Goal: Task Accomplishment & Management: Manage account settings

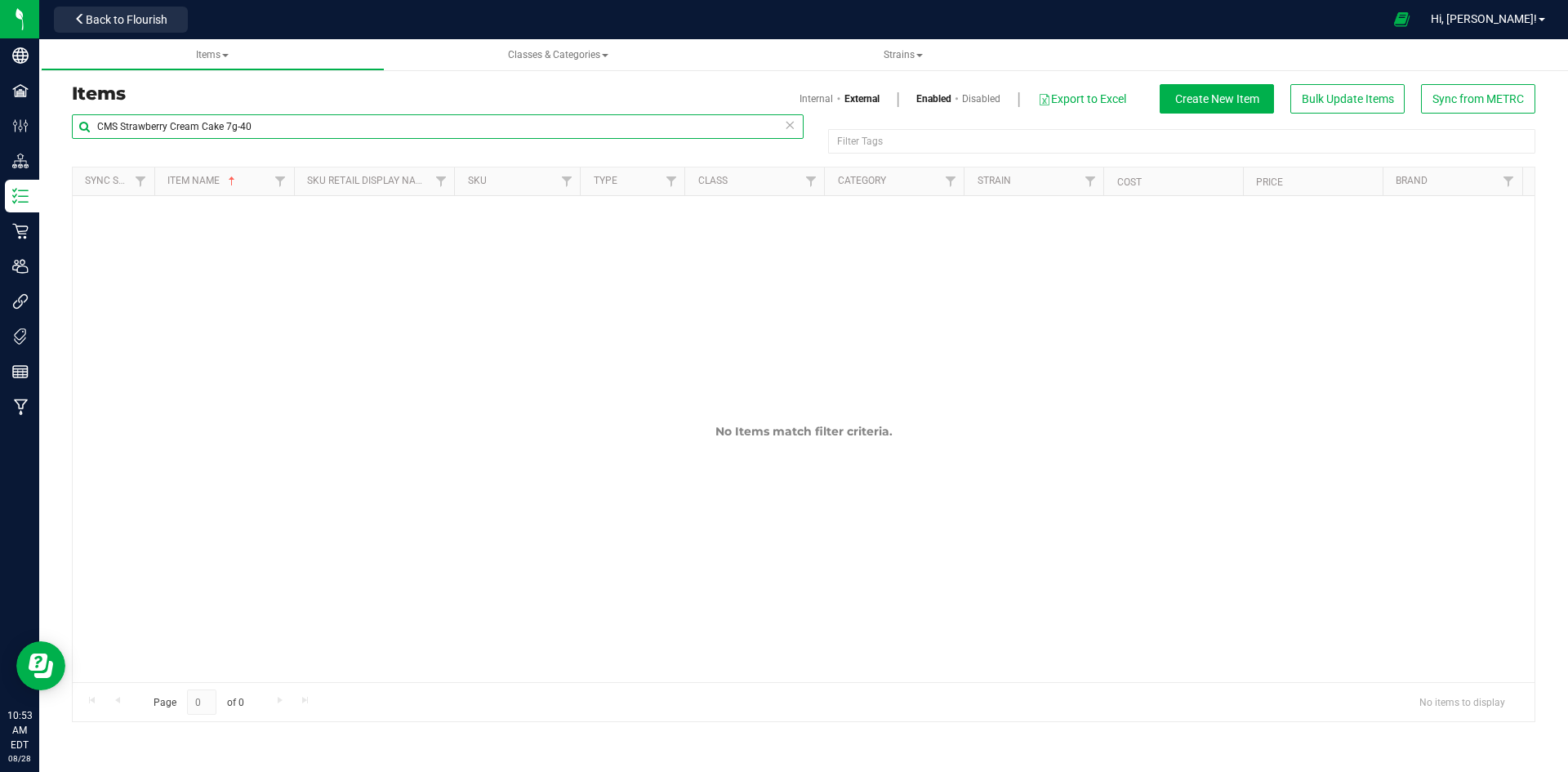
click at [458, 123] on input "CMS Strawberry Cream Cake 7g-40" at bounding box center [437, 126] width 732 height 25
paste input "LA Kush Cake 1g Preroll-132"
type input "LA Kush Cake 1g Preroll-132"
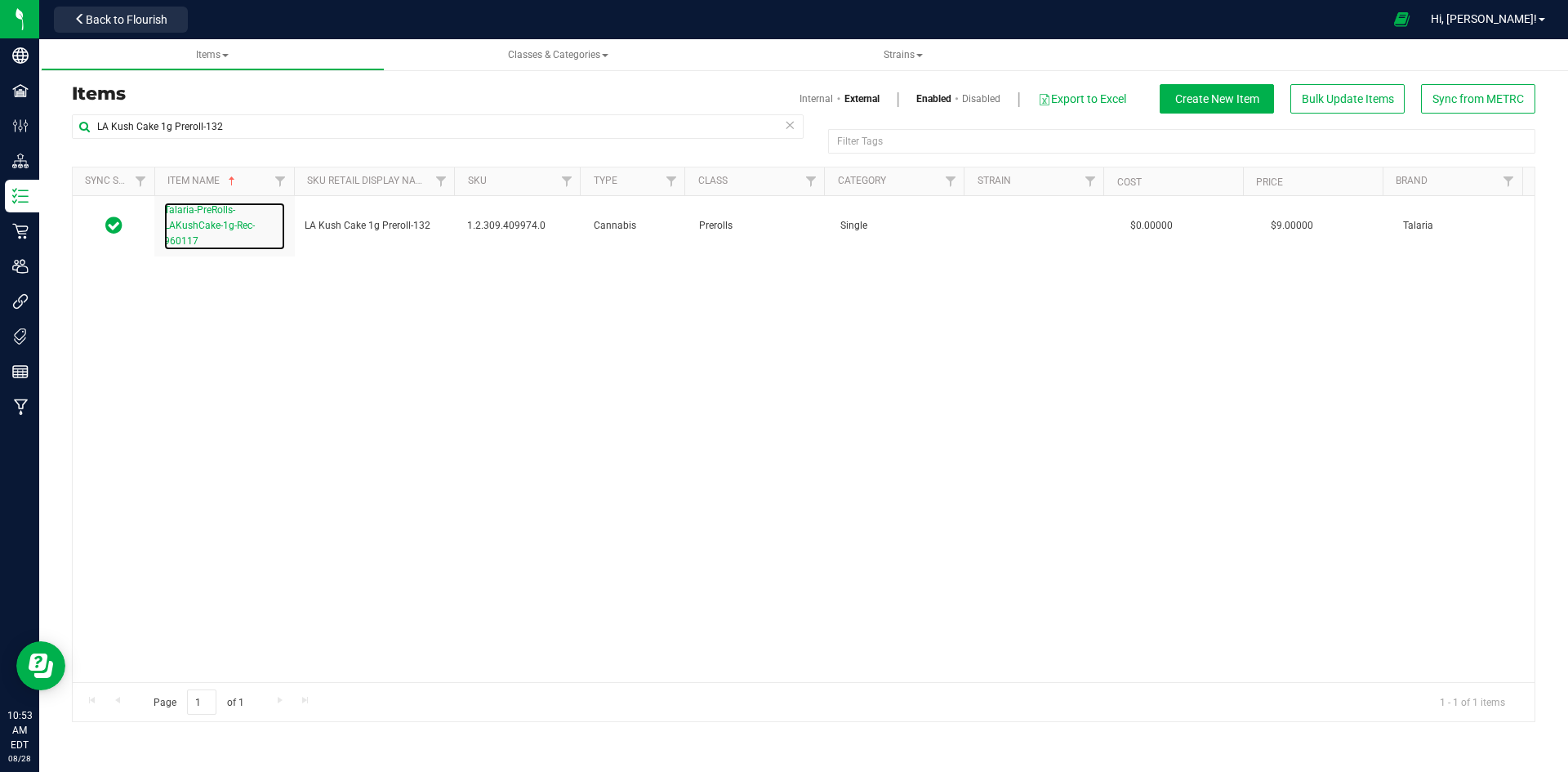
click at [183, 219] on link "Talaria-PreRolls-LAKushCake-1g-Rec-960117" at bounding box center [225, 227] width 121 height 48
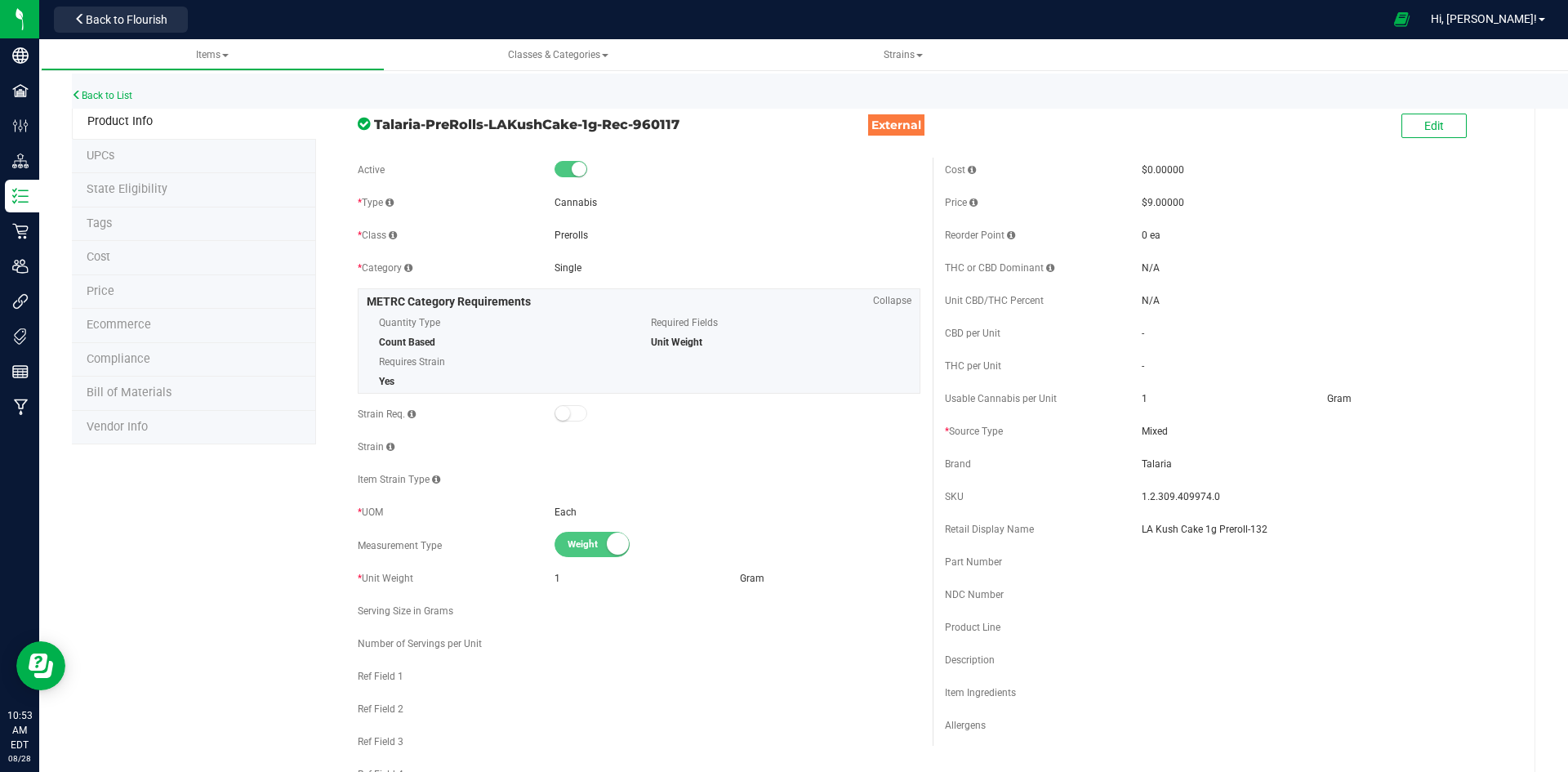
click at [1467, 119] on span at bounding box center [1490, 126] width 49 height 33
click at [1425, 121] on span "Edit" at bounding box center [1434, 125] width 20 height 13
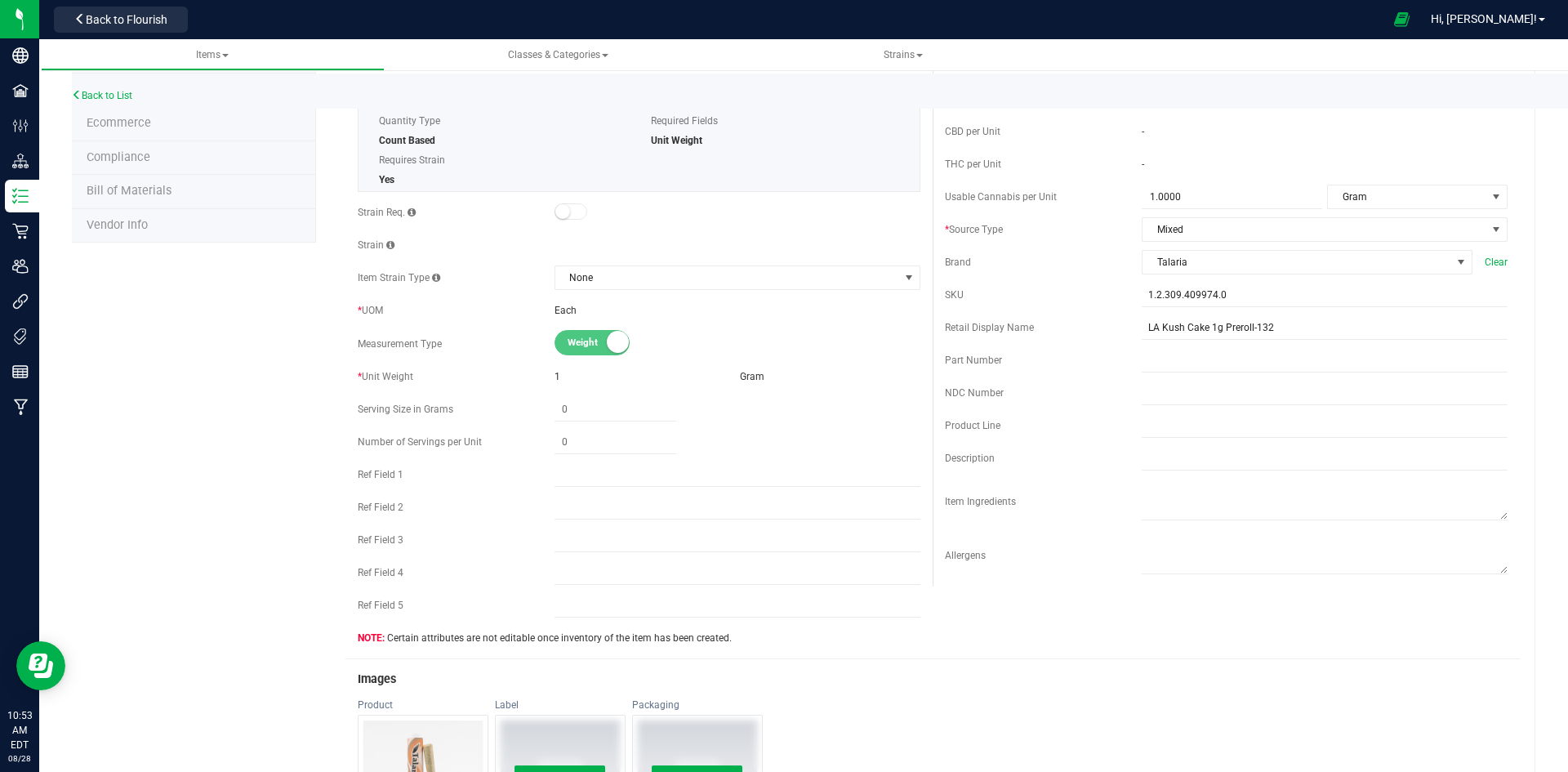
scroll to position [572, 0]
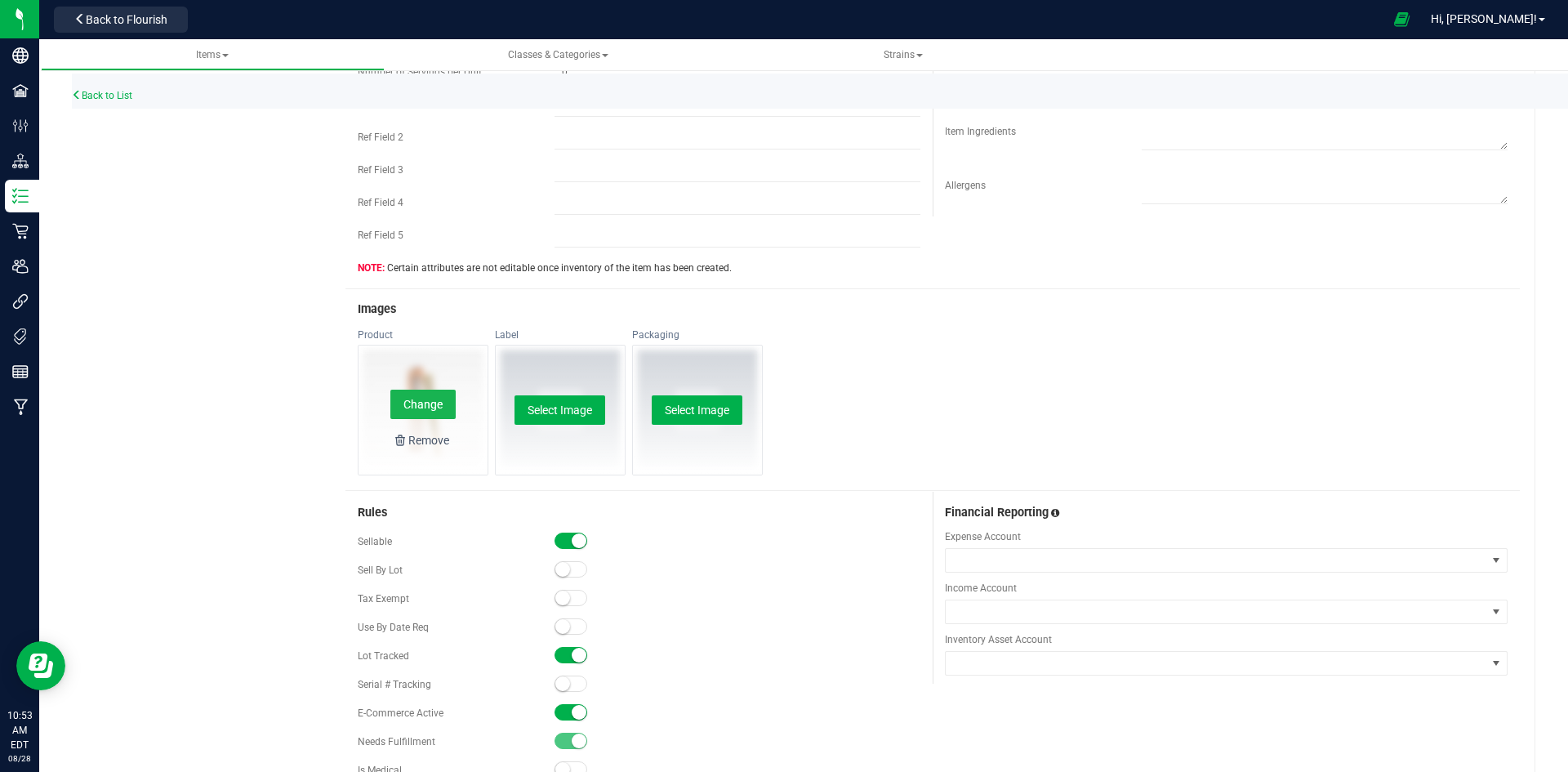
click at [391, 392] on button "Change" at bounding box center [423, 404] width 66 height 29
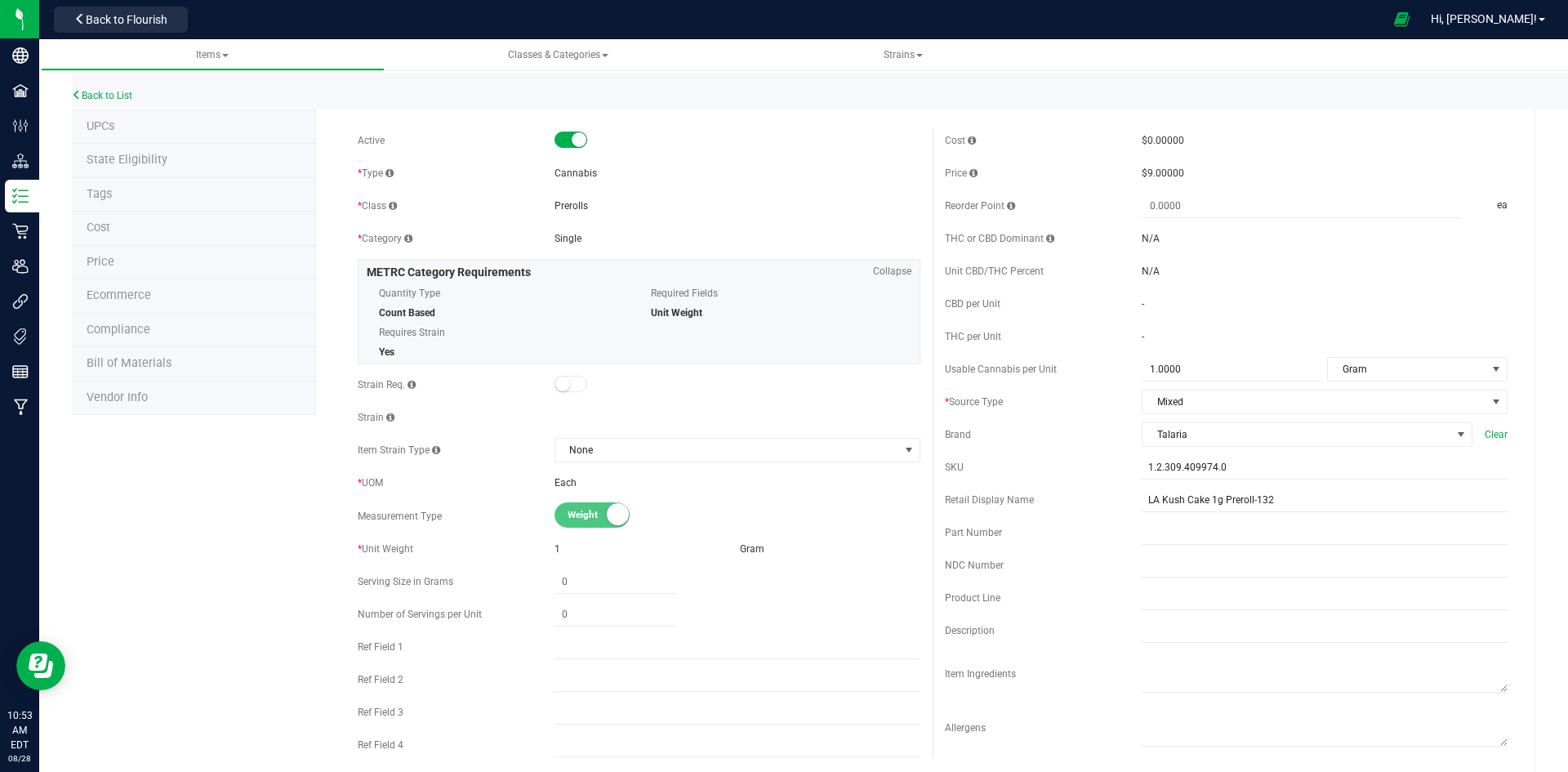
scroll to position [0, 0]
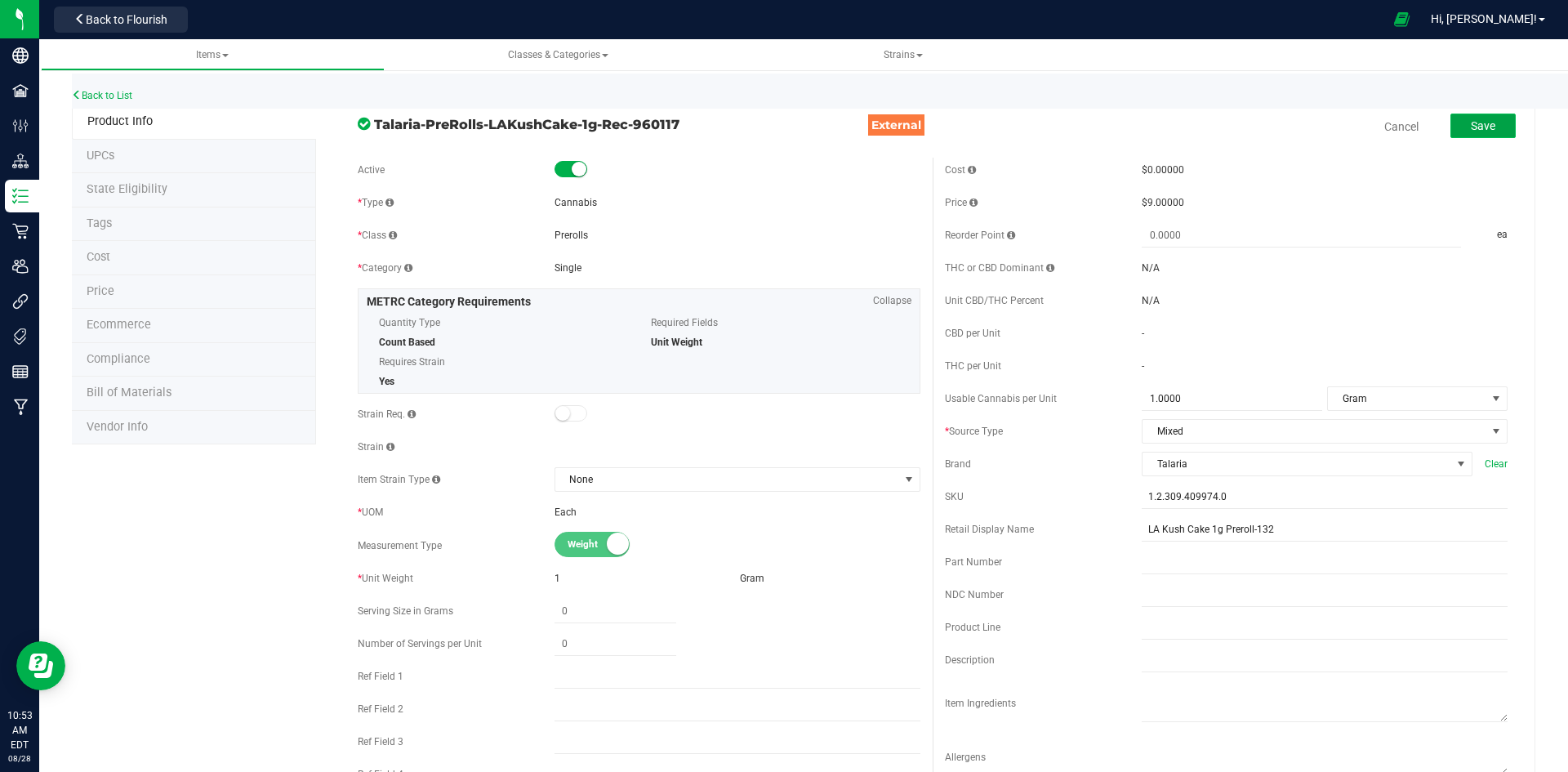
click at [1482, 129] on span "Save" at bounding box center [1483, 125] width 25 height 13
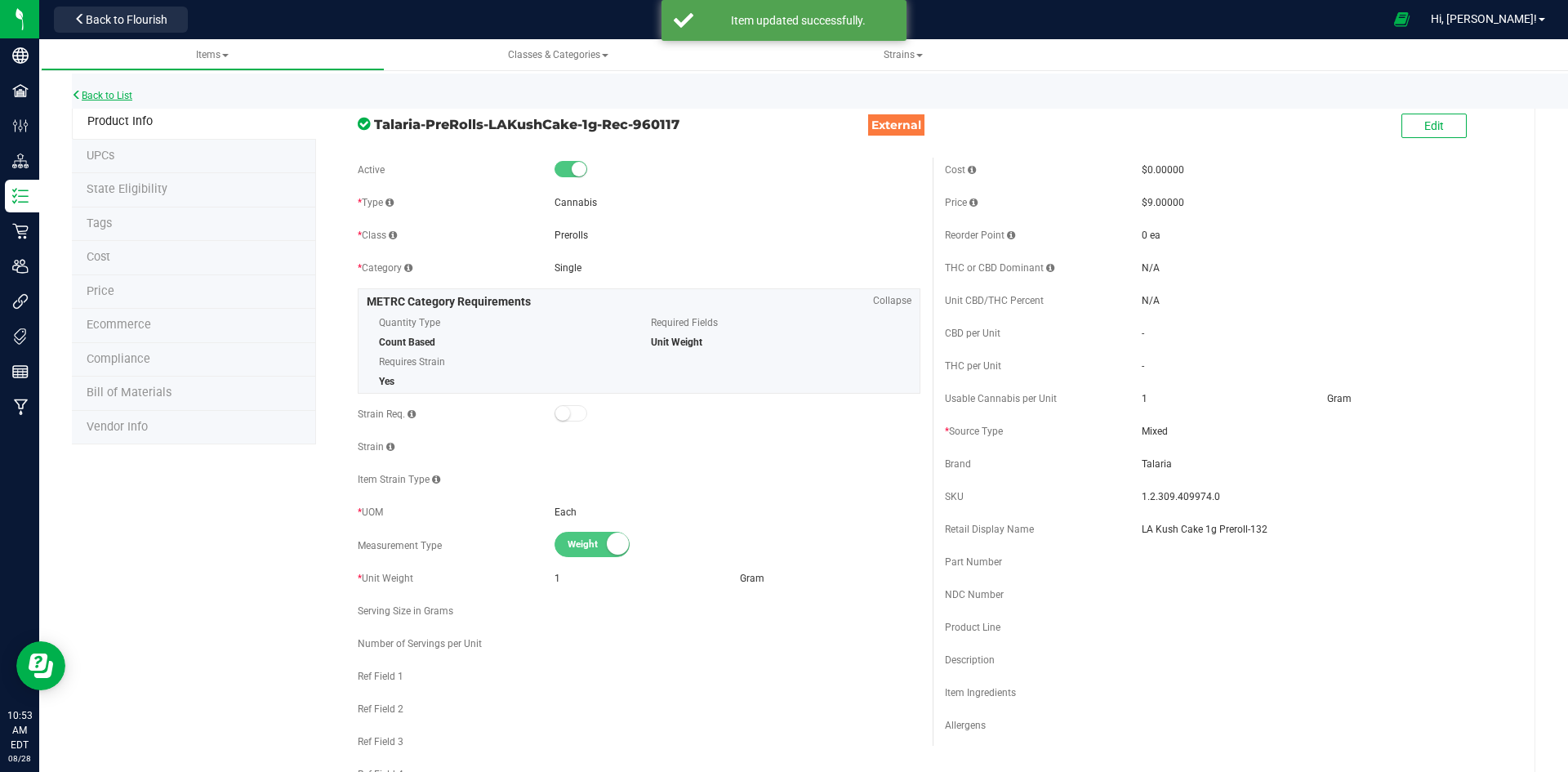
click at [126, 96] on link "Back to List" at bounding box center [101, 95] width 61 height 11
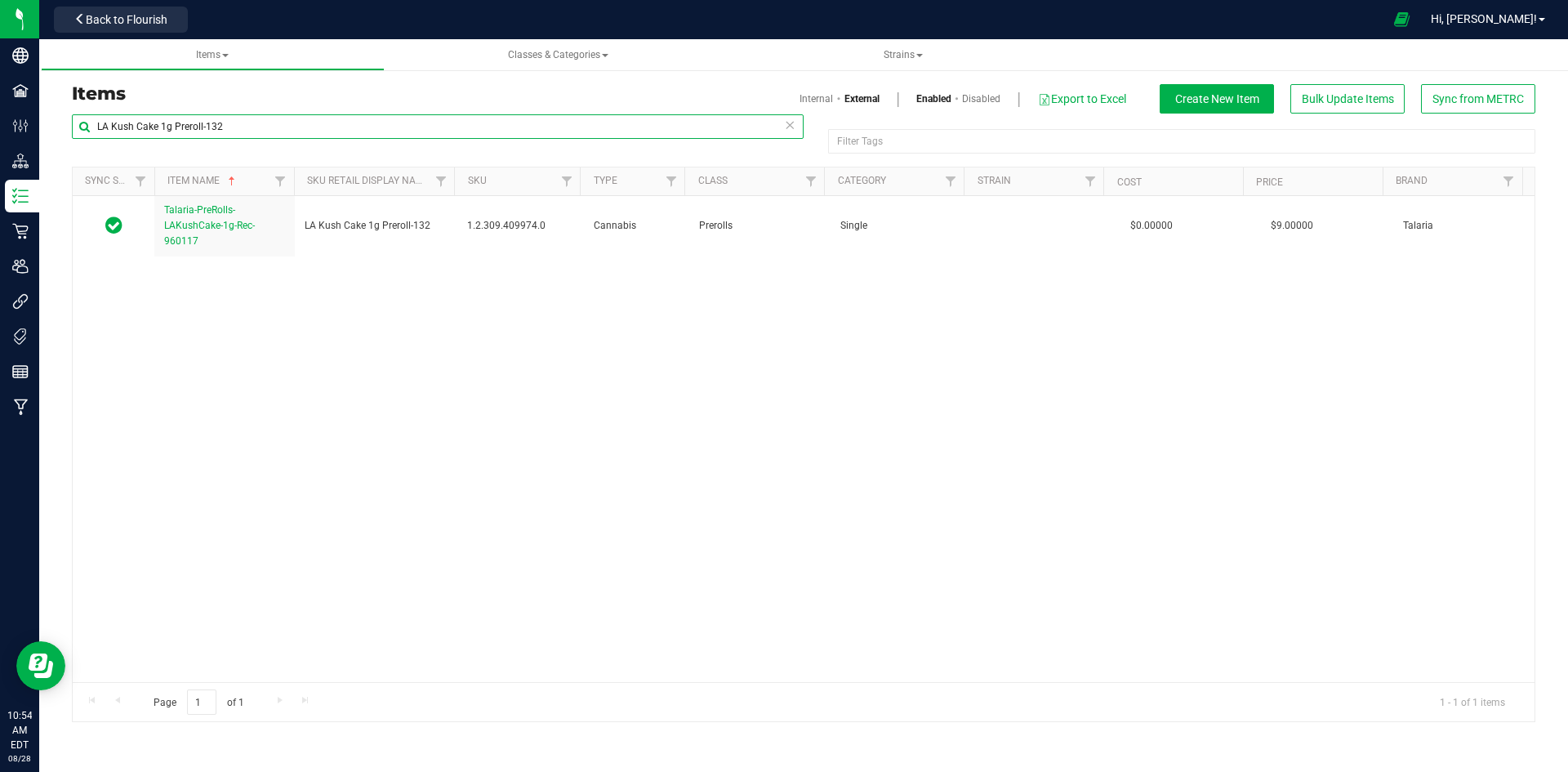
click at [321, 120] on input "LA Kush Cake 1g Preroll-132" at bounding box center [437, 126] width 732 height 25
paste input "CAPRICOT DIAMOND 0.5G INFUSED VAPE CART-224"
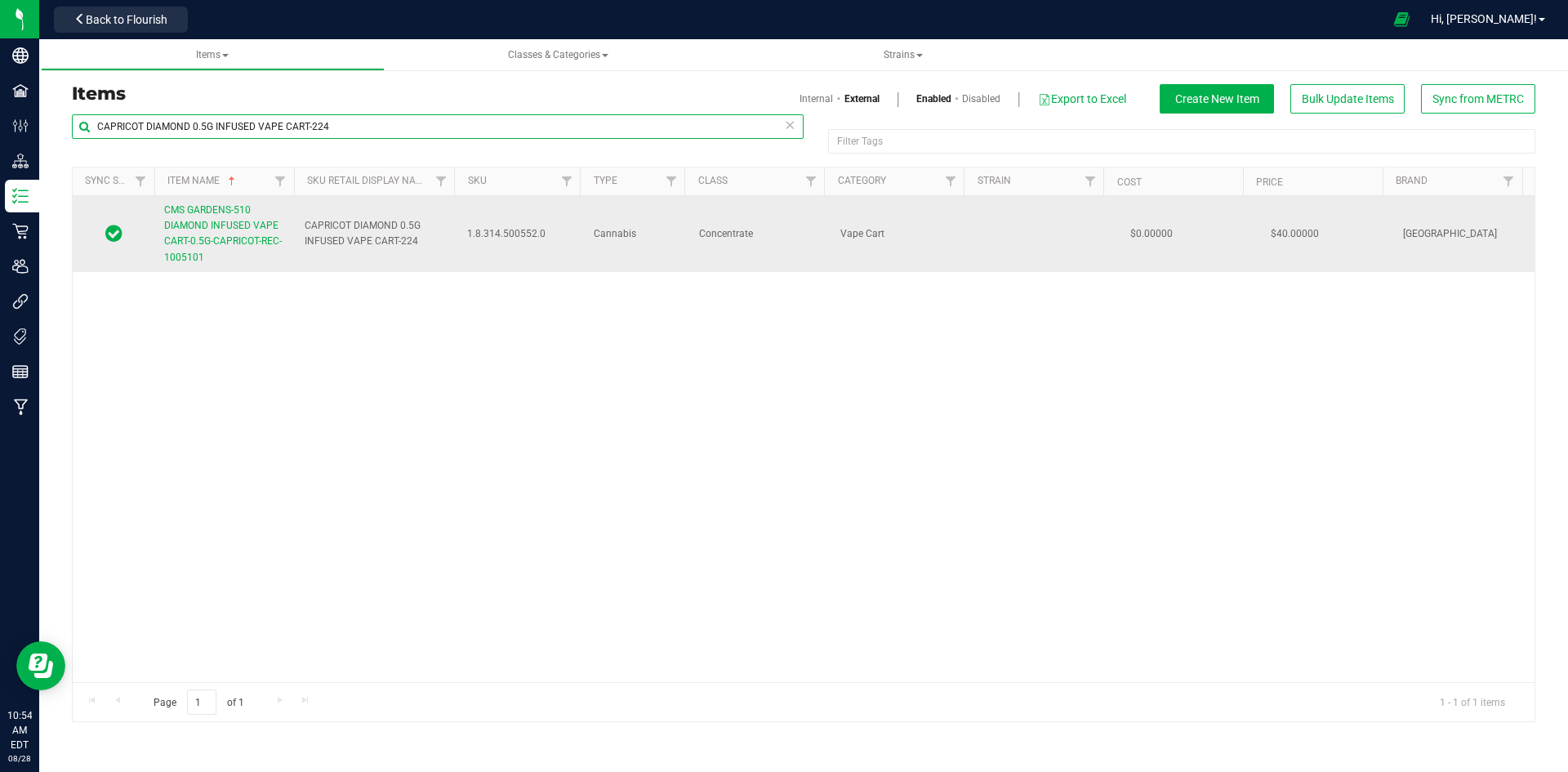
type input "CAPRICOT DIAMOND 0.5G INFUSED VAPE CART-224"
click at [224, 224] on span "CMS GARDENS-510 DIAMOND INFUSED VAPE CART-0.5G-CAPRICOT-REC-1005101" at bounding box center [223, 233] width 118 height 59
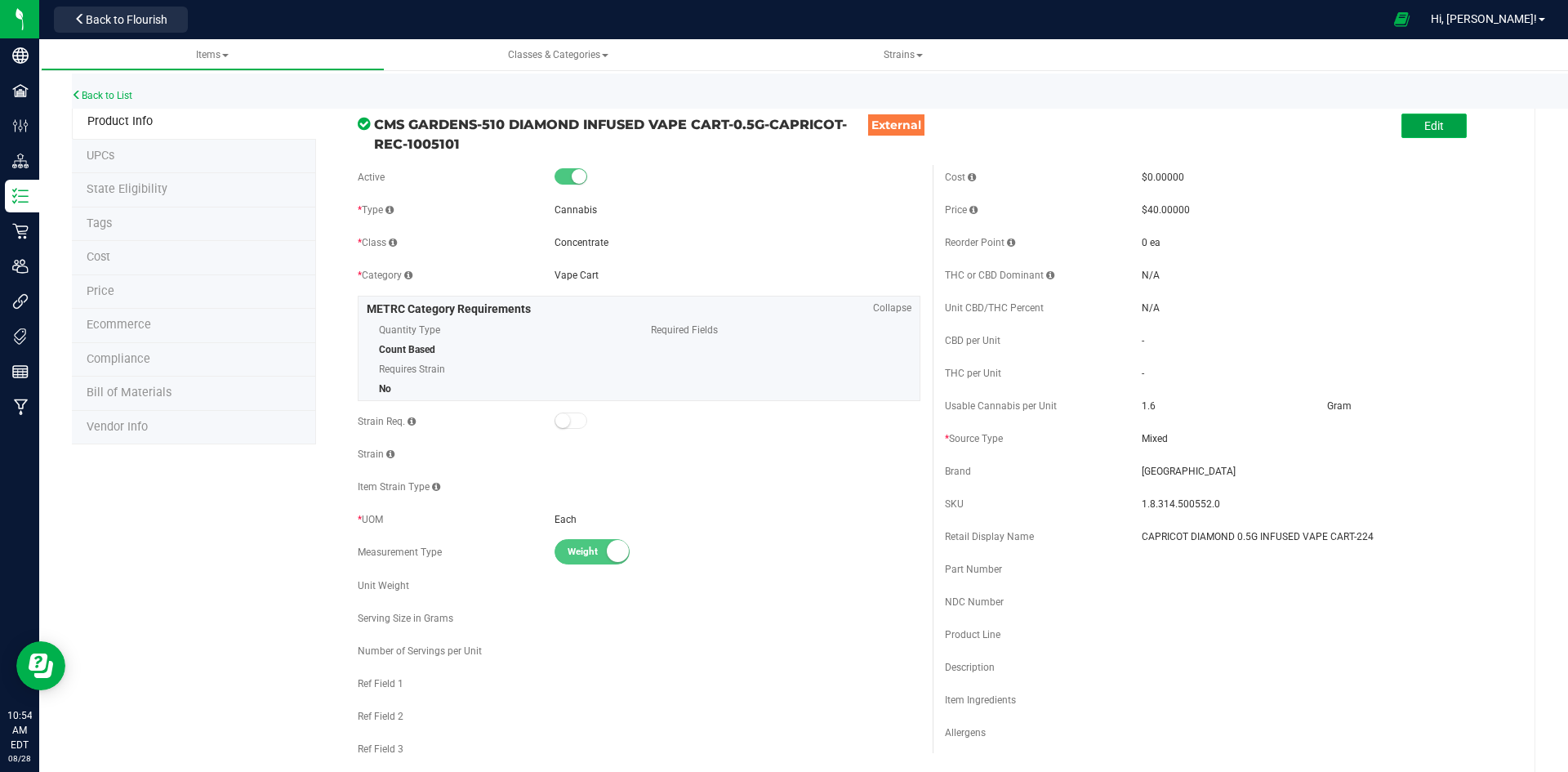
click at [1425, 131] on span "Edit" at bounding box center [1434, 125] width 20 height 13
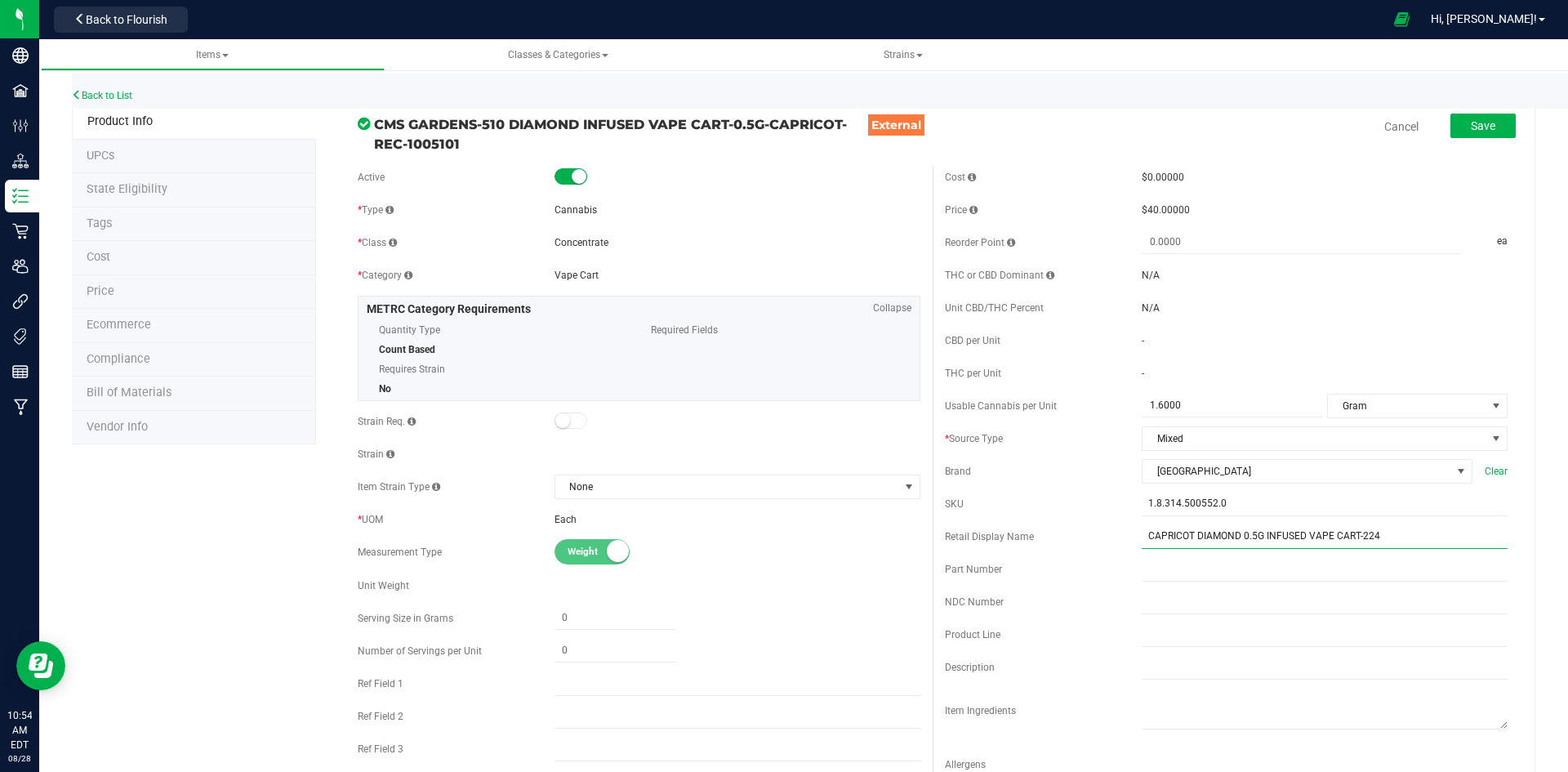
click at [1200, 536] on input "CAPRICOT DIAMOND 0.5G INFUSED VAPE CART-224" at bounding box center [1324, 537] width 366 height 25
type input "Capricot 510 Diamond Infused Vape Cart 0.5g-224"
click at [1450, 131] on button "Save" at bounding box center [1483, 125] width 66 height 25
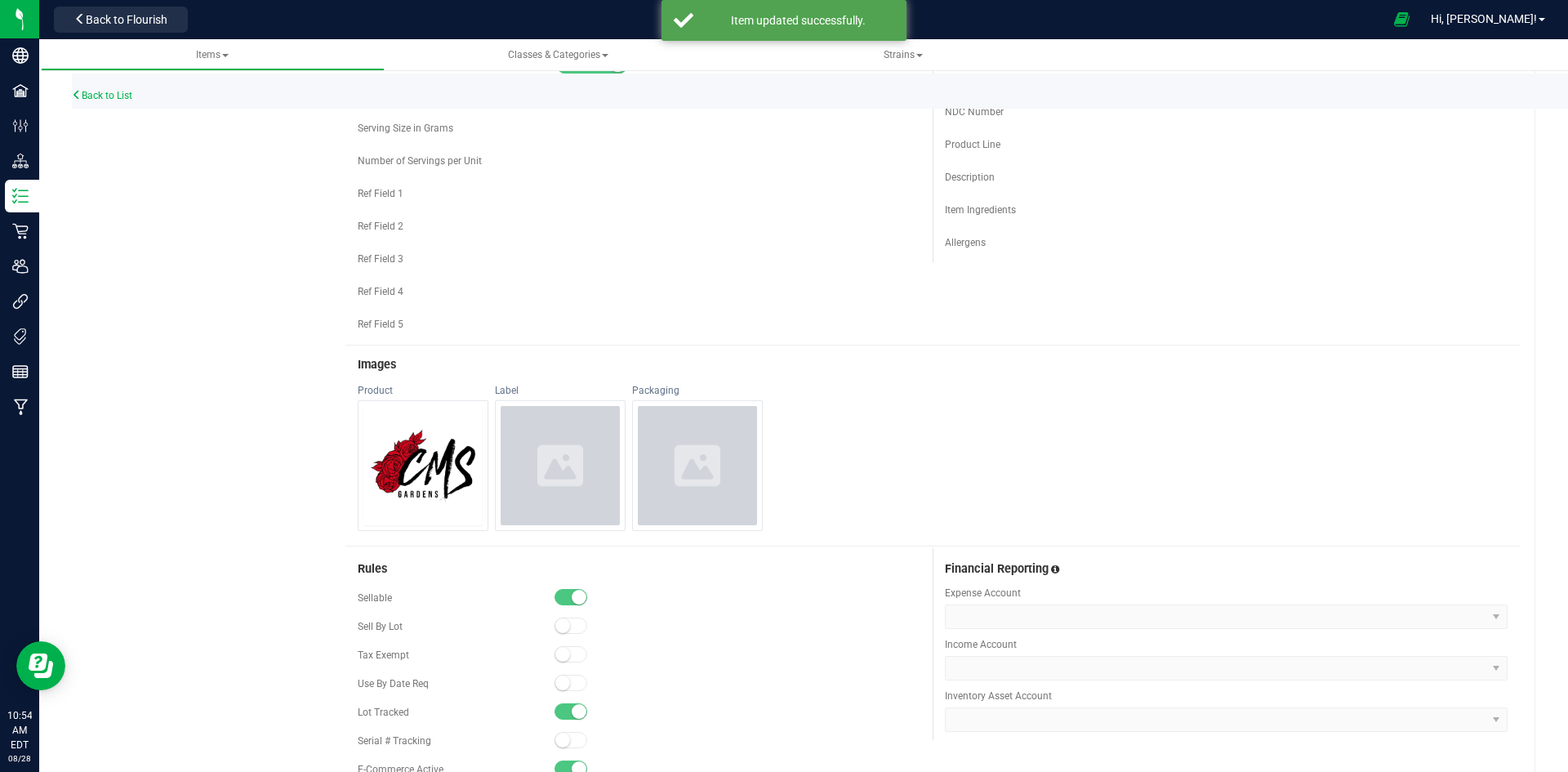
scroll to position [817, 0]
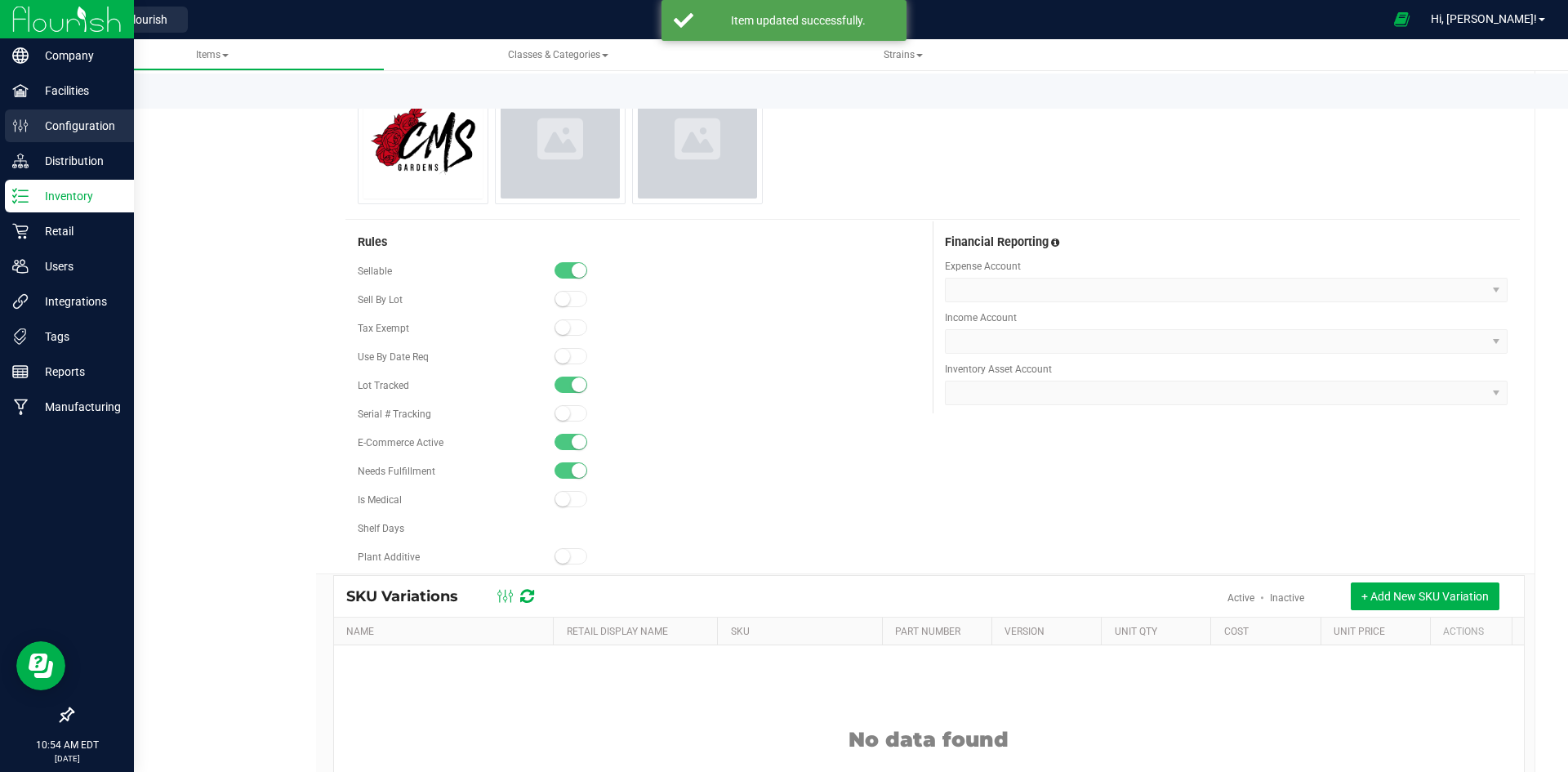
drag, startPoint x: 93, startPoint y: 96, endPoint x: 4, endPoint y: 120, distance: 92.2
click at [93, 96] on link "Back to List" at bounding box center [101, 95] width 61 height 11
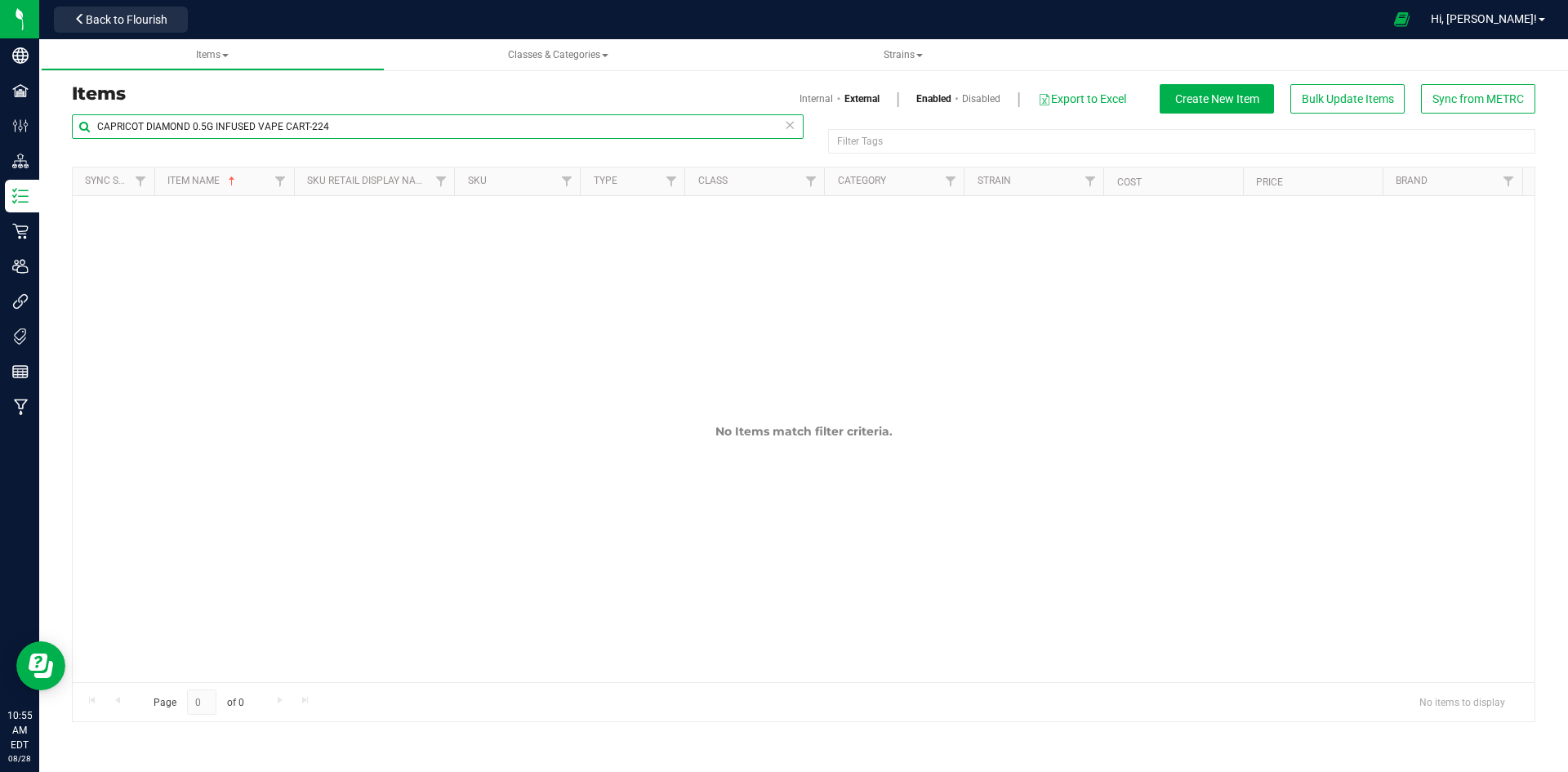
click at [393, 132] on input "CAPRICOT DIAMOND 0.5G INFUSED VAPE CART-224" at bounding box center [437, 126] width 732 height 25
paste input "Garlic Cake Live Rosin Disposable Vape 0.5g-245"
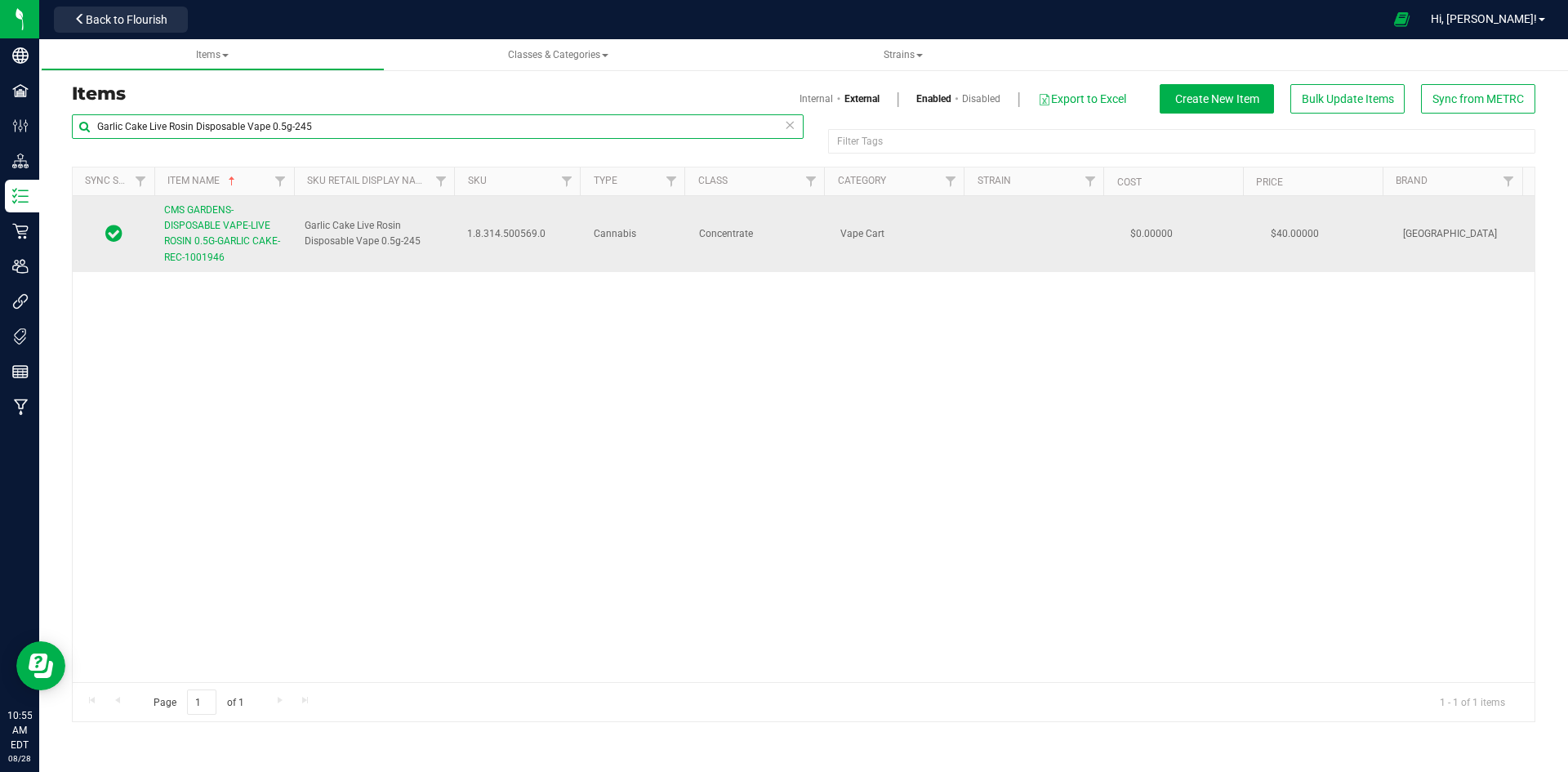
type input "Garlic Cake Live Rosin Disposable Vape 0.5g-245"
click at [237, 254] on link "CMS GARDENS-DISPOSABLE VAPE-LIVE ROSIN 0.5G-GARLIC CAKE-REC-1001946" at bounding box center [225, 235] width 121 height 63
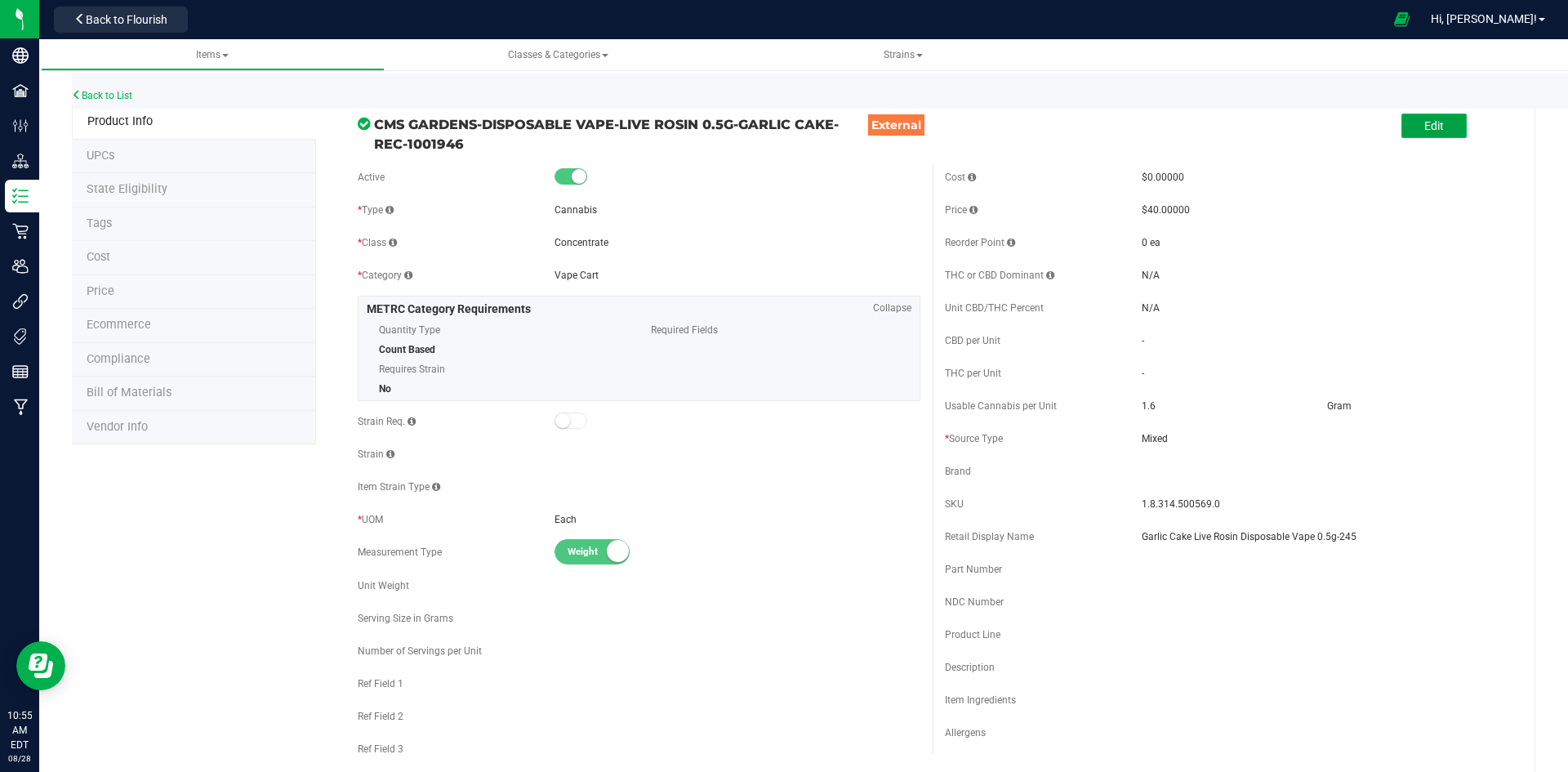
click at [1438, 127] on button "Edit" at bounding box center [1434, 125] width 66 height 25
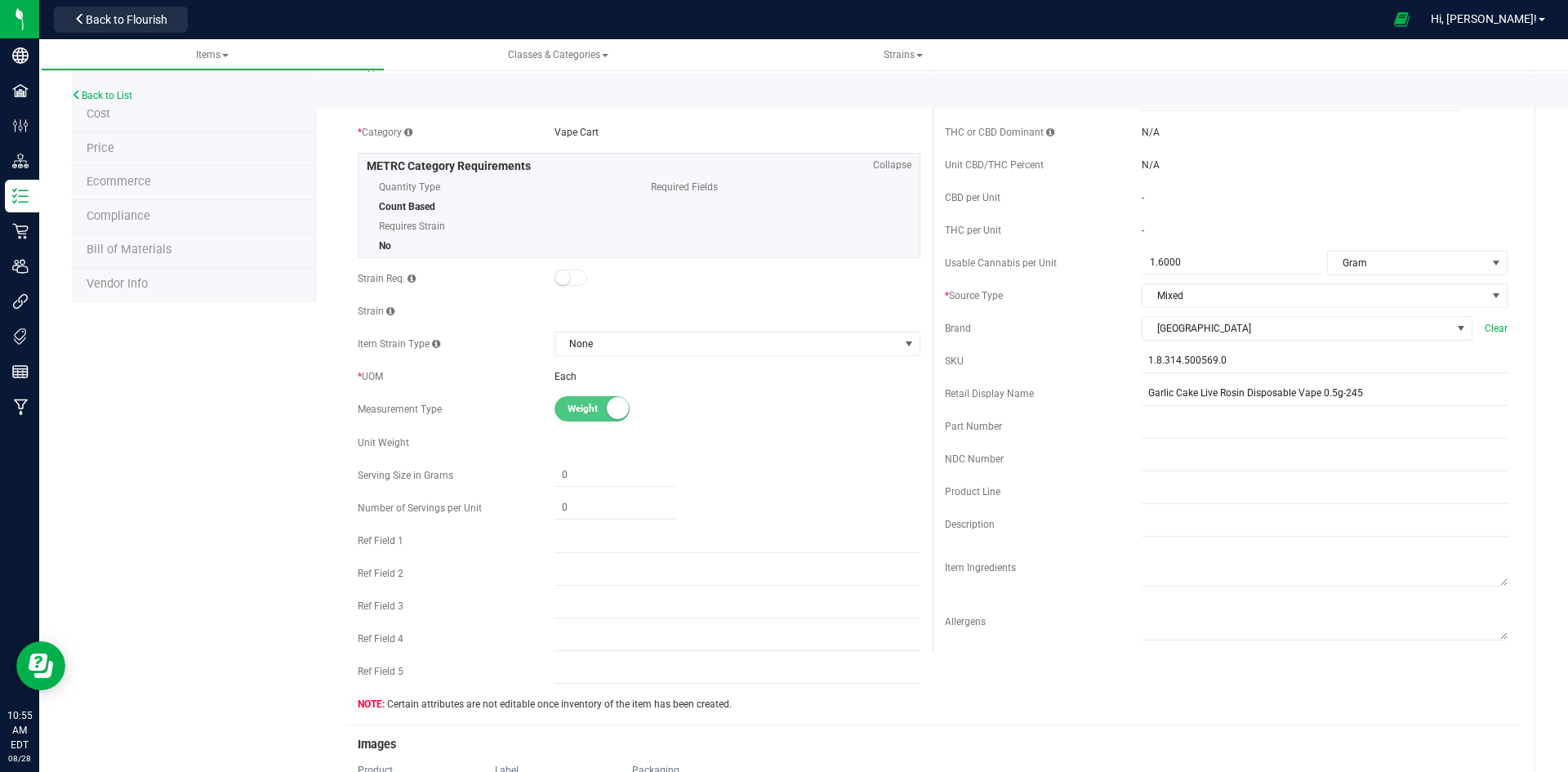
scroll to position [490, 0]
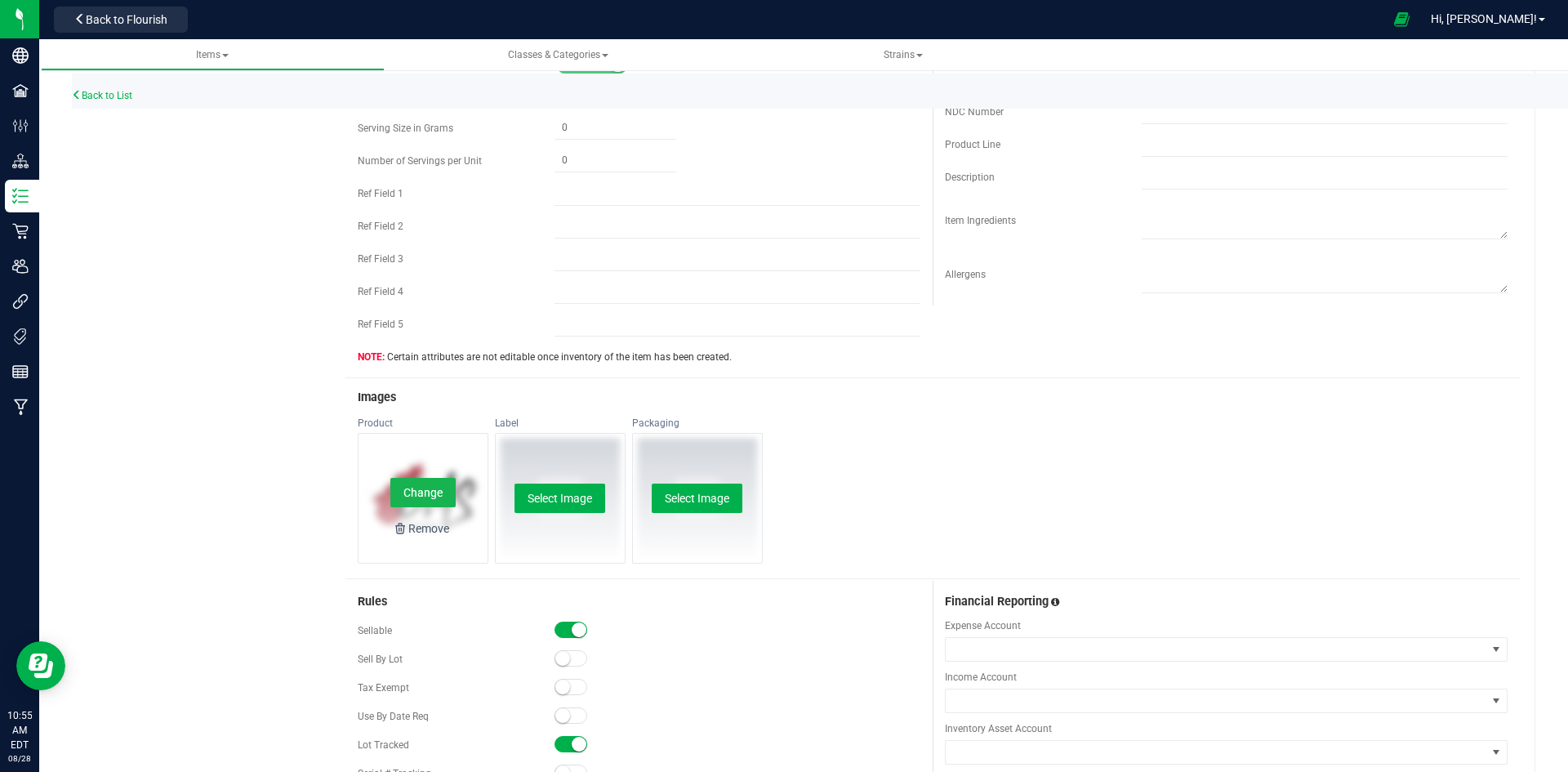
click at [431, 490] on button "Change" at bounding box center [423, 492] width 66 height 29
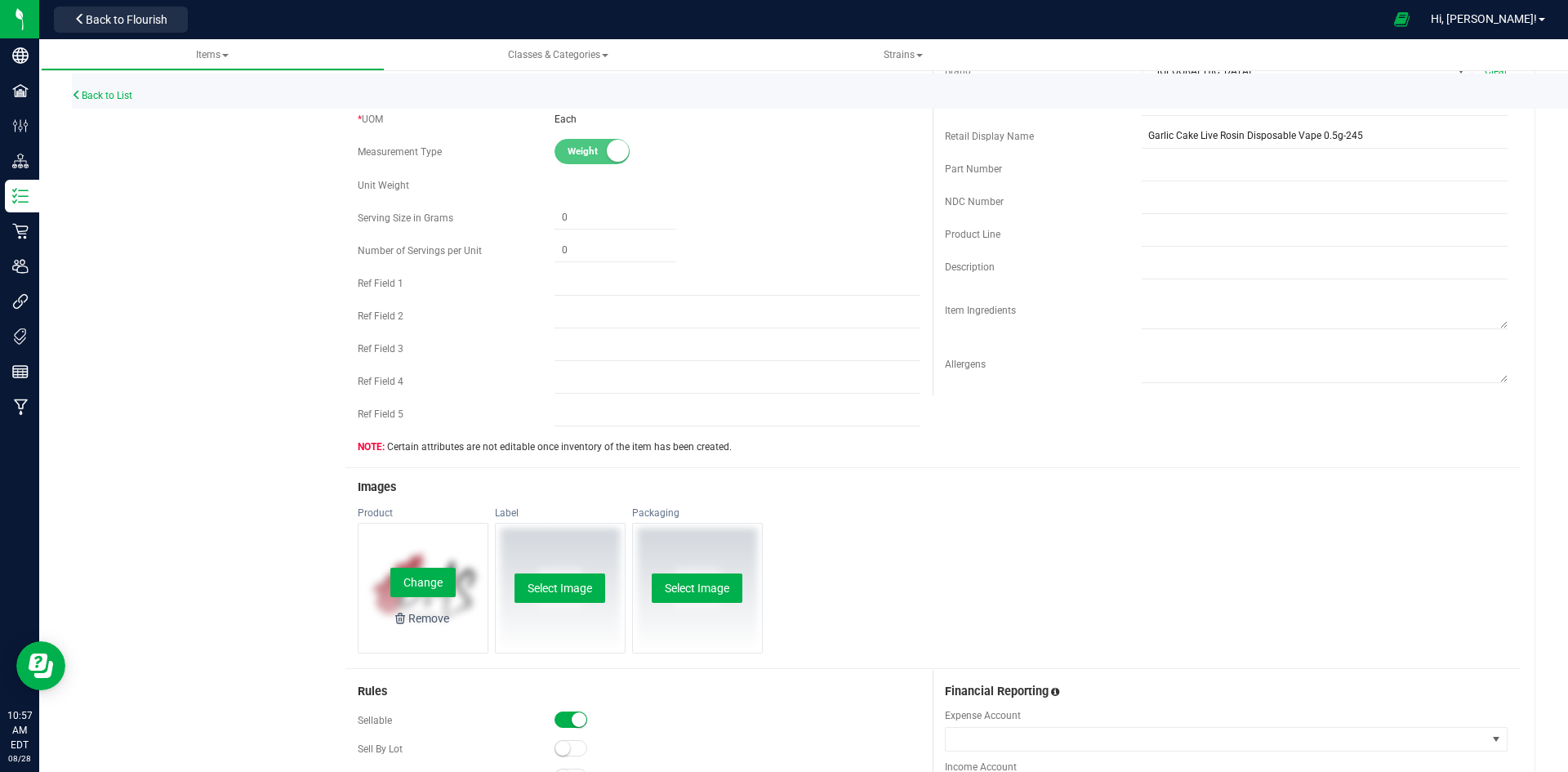
scroll to position [409, 0]
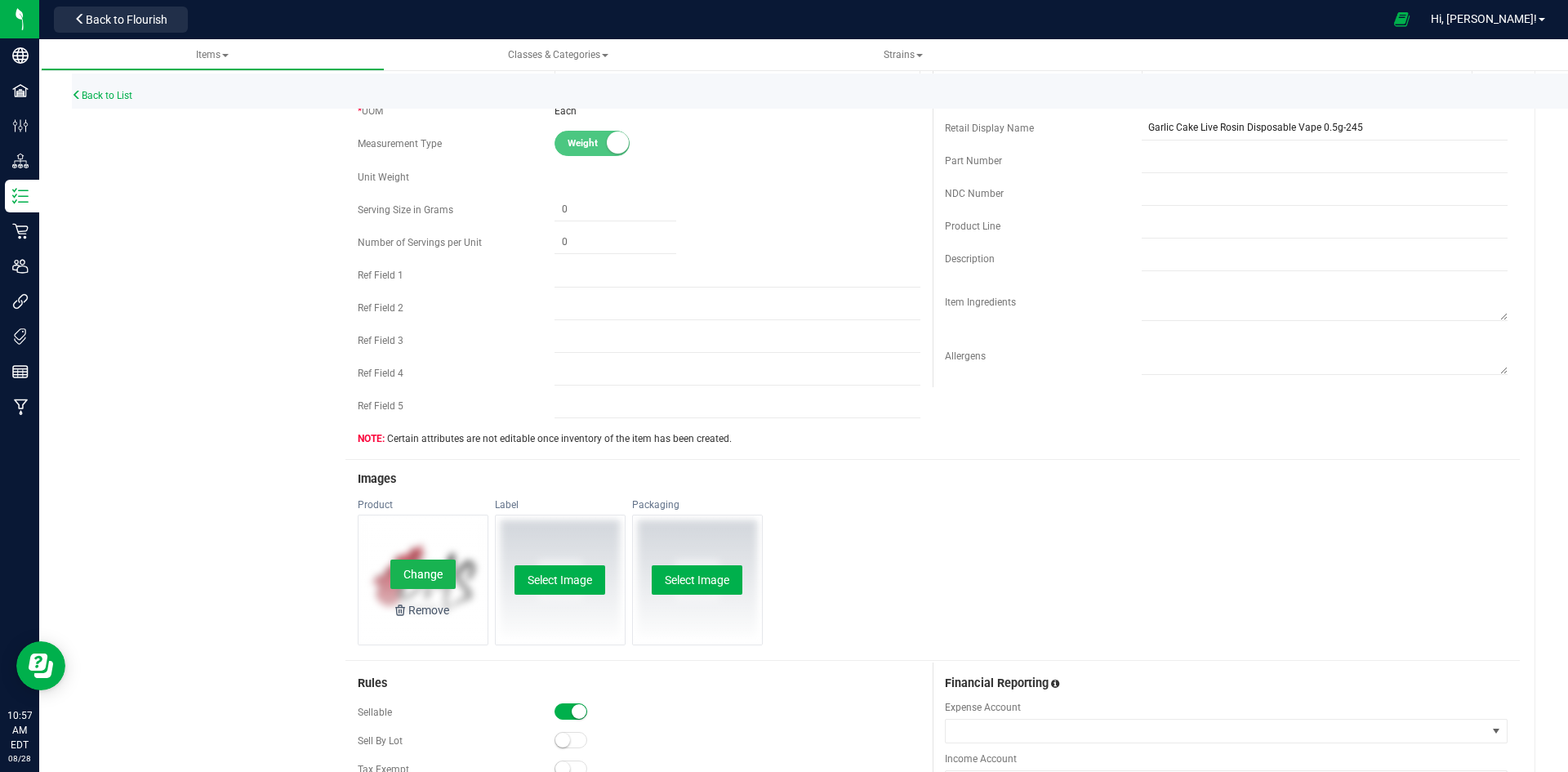
click at [422, 574] on button "Change" at bounding box center [423, 574] width 66 height 29
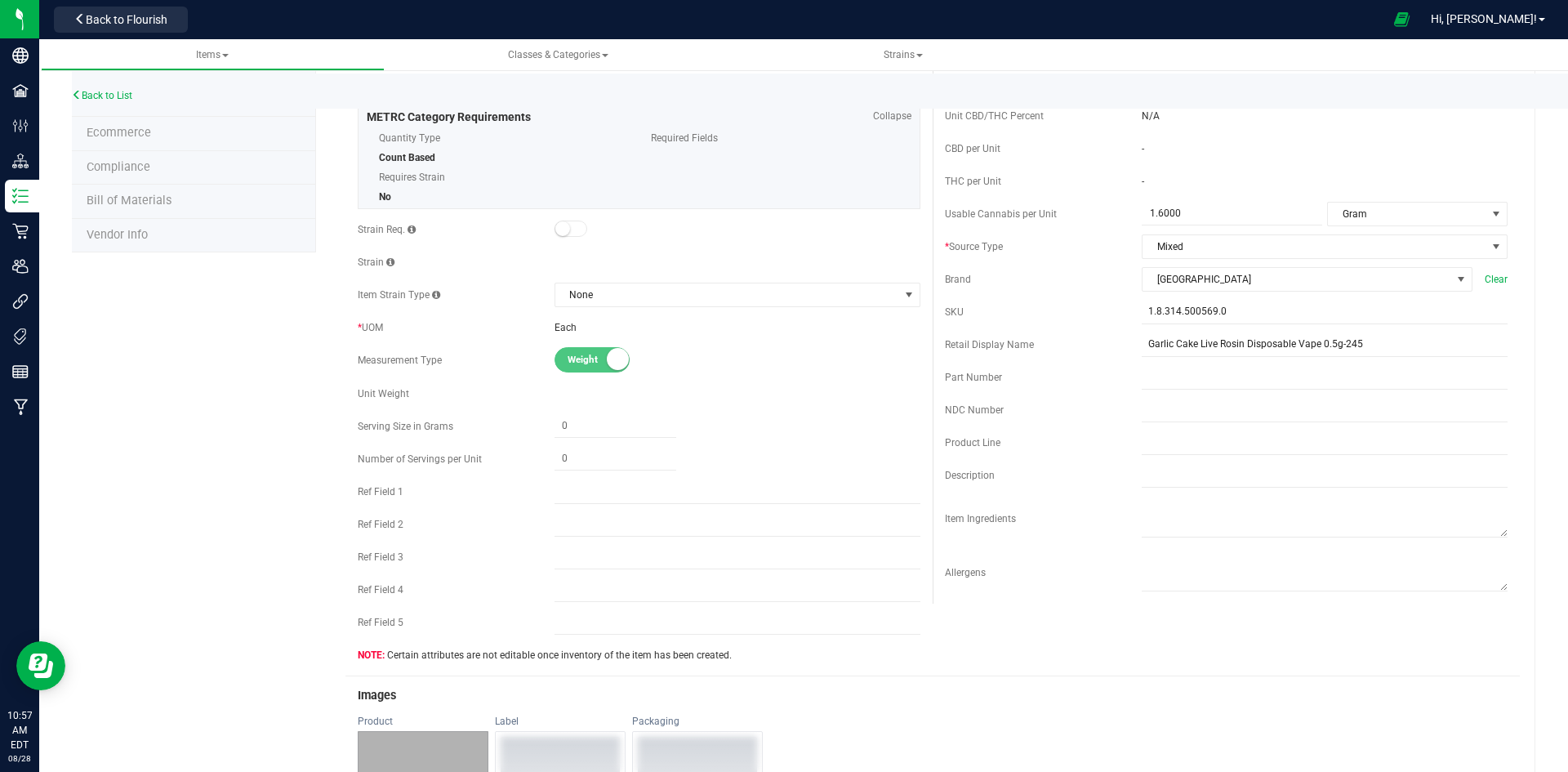
scroll to position [0, 0]
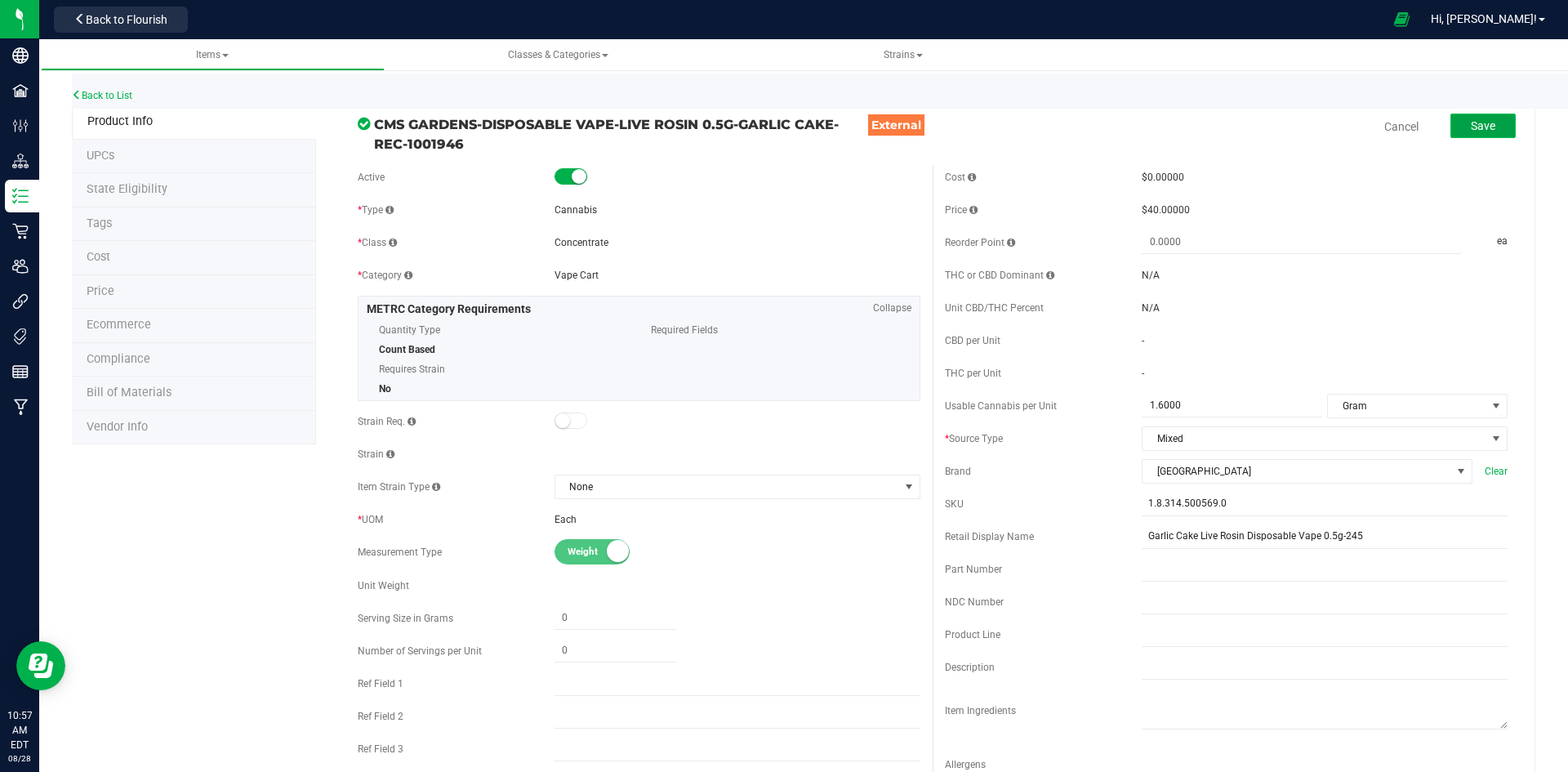
click at [1473, 134] on button "Save" at bounding box center [1483, 125] width 66 height 25
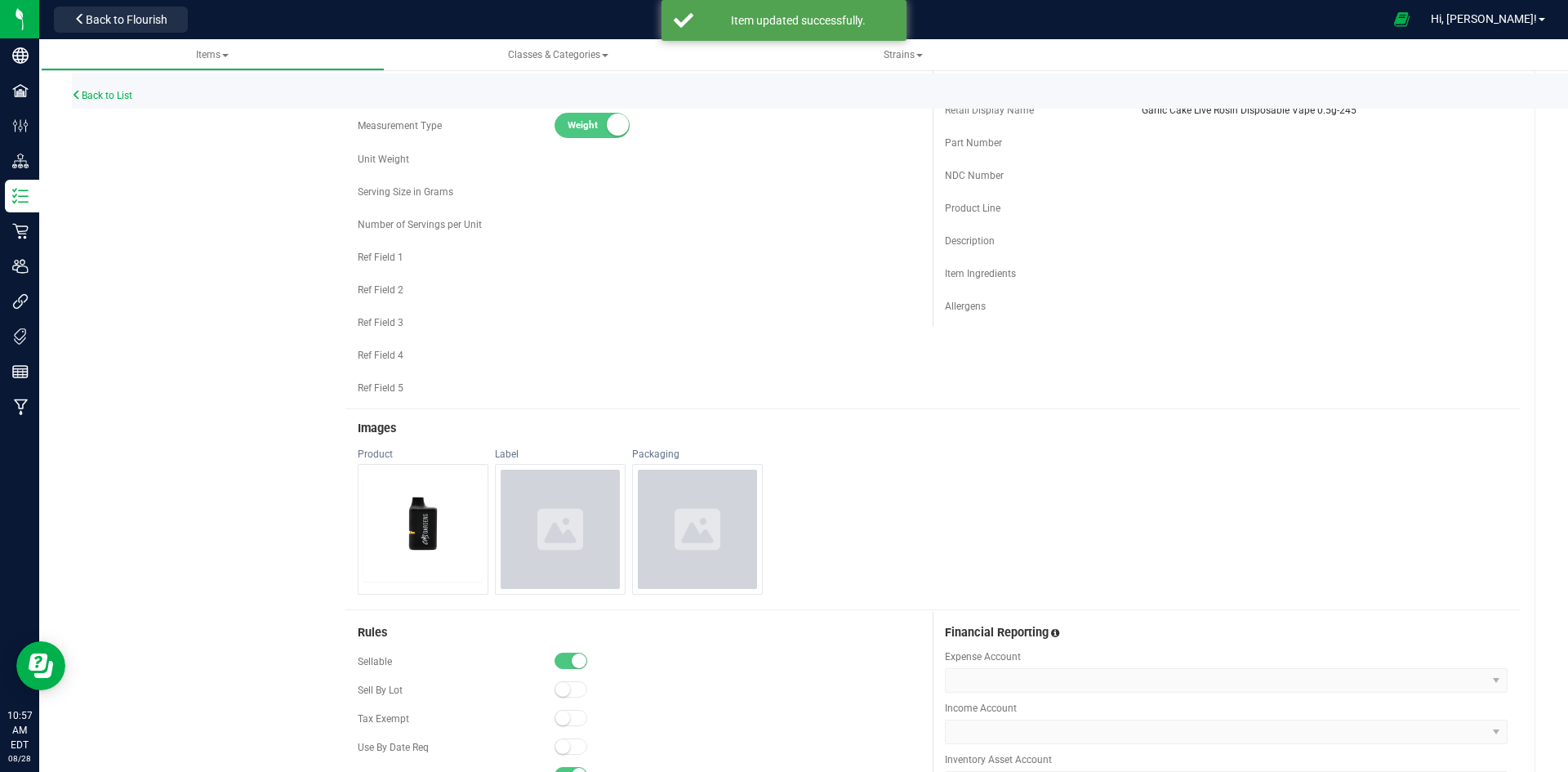
scroll to position [572, 0]
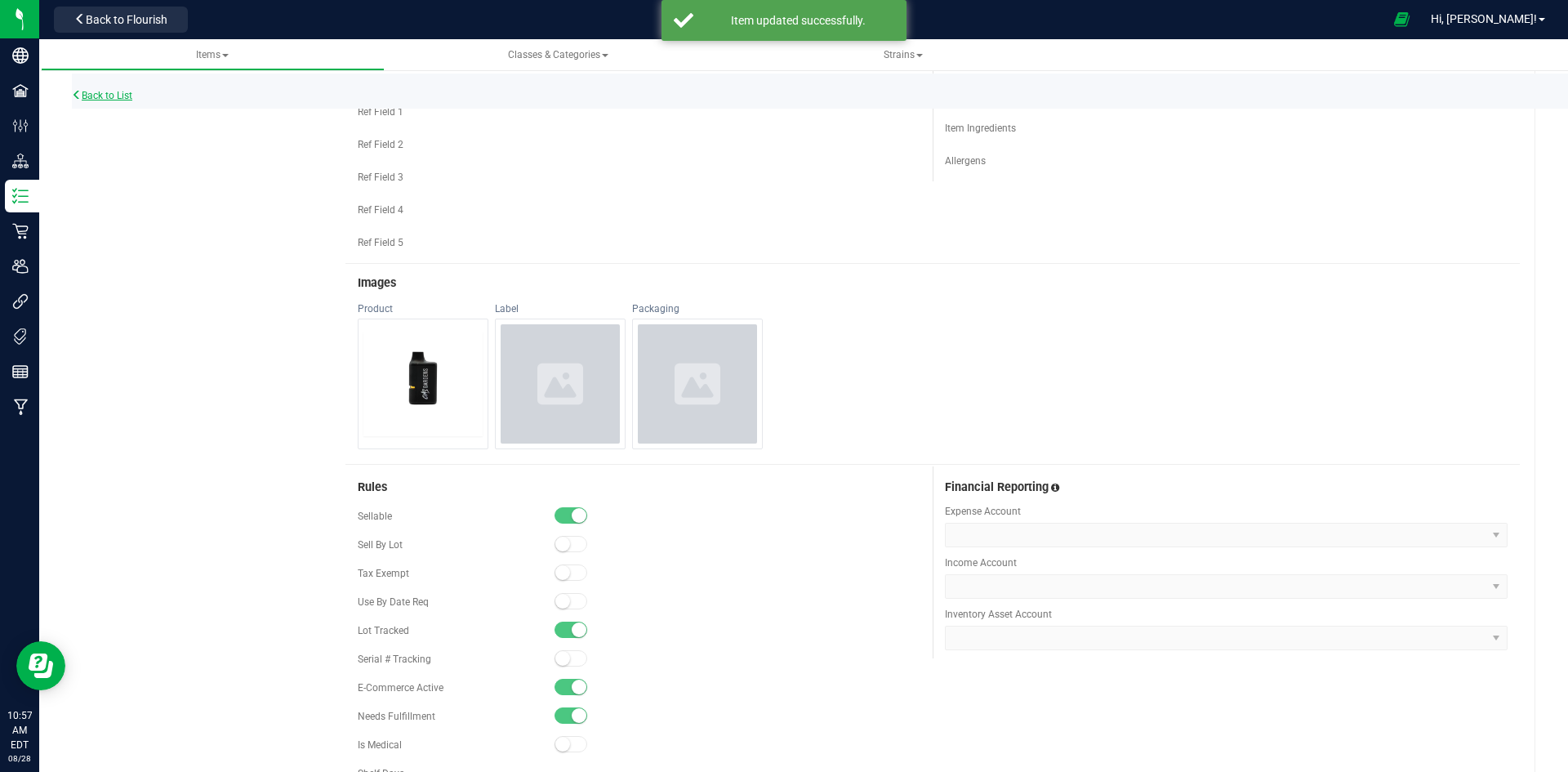
click at [109, 93] on link "Back to List" at bounding box center [101, 95] width 61 height 11
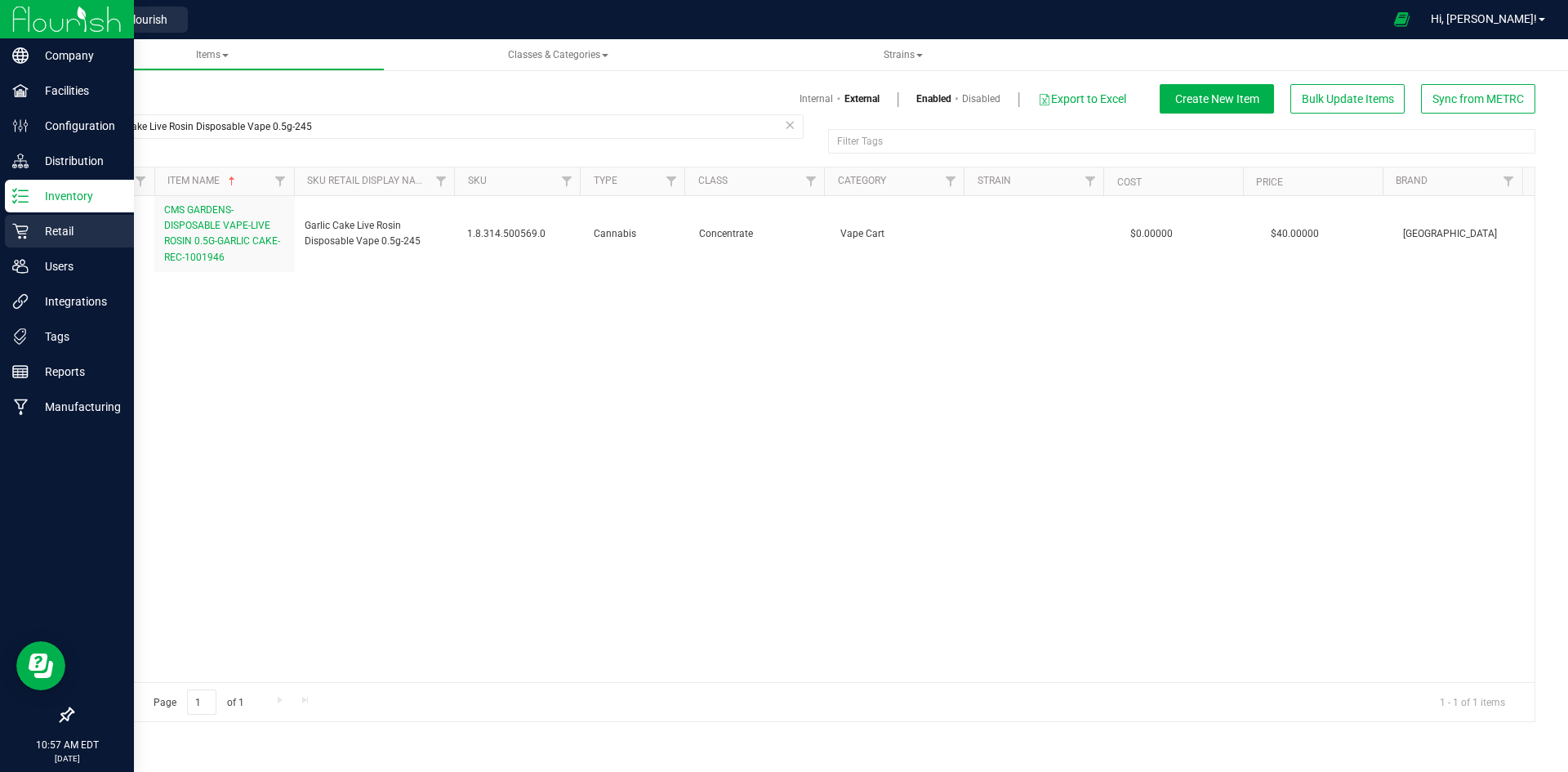
click at [32, 229] on p "Retail" at bounding box center [78, 231] width 98 height 20
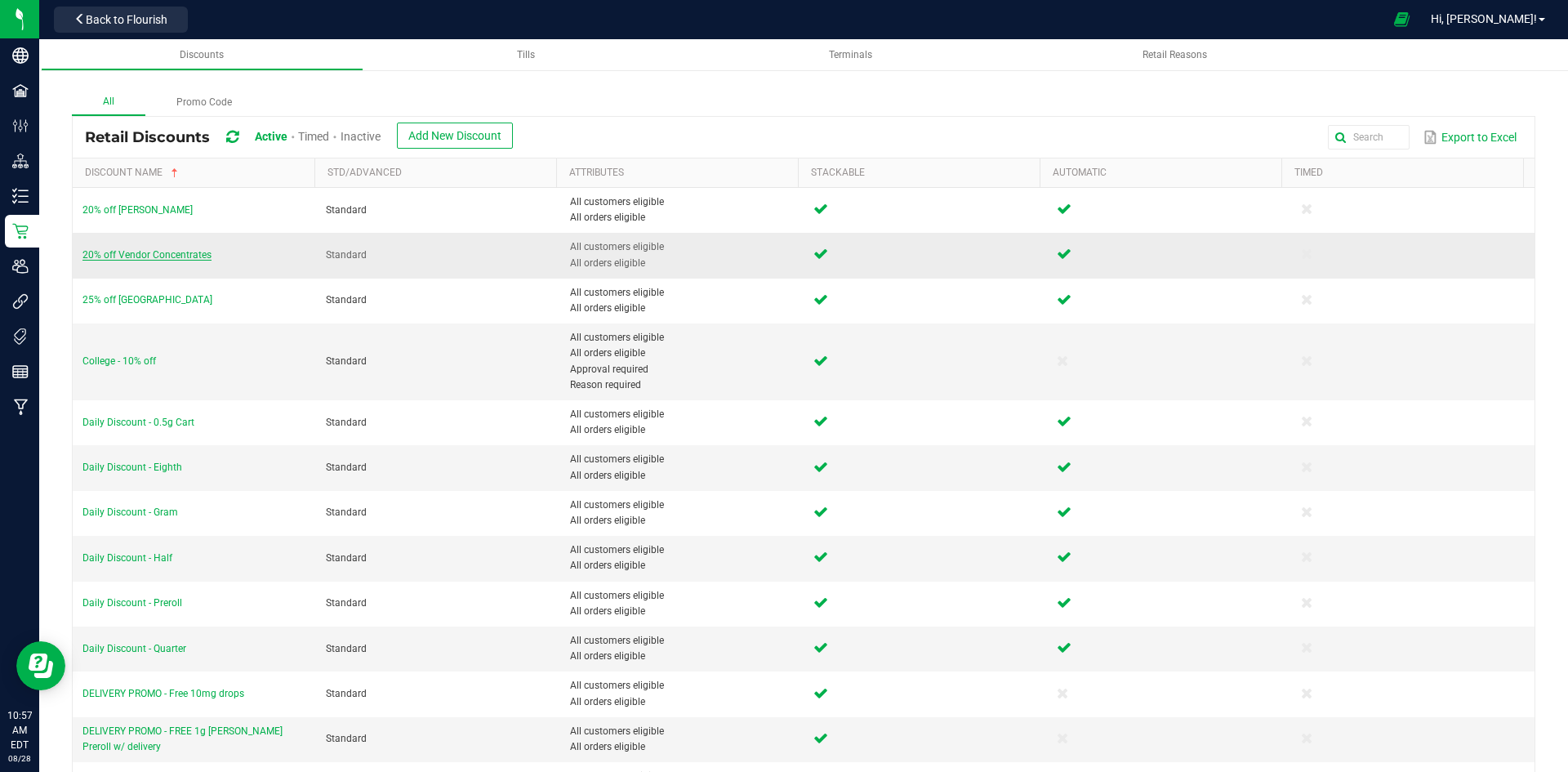
click at [148, 249] on span "20% off Vendor Concentrates" at bounding box center [147, 254] width 129 height 11
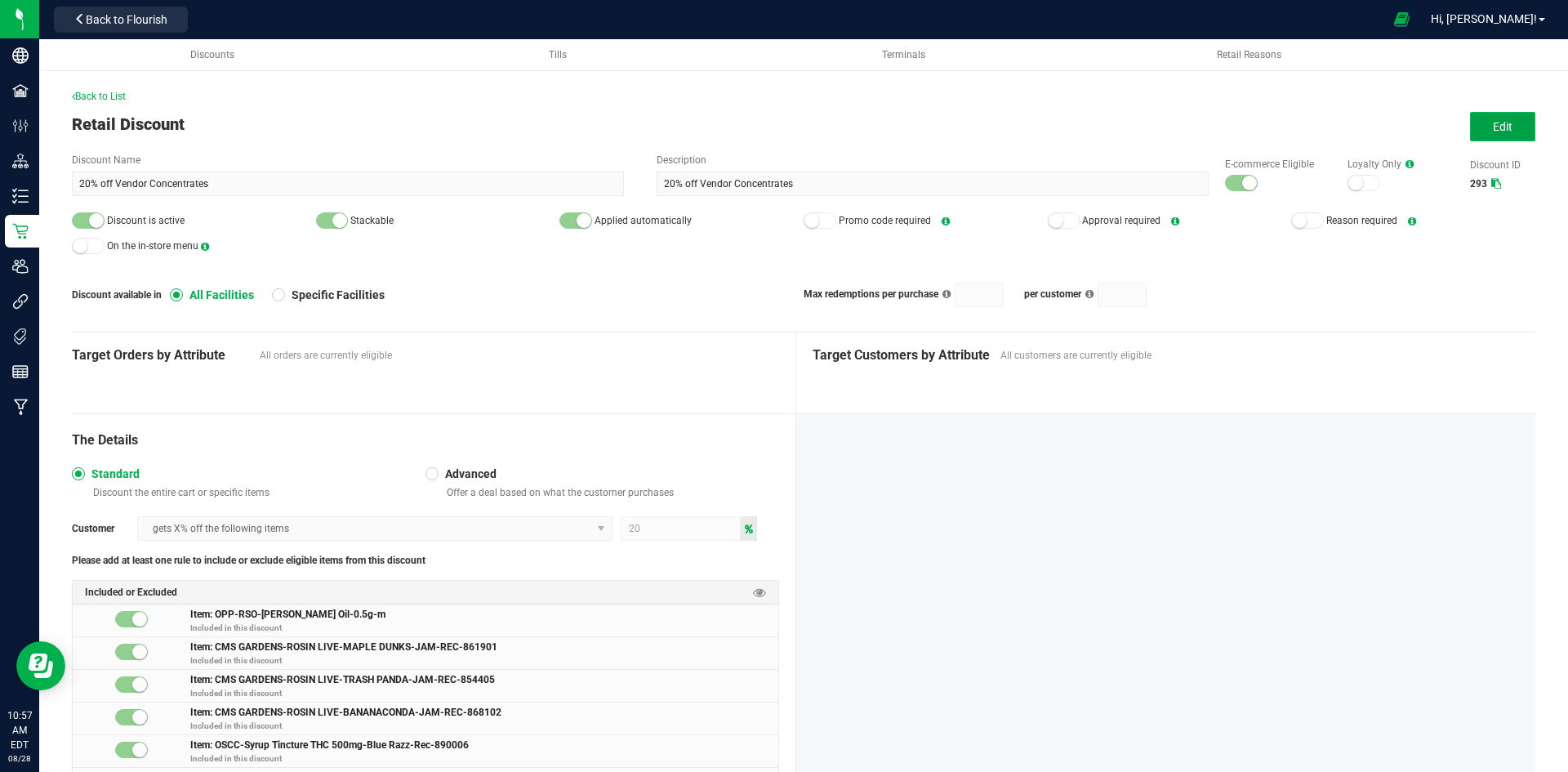
click at [1470, 126] on button "Edit" at bounding box center [1502, 126] width 66 height 29
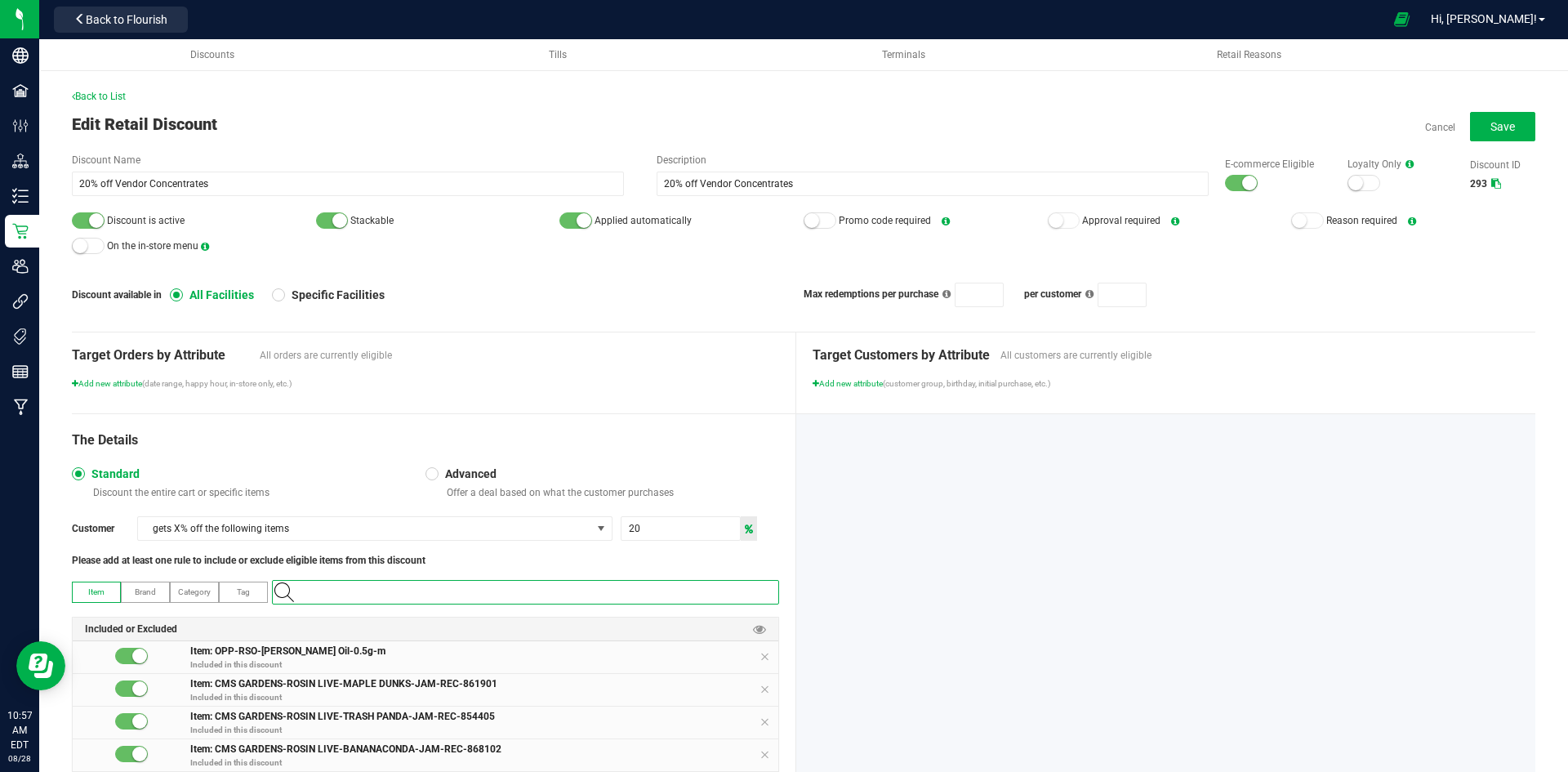
click at [441, 598] on input "NO DATA FOUND" at bounding box center [534, 592] width 489 height 23
paste input "Lazer Jet 1g Sugar-399"
type input "Lazer Jet 1g Sugar-399"
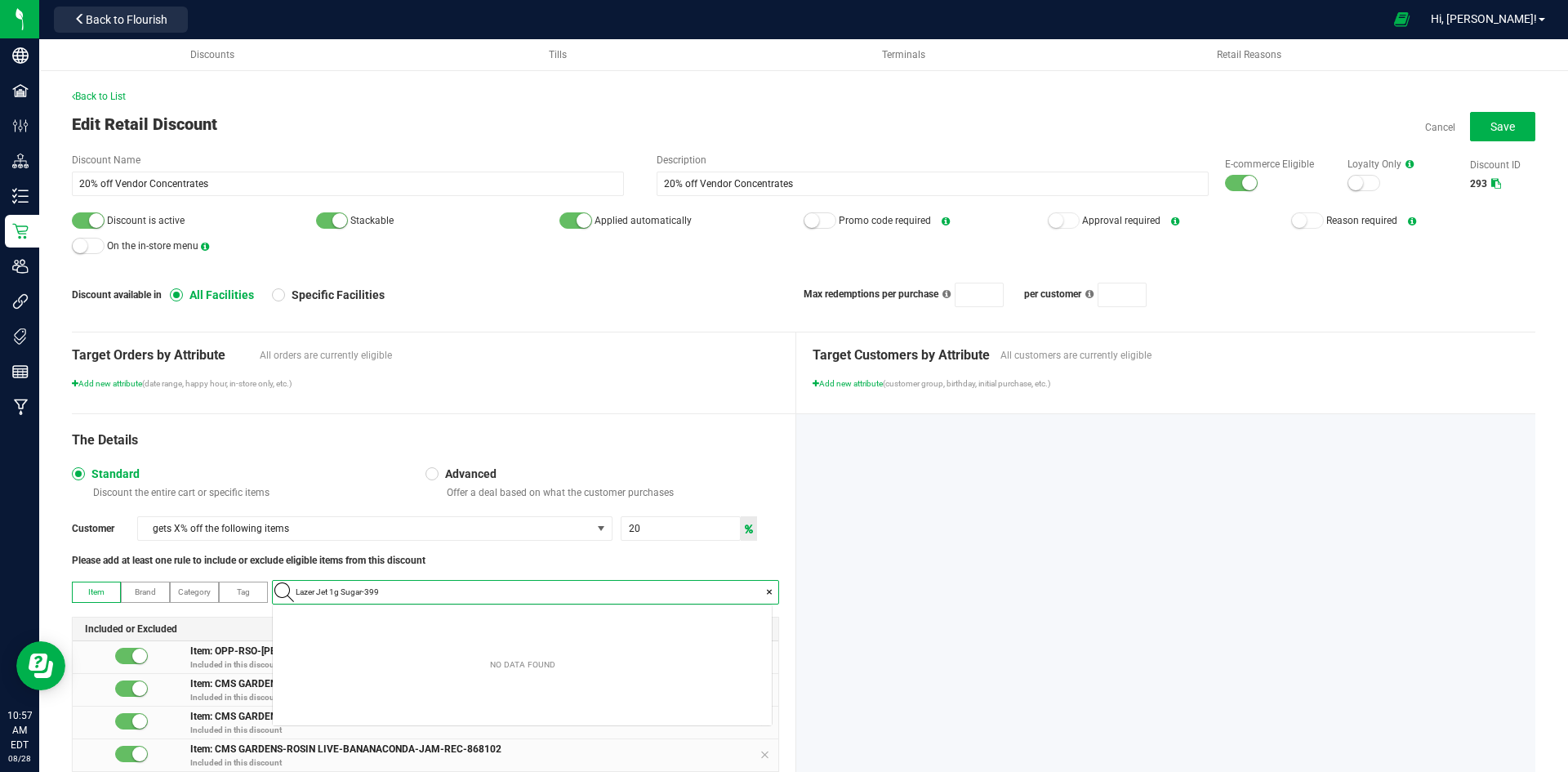
scroll to position [23, 499]
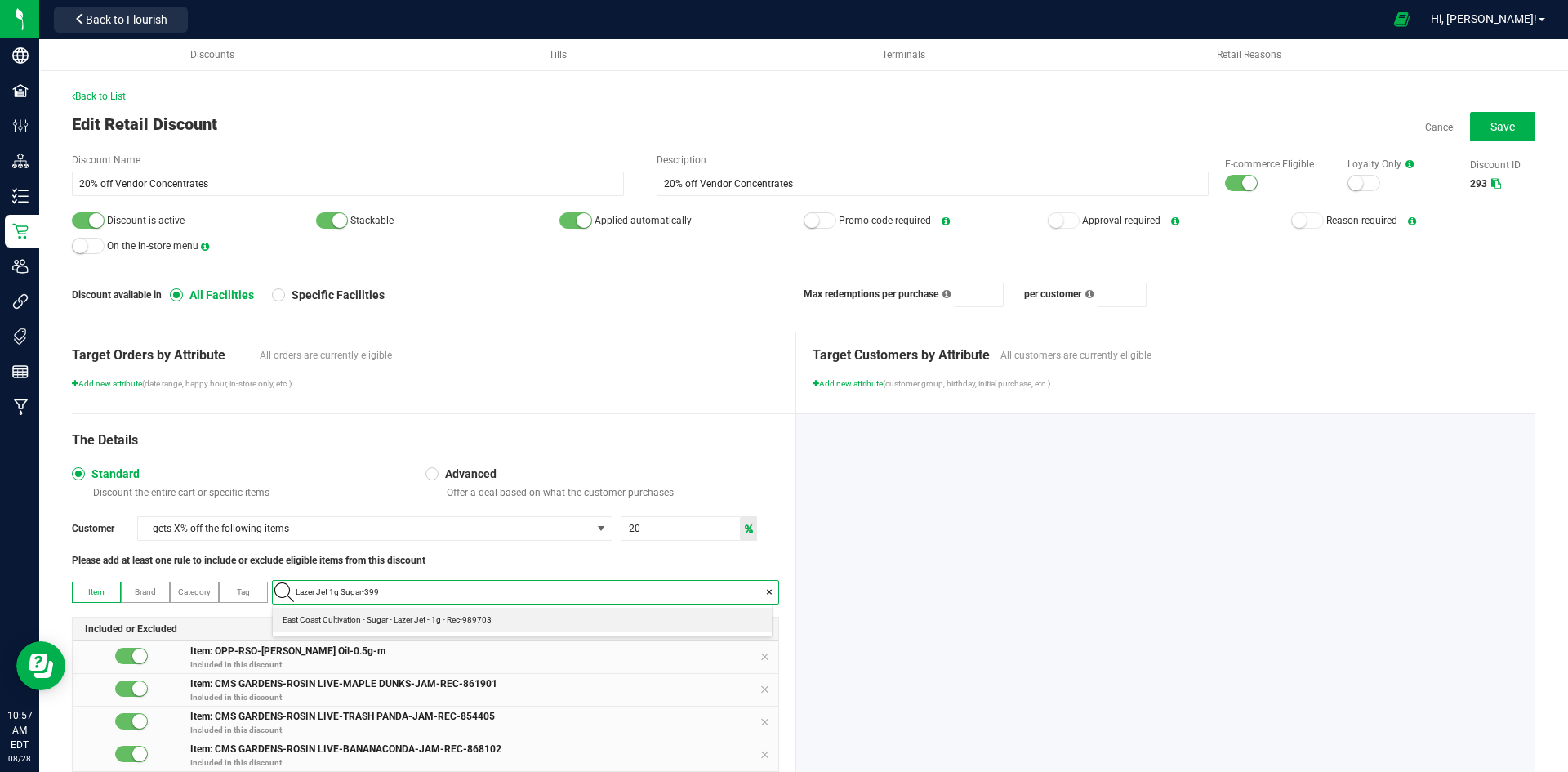
click at [439, 623] on span "East Coast Cultivation - Sugar - Lazer Jet - 1g - Rec-989703" at bounding box center [386, 619] width 209 height 16
click at [1490, 120] on span "Save" at bounding box center [1502, 126] width 25 height 13
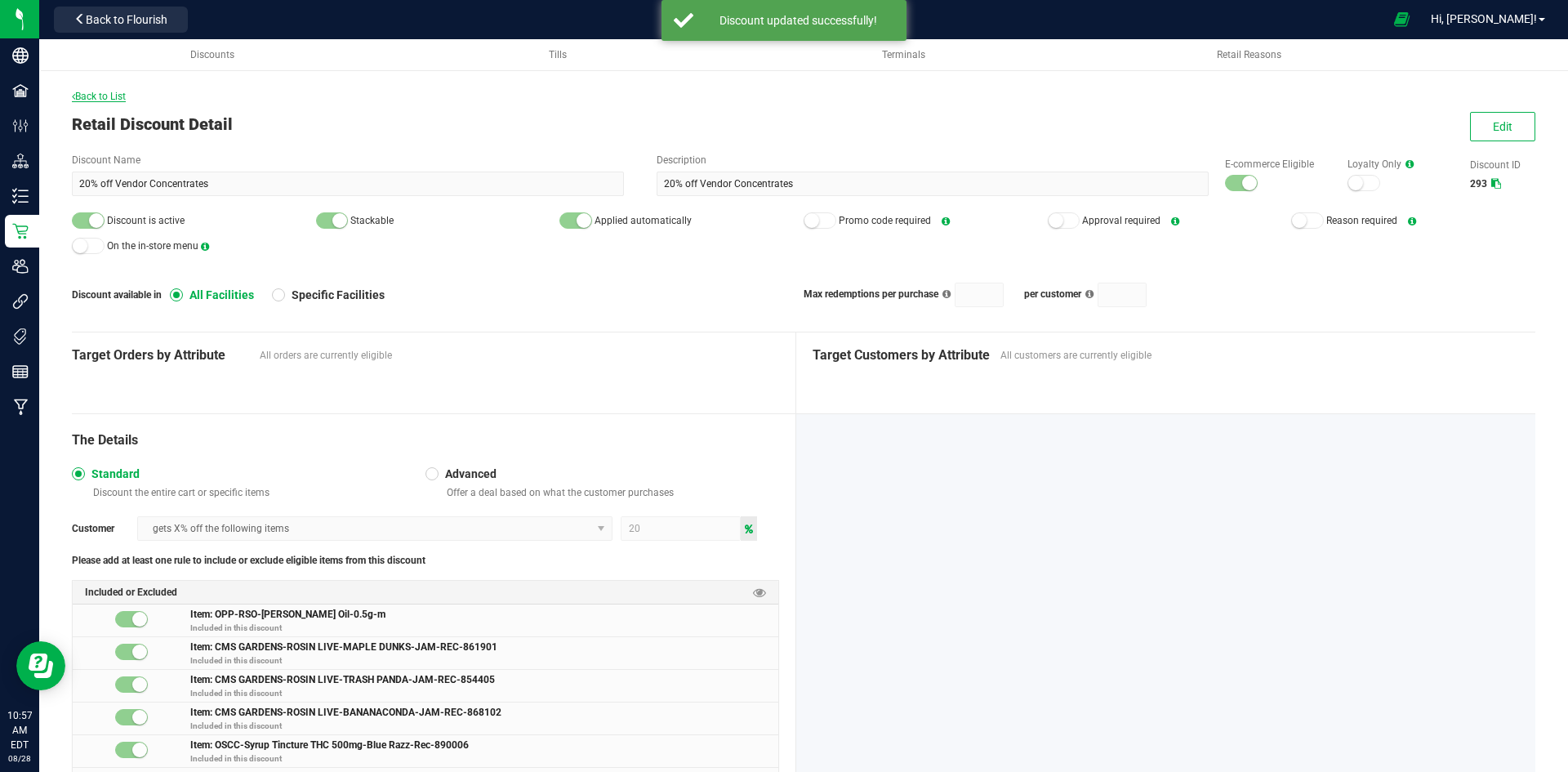
click at [113, 98] on span "Back to List" at bounding box center [98, 96] width 54 height 11
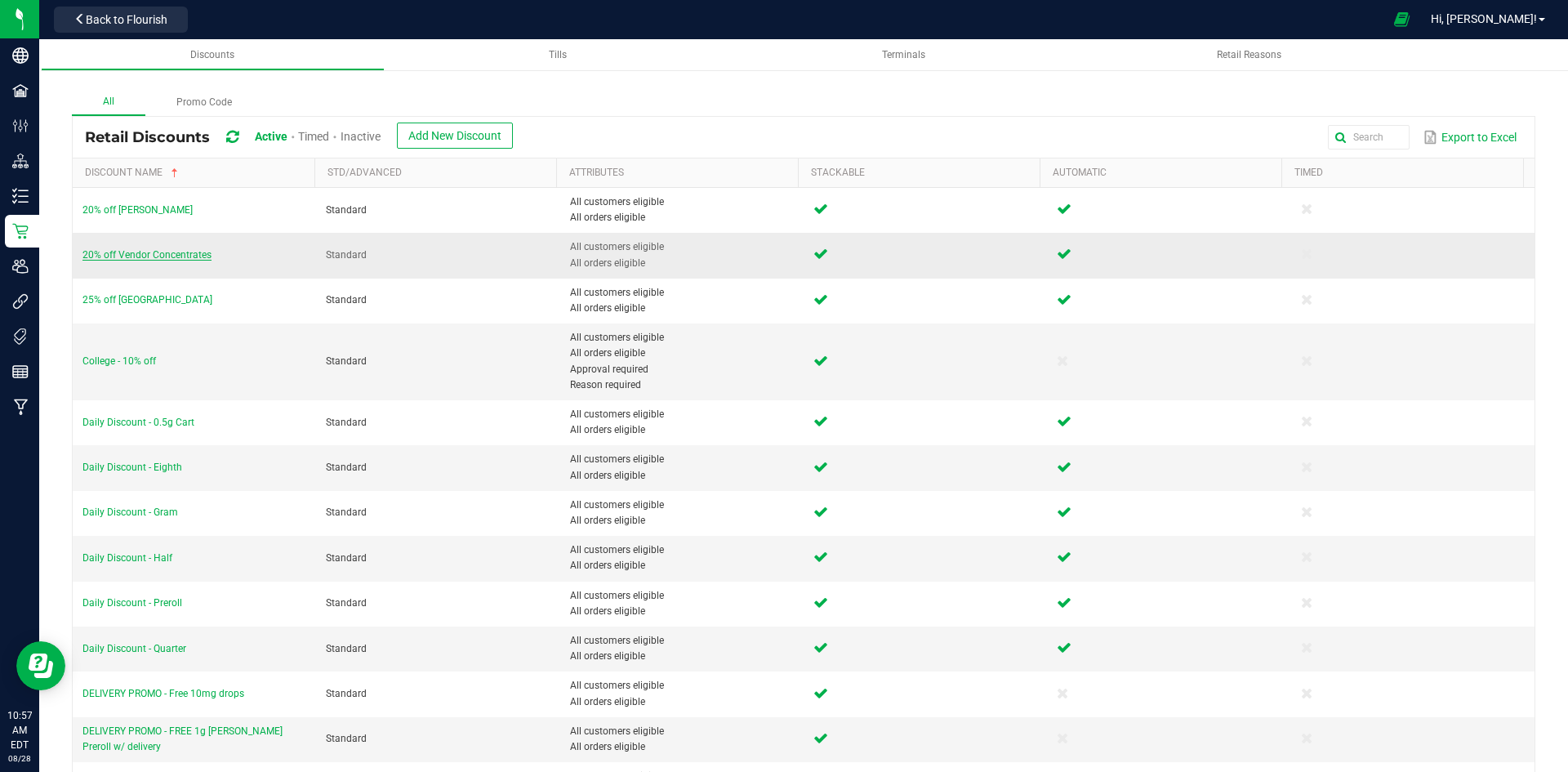
click at [136, 254] on span "20% off Vendor Concentrates" at bounding box center [147, 254] width 129 height 11
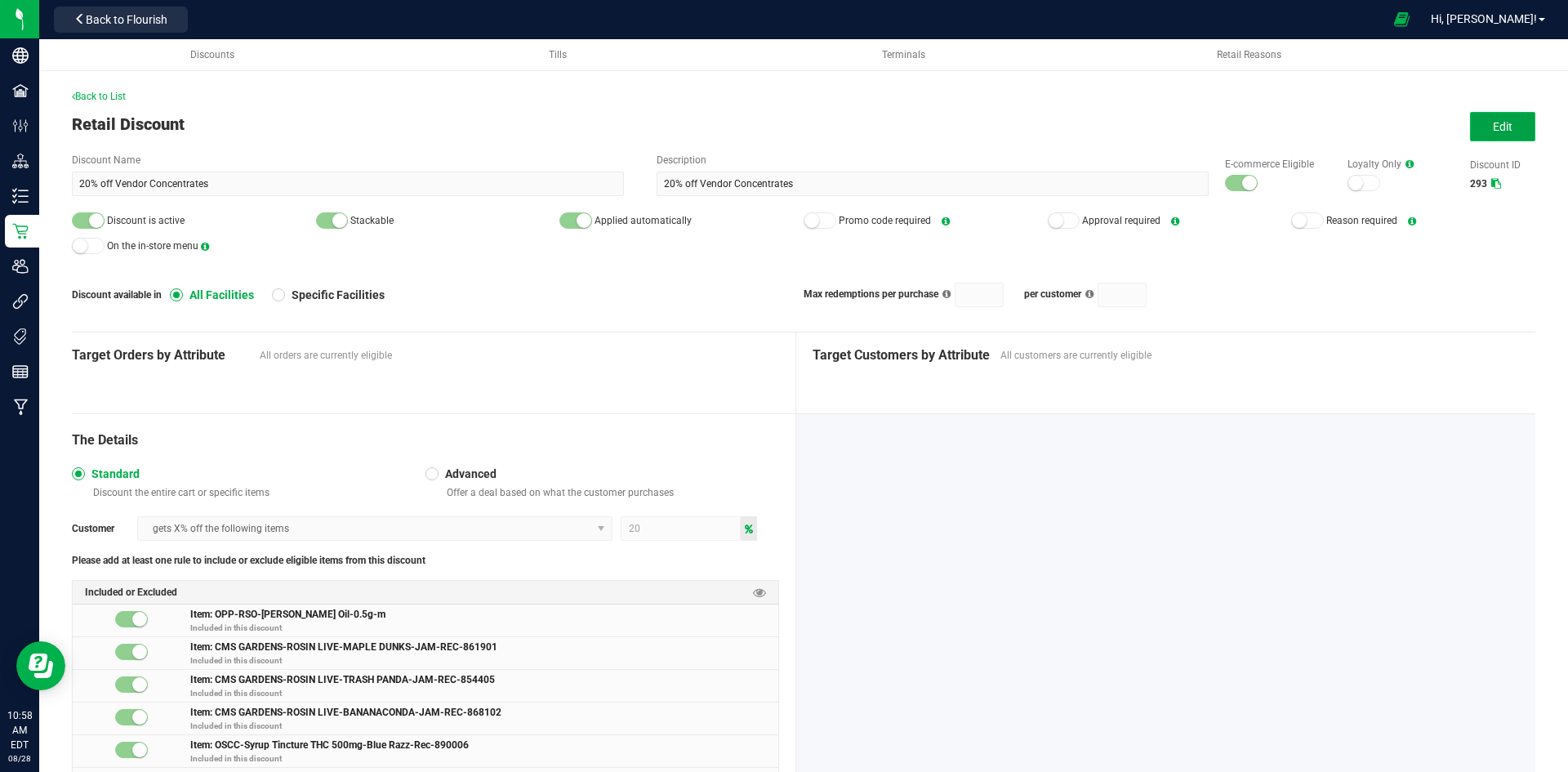
click at [1519, 131] on button "Edit" at bounding box center [1502, 126] width 66 height 29
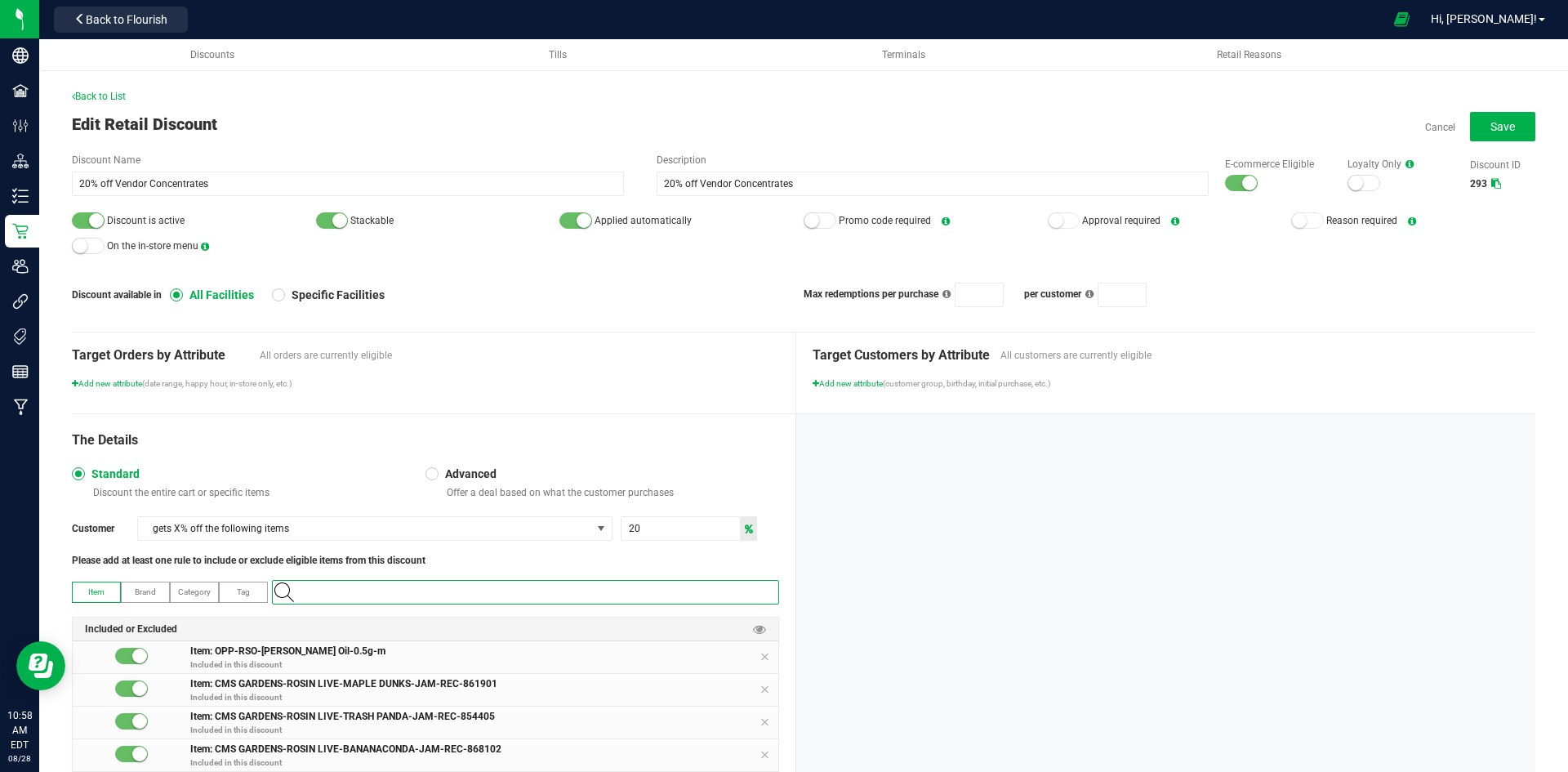
click at [510, 599] on input "NO DATA FOUND" at bounding box center [534, 592] width 489 height 23
paste input "Strawberry Cream Cake Fresh Press Live Rosin 1g-402"
type input "Strawberry Cream Cake Fresh Press Live Rosin 1g-402"
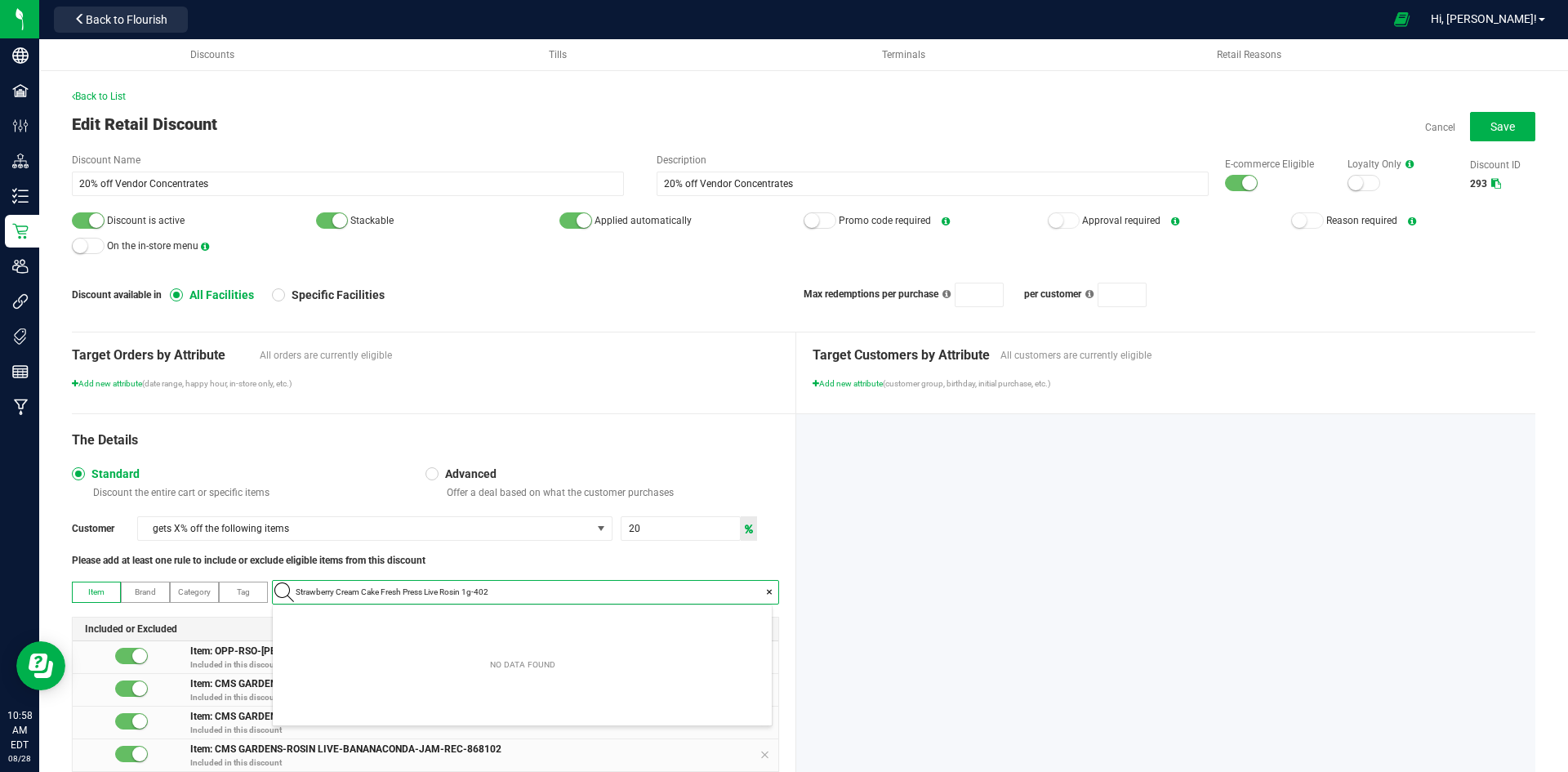
scroll to position [23, 499]
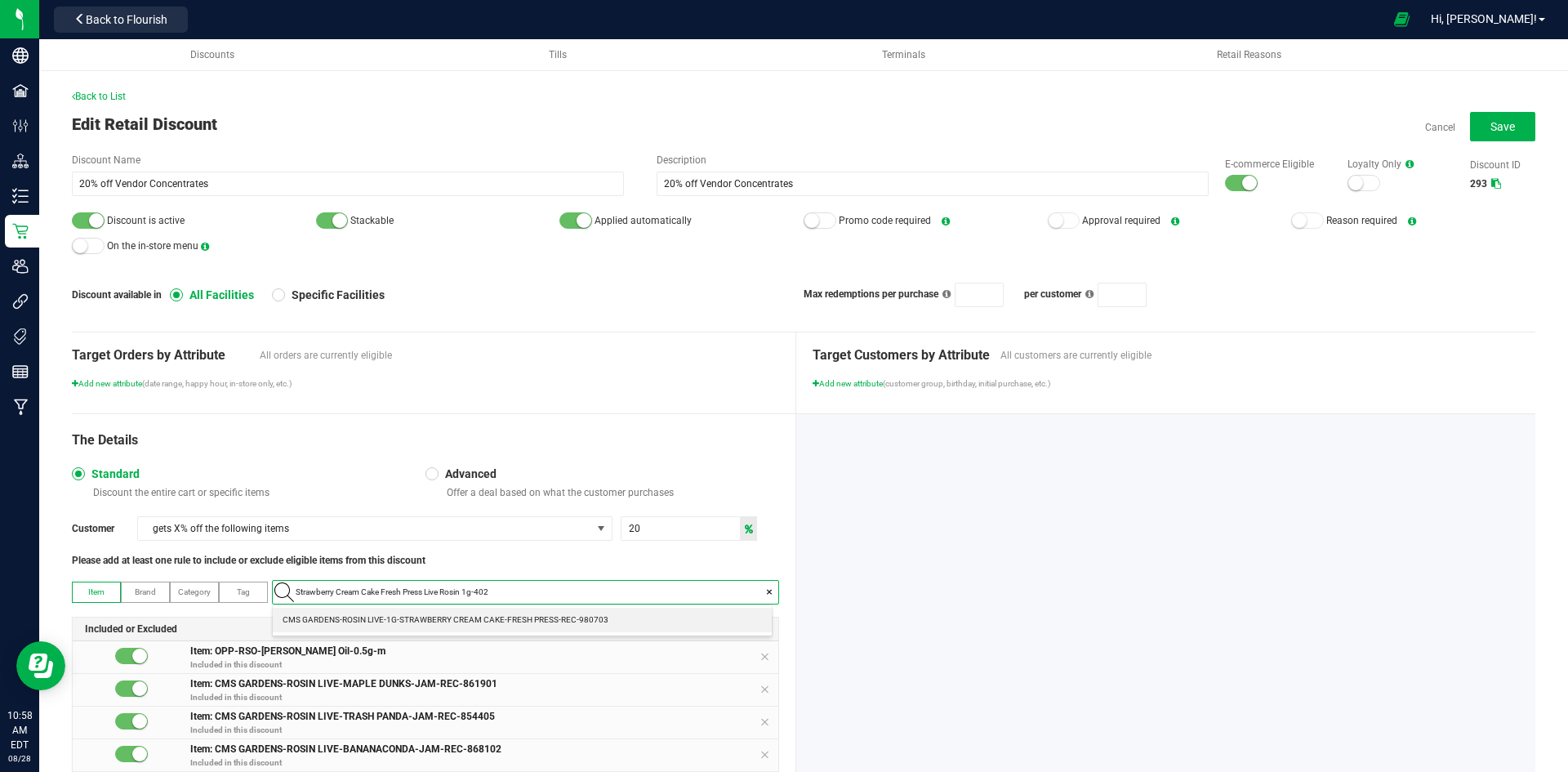
click at [480, 618] on span "CMS GARDENS-ROSIN LIVE-1G-STRAWBERRY CREAM CAKE-FRESH PRESS-REC-980703" at bounding box center [445, 619] width 326 height 16
click at [1490, 127] on span "Save" at bounding box center [1502, 126] width 25 height 13
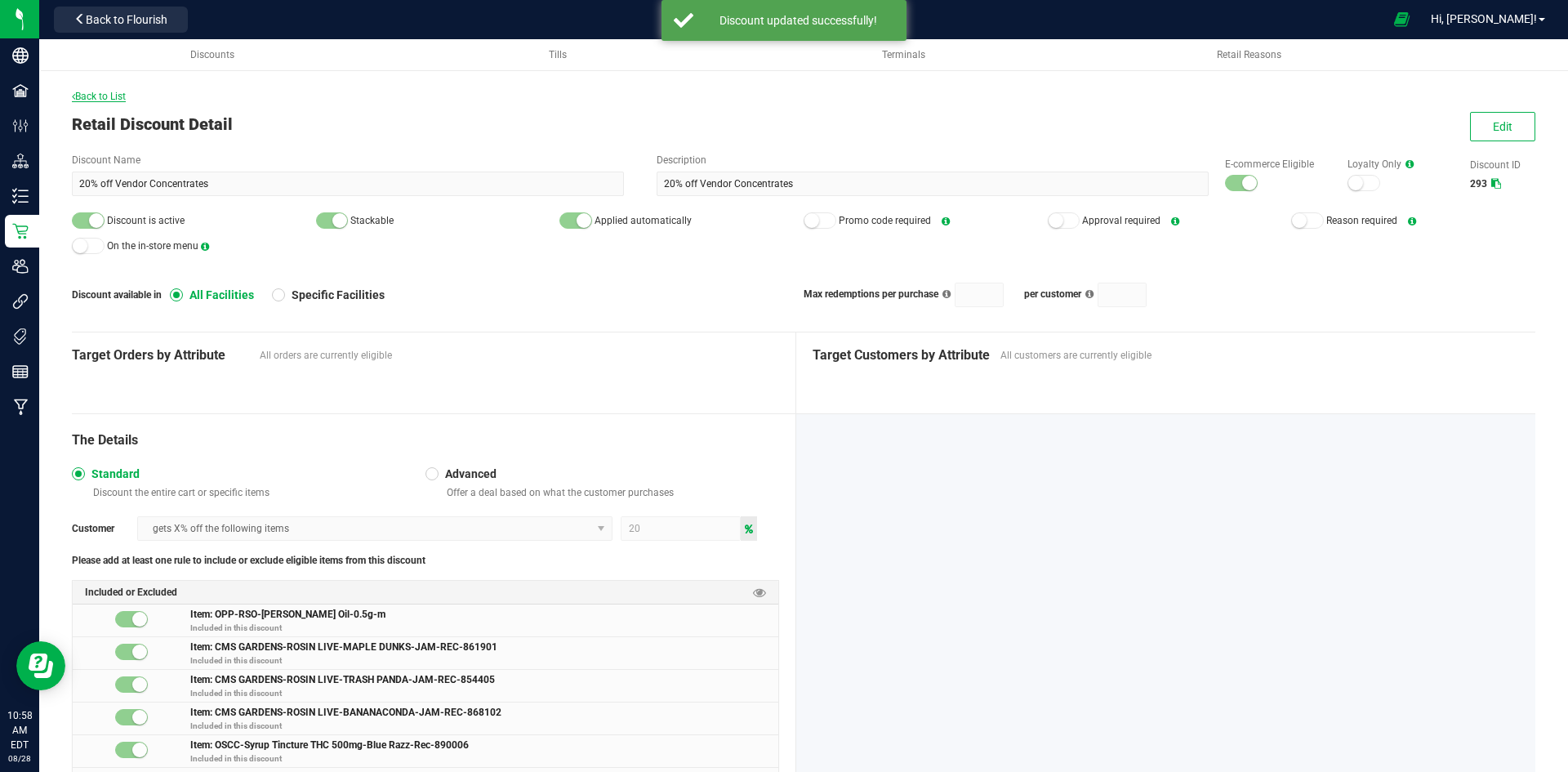
click at [106, 95] on span "Back to List" at bounding box center [98, 96] width 54 height 11
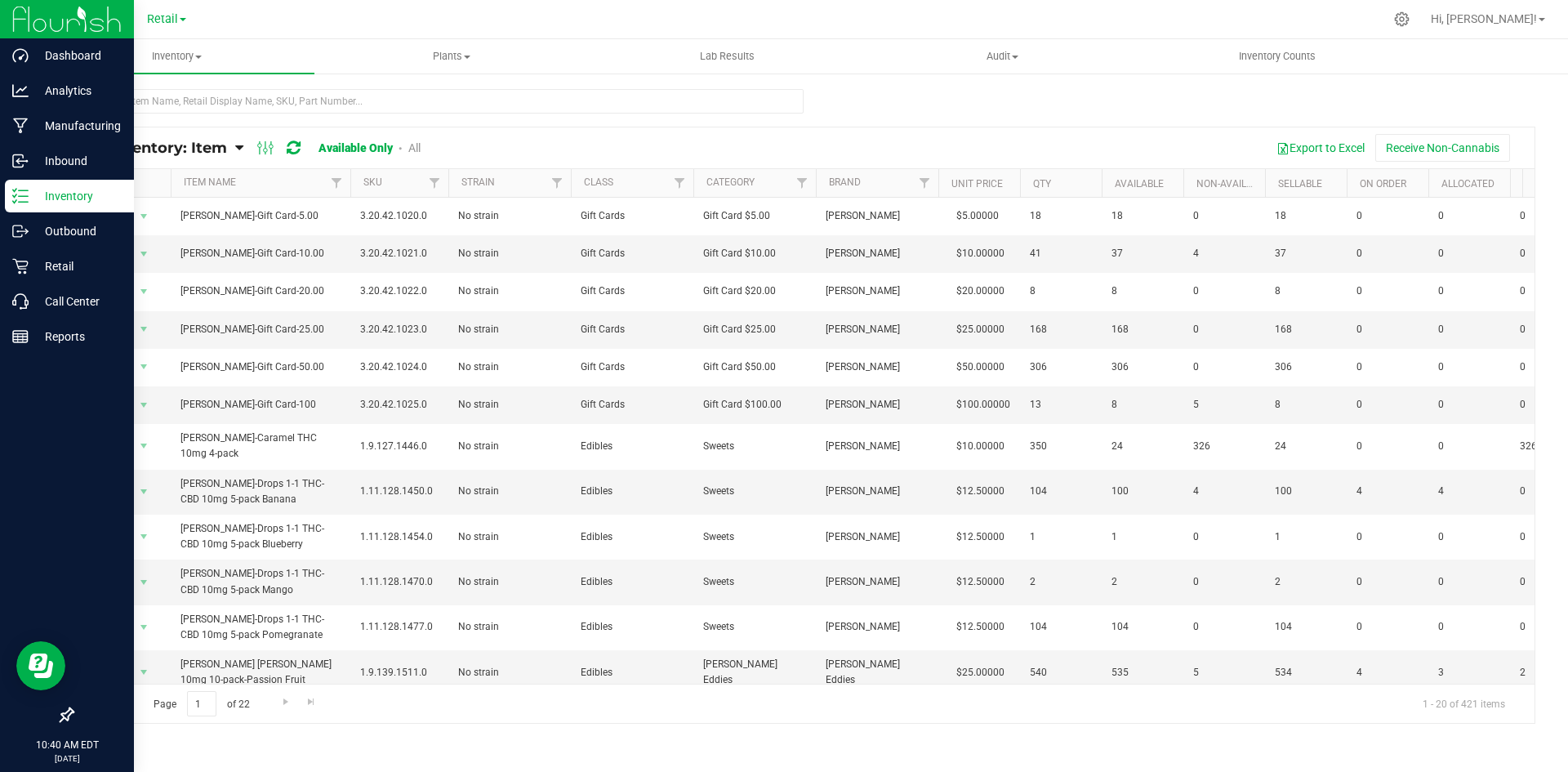
click at [16, 200] on icon at bounding box center [14, 201] width 3 height 3
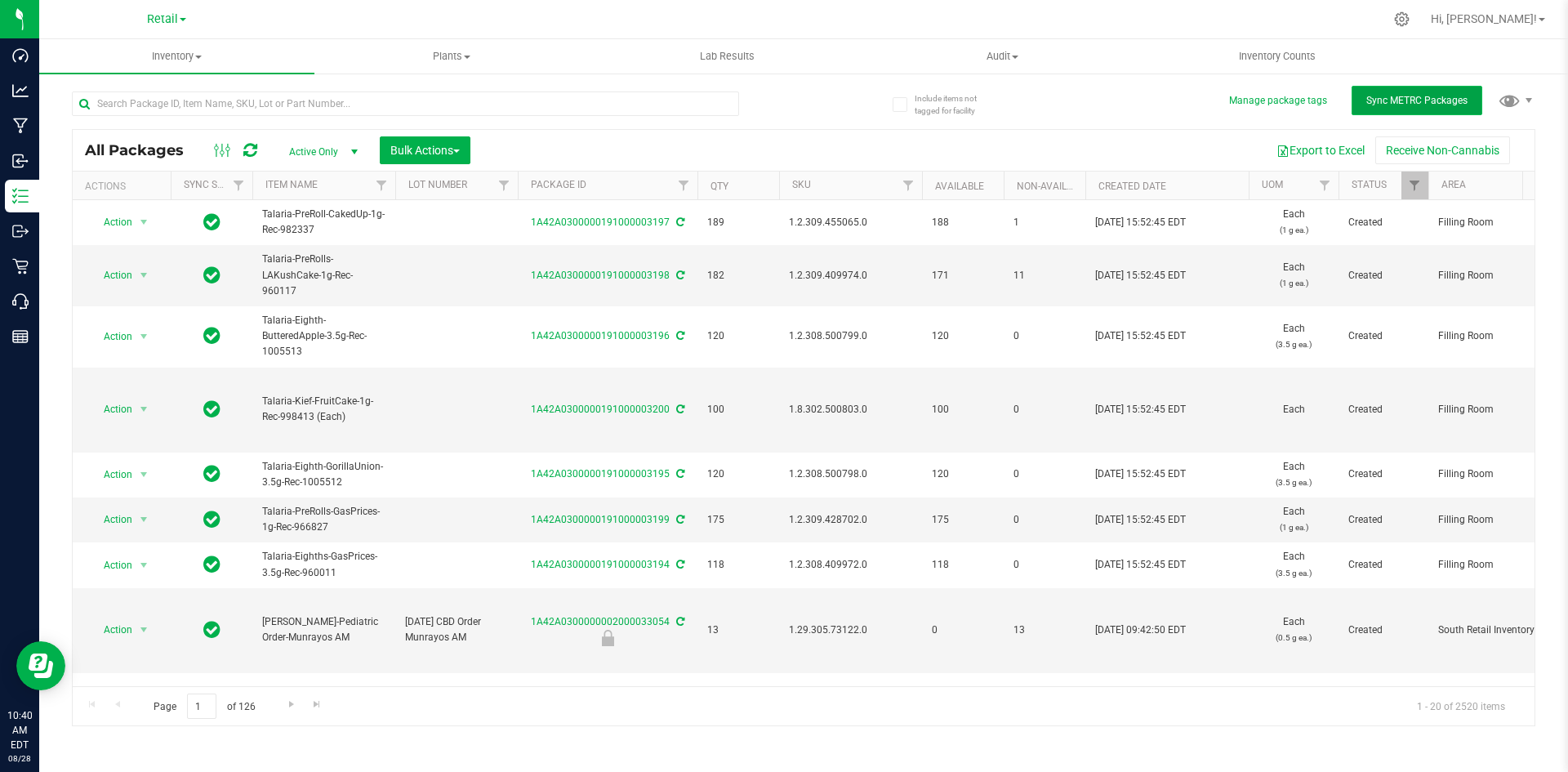
click at [1408, 96] on span "Sync METRC Packages" at bounding box center [1417, 100] width 101 height 11
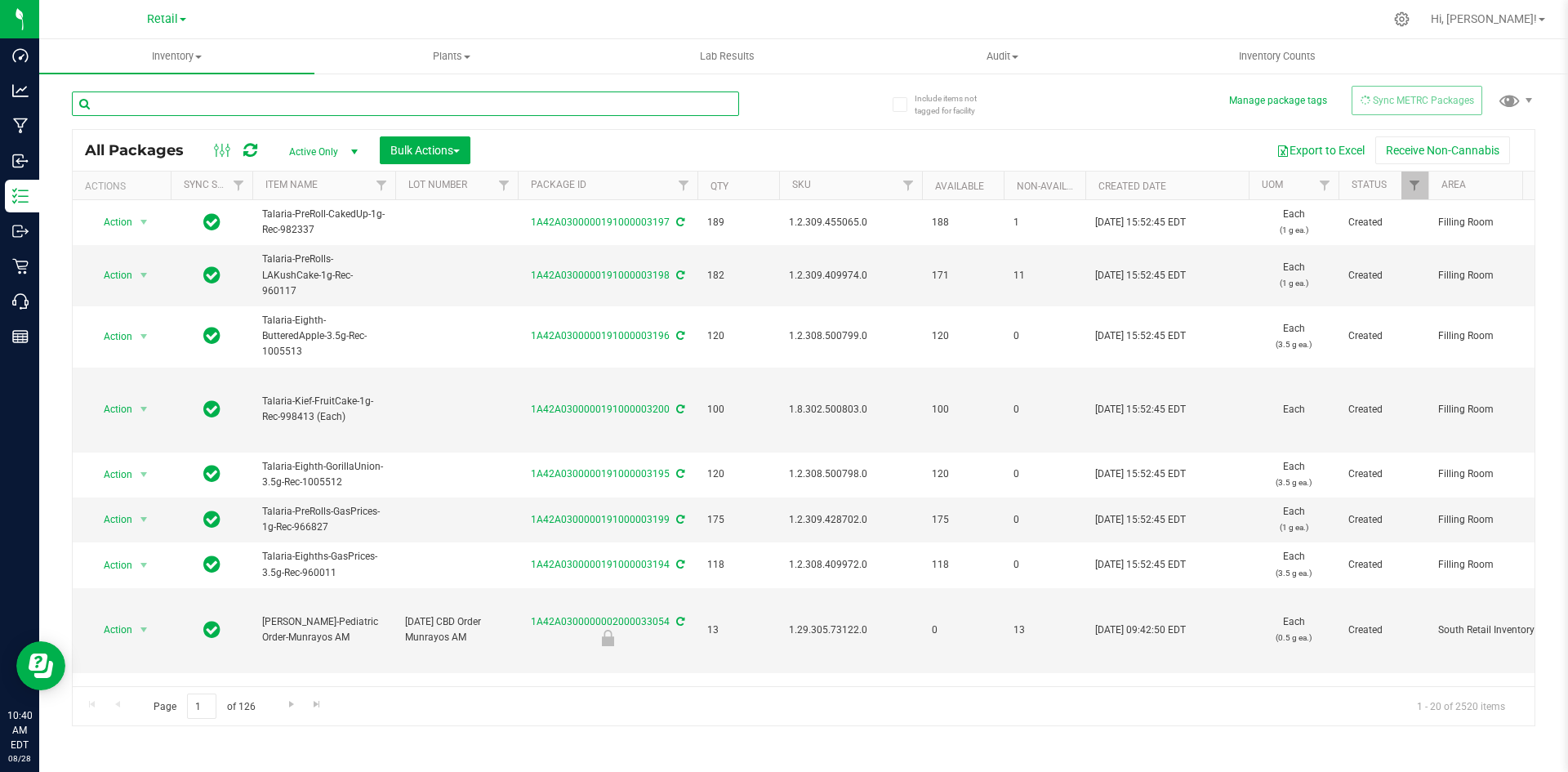
click at [402, 97] on input "text" at bounding box center [405, 103] width 668 height 25
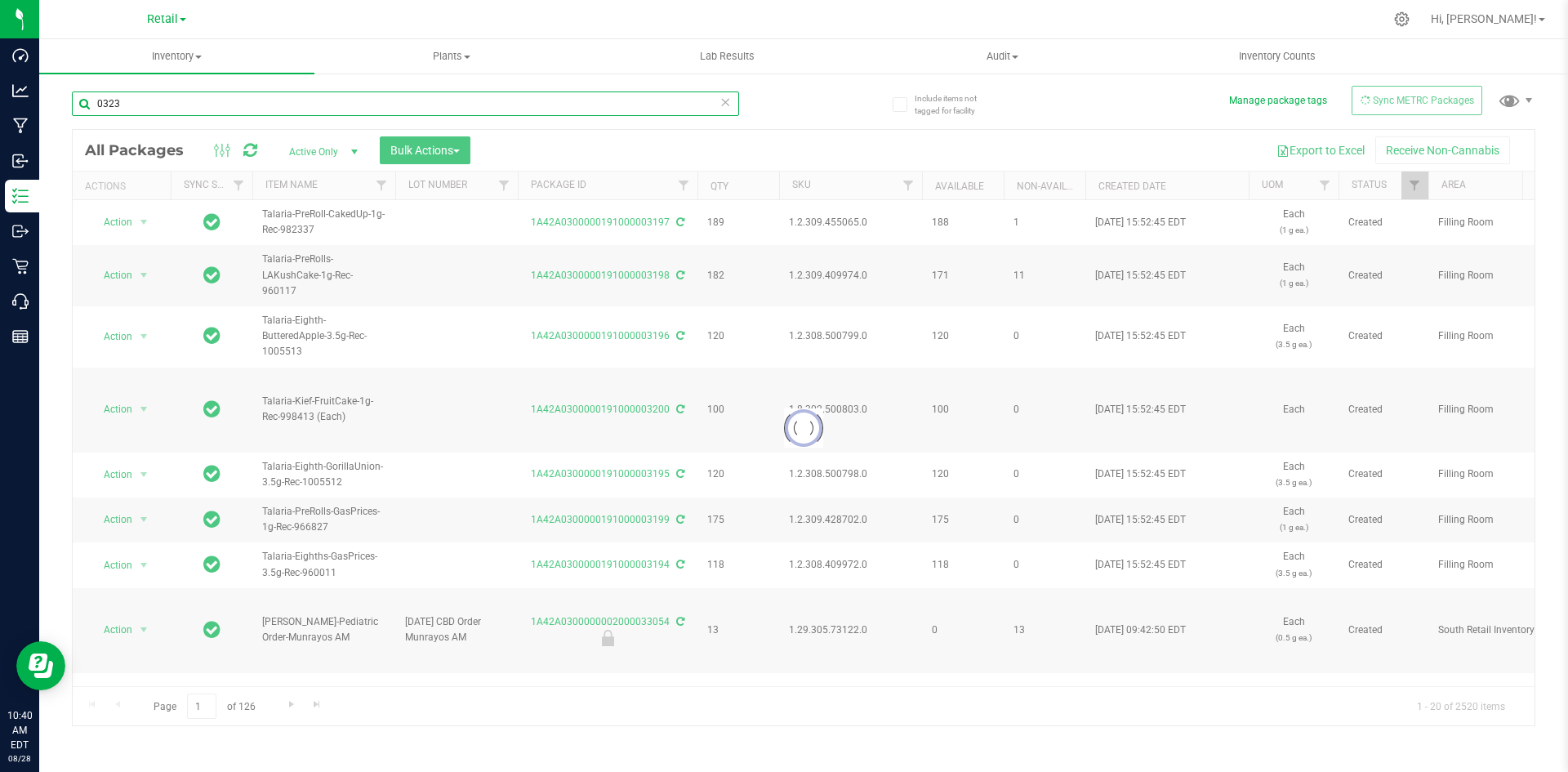
type input "0323"
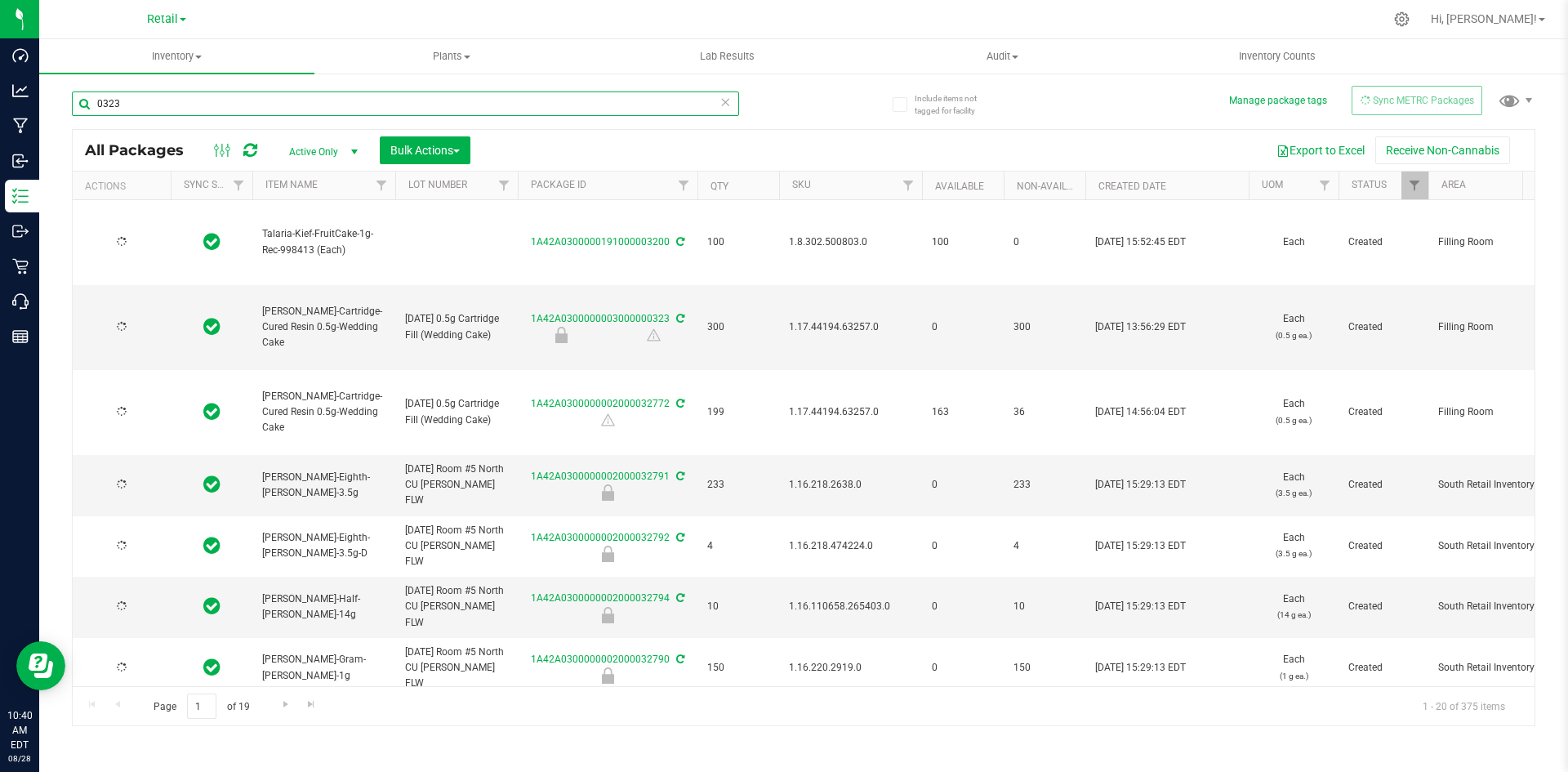
type input "2025-08-21"
type input "2025-08-08"
type input "2025-05-30"
type input "2026-05-30"
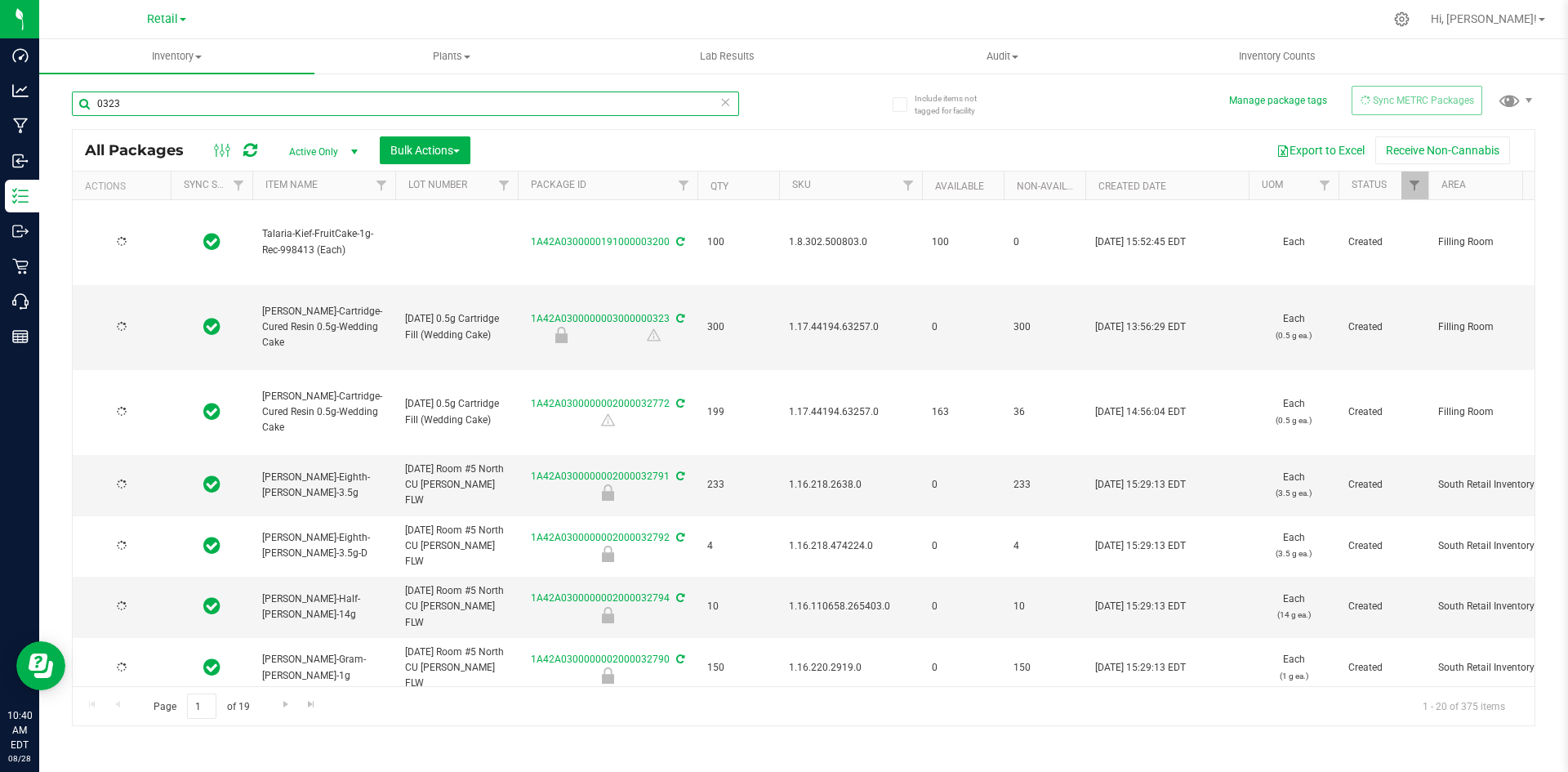
type input "[DATE]"
type input "2025-11-20"
type input "[DATE]"
type input "2025-11-20"
type input "[DATE]"
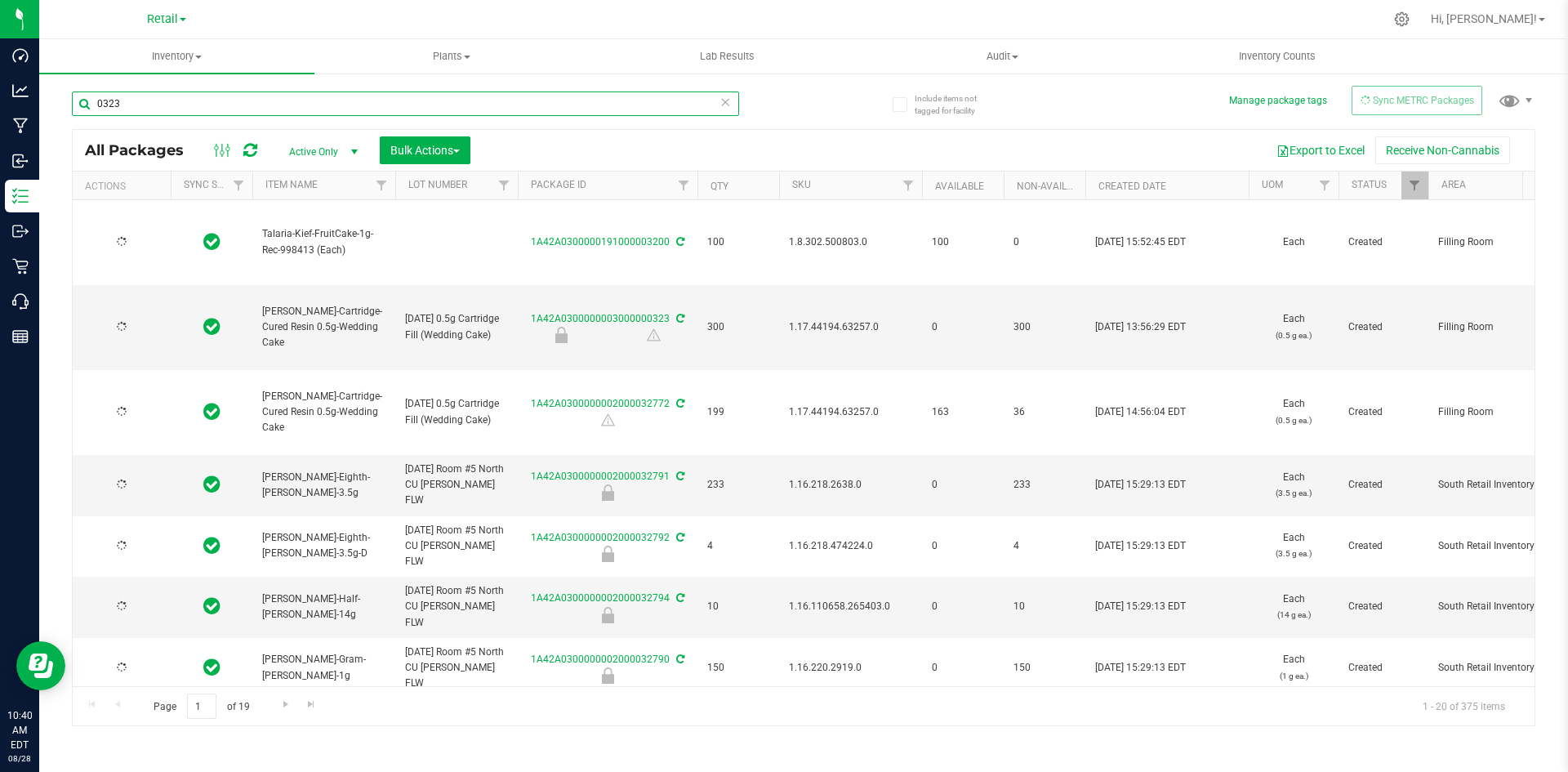
type input "2025-11-20"
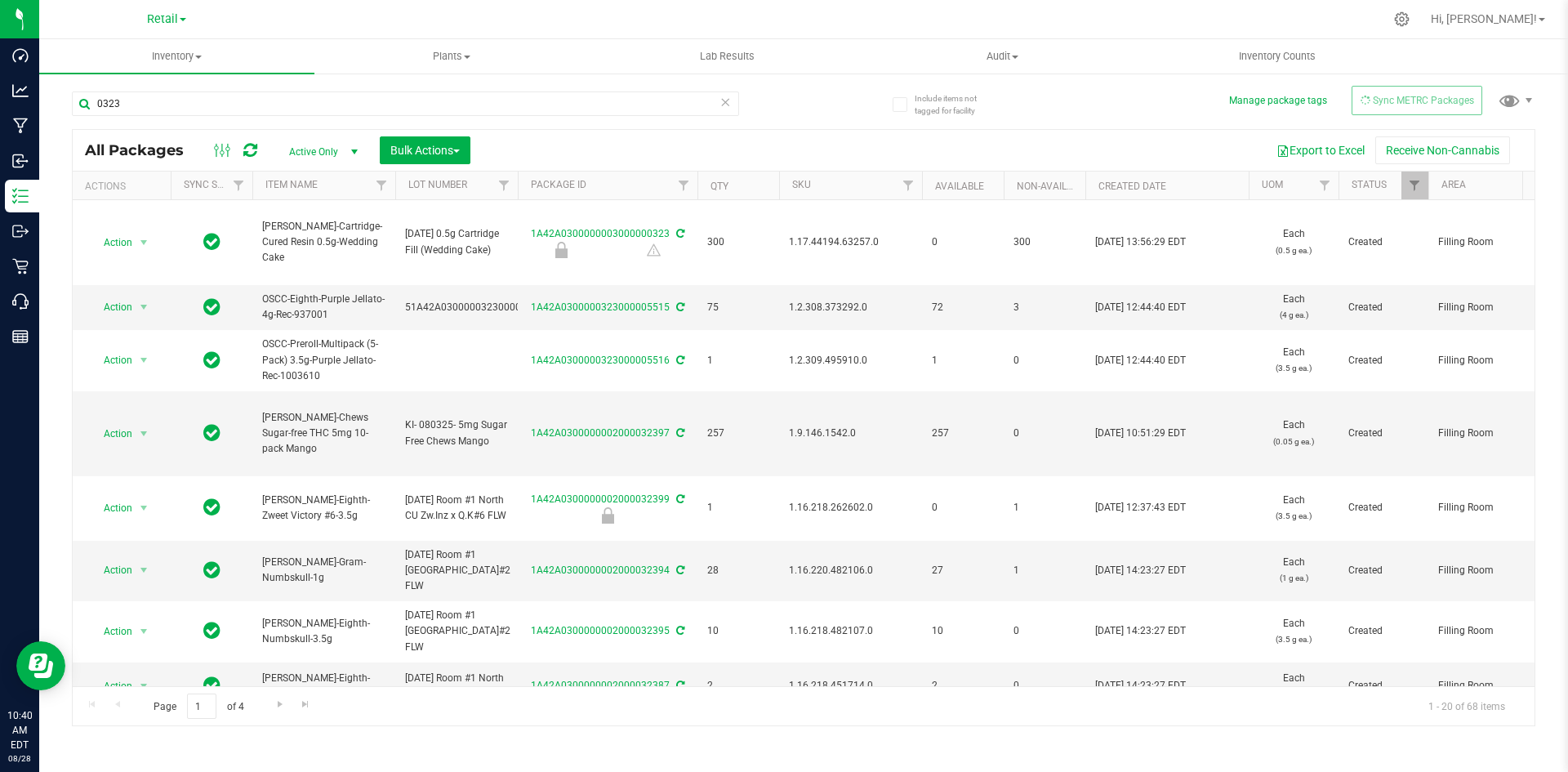
click at [726, 102] on icon at bounding box center [725, 101] width 11 height 20
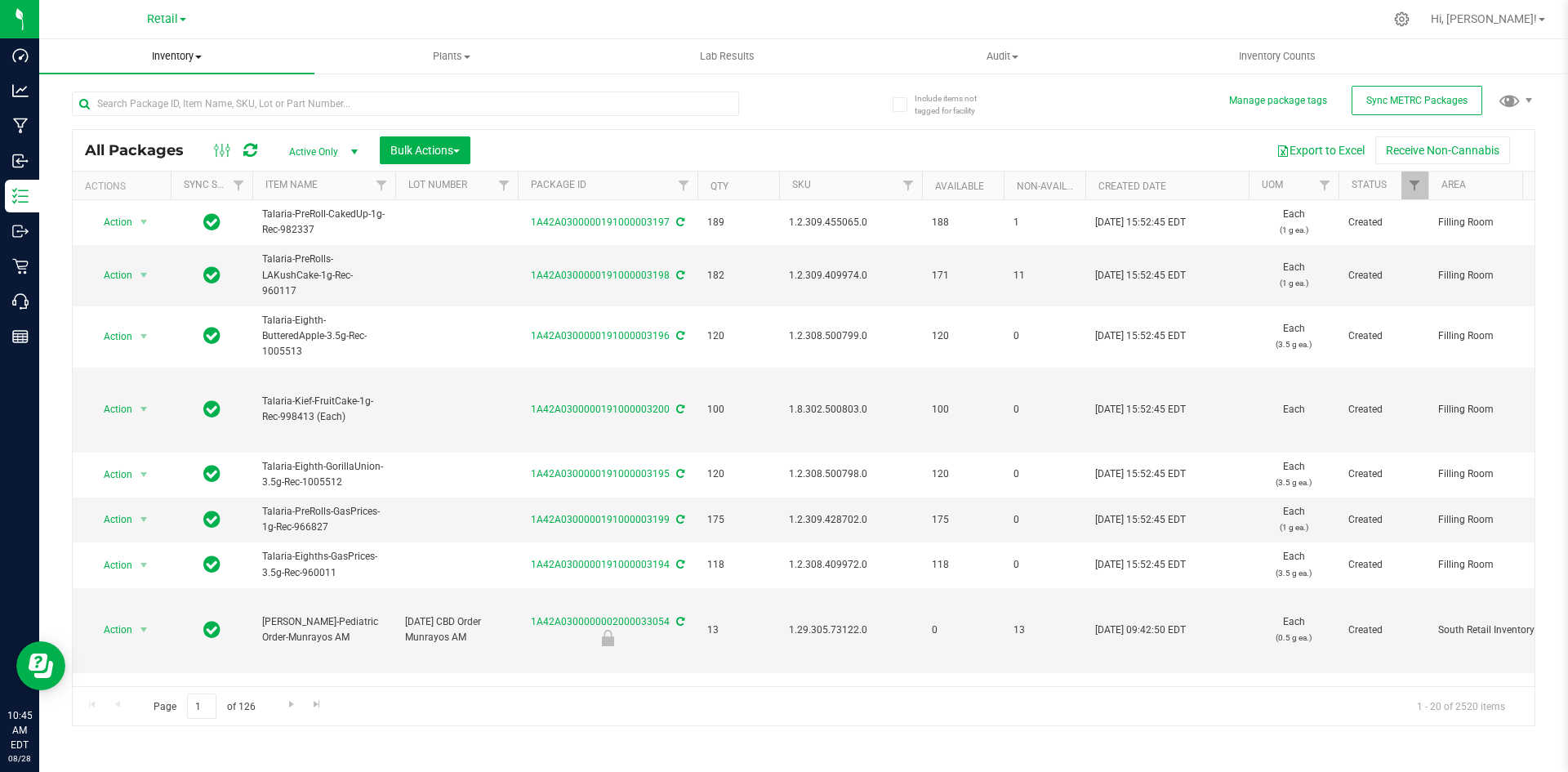
drag, startPoint x: 168, startPoint y: 49, endPoint x: 166, endPoint y: 64, distance: 15.1
click at [168, 49] on span "Inventory" at bounding box center [176, 55] width 275 height 15
click at [165, 126] on li "All inventory" at bounding box center [176, 118] width 275 height 20
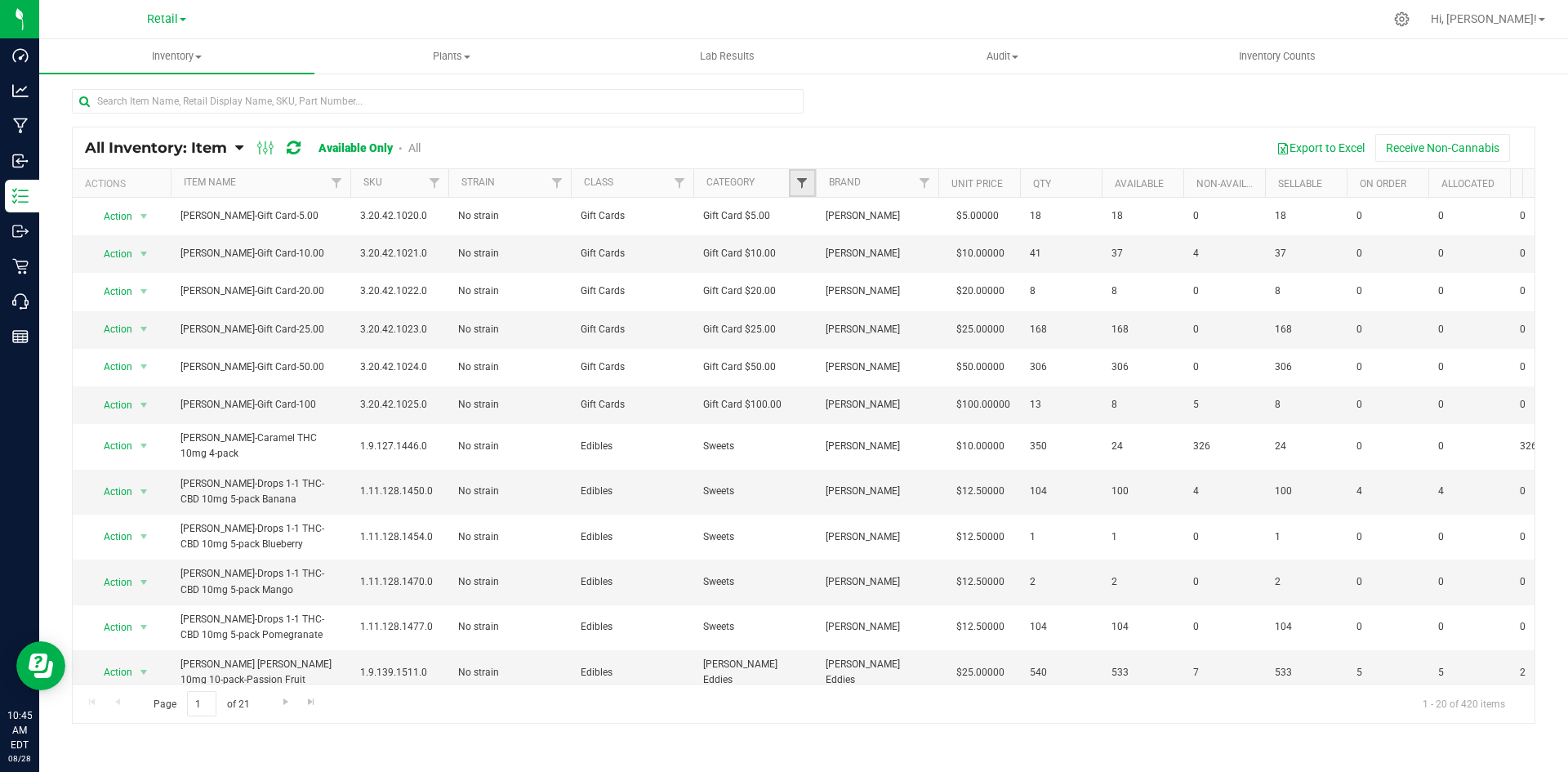
click at [801, 178] on span "Filter" at bounding box center [801, 183] width 13 height 13
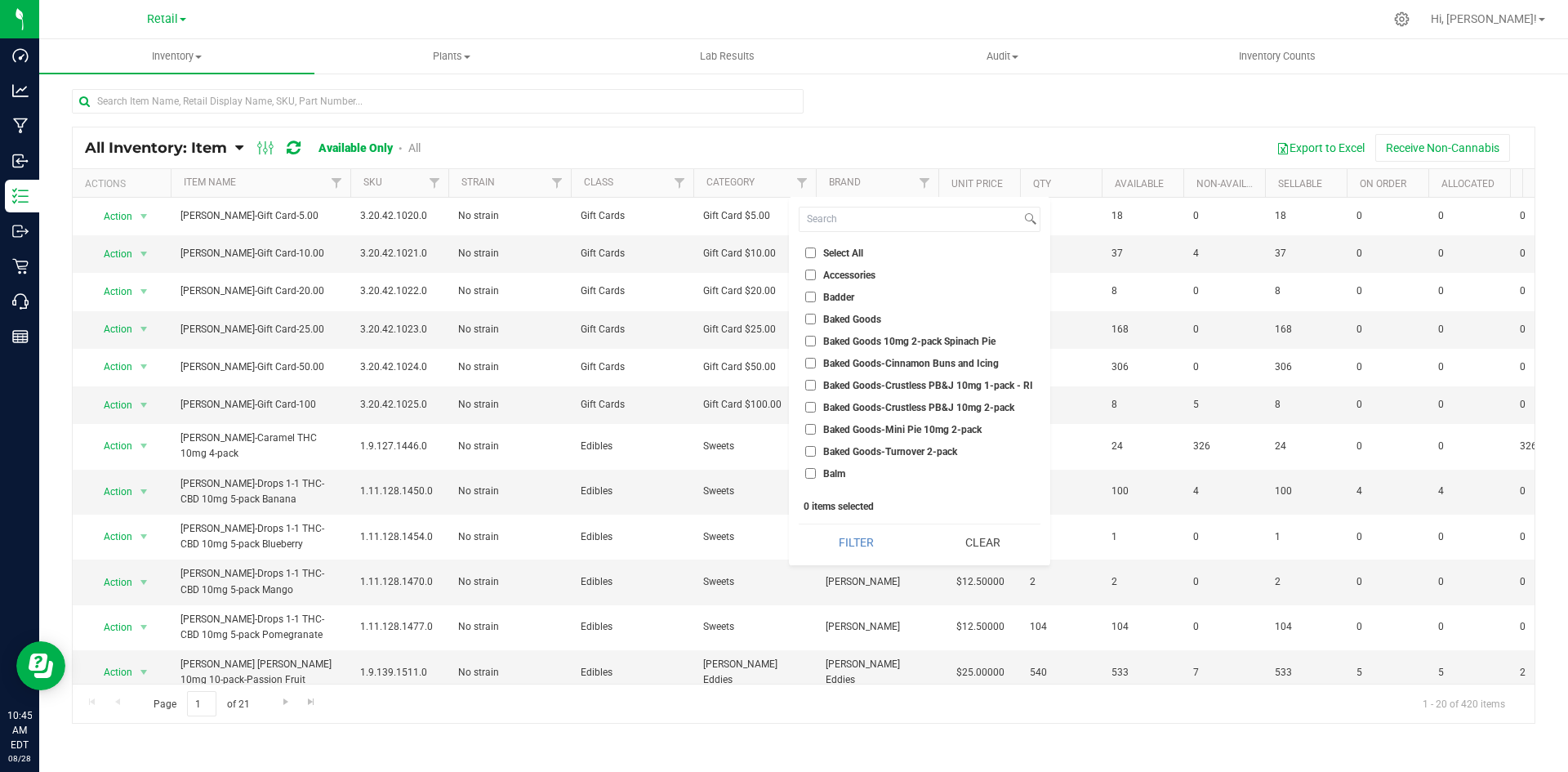
click at [839, 272] on span "Accessories" at bounding box center [849, 275] width 52 height 9
click at [816, 272] on input "Accessories" at bounding box center [811, 275] width 10 height 10
checkbox input "true"
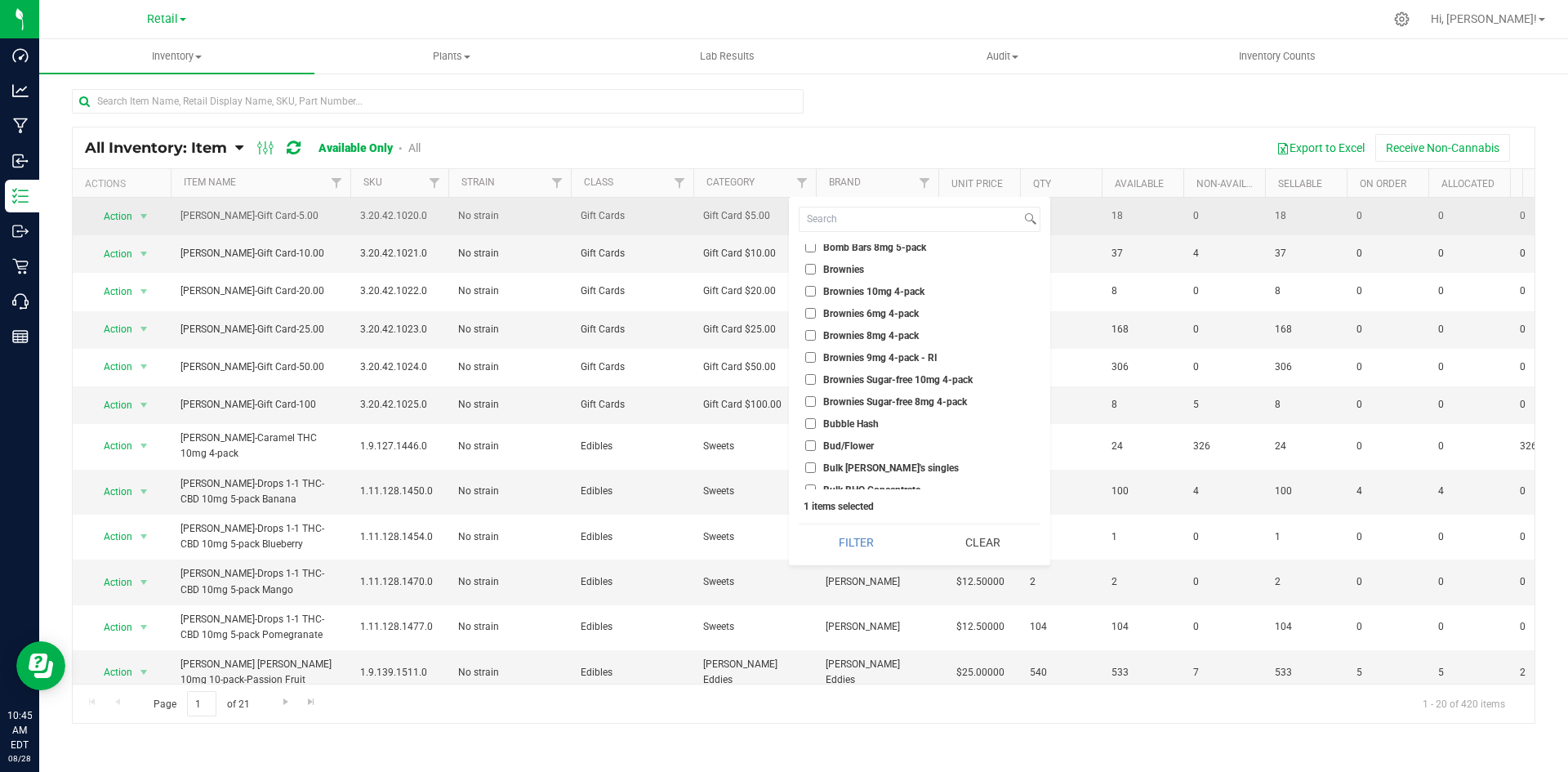
scroll to position [653, 0]
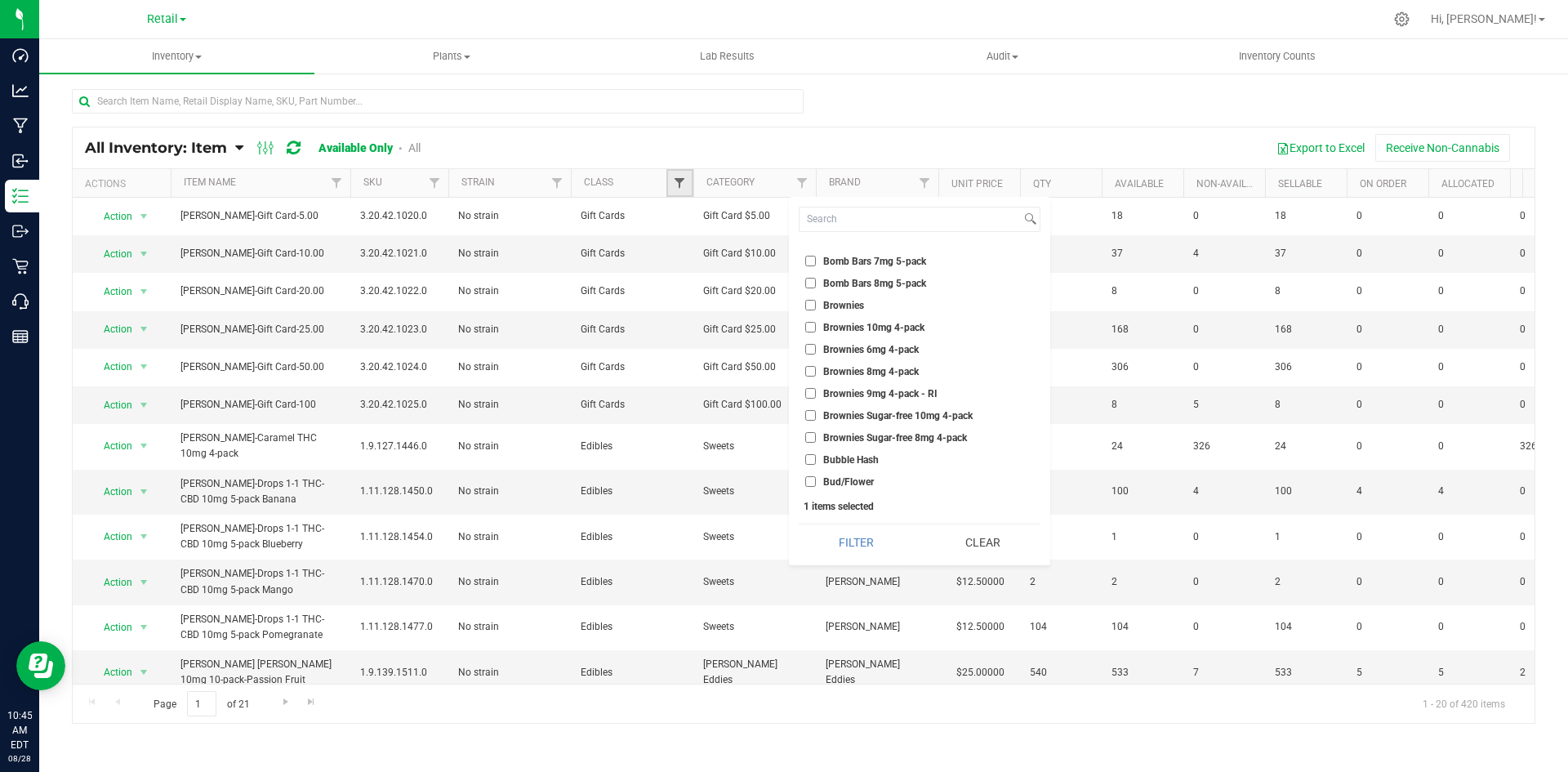
click at [680, 184] on span "Filter" at bounding box center [679, 183] width 13 height 13
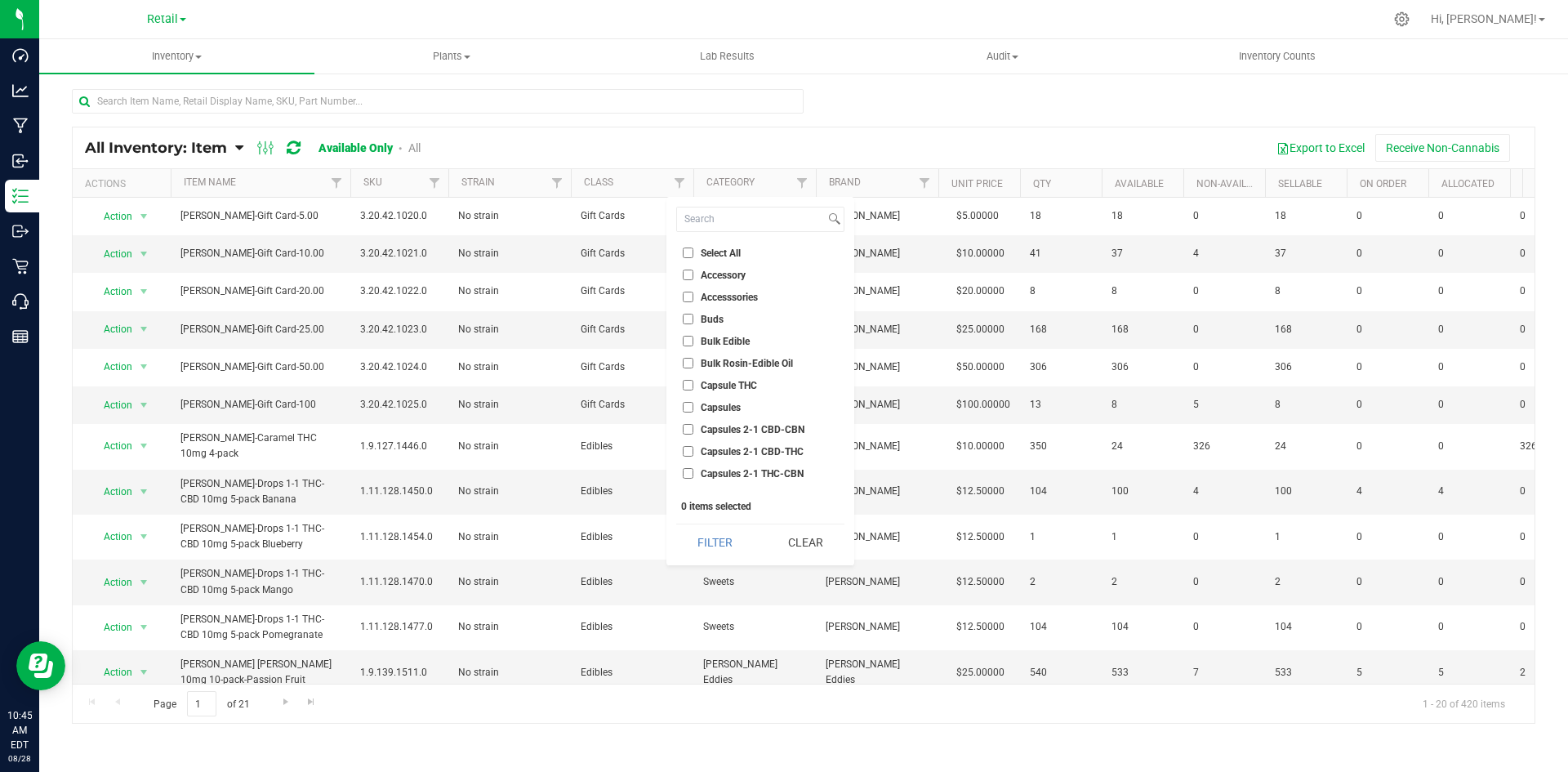
click at [717, 275] on span "Accessory" at bounding box center [723, 275] width 45 height 9
click at [693, 275] on input "Accessory" at bounding box center [688, 275] width 10 height 10
checkbox input "true"
click at [732, 305] on li "Accesssories" at bounding box center [760, 297] width 168 height 17
click at [733, 293] on span "Accesssories" at bounding box center [729, 297] width 57 height 9
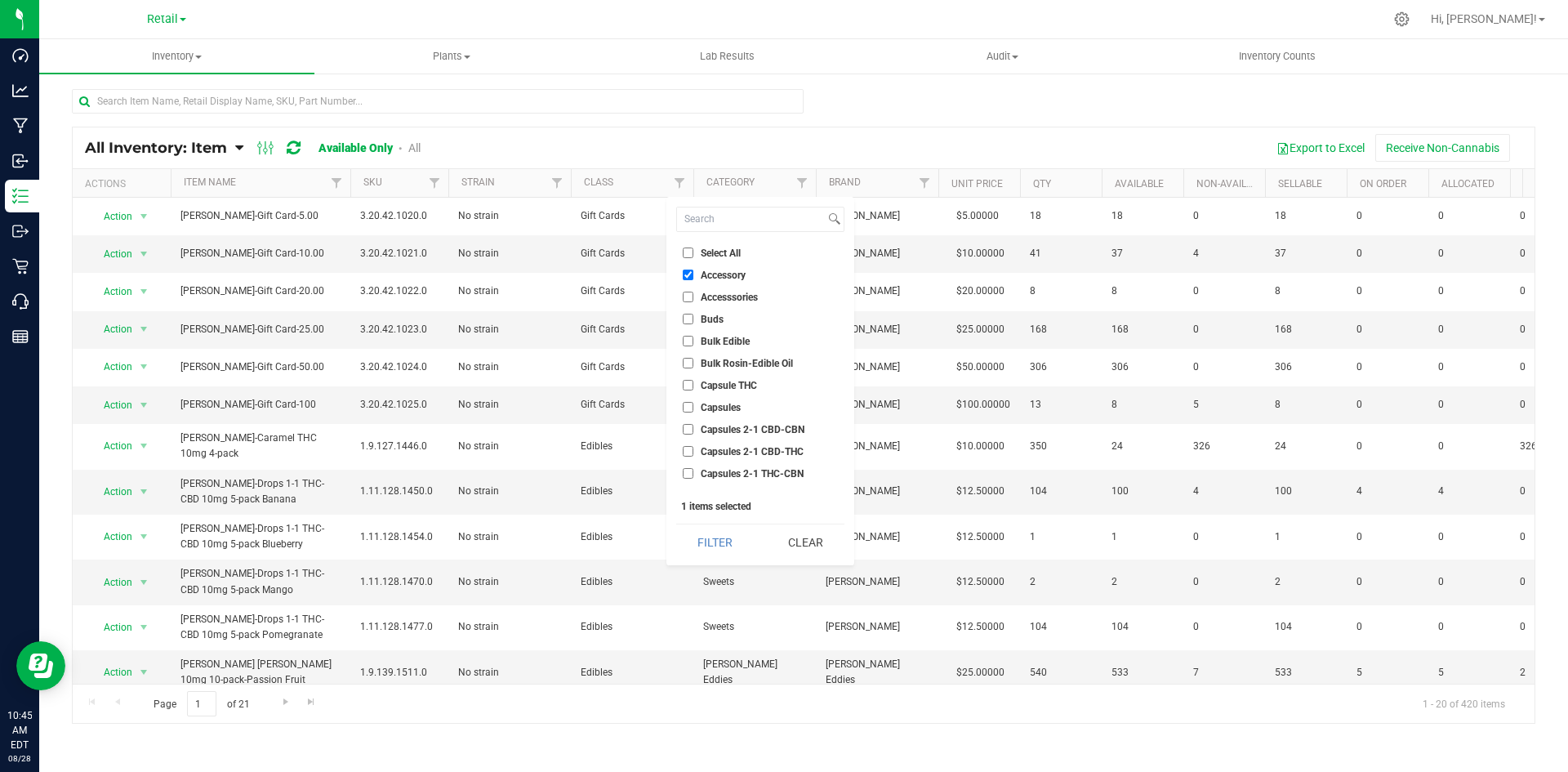
click at [693, 293] on input "Accesssories" at bounding box center [688, 297] width 10 height 10
checkbox input "true"
click at [726, 535] on button "Filter" at bounding box center [715, 543] width 78 height 36
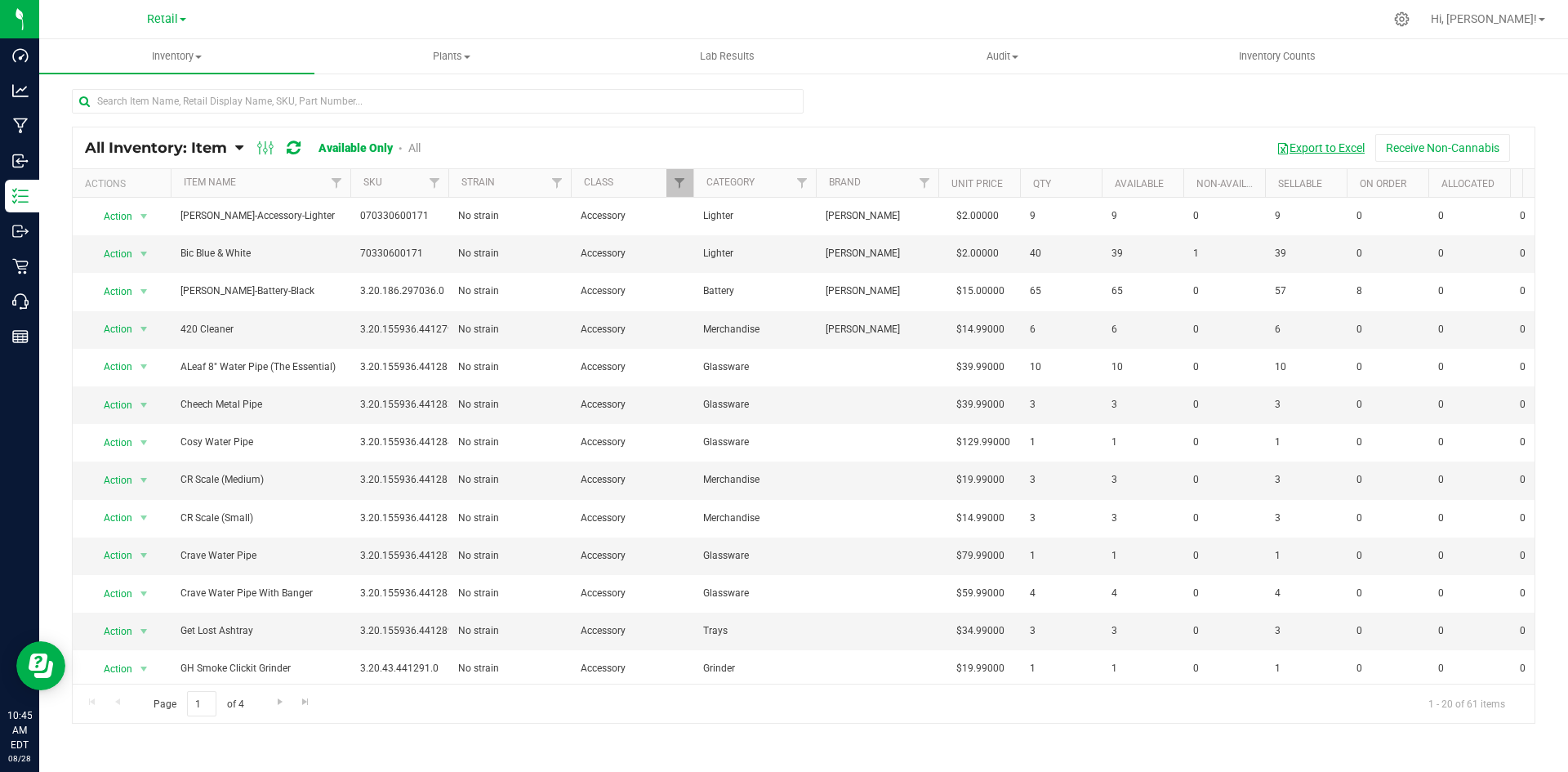
click at [1321, 153] on button "Export to Excel" at bounding box center [1321, 148] width 109 height 28
click at [280, 126] on div "All Inventory: Item Item Summary Item (default) Item by Strain Item by Location…" at bounding box center [803, 425] width 1464 height 597
click at [186, 62] on span "Inventory" at bounding box center [176, 55] width 275 height 15
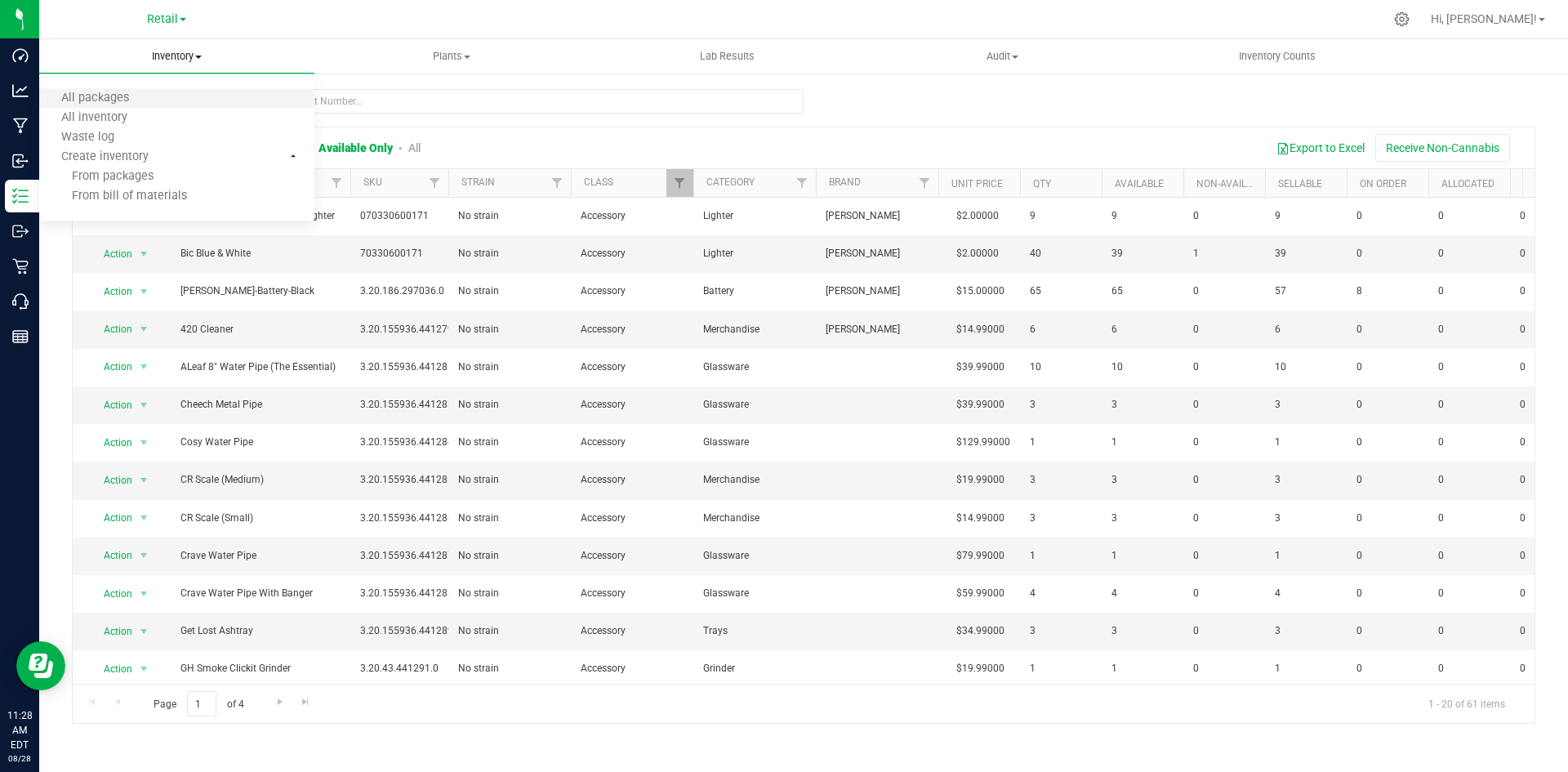
click at [184, 102] on li "All packages" at bounding box center [176, 98] width 275 height 20
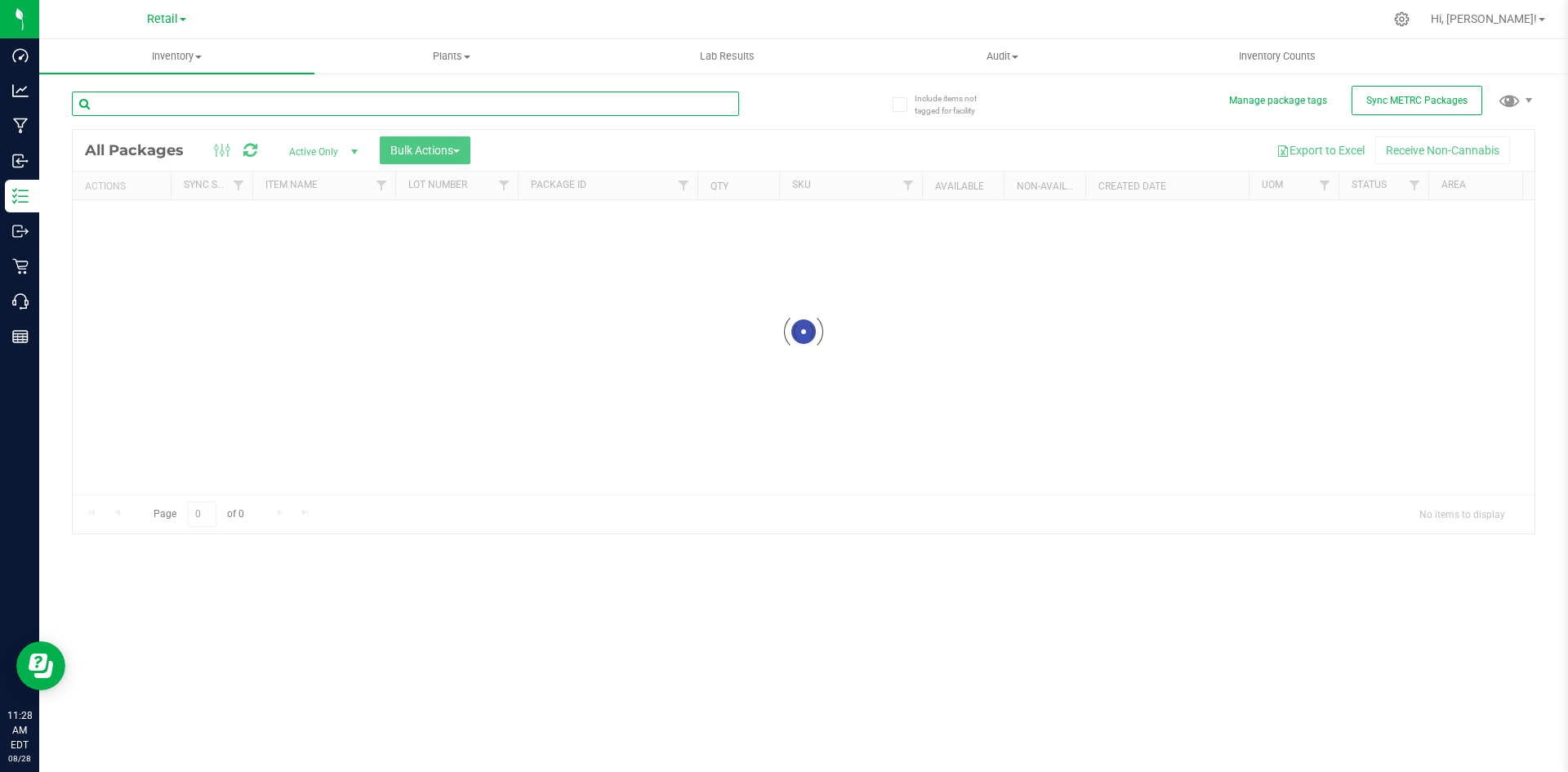
click at [401, 92] on input "text" at bounding box center [405, 103] width 668 height 25
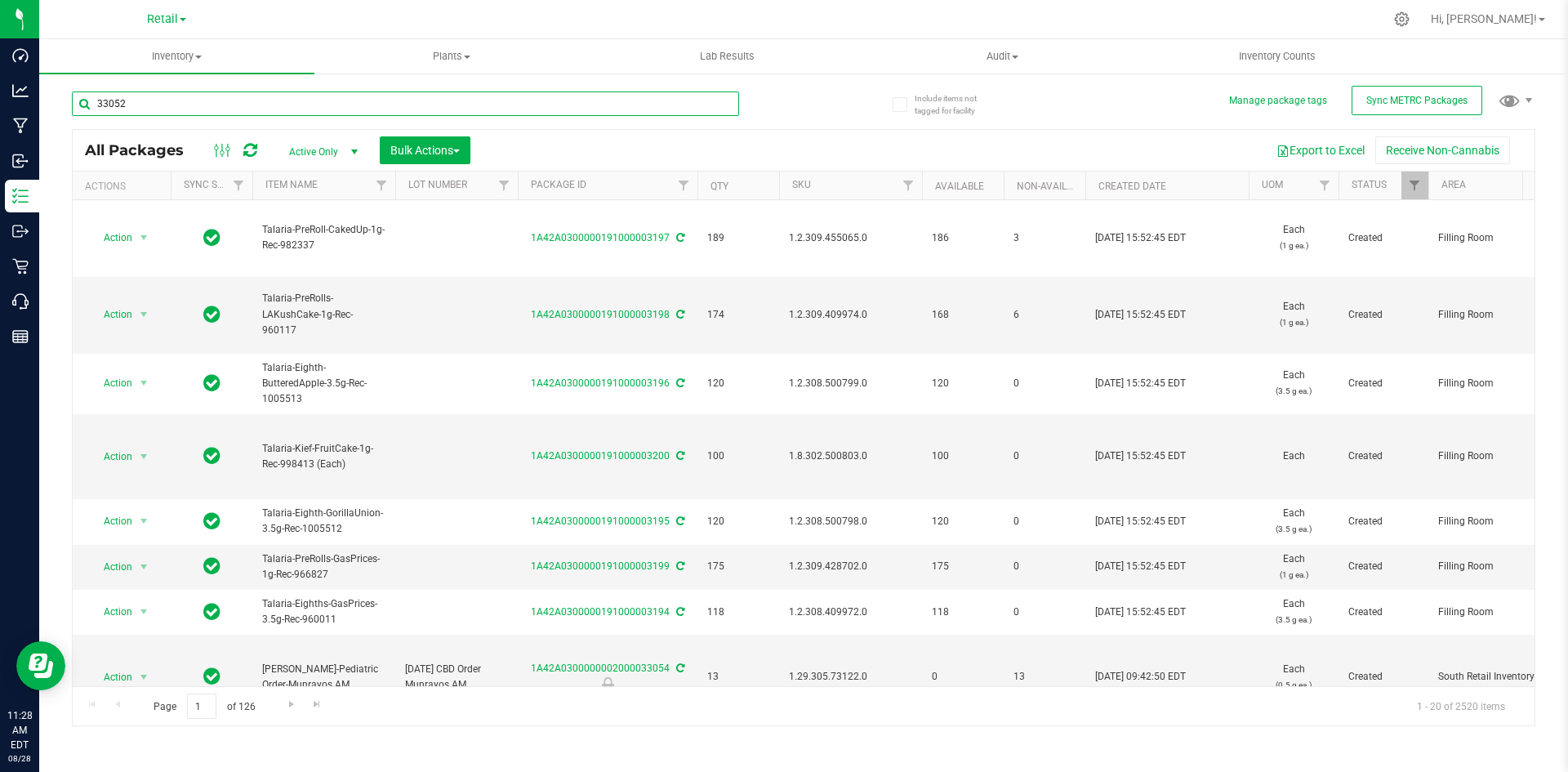
type input "33052"
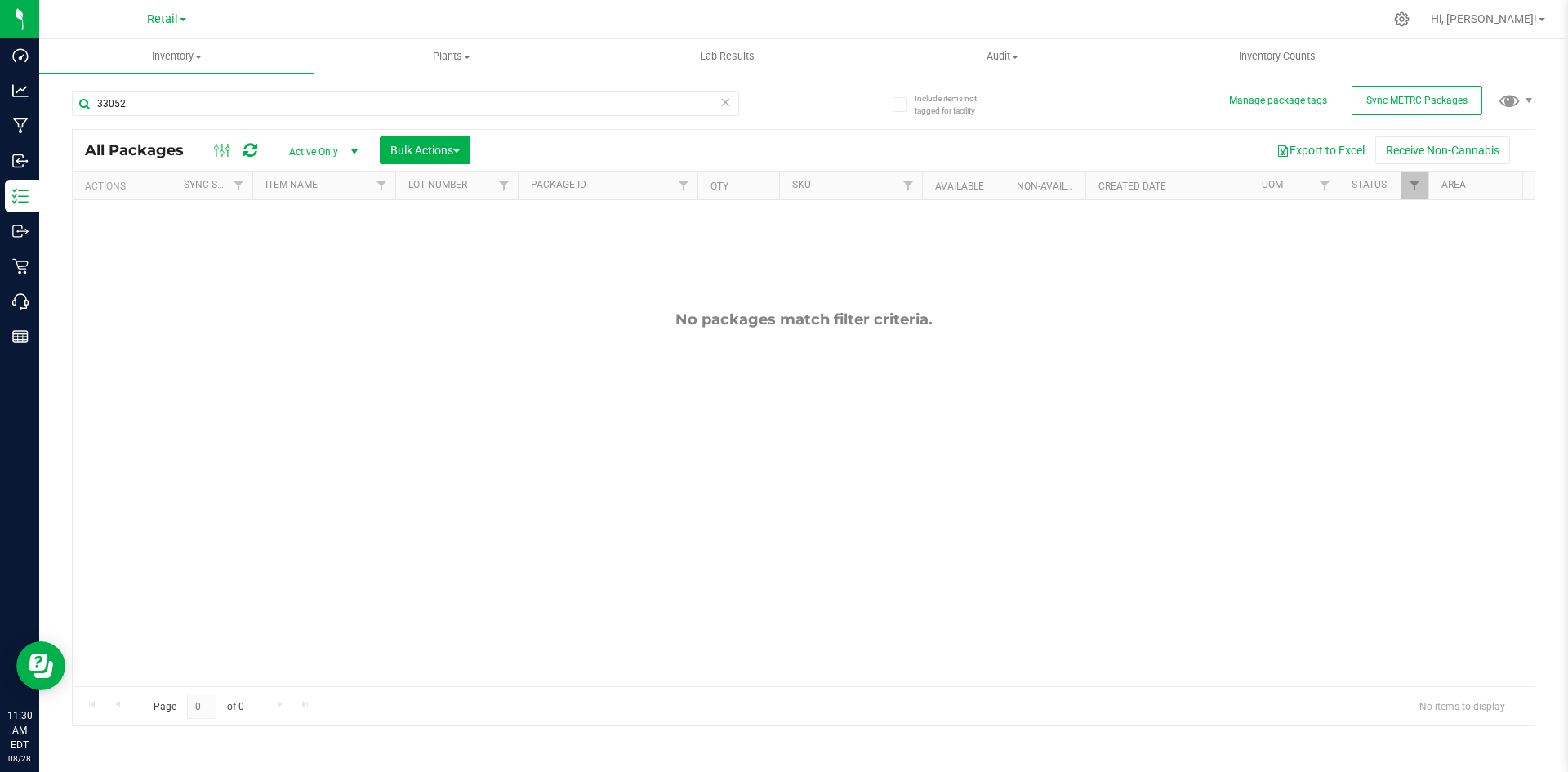
click at [728, 102] on icon at bounding box center [725, 101] width 11 height 20
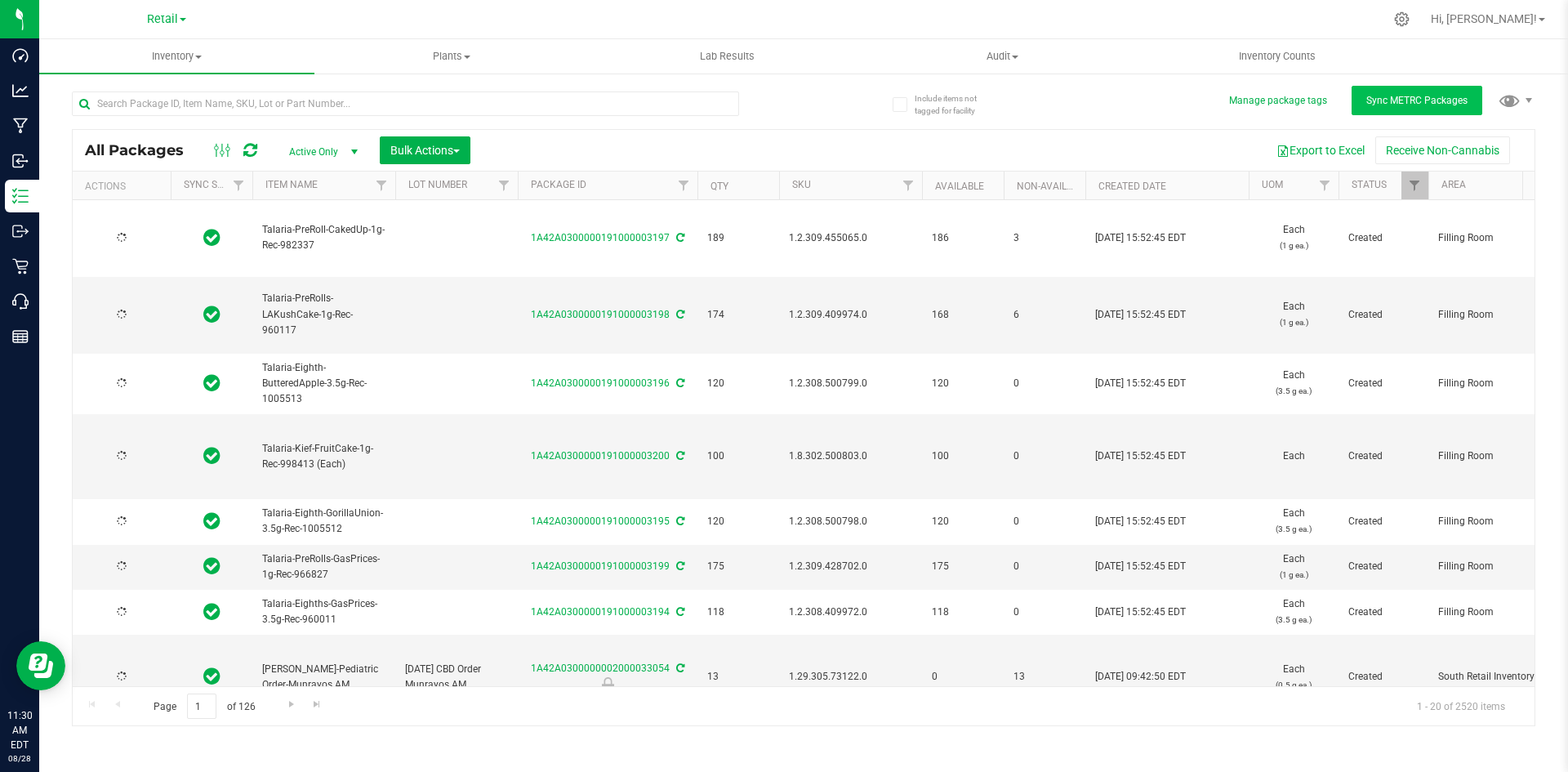
type input "[DATE]"
click at [1452, 107] on button "Sync METRC Packages" at bounding box center [1416, 101] width 130 height 29
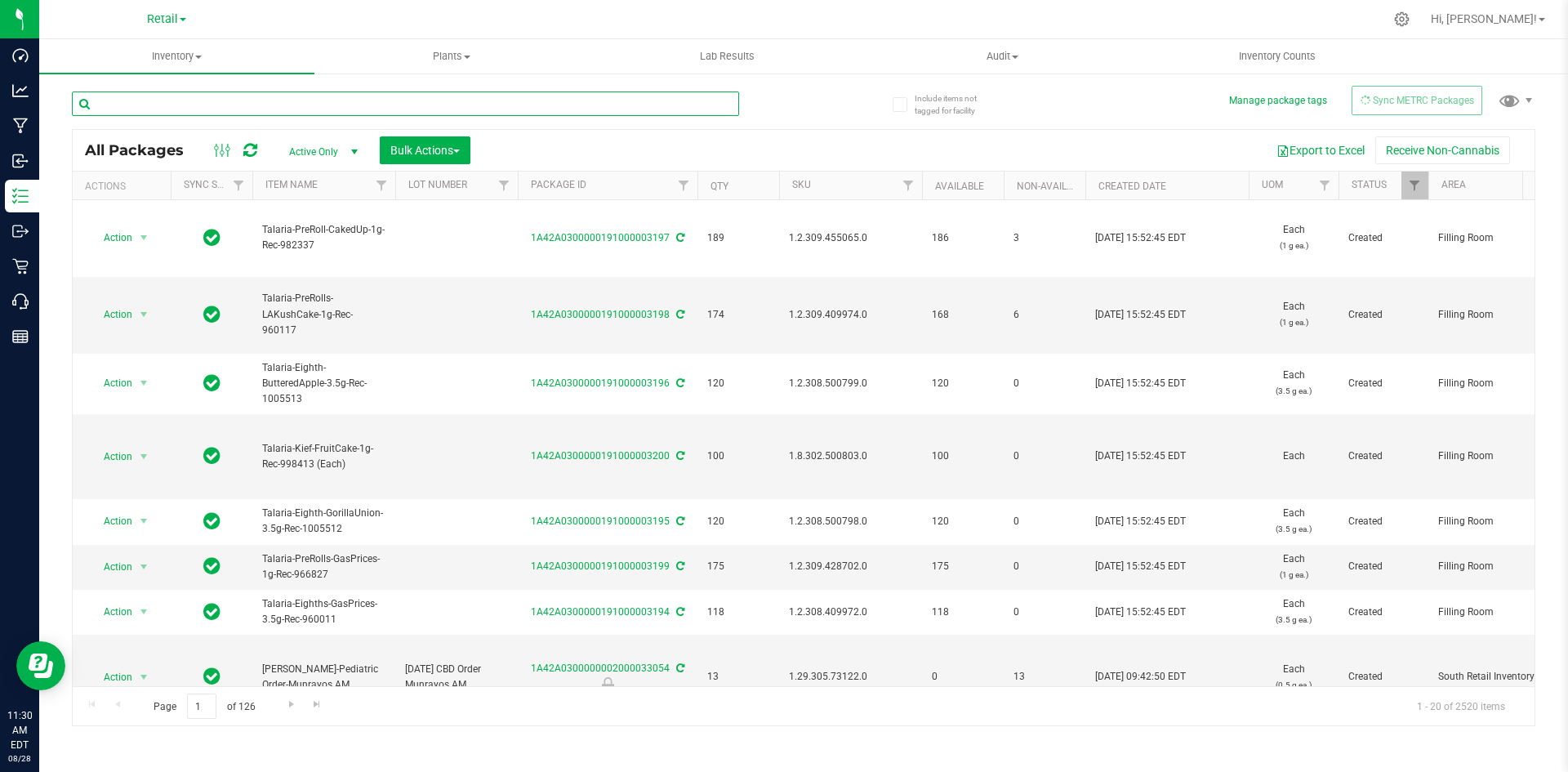
click at [428, 97] on input "text" at bounding box center [405, 103] width 668 height 25
type input "33052"
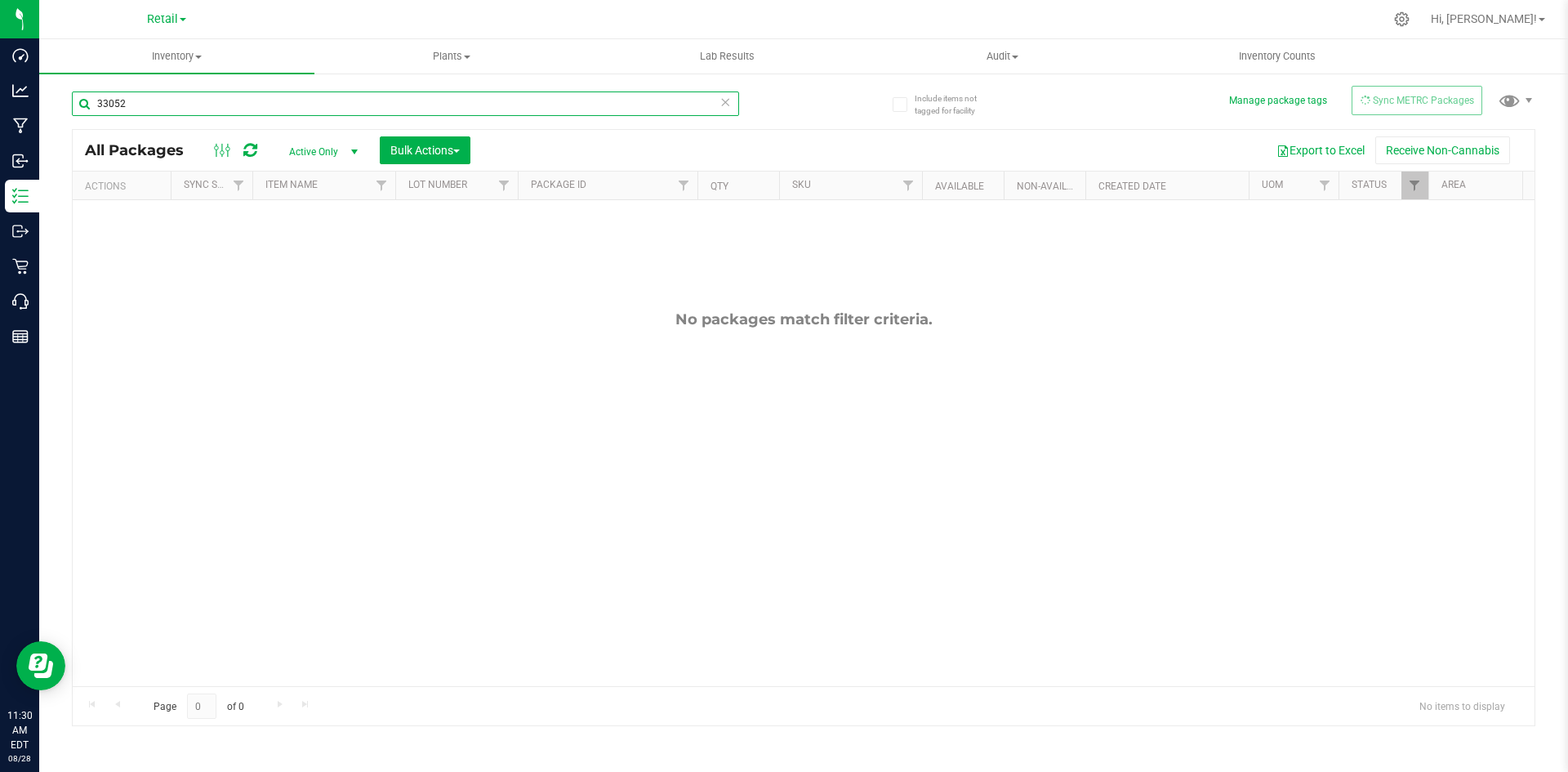
click at [436, 96] on input "33052" at bounding box center [405, 103] width 668 height 25
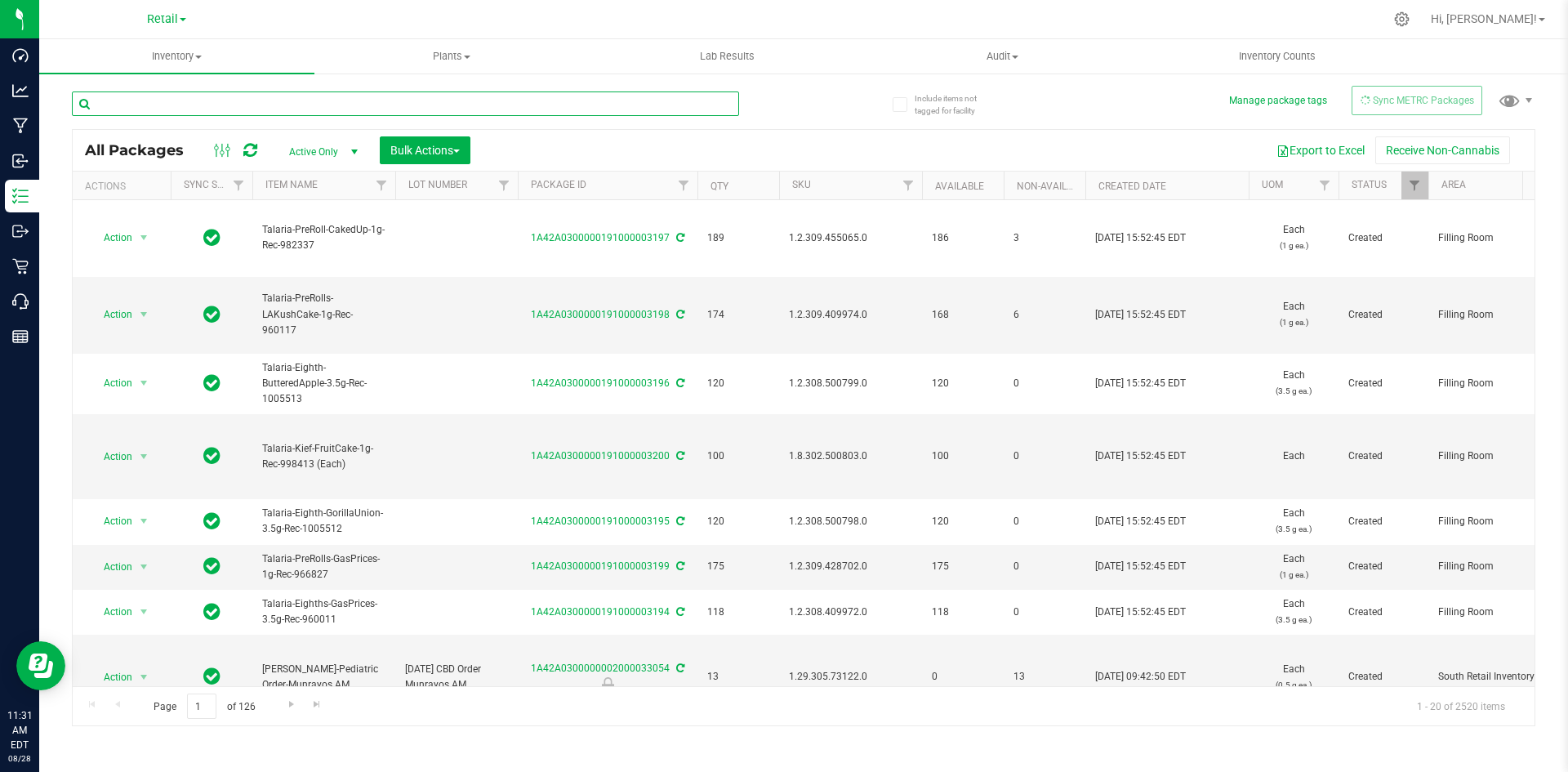
click at [349, 102] on input "text" at bounding box center [405, 103] width 668 height 25
type input "33052"
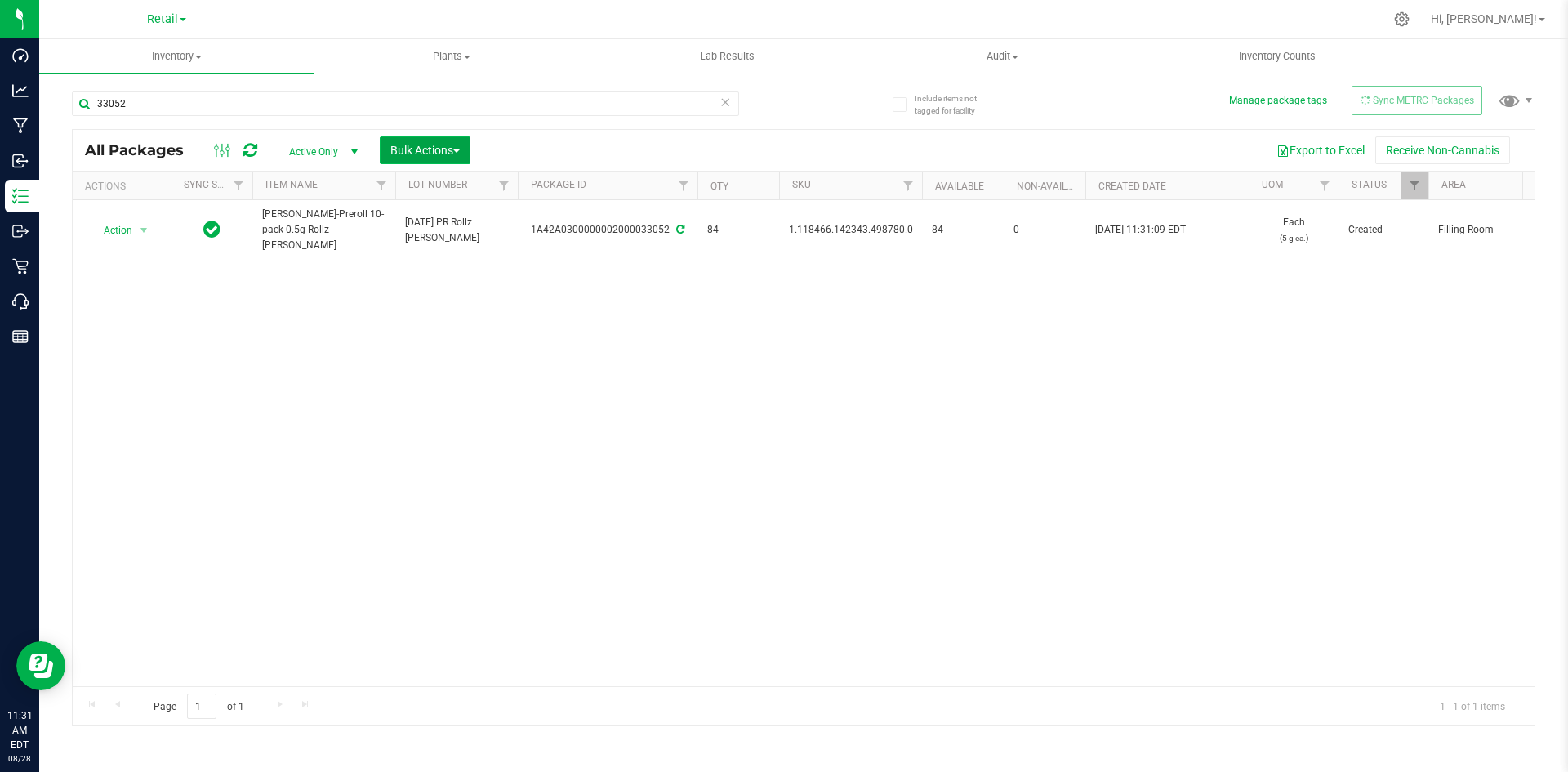
click at [391, 153] on span "Bulk Actions" at bounding box center [425, 150] width 69 height 13
click at [414, 316] on div "Lock/Unlock packages" at bounding box center [456, 310] width 134 height 26
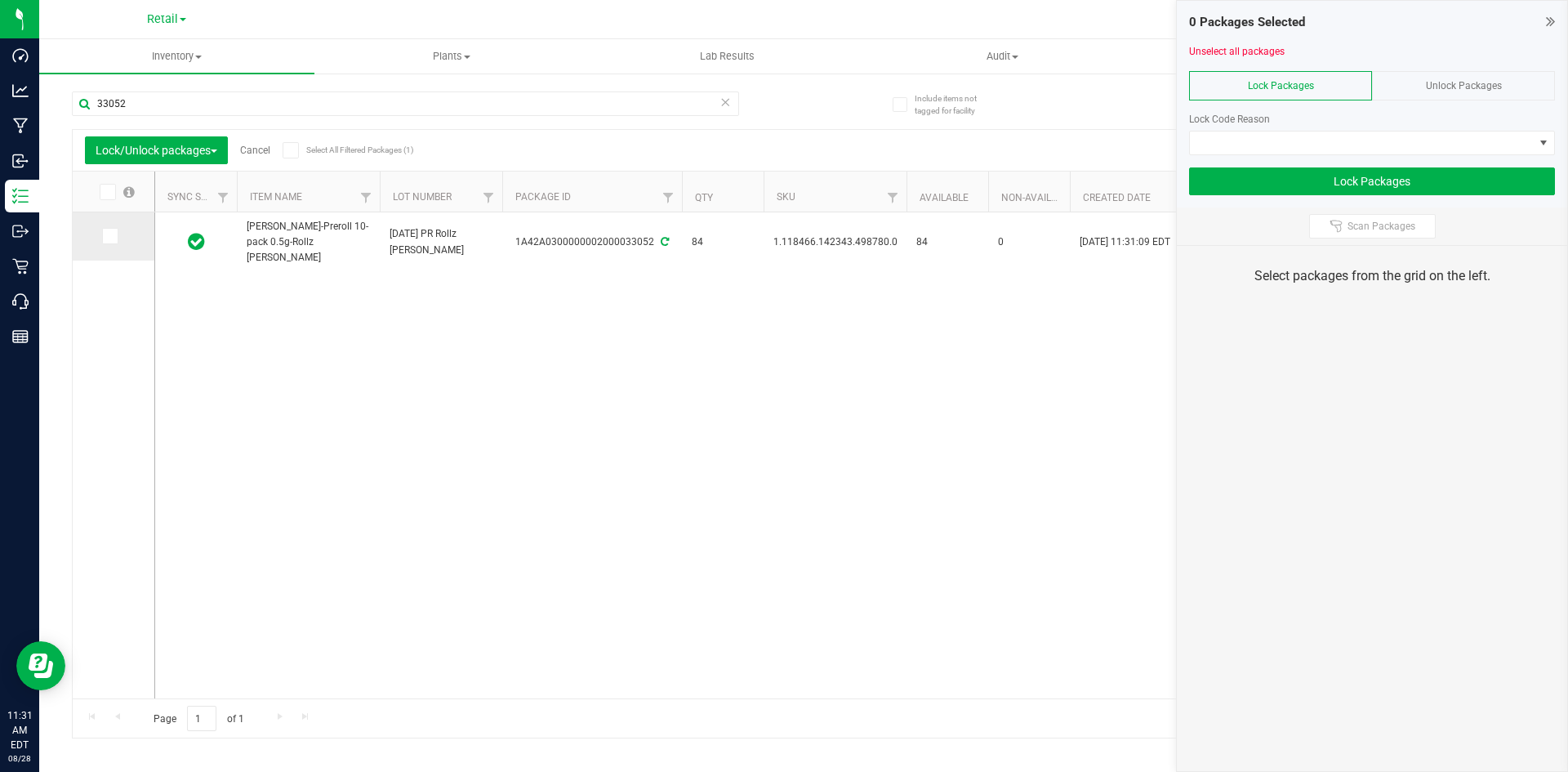
click at [108, 236] on icon at bounding box center [109, 236] width 10 height 0
click at [0, 0] on input "checkbox" at bounding box center [0, 0] width 0 height 0
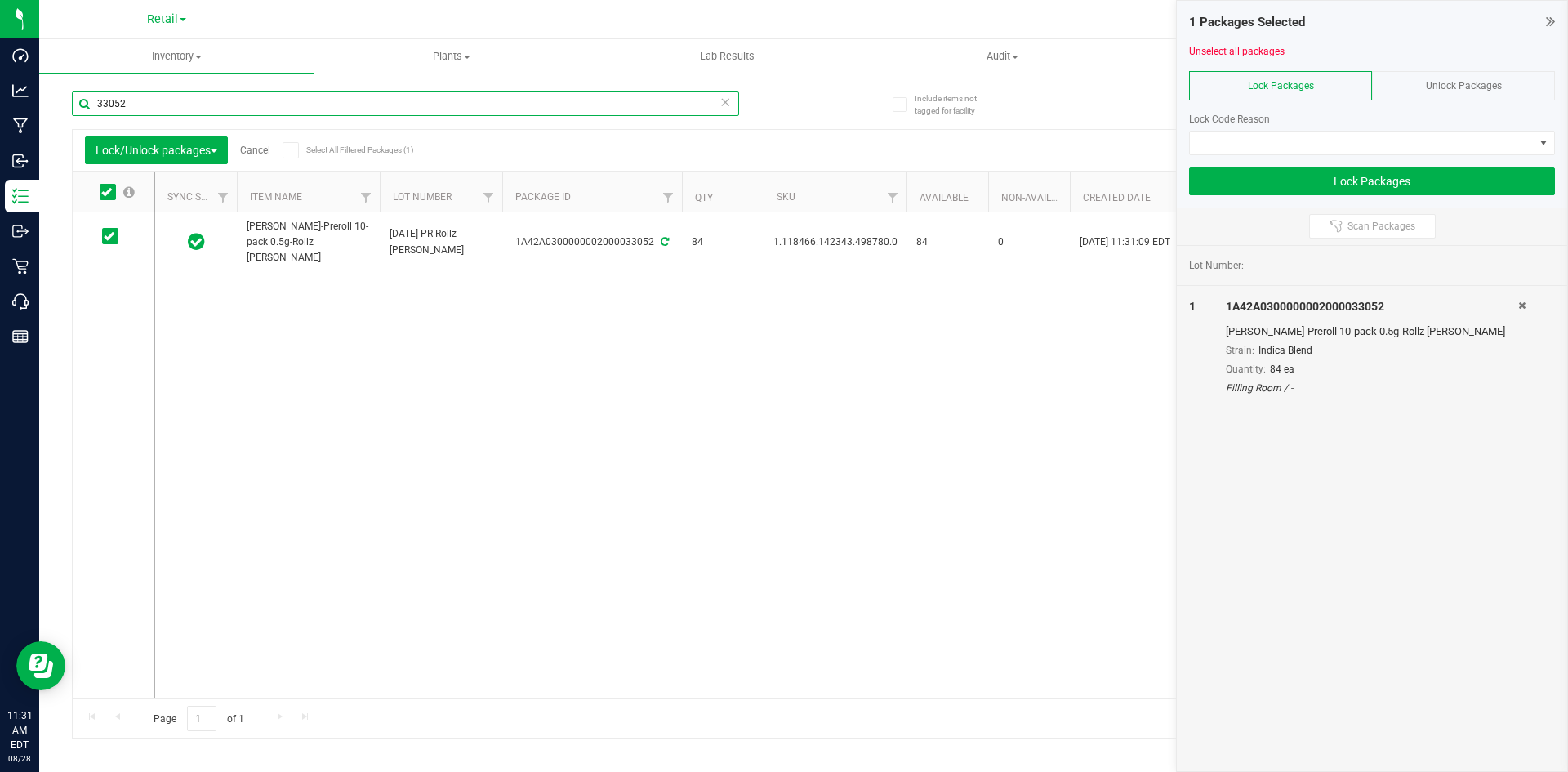
click at [217, 105] on input "33052" at bounding box center [405, 103] width 668 height 25
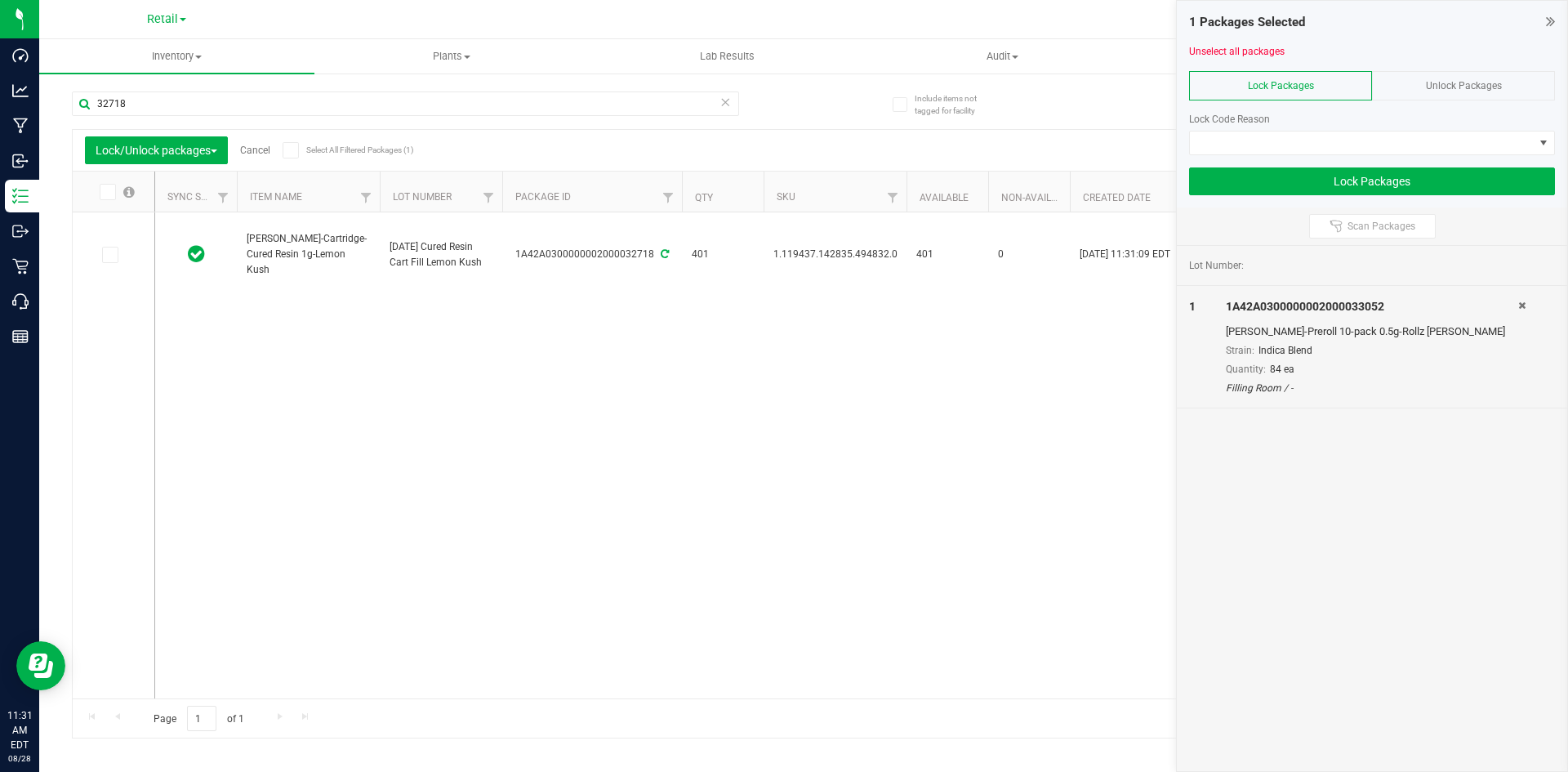
drag, startPoint x: 109, startPoint y: 261, endPoint x: 131, endPoint y: 202, distance: 63.0
click at [109, 261] on span at bounding box center [110, 254] width 16 height 16
click at [0, 0] on input "checkbox" at bounding box center [0, 0] width 0 height 0
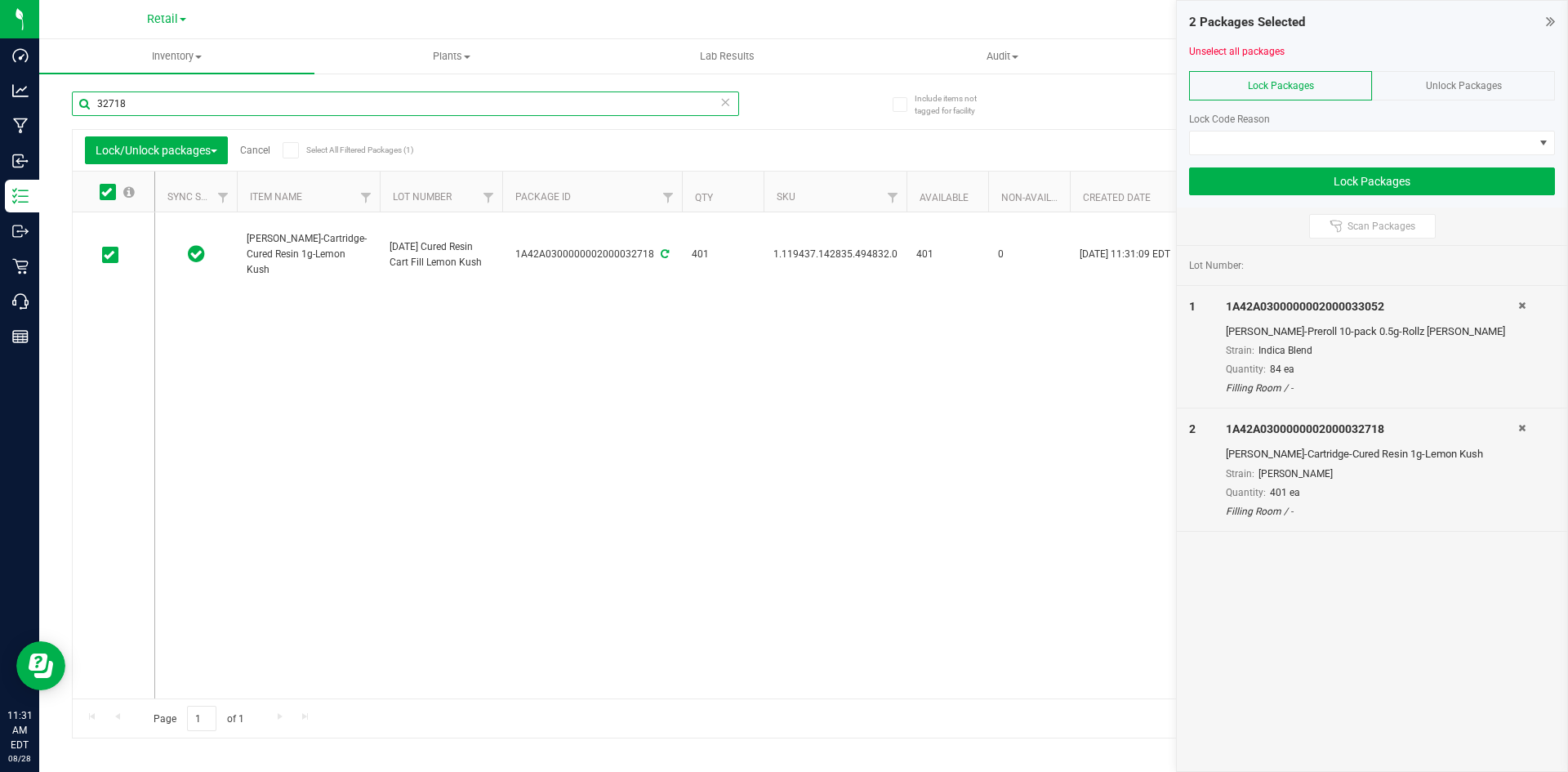
click at [227, 109] on input "32718" at bounding box center [405, 103] width 668 height 25
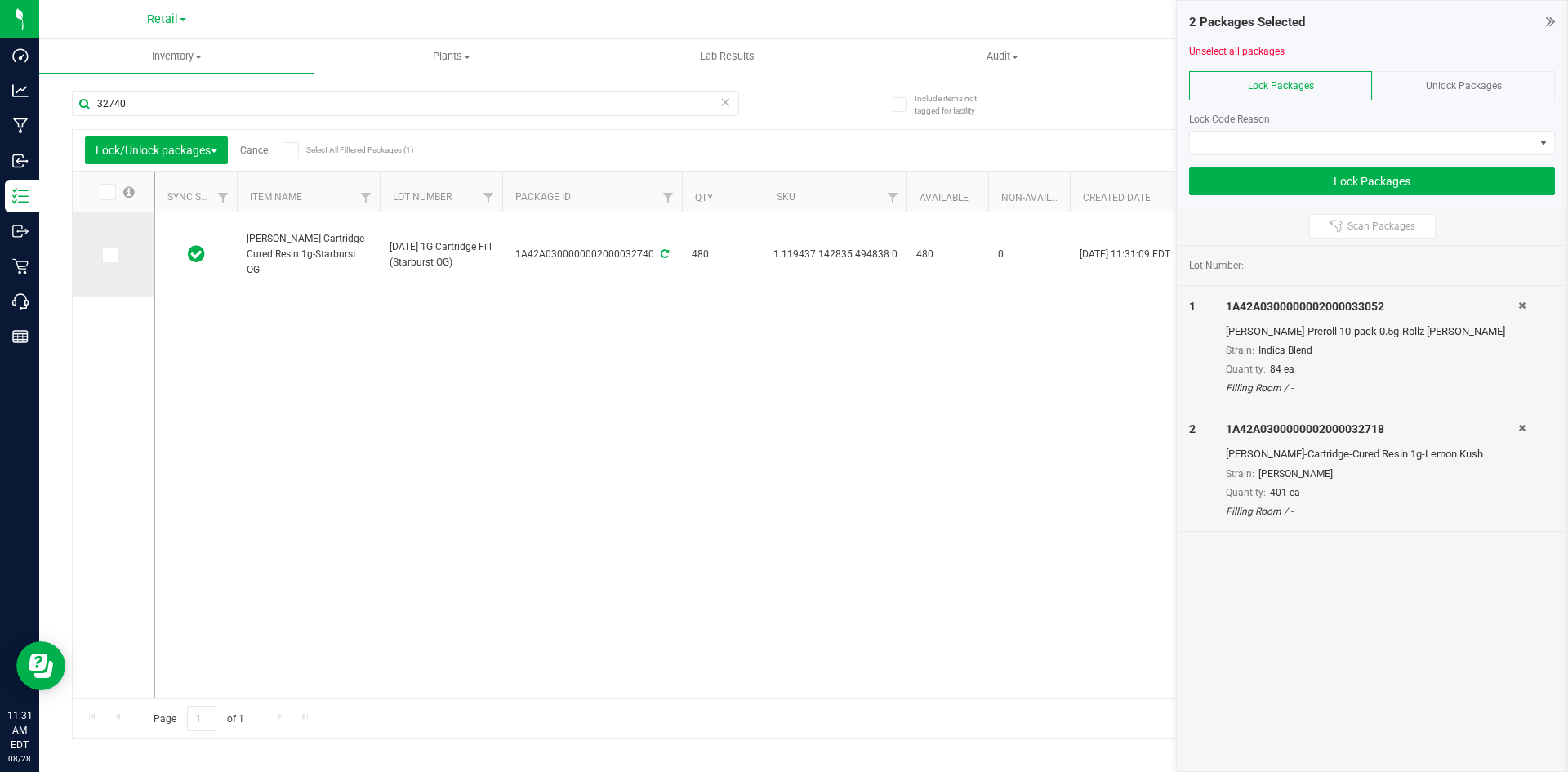
click at [111, 255] on icon at bounding box center [109, 255] width 10 height 0
click at [0, 0] on input "checkbox" at bounding box center [0, 0] width 0 height 0
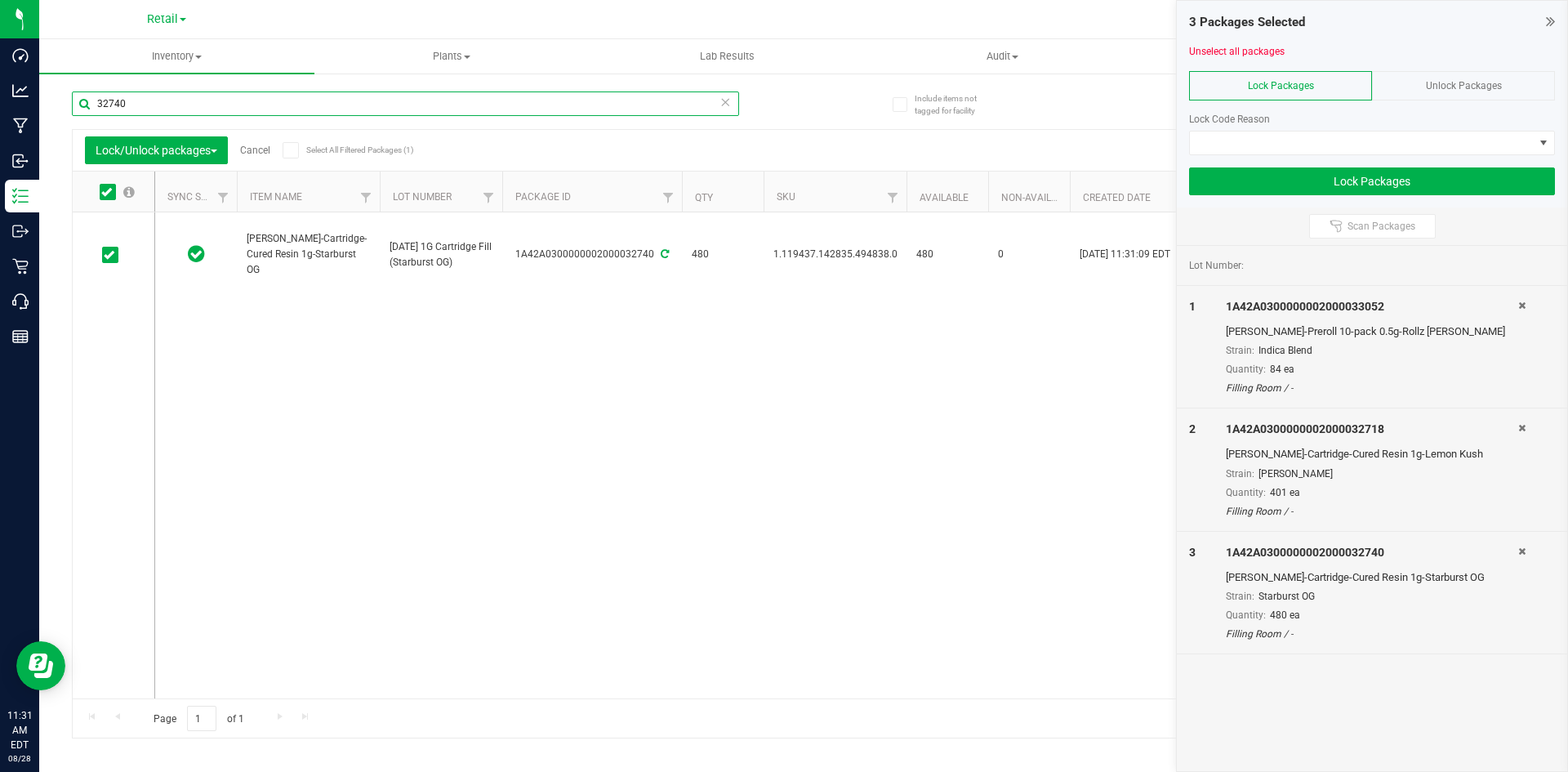
click at [172, 115] on input "32740" at bounding box center [405, 103] width 668 height 25
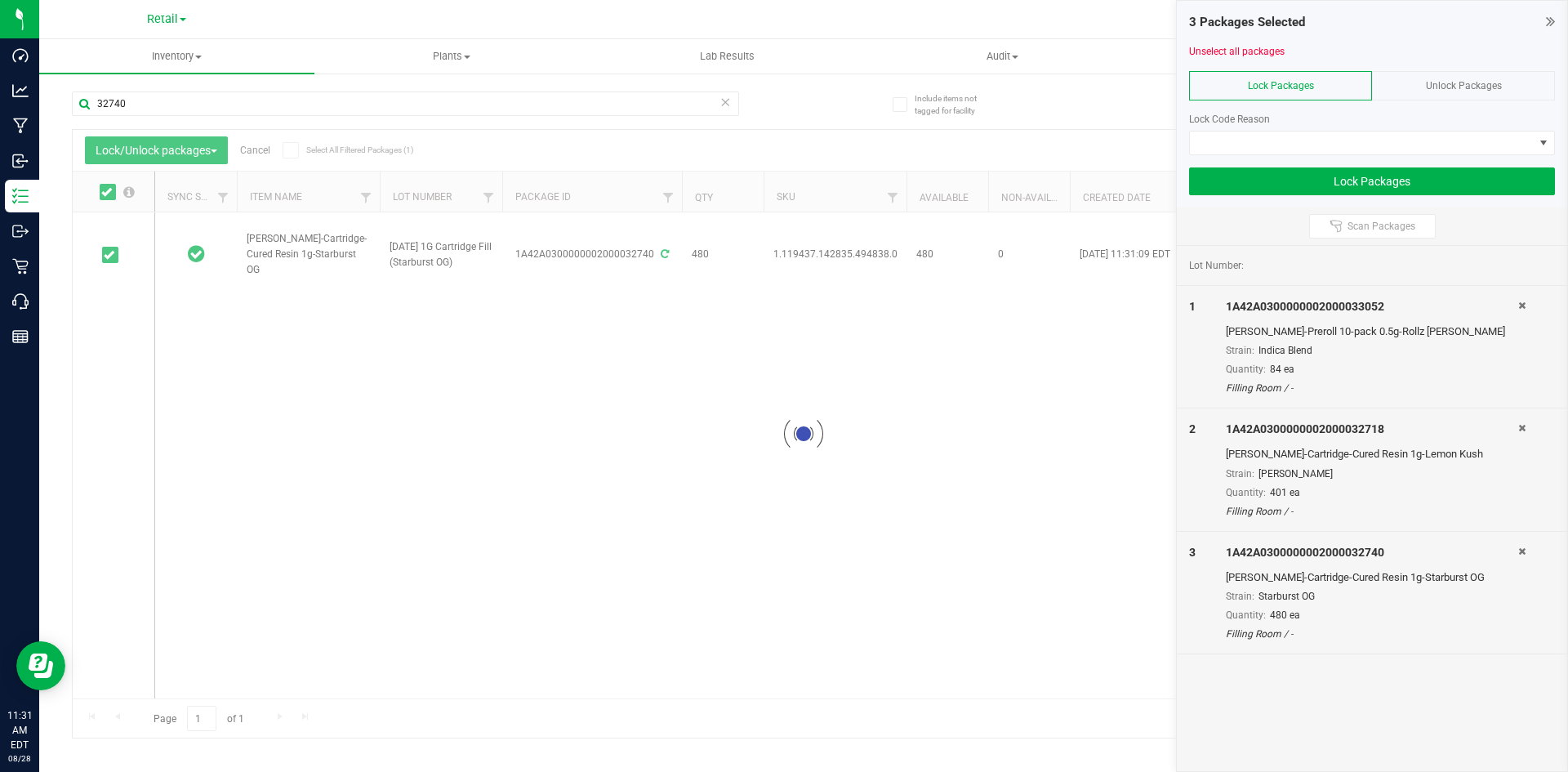
click at [172, 117] on div "32740" at bounding box center [405, 110] width 668 height 38
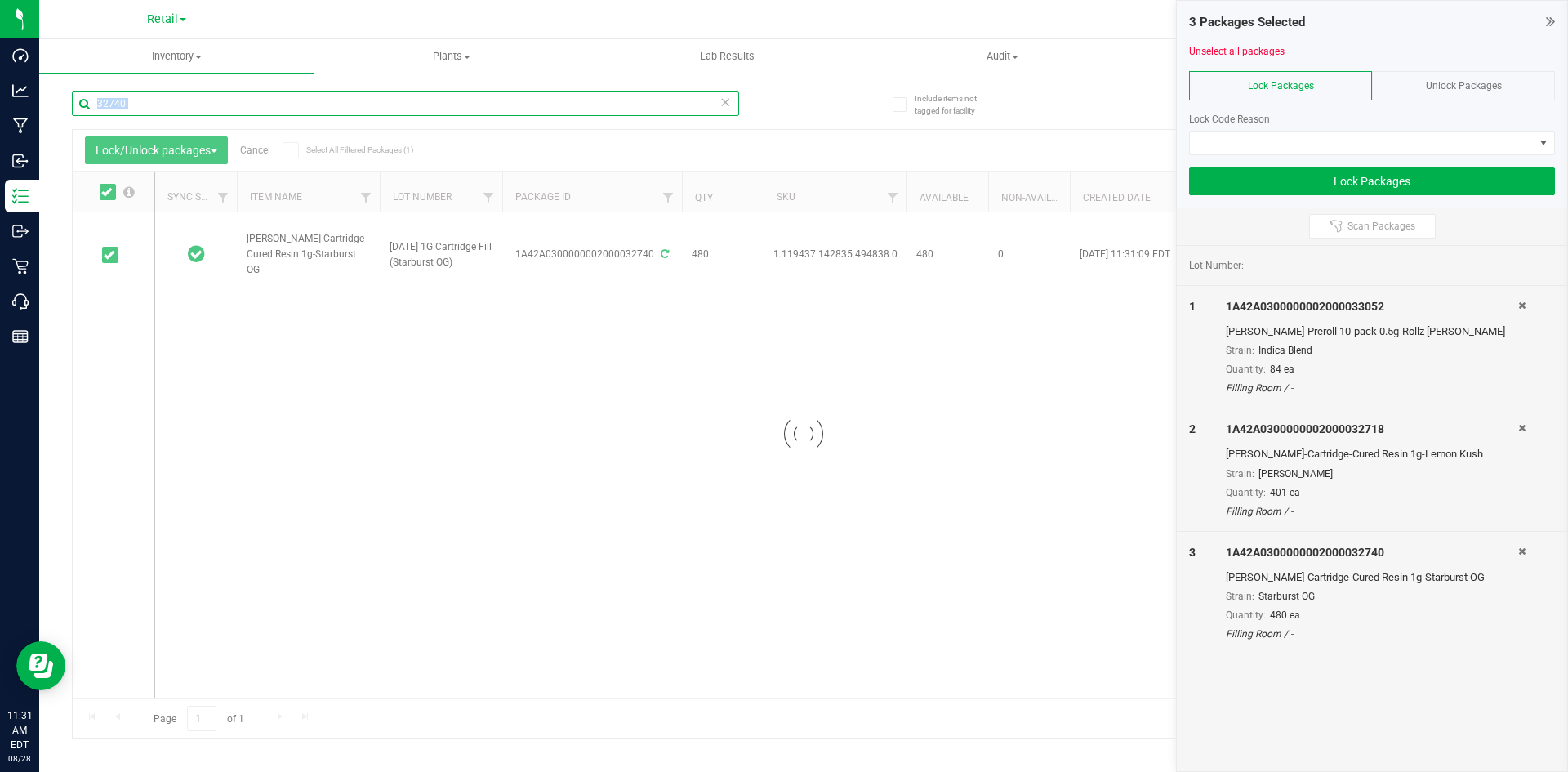
click at [201, 96] on input "32740" at bounding box center [405, 103] width 668 height 25
type input "33086"
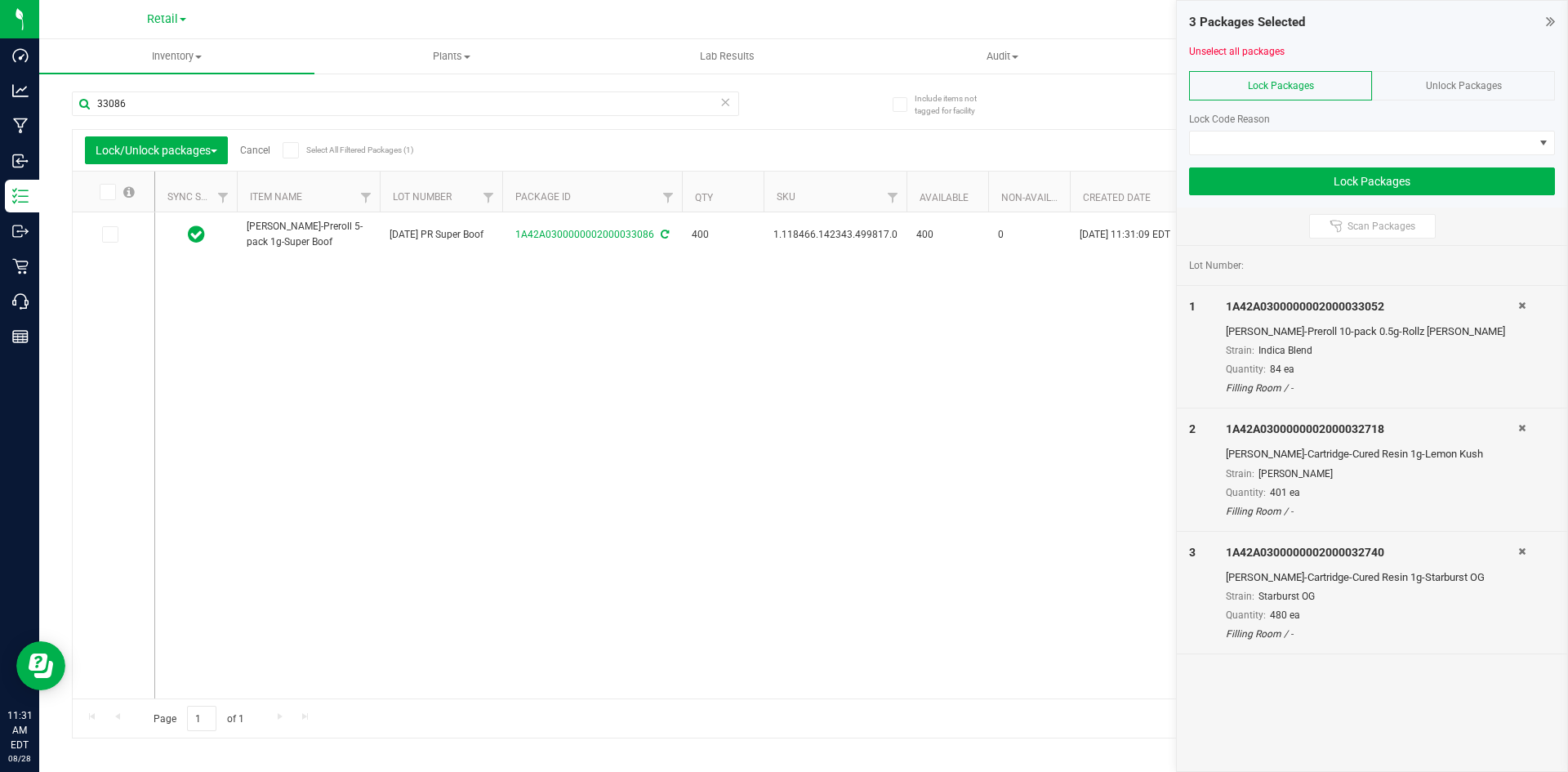
drag, startPoint x: 115, startPoint y: 235, endPoint x: 136, endPoint y: 203, distance: 38.3
click at [115, 235] on span at bounding box center [110, 234] width 16 height 16
click at [0, 0] on input "checkbox" at bounding box center [0, 0] width 0 height 0
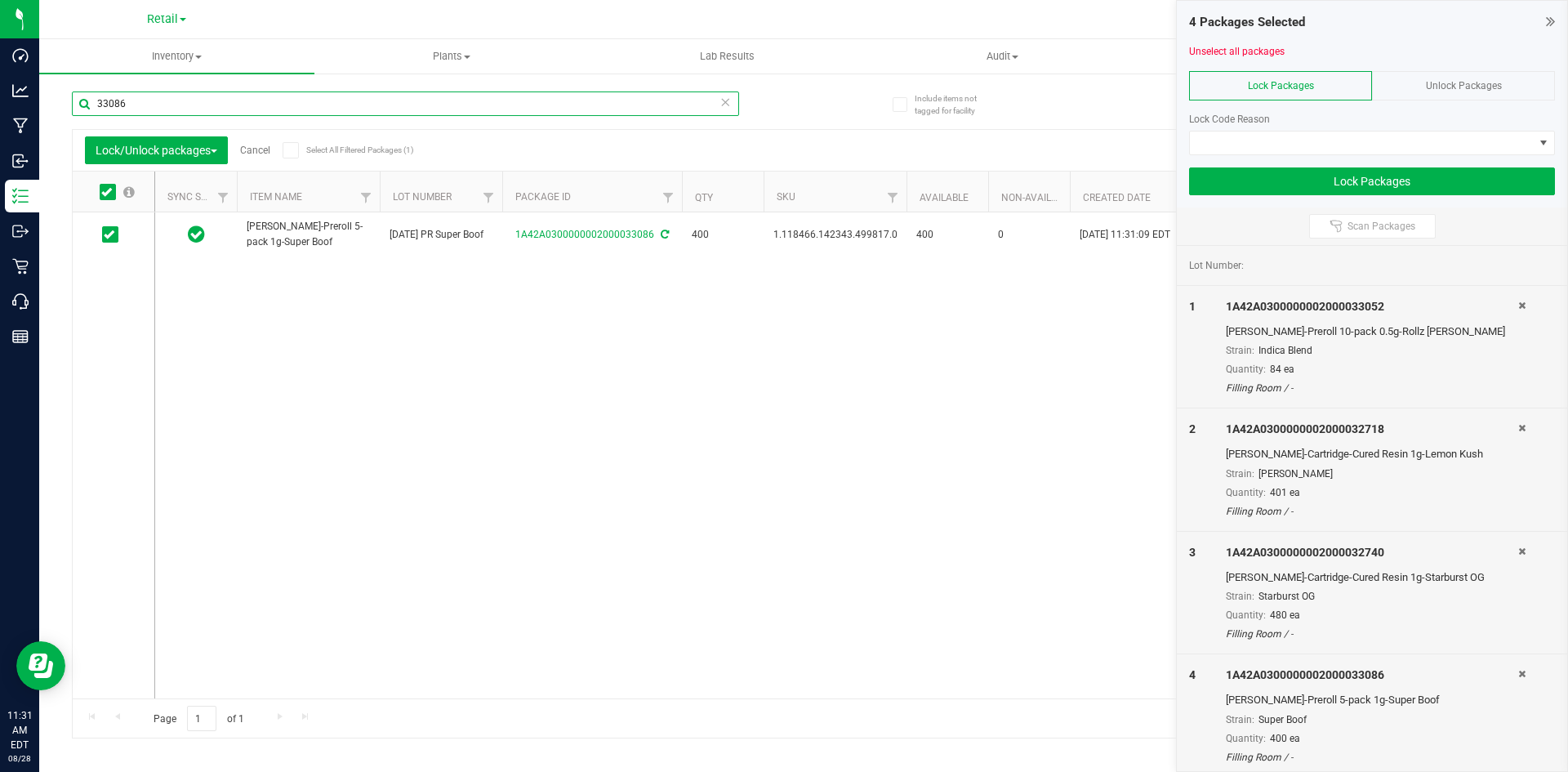
click at [223, 106] on input "33086" at bounding box center [405, 103] width 668 height 25
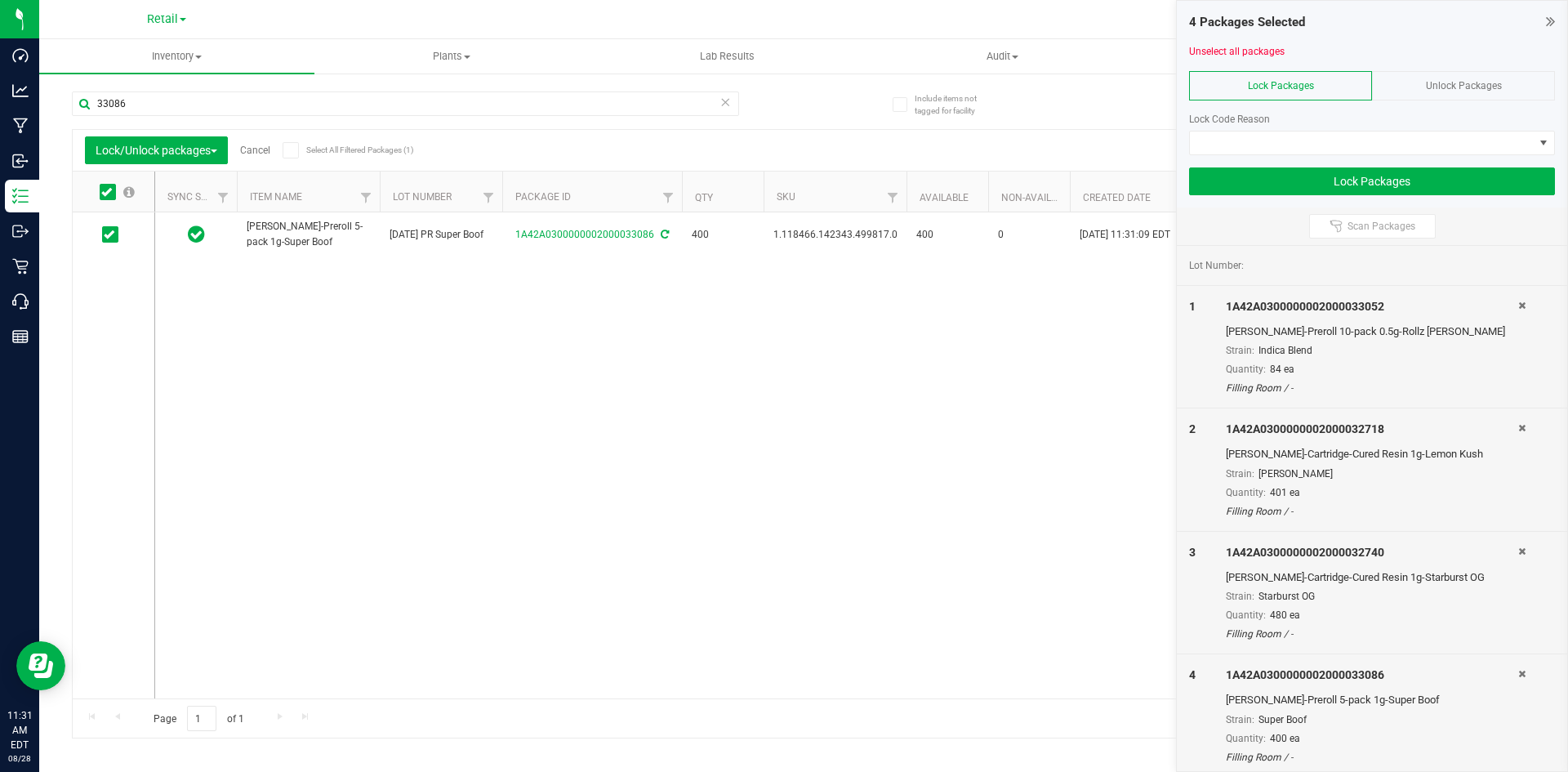
click at [416, 333] on div "[PERSON_NAME]-Preroll 5-pack 1g-Super Boof [DATE] PR Super Boof 1A42A0300000002…" at bounding box center [844, 456] width 1379 height 486
click at [1404, 169] on button "Lock Packages" at bounding box center [1372, 181] width 366 height 28
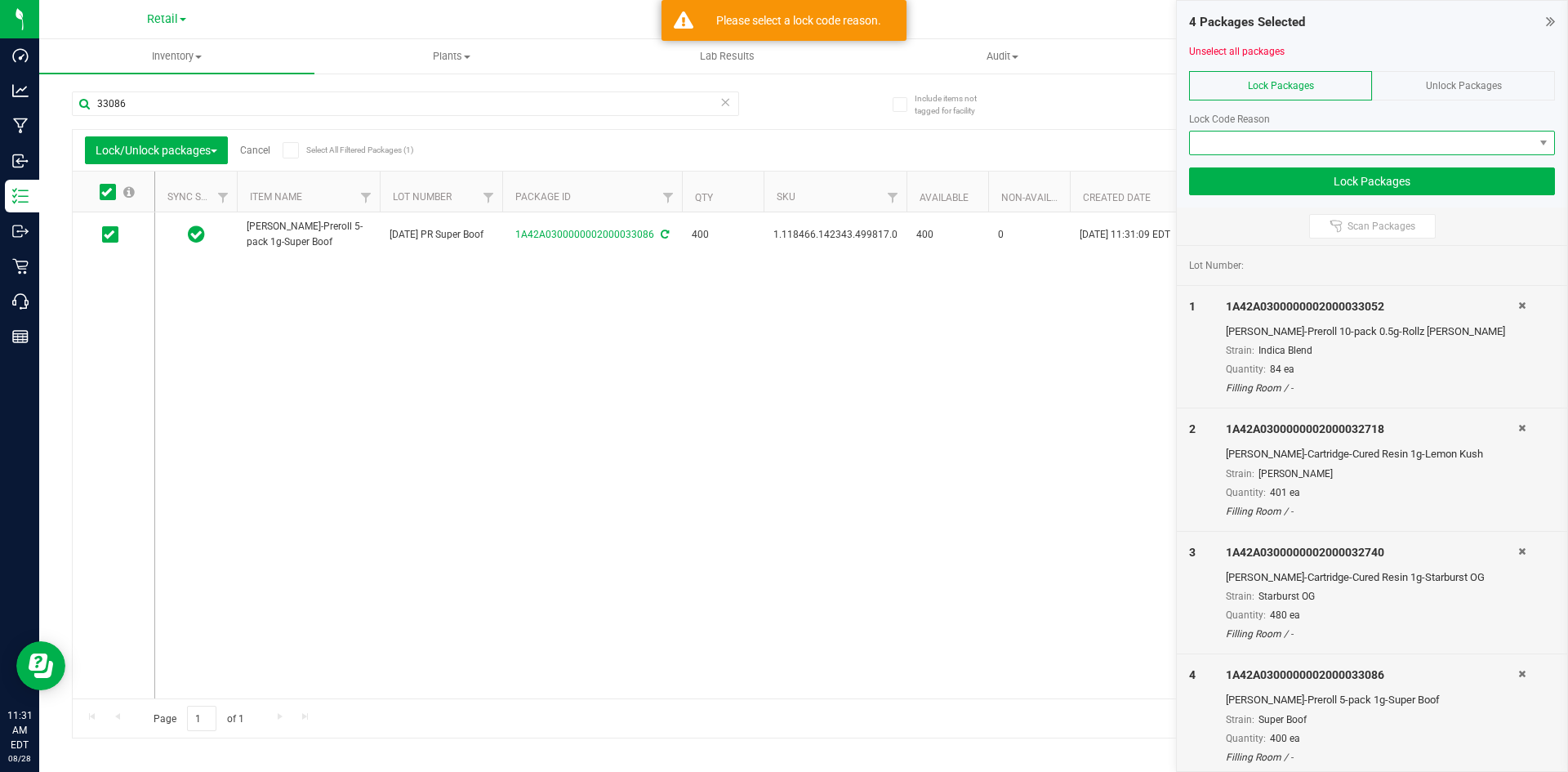
click at [1403, 149] on span at bounding box center [1362, 142] width 344 height 23
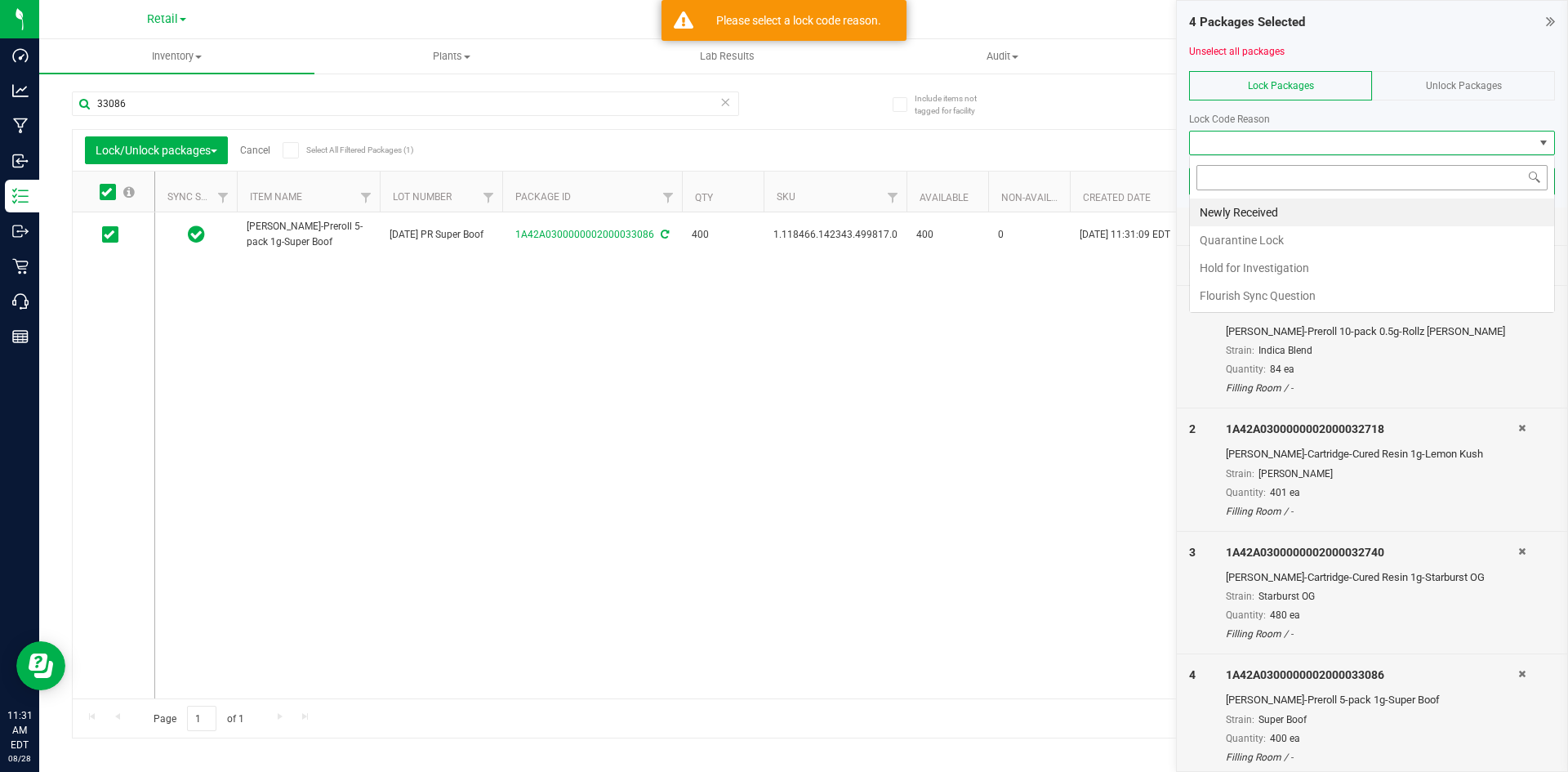
scroll to position [25, 366]
click at [1344, 176] on input at bounding box center [1372, 177] width 351 height 26
click at [1335, 200] on li "Newly Received" at bounding box center [1372, 212] width 364 height 28
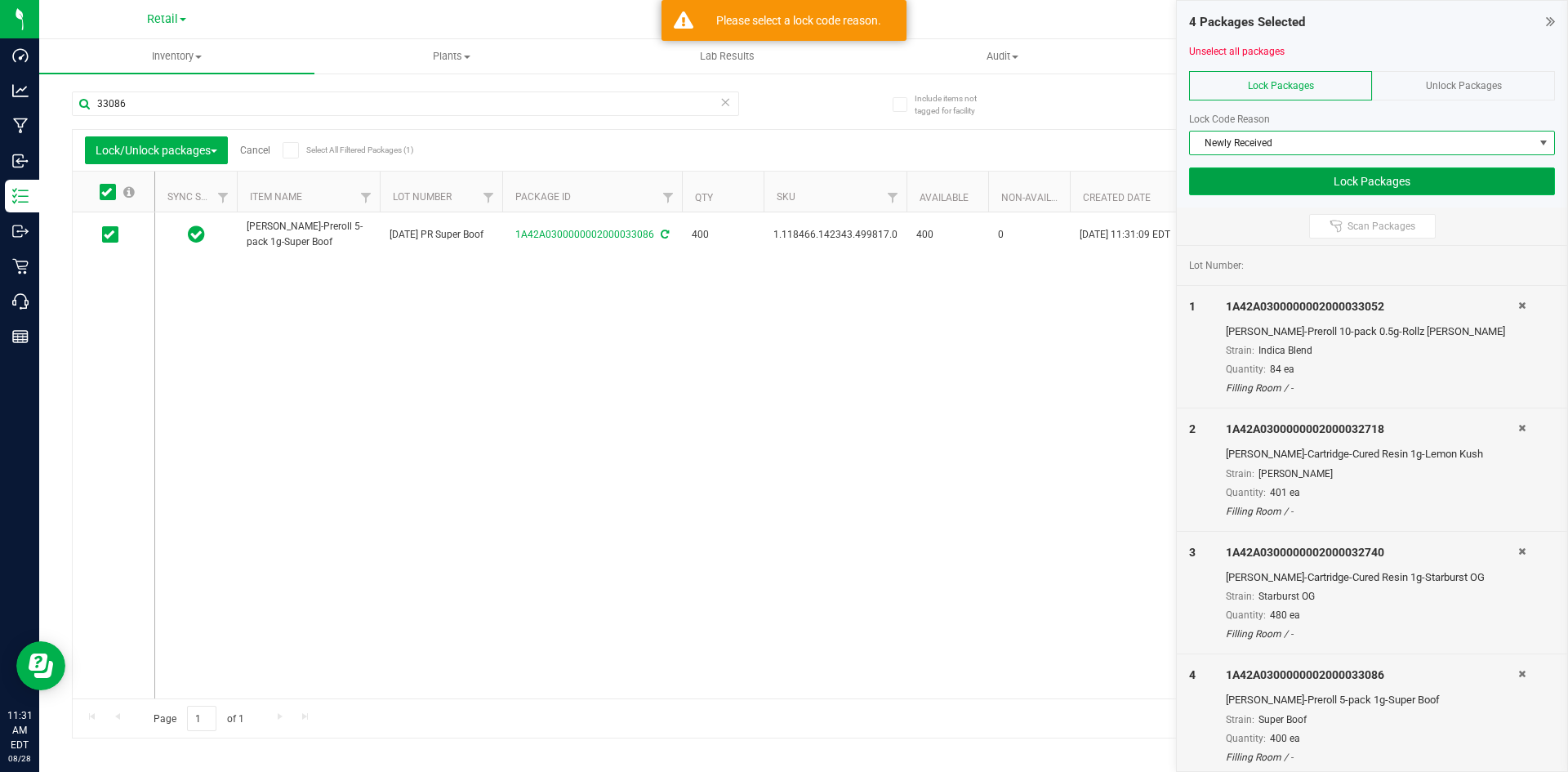
click at [1337, 193] on button "Lock Packages" at bounding box center [1372, 181] width 366 height 28
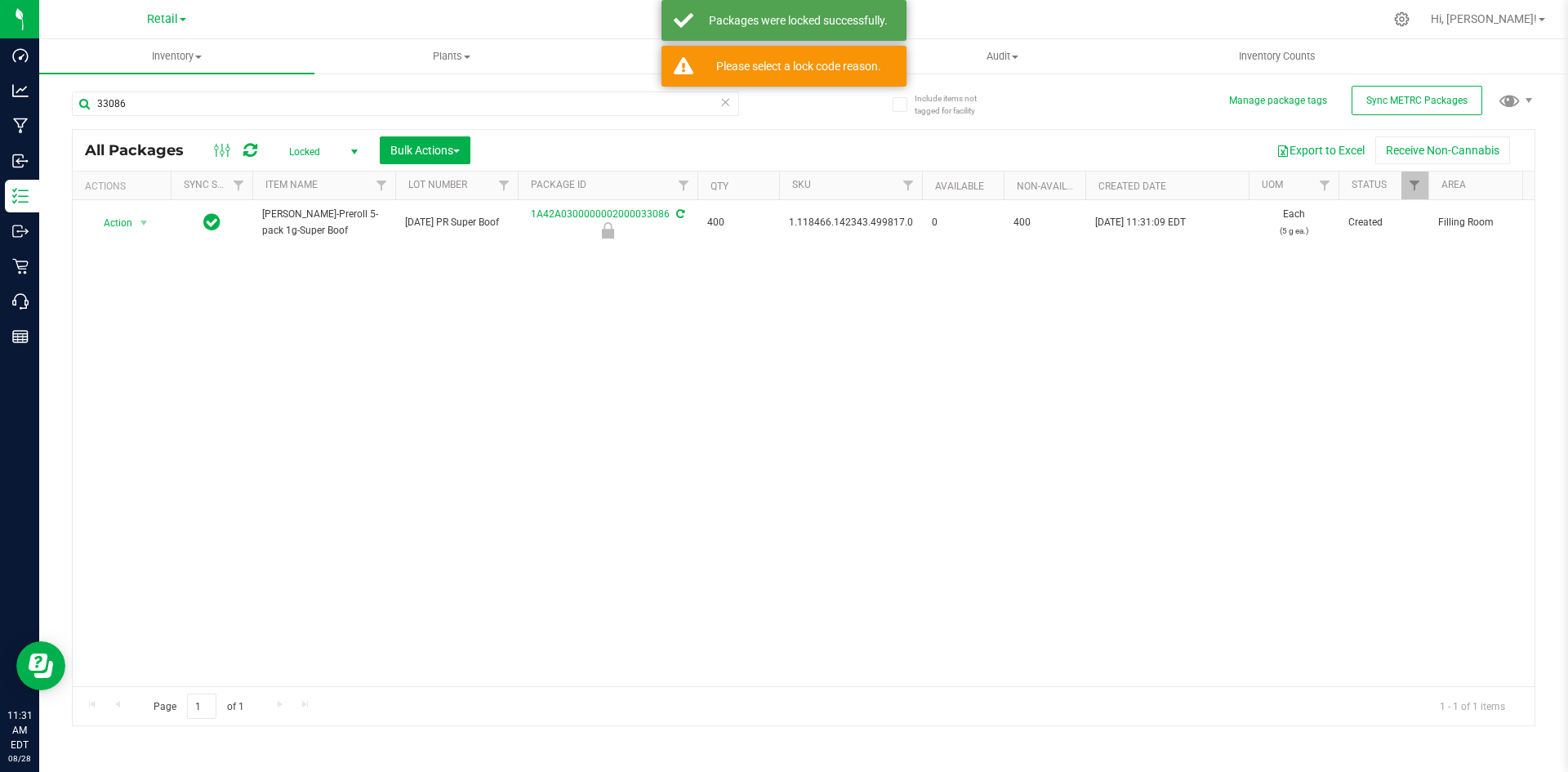
click at [727, 103] on icon at bounding box center [725, 101] width 11 height 20
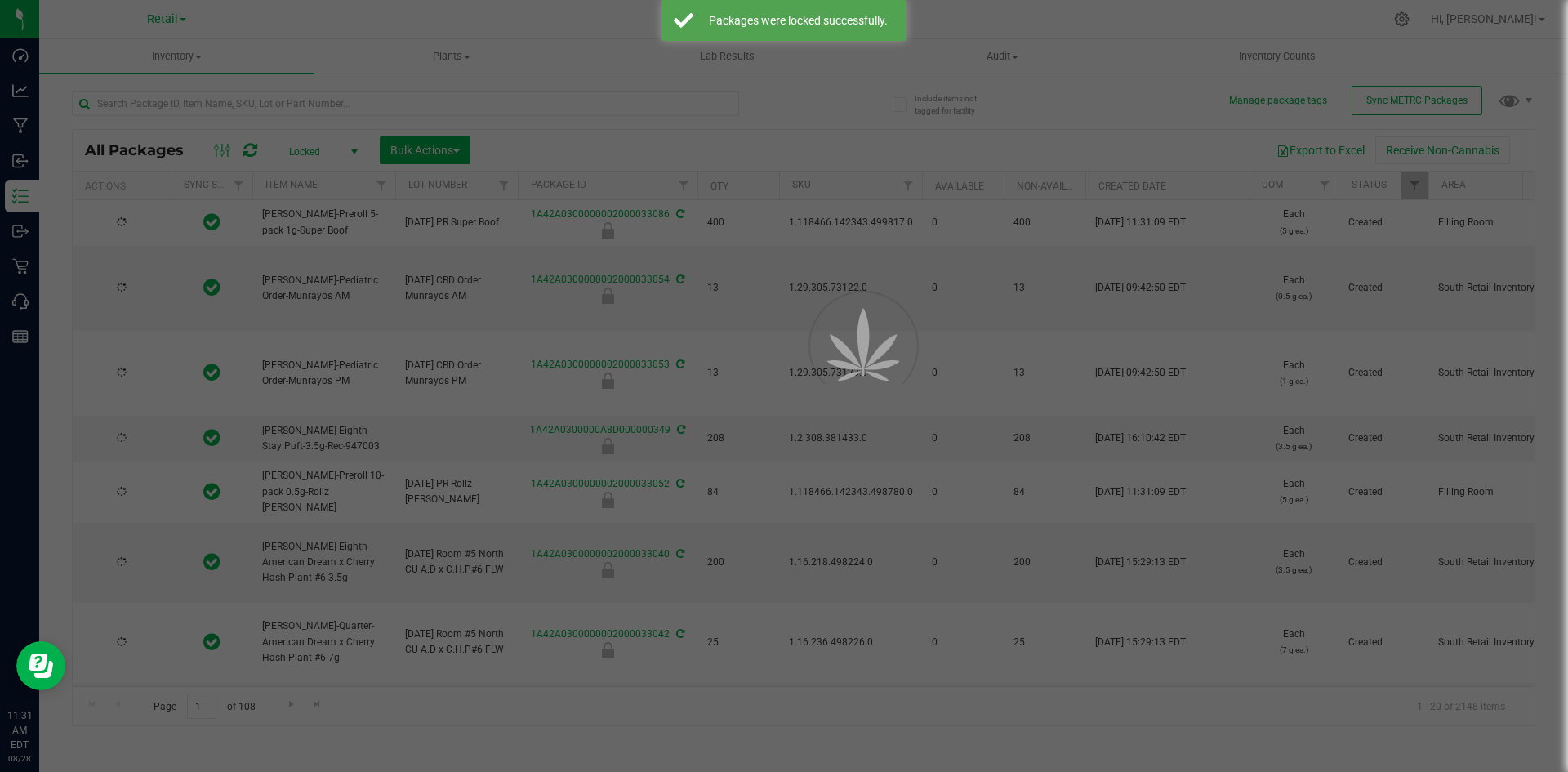
type input "[DATE]"
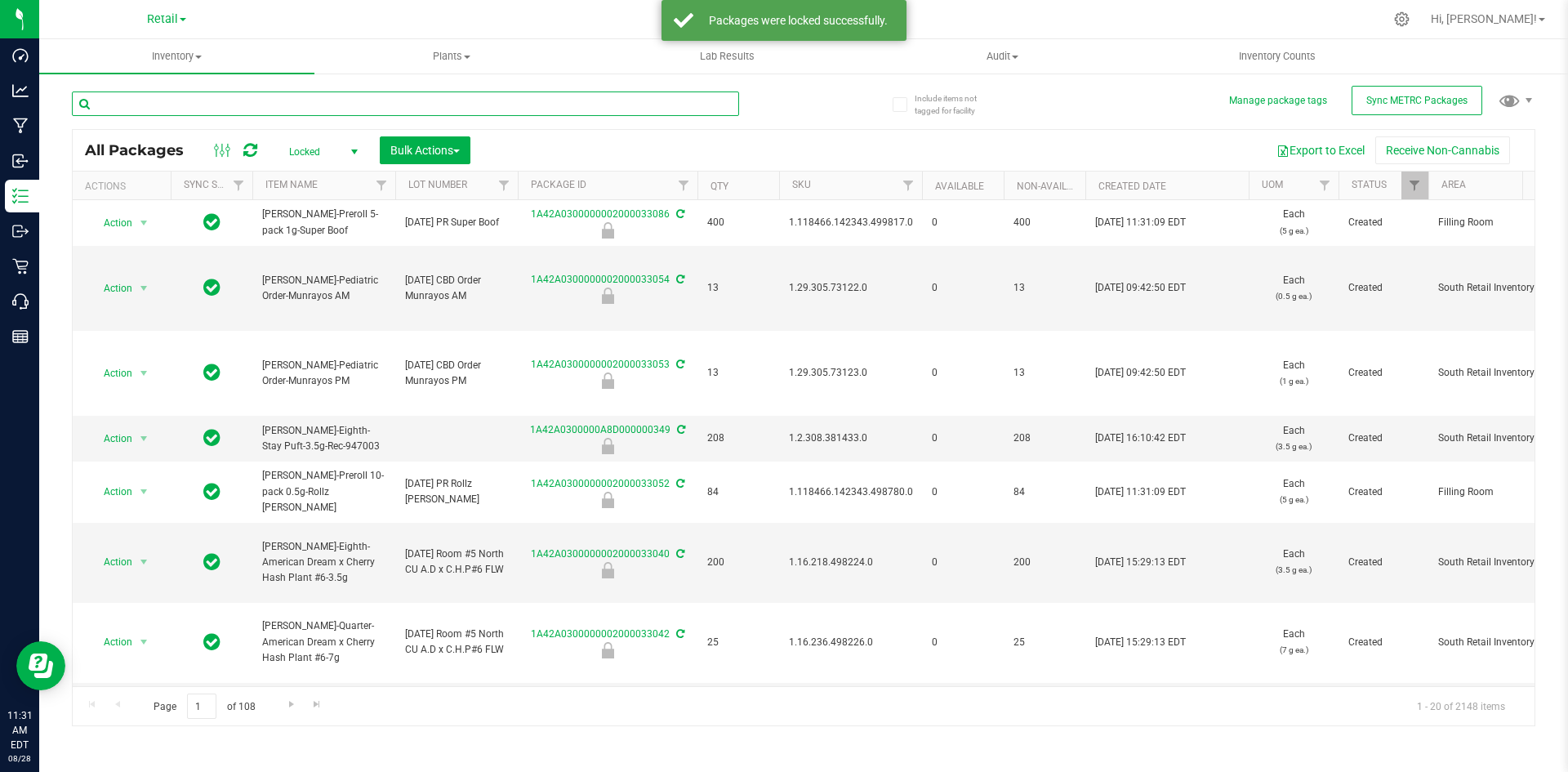
click at [501, 107] on input "text" at bounding box center [405, 103] width 668 height 25
type input "33052"
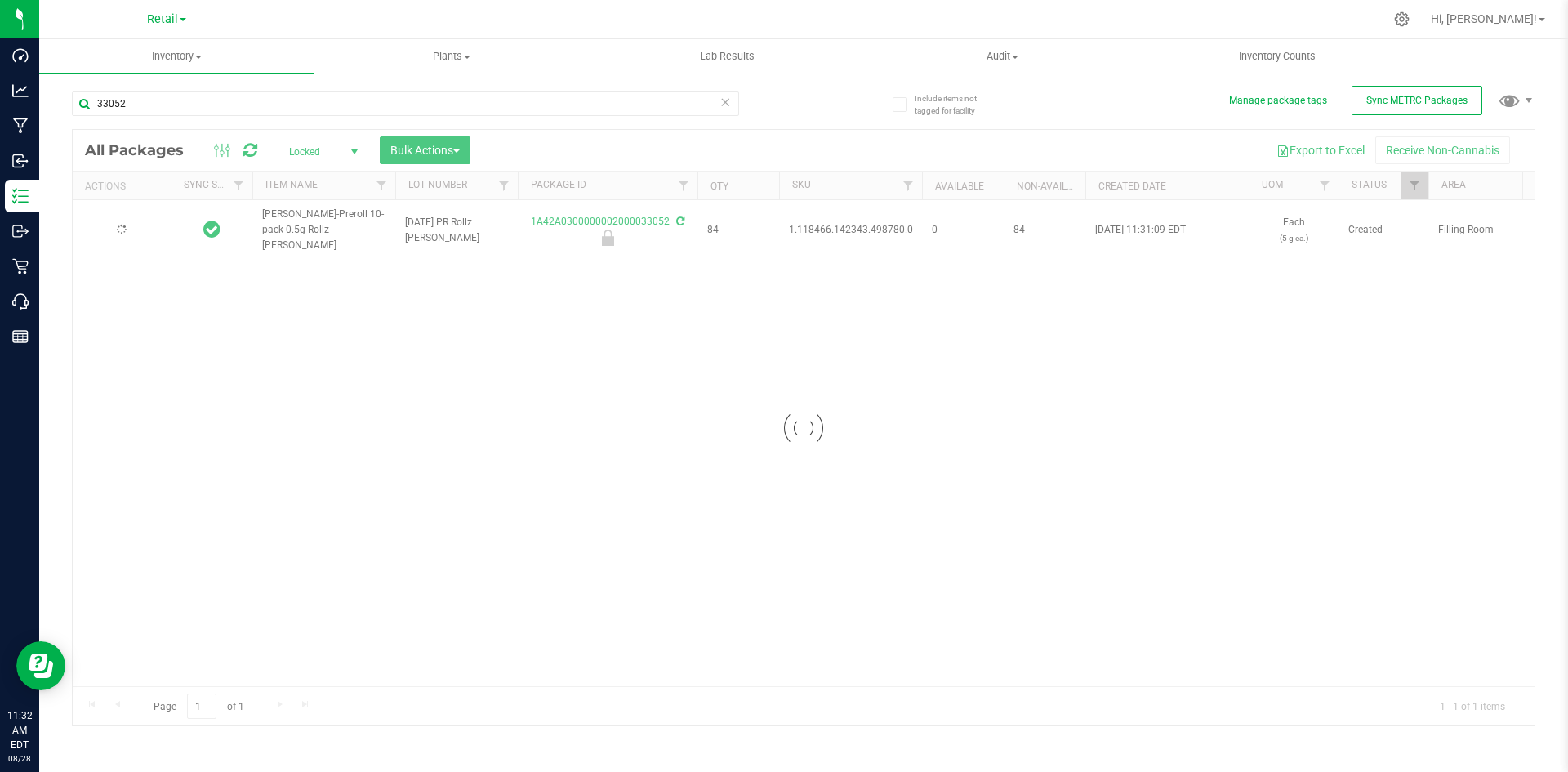
click at [346, 146] on div at bounding box center [803, 427] width 1462 height 595
click at [339, 154] on span "Locked" at bounding box center [320, 152] width 90 height 23
click at [346, 177] on li "Active Only" at bounding box center [319, 177] width 88 height 25
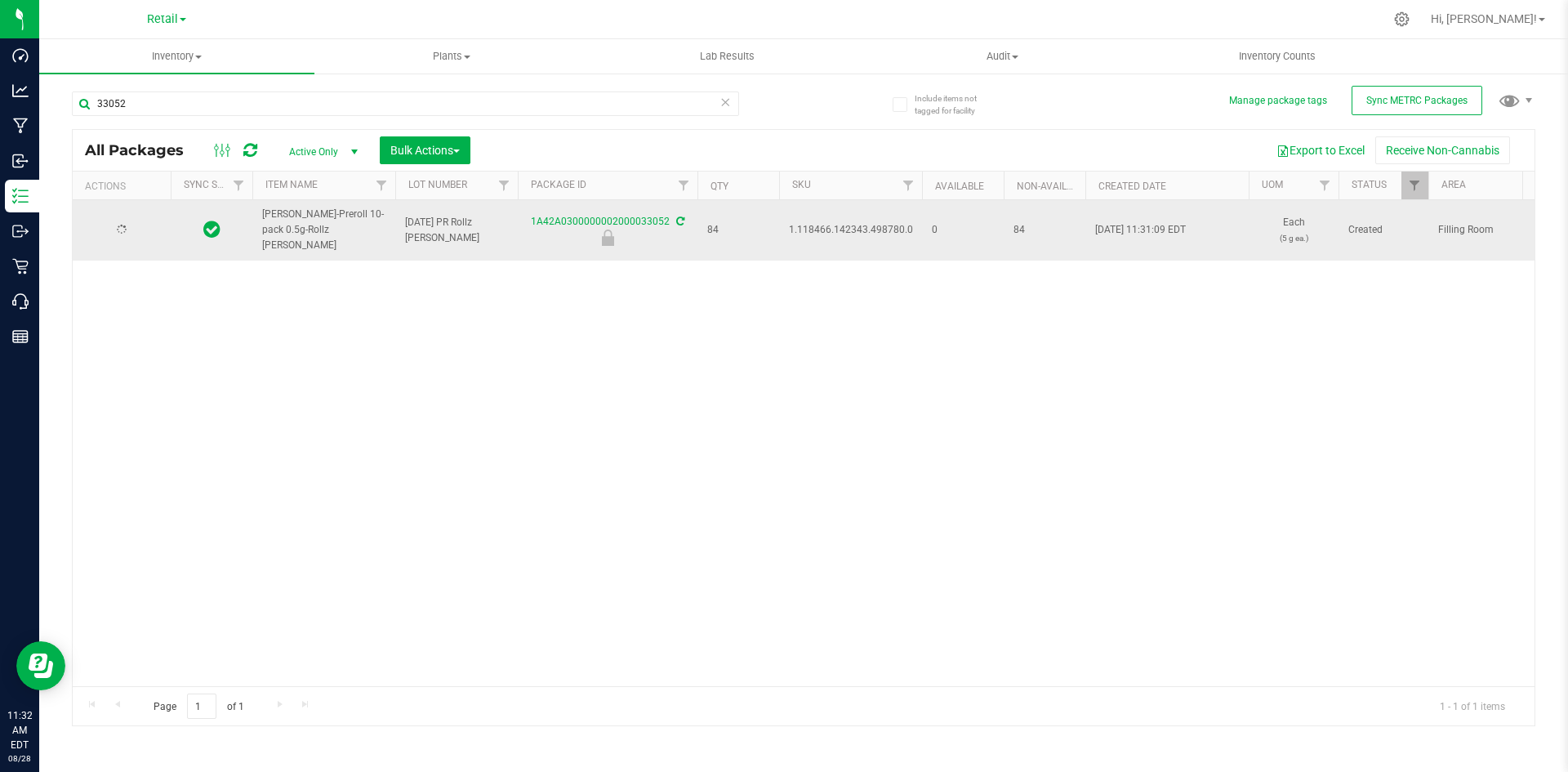
click at [829, 223] on span "1.118466.142343.498780.0" at bounding box center [851, 230] width 124 height 15
copy span "1.118466.142343.498780.0"
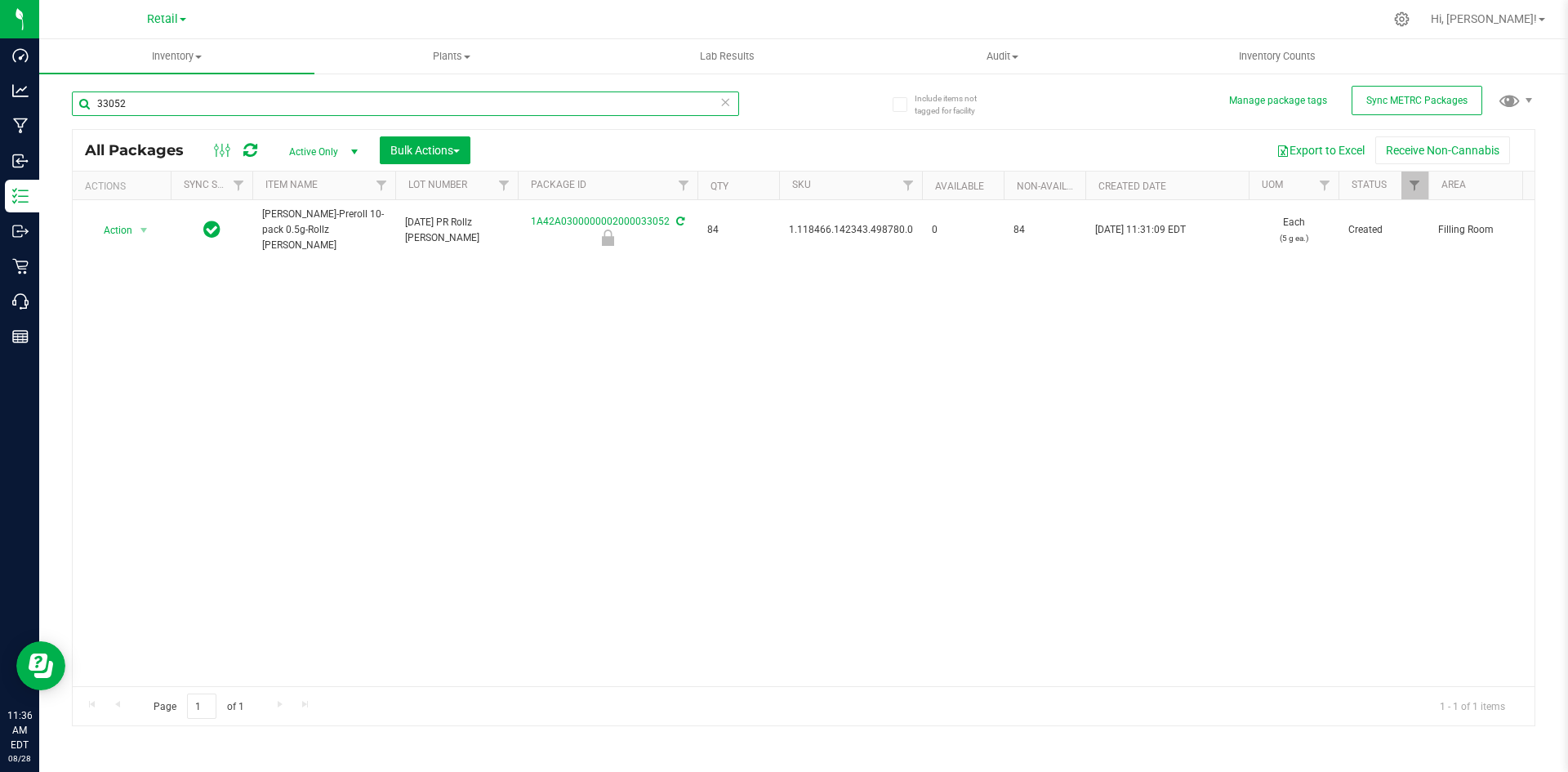
click at [549, 95] on input "33052" at bounding box center [405, 103] width 668 height 25
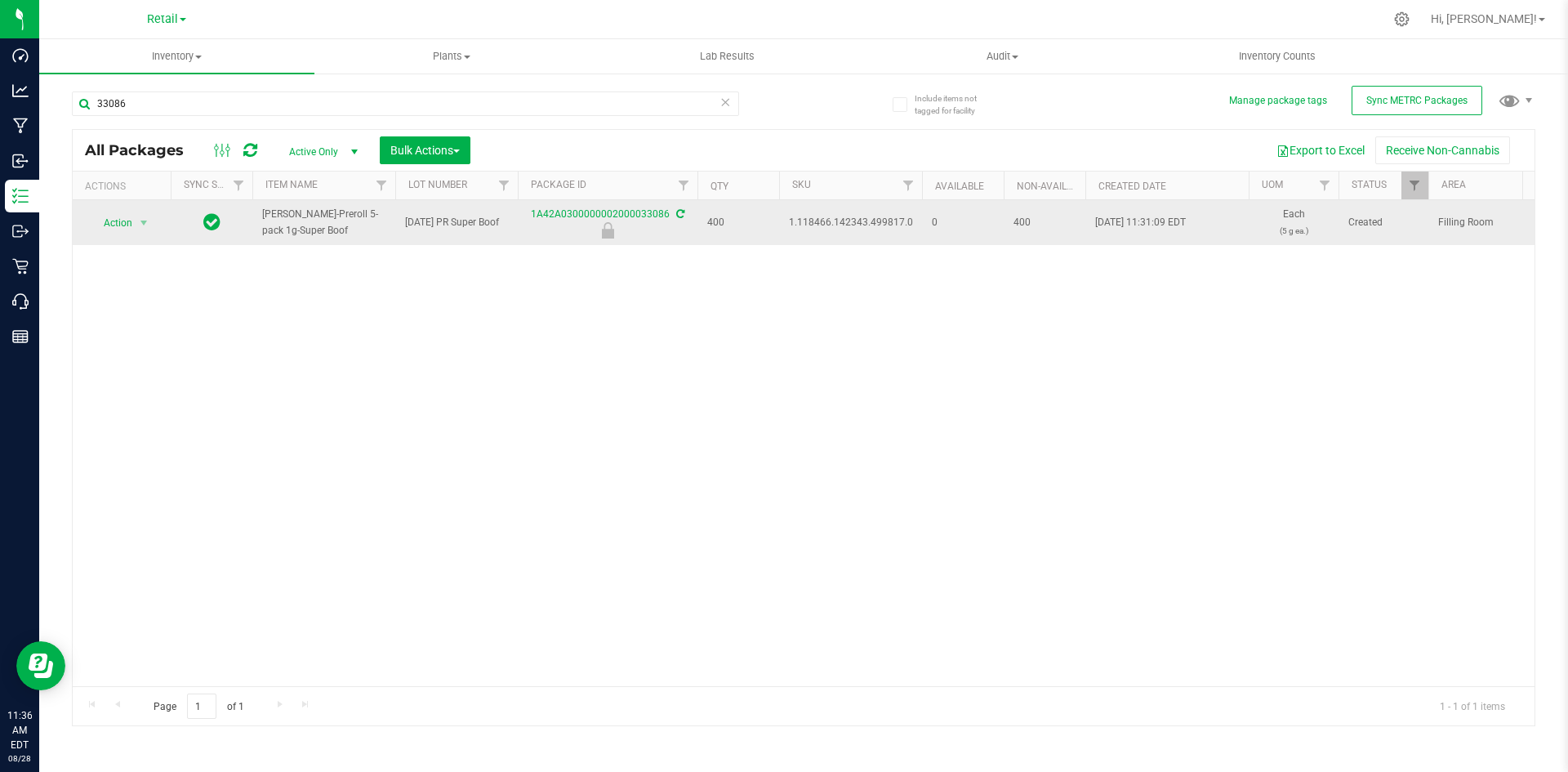
click at [871, 222] on span "1.118466.142343.499817.0" at bounding box center [851, 223] width 124 height 15
copy span "1.118466.142343.499817.0"
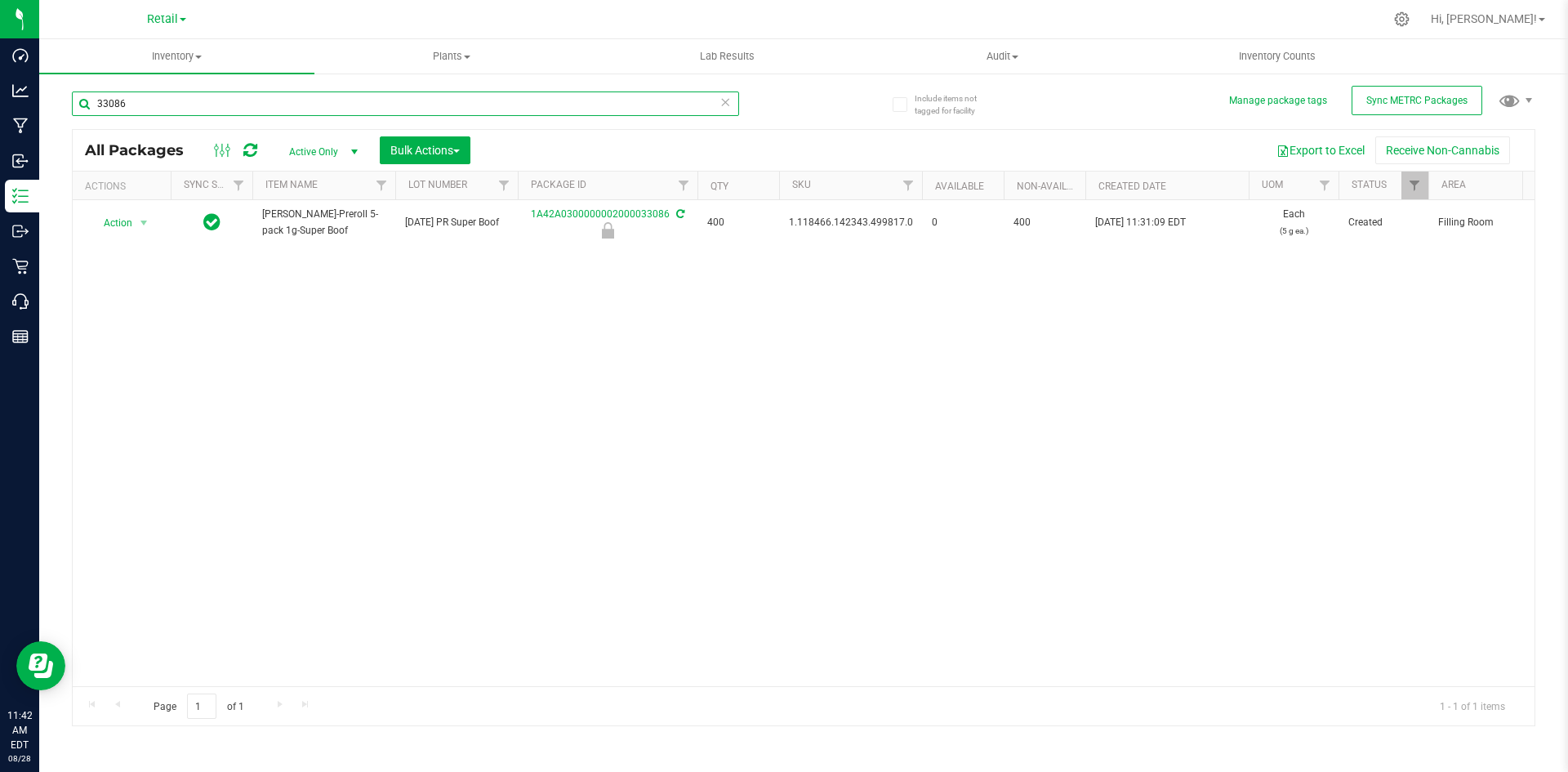
click at [238, 111] on input "33086" at bounding box center [405, 103] width 668 height 25
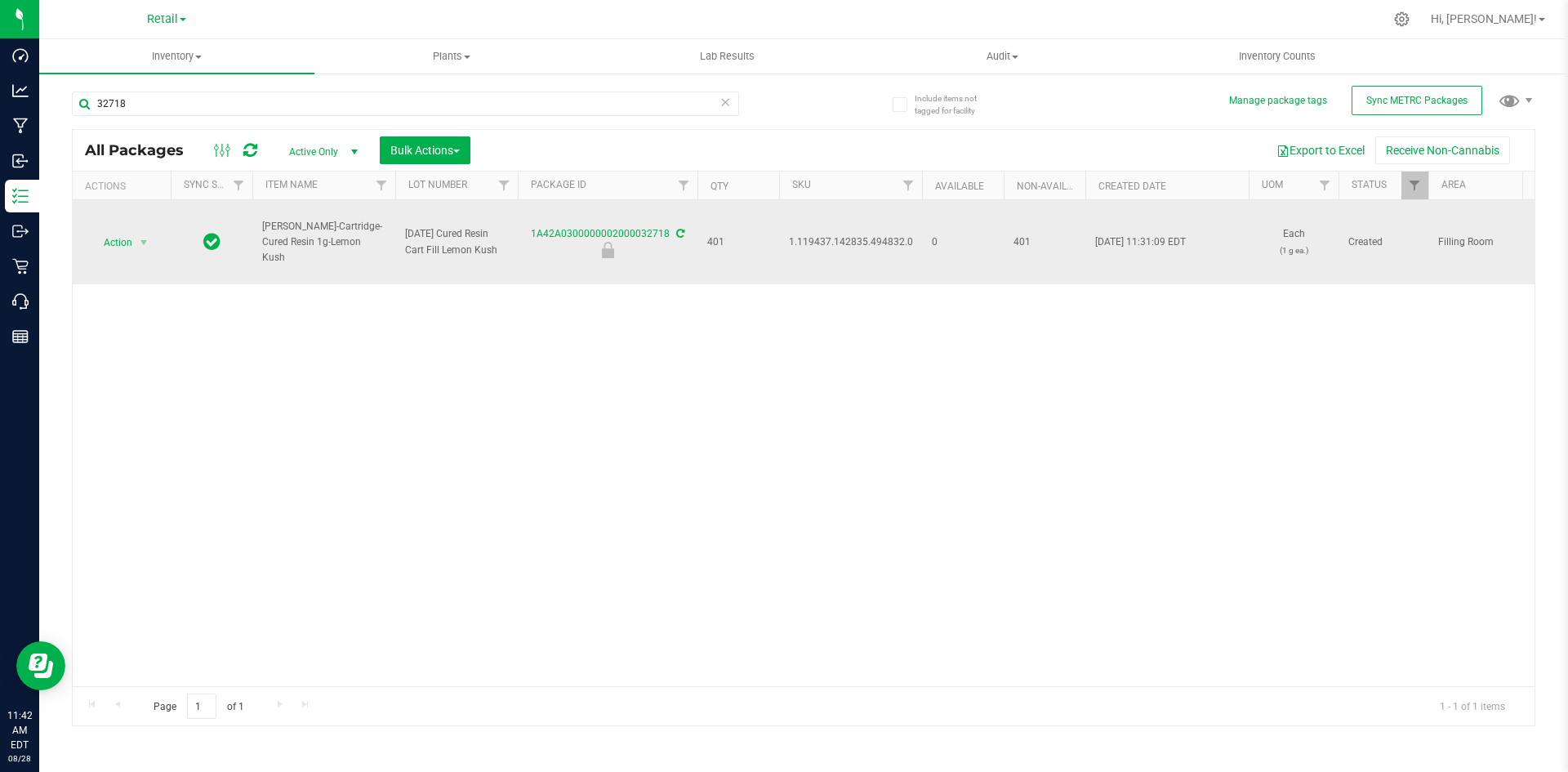
click at [836, 223] on td "1.119437.142835.494832.0" at bounding box center [851, 242] width 143 height 84
click at [836, 225] on td "1.119437.142835.494832.0" at bounding box center [851, 242] width 143 height 84
copy span "1.119437.142835.494832.0"
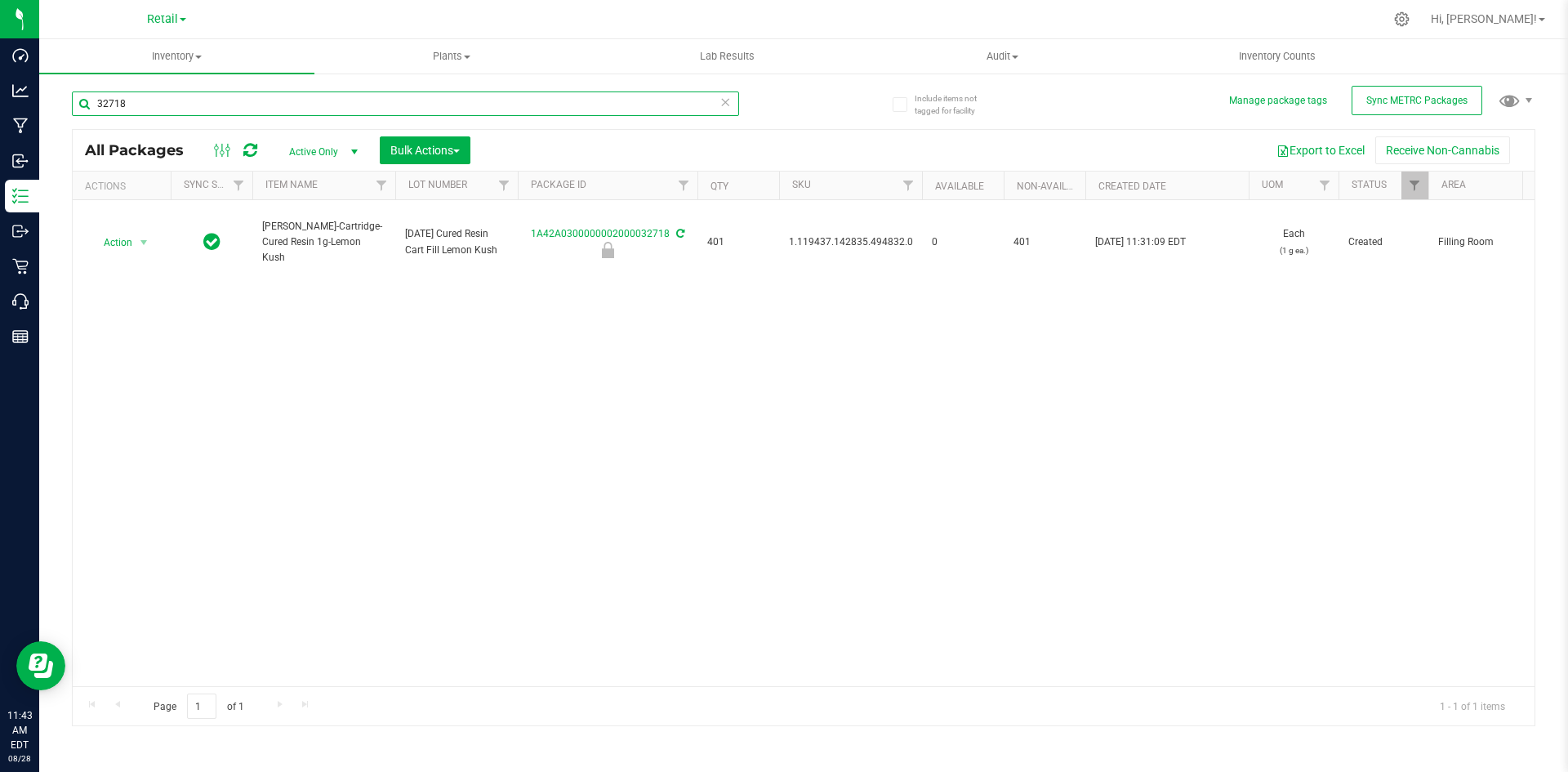
click at [379, 103] on input "32718" at bounding box center [405, 103] width 668 height 25
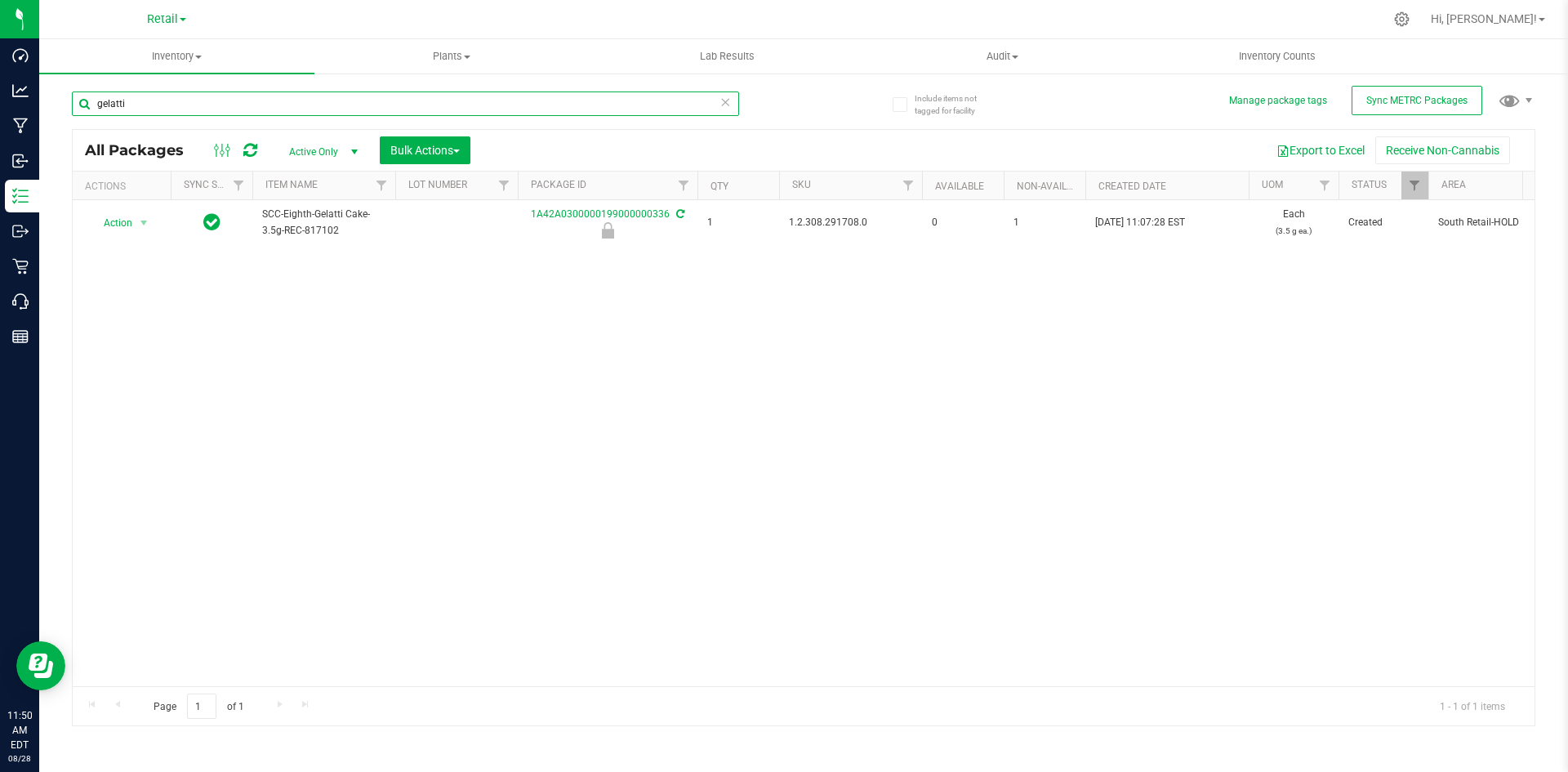
click at [410, 96] on input "gelatti" at bounding box center [405, 103] width 668 height 25
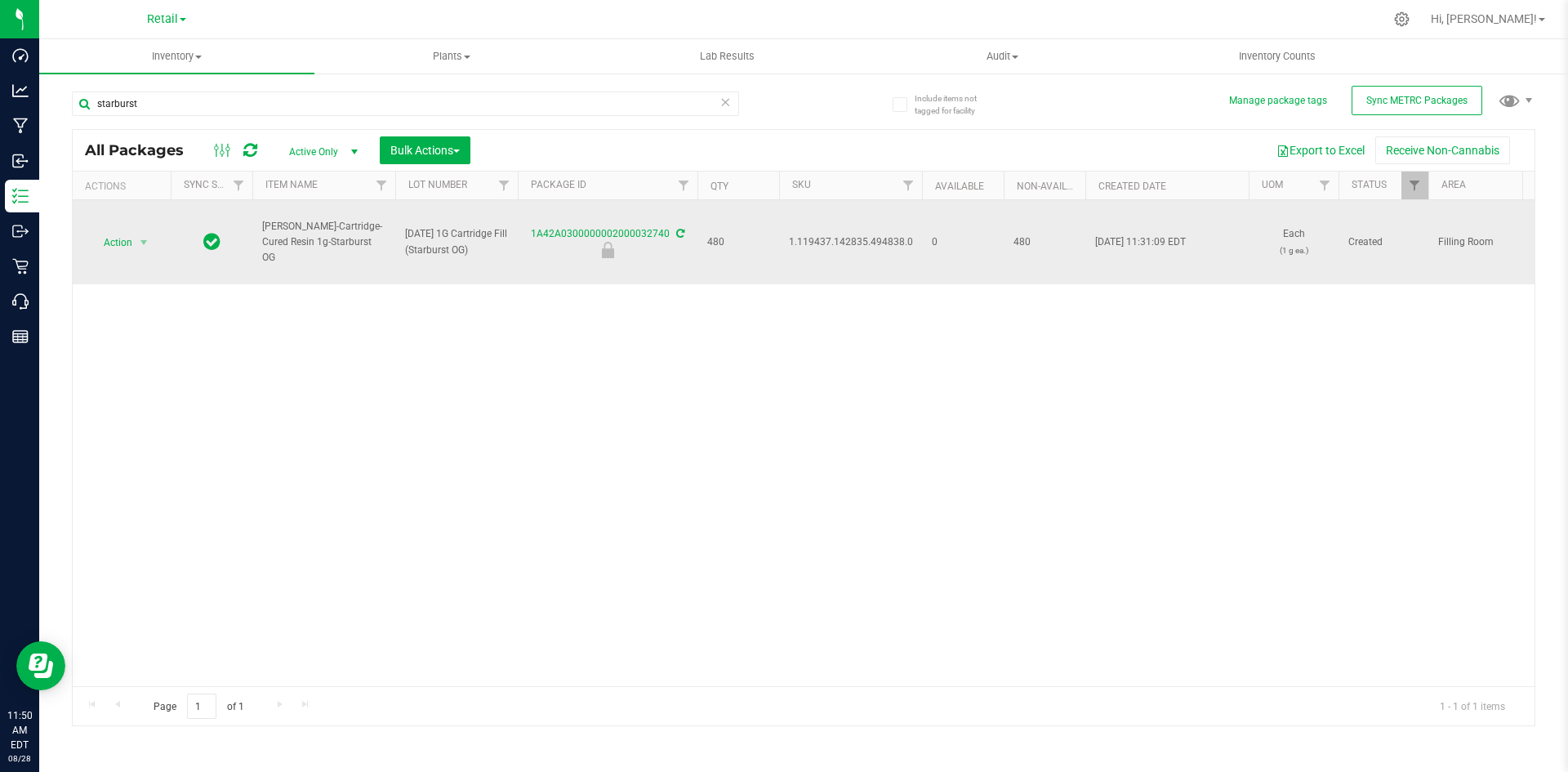
click at [801, 241] on span "1.119437.142835.494838.0" at bounding box center [851, 242] width 124 height 15
copy span "1.119437.142835.494838.0"
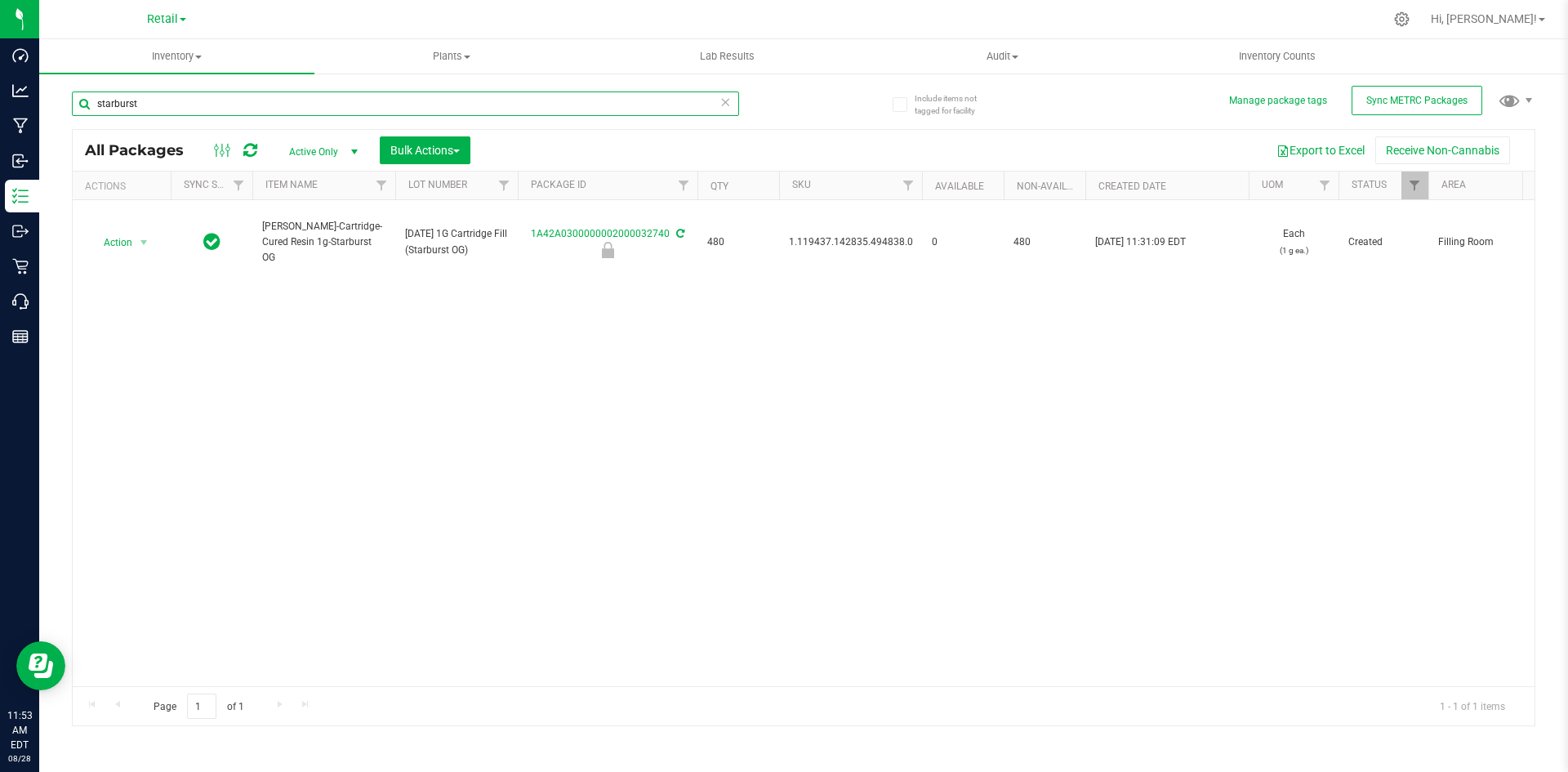
click at [412, 102] on input "starburst" at bounding box center [405, 103] width 668 height 25
drag, startPoint x: 412, startPoint y: 102, endPoint x: 409, endPoint y: 122, distance: 20.2
click at [411, 118] on div "starburst" at bounding box center [405, 110] width 668 height 38
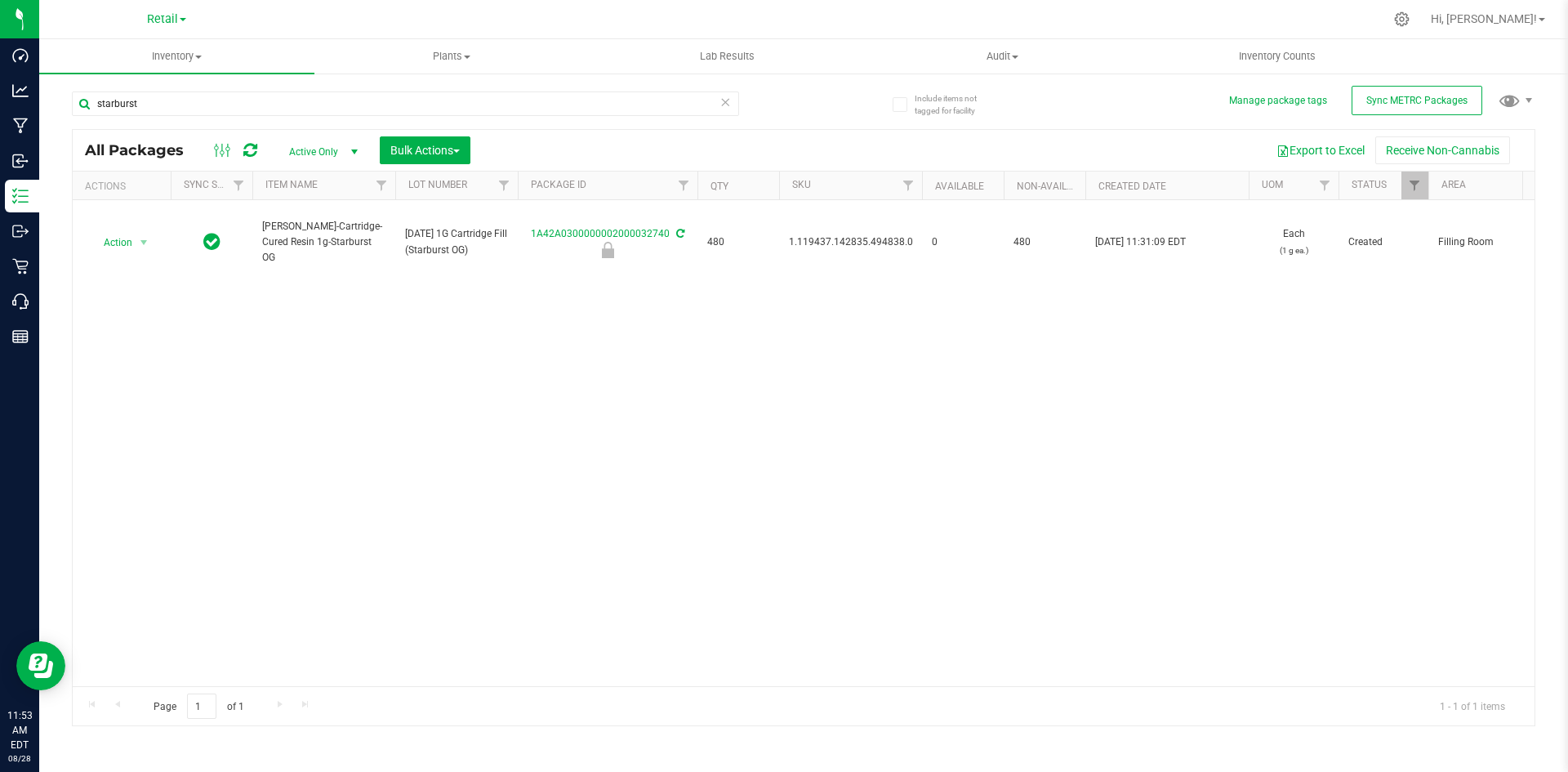
click at [409, 122] on div "starburst" at bounding box center [405, 110] width 668 height 38
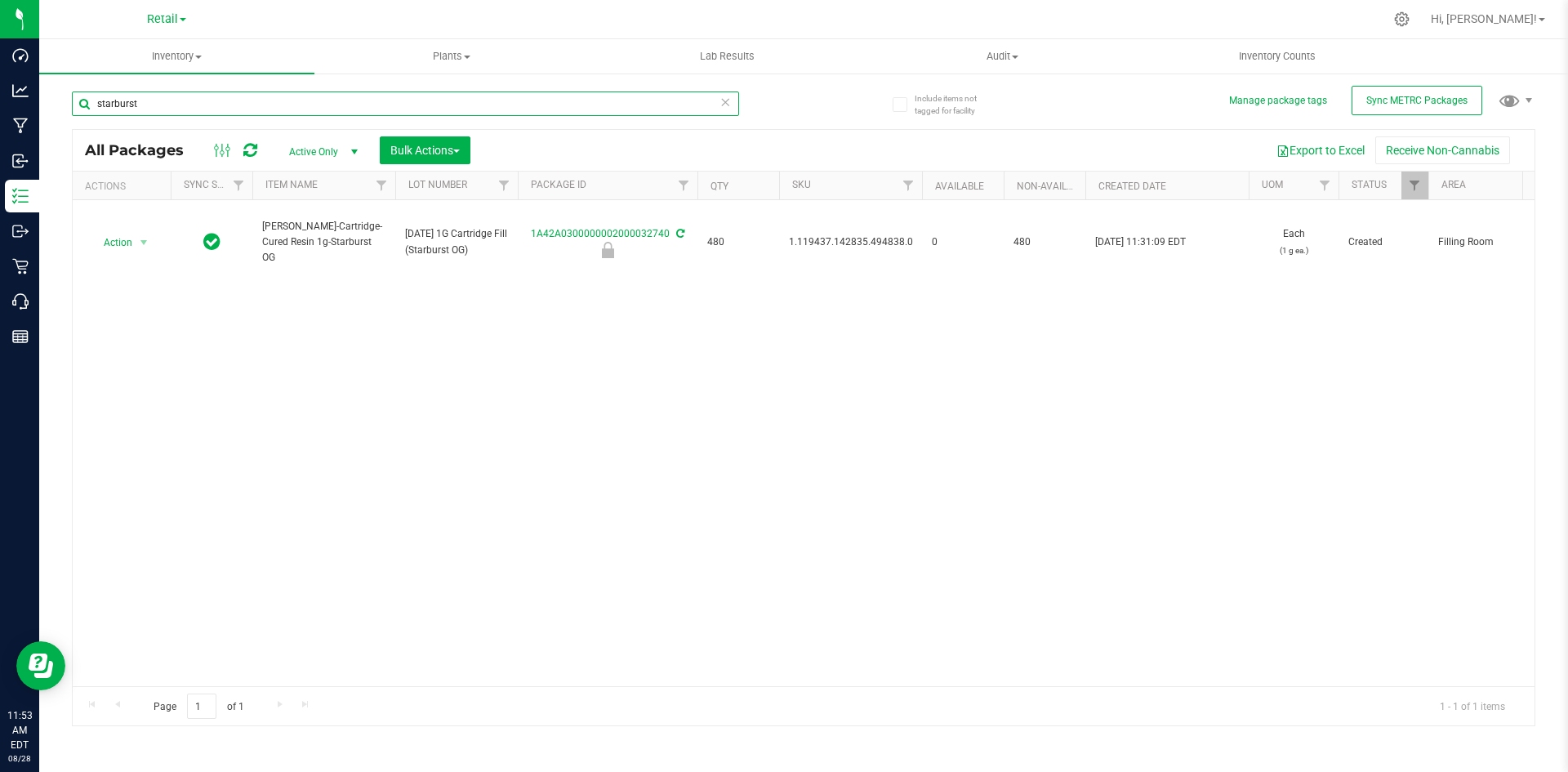
click at [171, 105] on input "starburst" at bounding box center [405, 103] width 668 height 25
type input "33052"
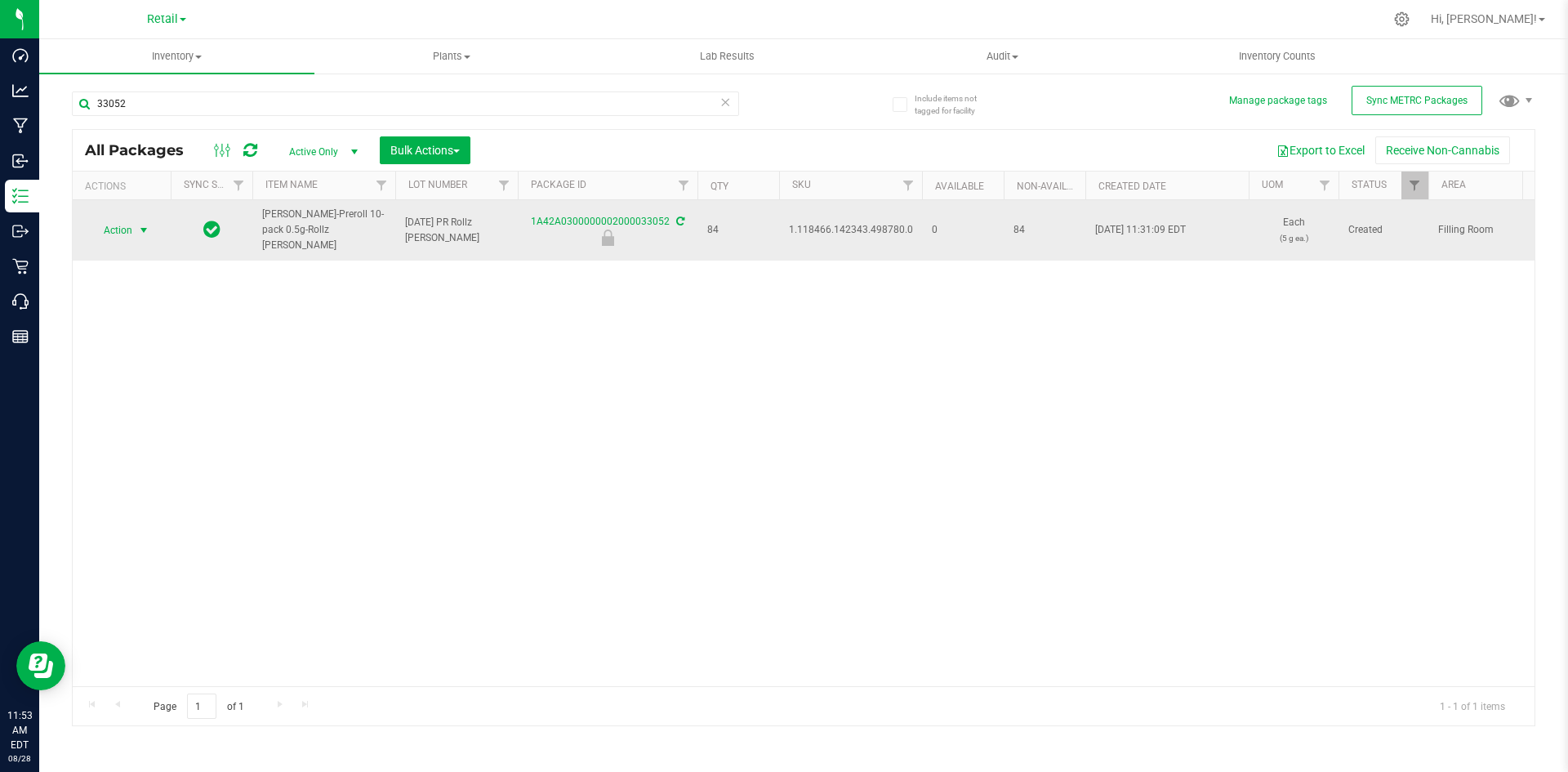
click at [144, 229] on span "select" at bounding box center [143, 229] width 13 height 13
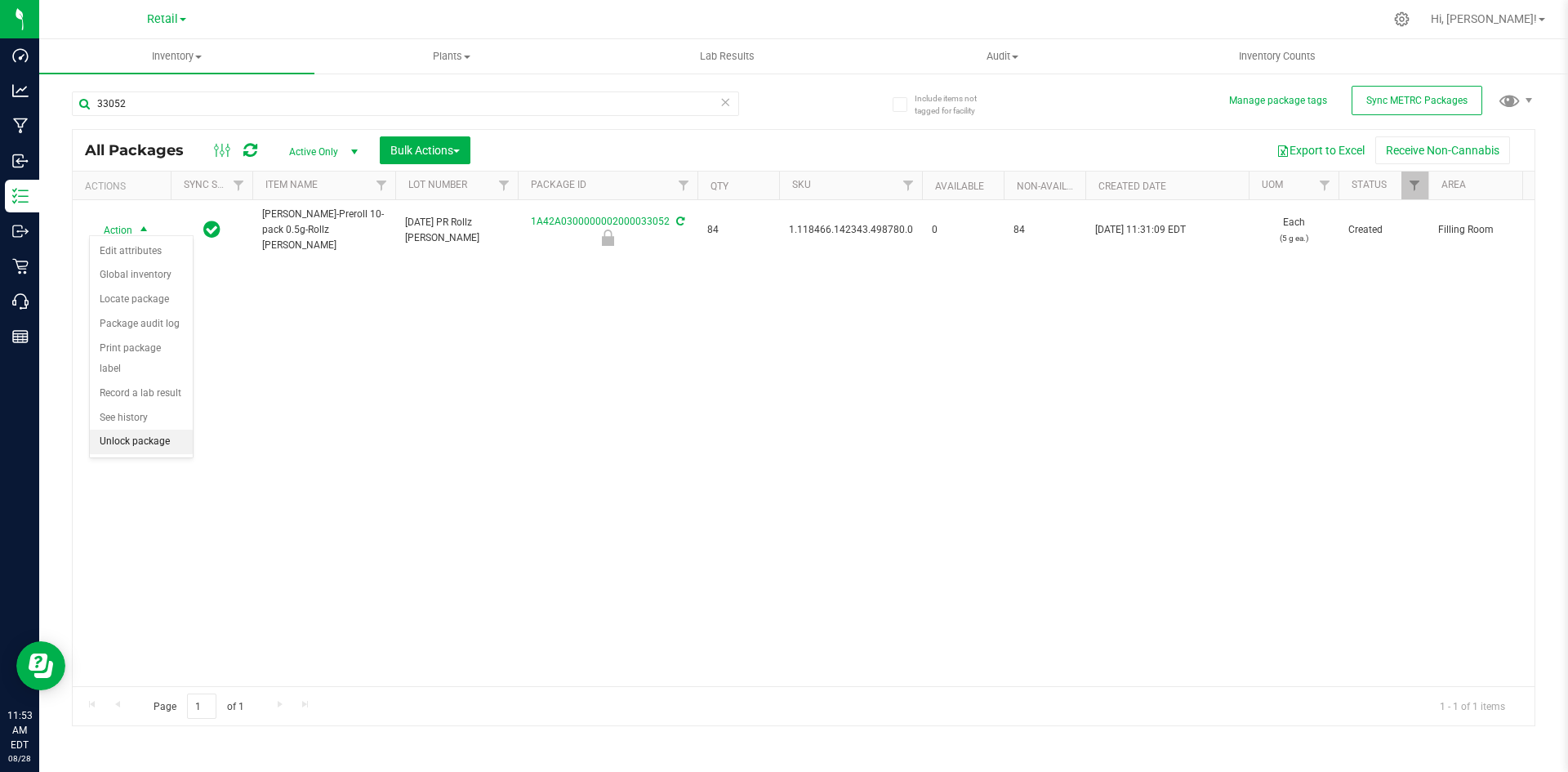
click at [170, 430] on li "Unlock package" at bounding box center [141, 442] width 103 height 25
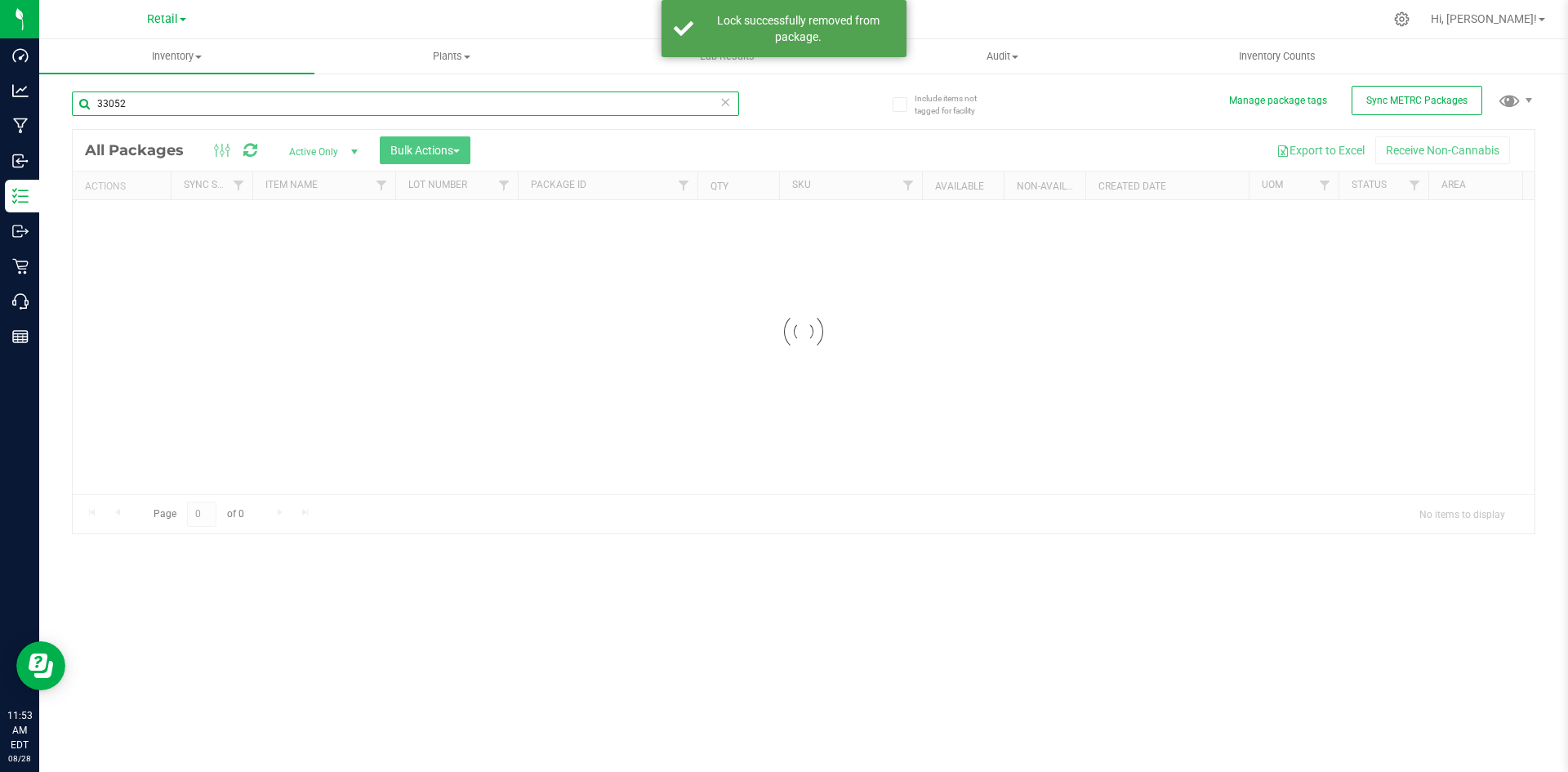
click at [231, 107] on input "33052" at bounding box center [405, 103] width 668 height 25
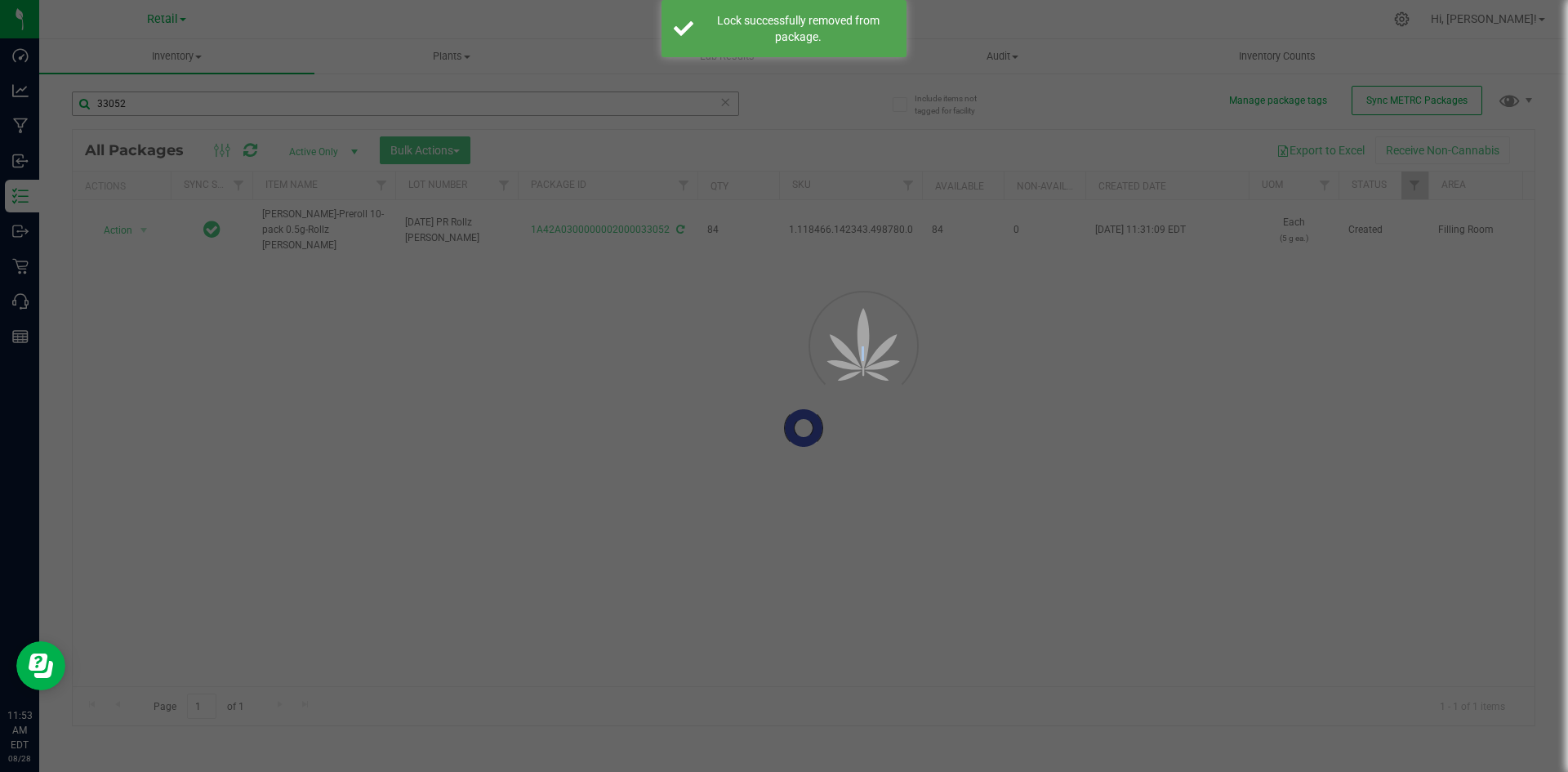
click at [231, 107] on div at bounding box center [784, 386] width 1568 height 772
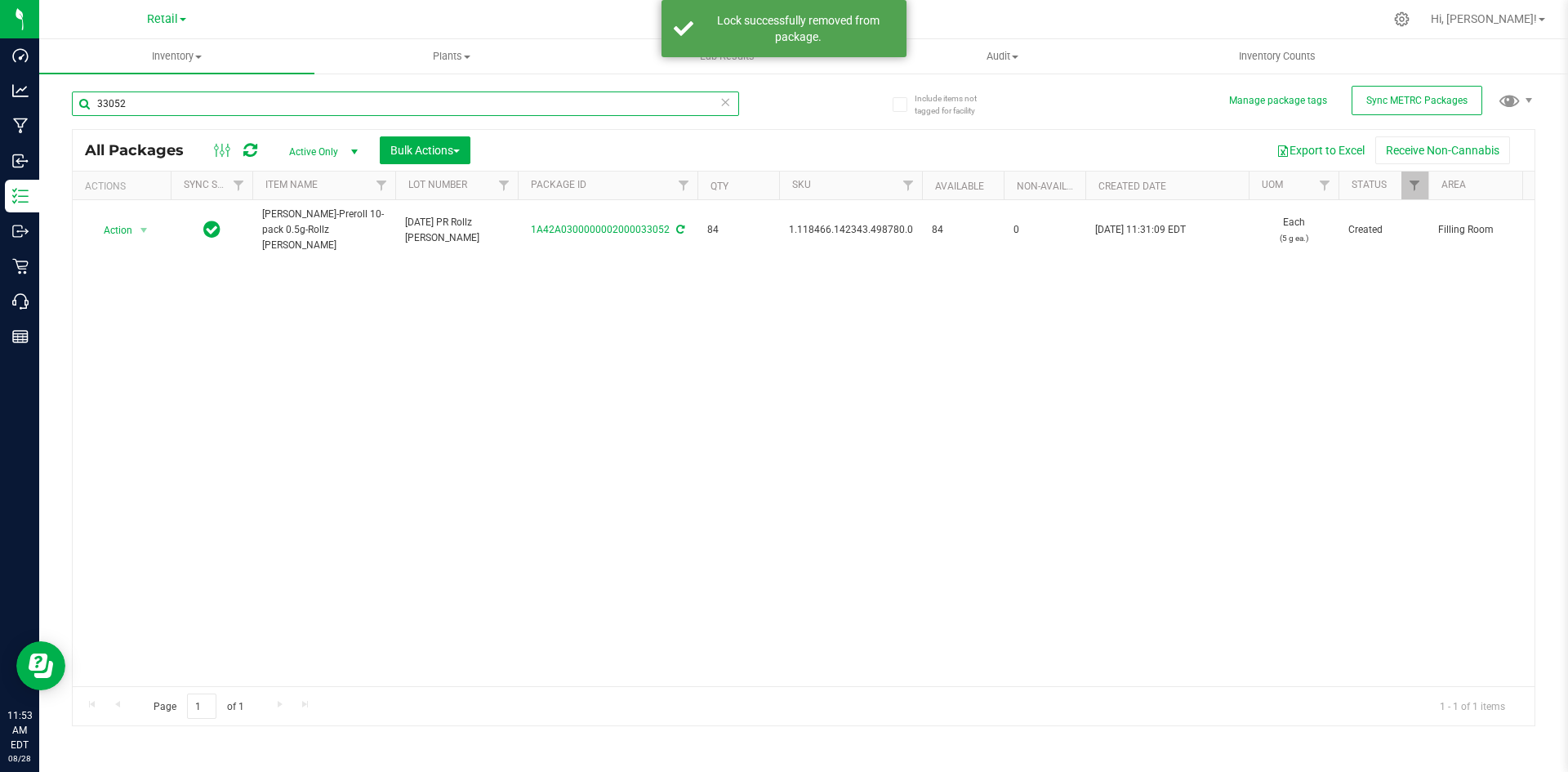
click at [231, 107] on input "33052" at bounding box center [405, 103] width 668 height 25
type input "32718"
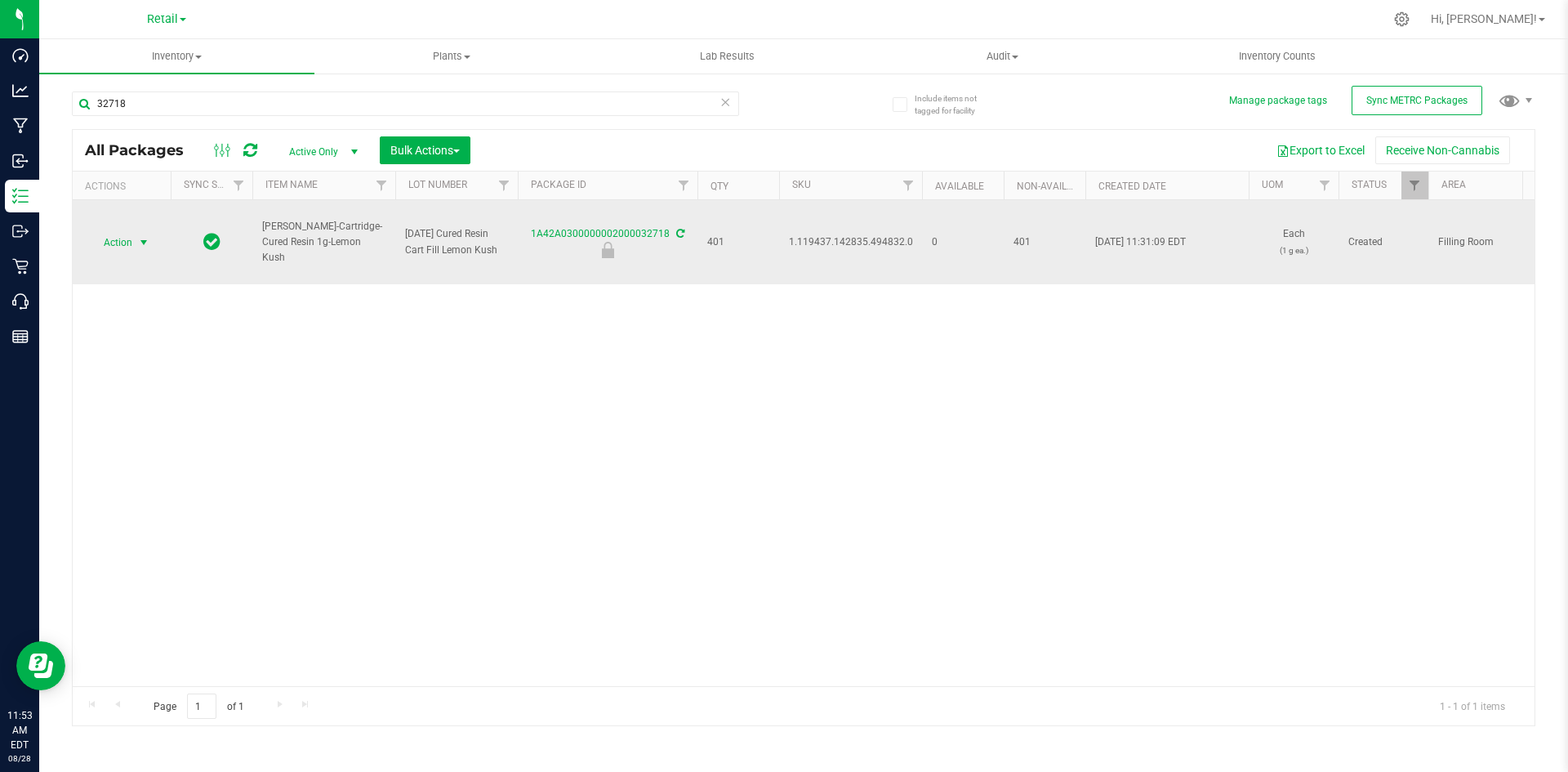
drag, startPoint x: 109, startPoint y: 235, endPoint x: 120, endPoint y: 243, distance: 13.6
click at [109, 235] on span "Action" at bounding box center [111, 242] width 44 height 23
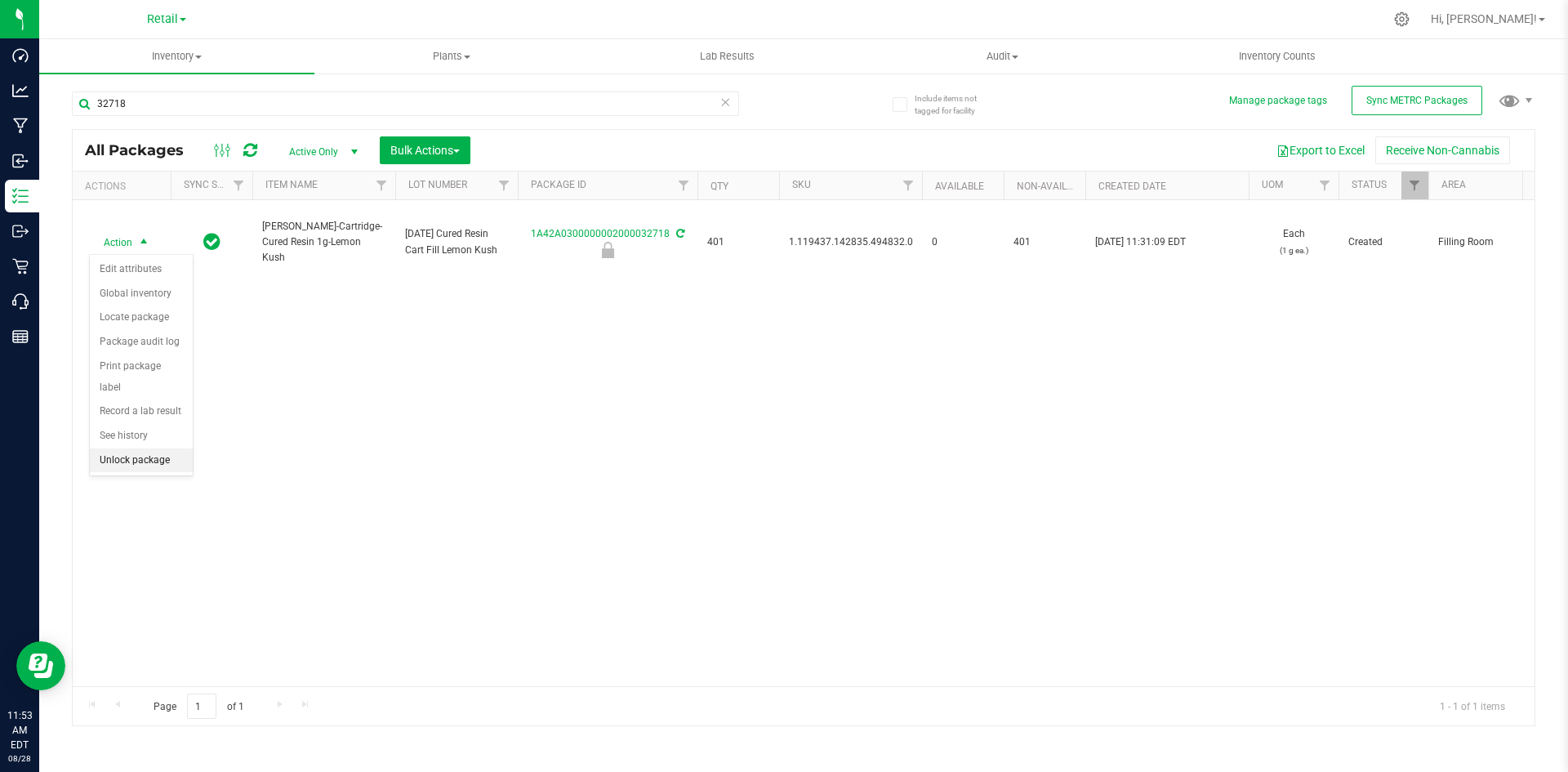
click at [165, 449] on li "Unlock package" at bounding box center [141, 461] width 103 height 25
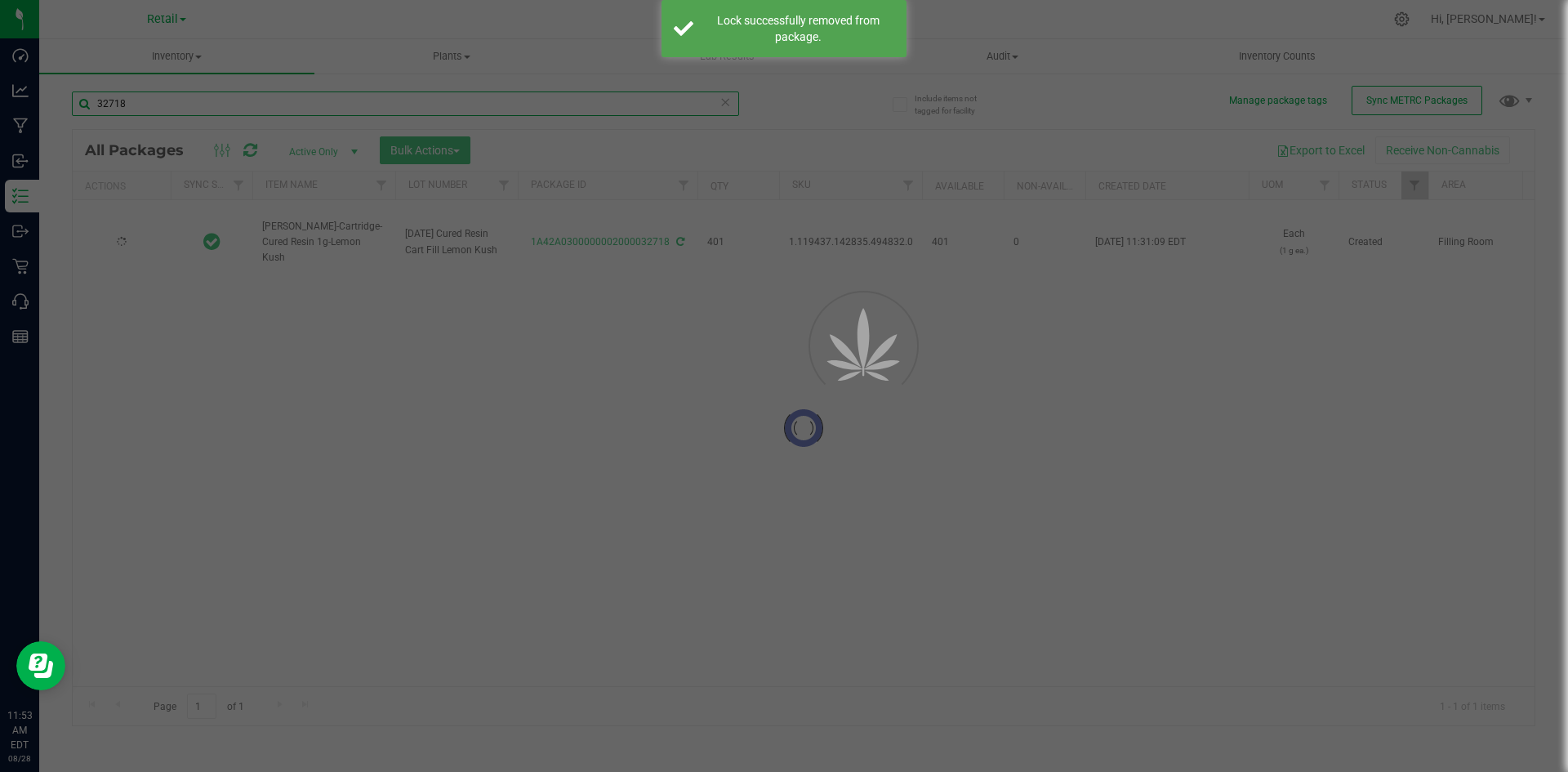
click at [211, 94] on input "32718" at bounding box center [405, 103] width 668 height 25
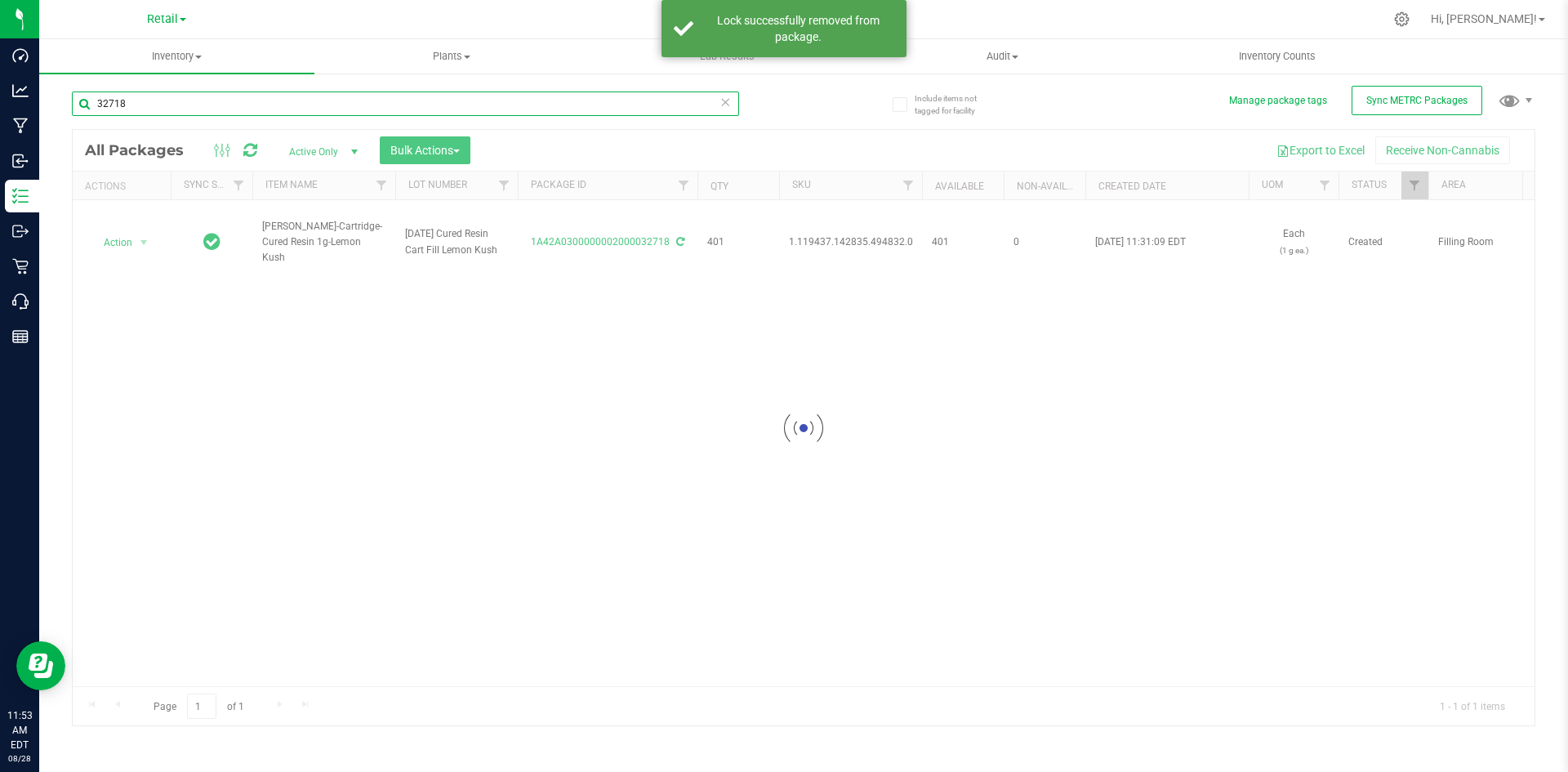
click at [211, 94] on input "32718" at bounding box center [405, 103] width 668 height 25
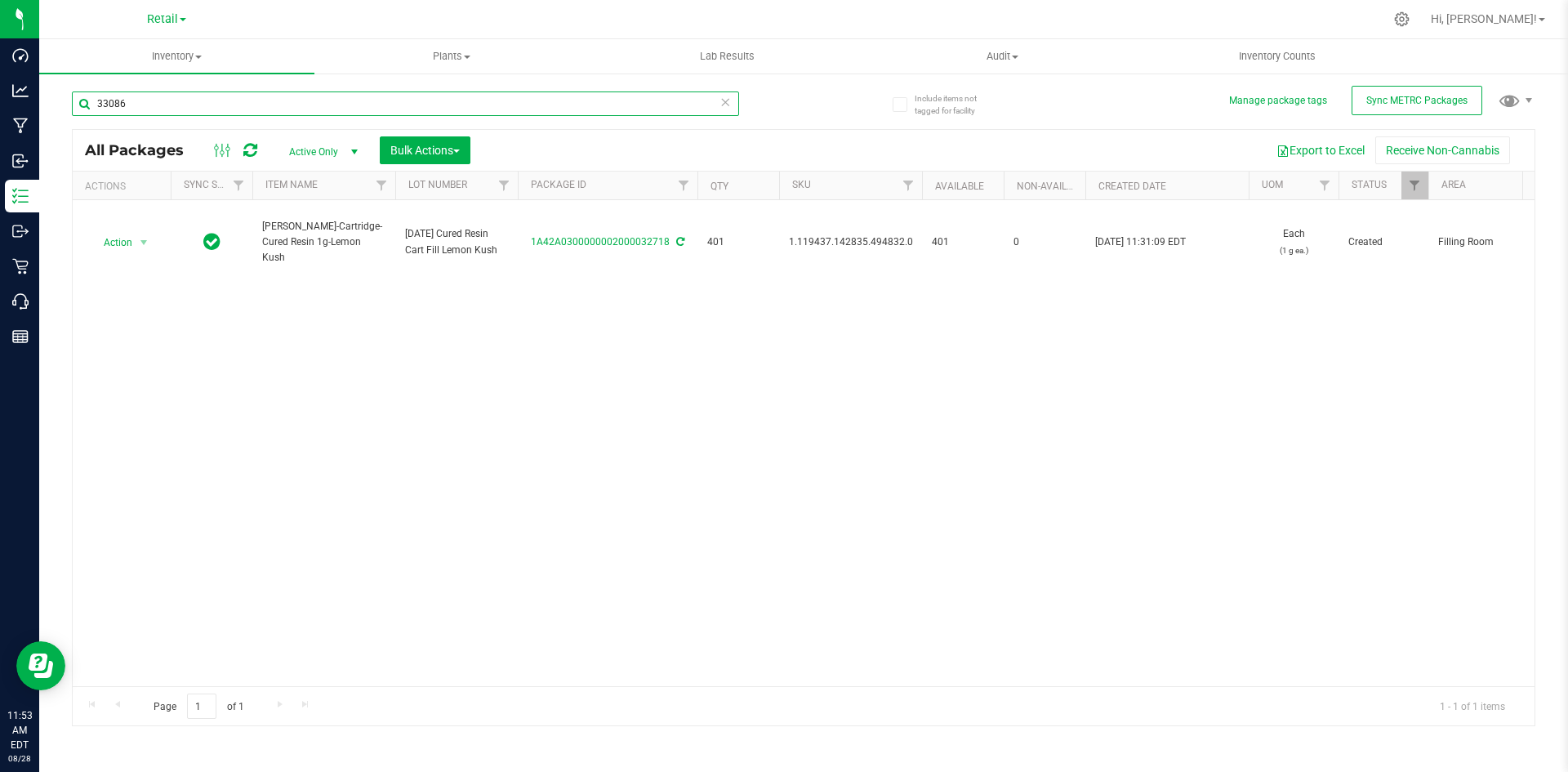
type input "33086"
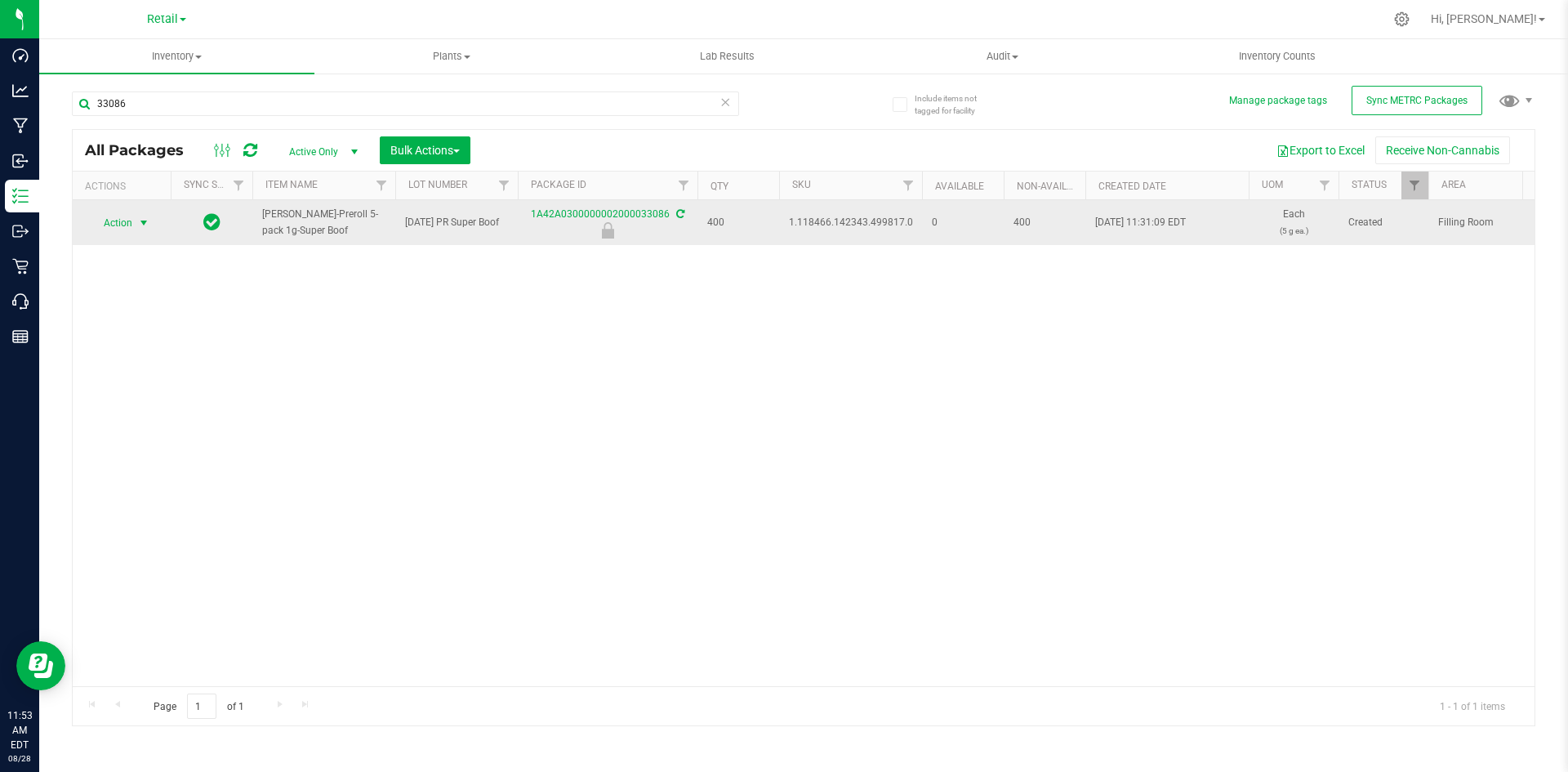
click at [142, 226] on span "select" at bounding box center [143, 223] width 13 height 13
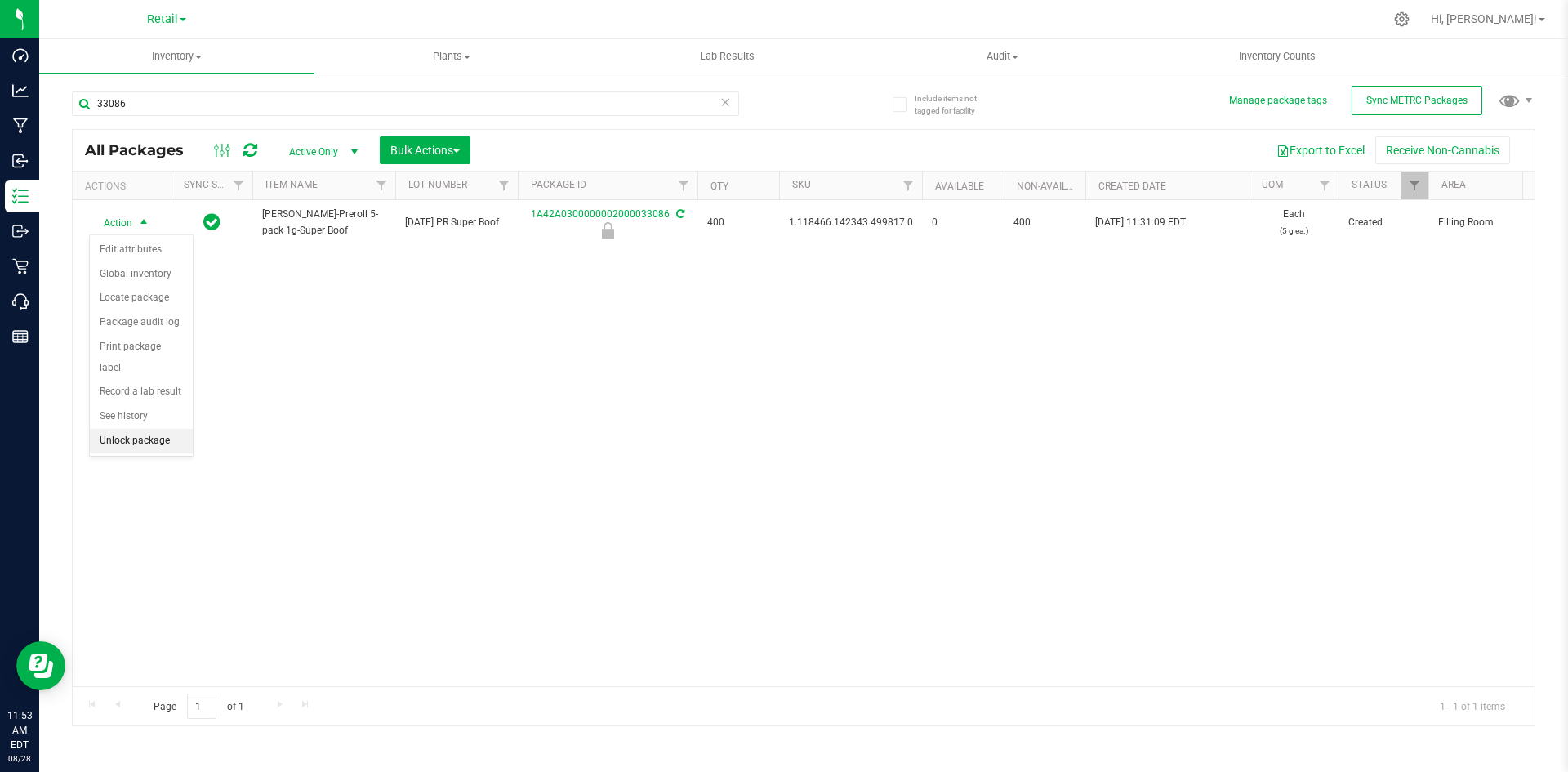
click at [139, 429] on li "Unlock package" at bounding box center [141, 441] width 103 height 25
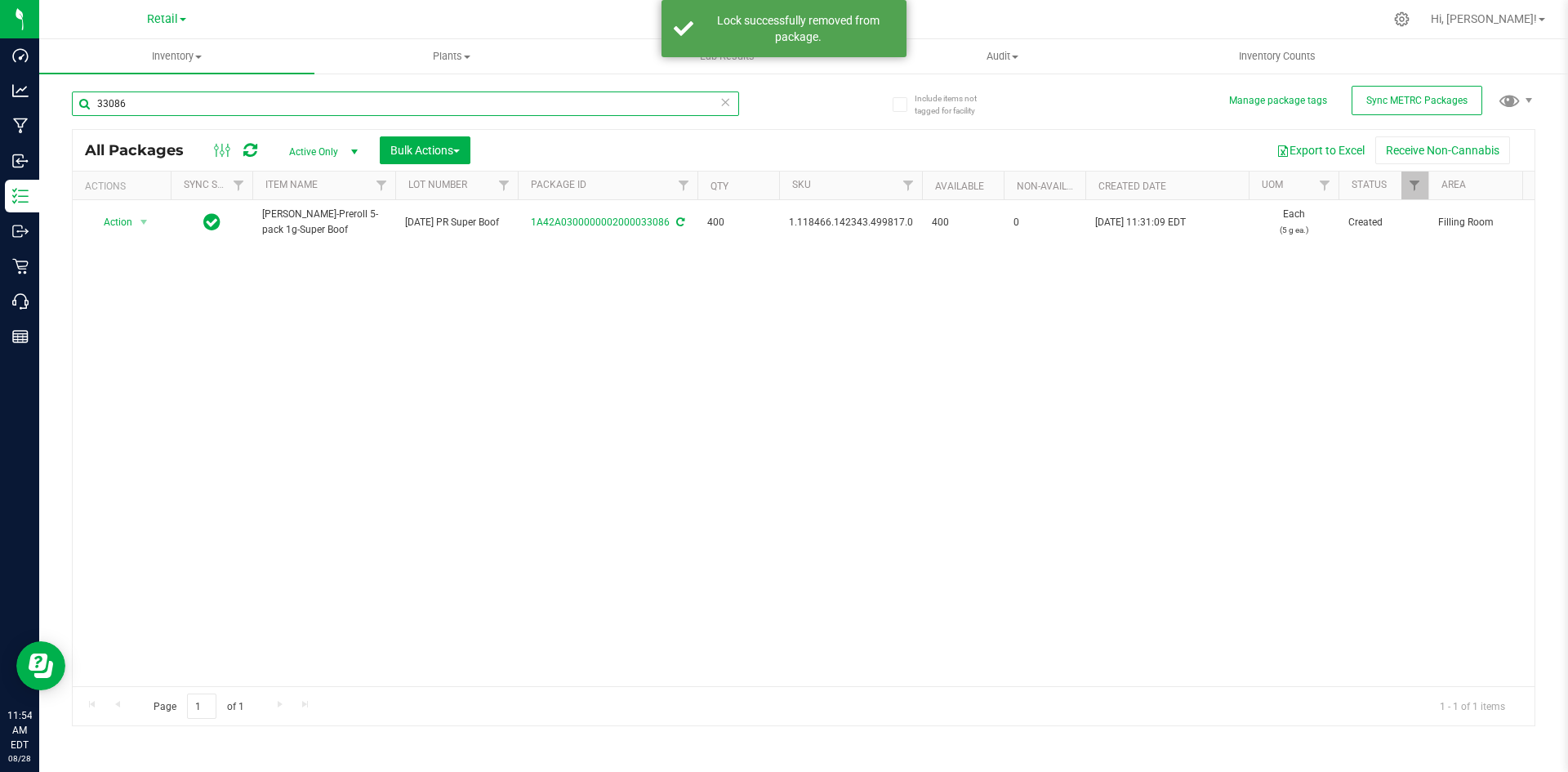
click at [272, 104] on input "33086" at bounding box center [405, 103] width 668 height 25
type input "32740"
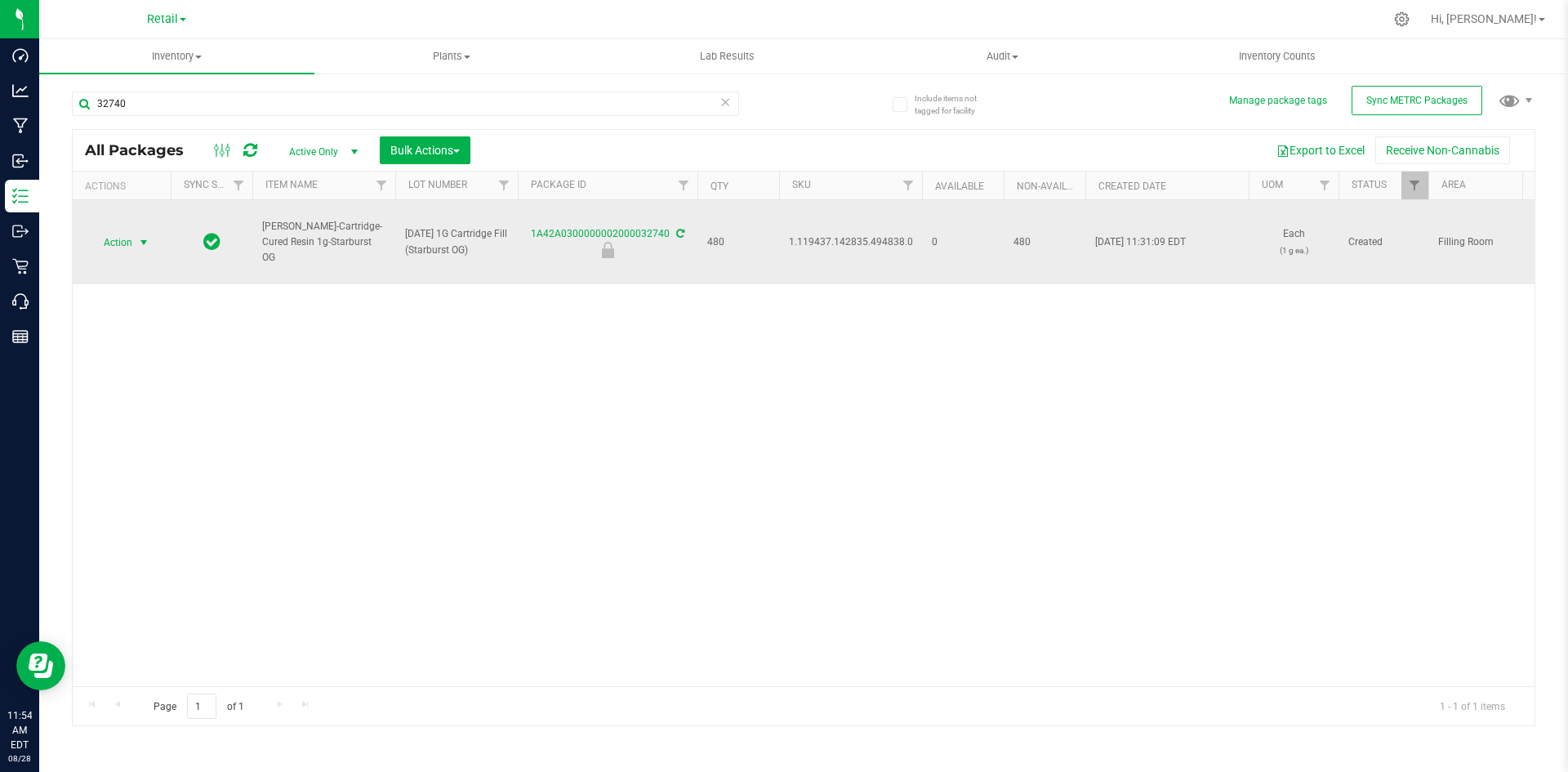
click at [134, 241] on span "select" at bounding box center [144, 242] width 20 height 23
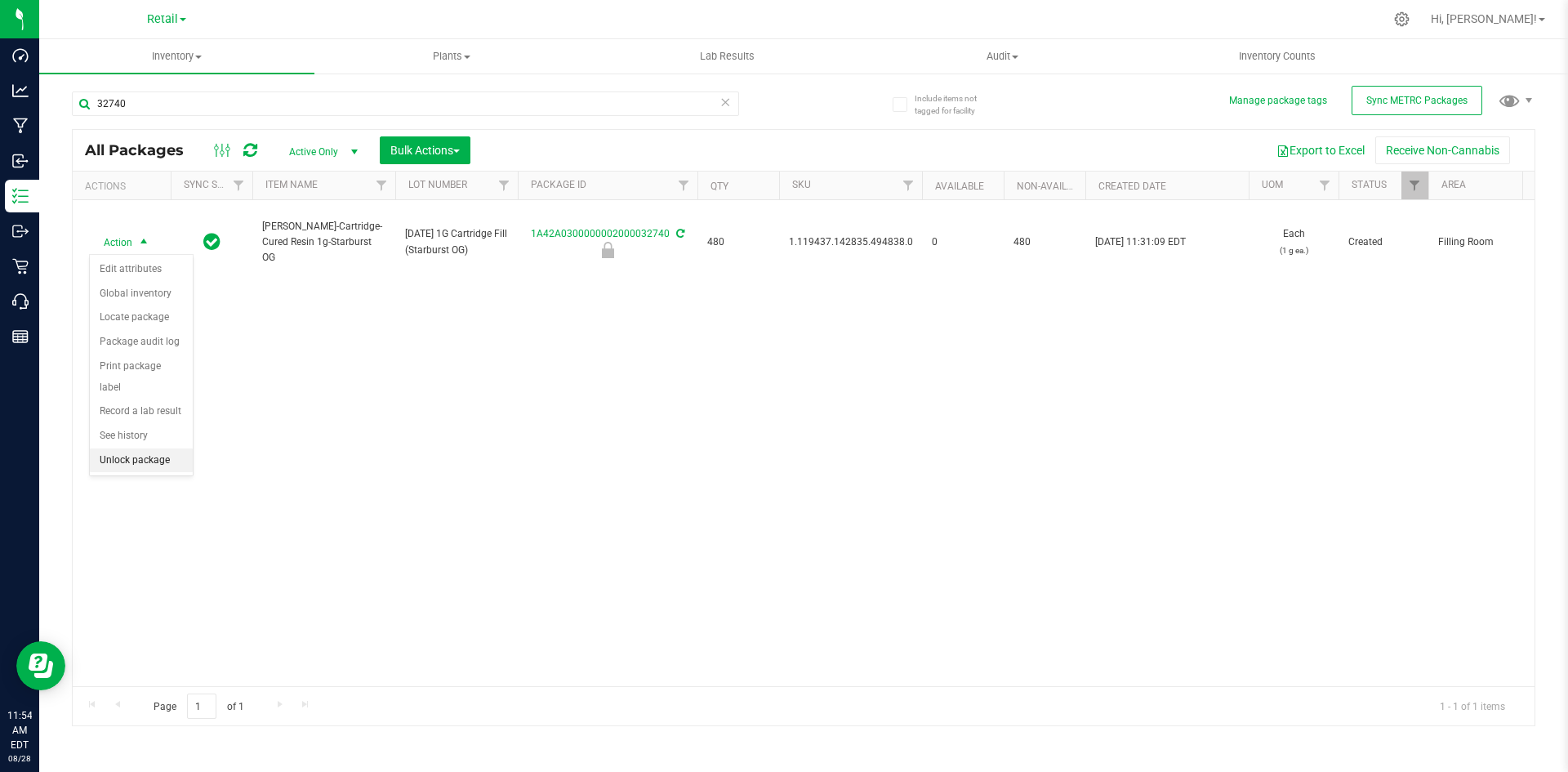
click at [169, 449] on li "Unlock package" at bounding box center [141, 461] width 103 height 25
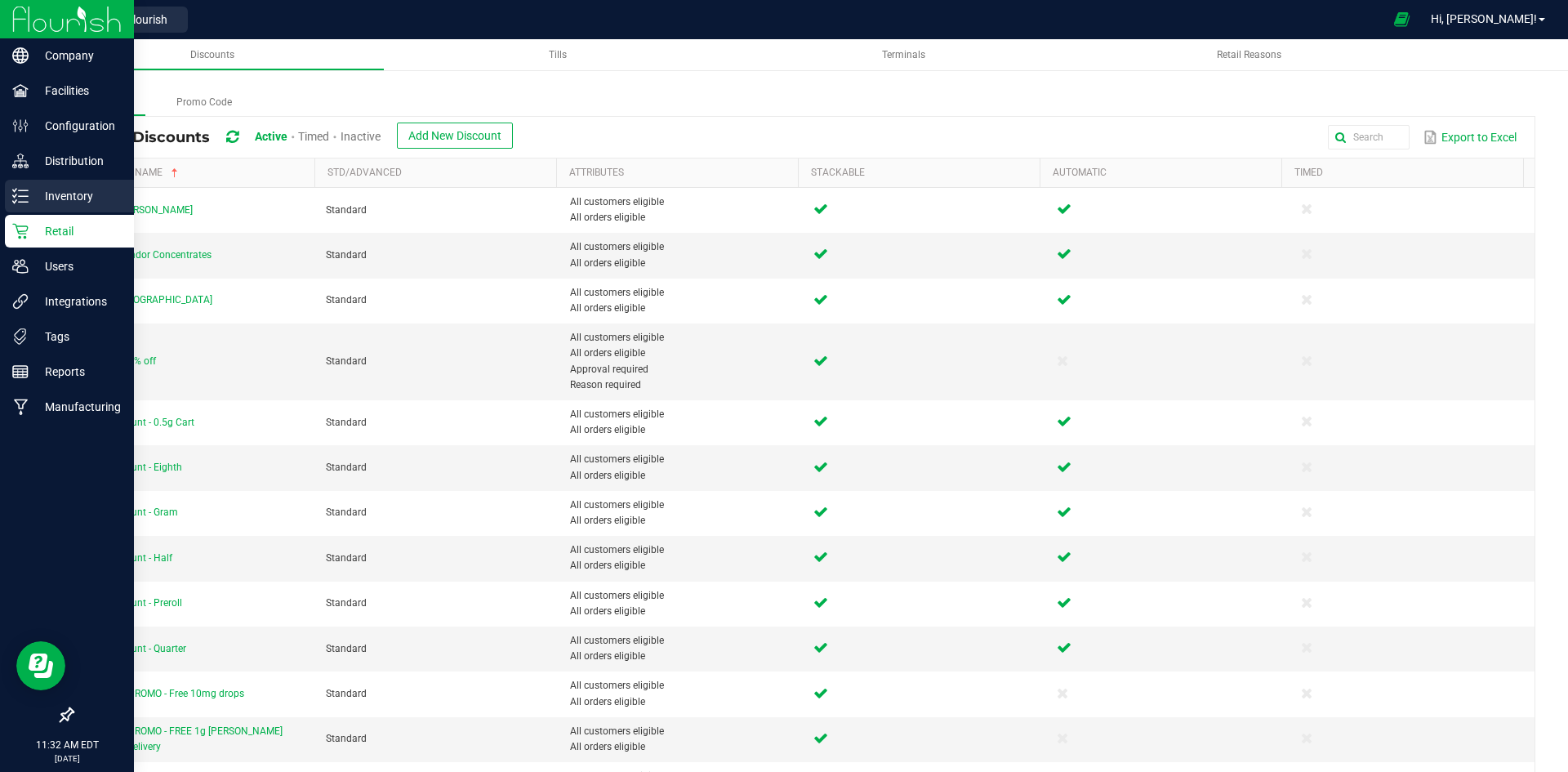
drag, startPoint x: 23, startPoint y: 191, endPoint x: 41, endPoint y: 183, distance: 19.7
click at [23, 190] on line at bounding box center [23, 190] width 9 height 0
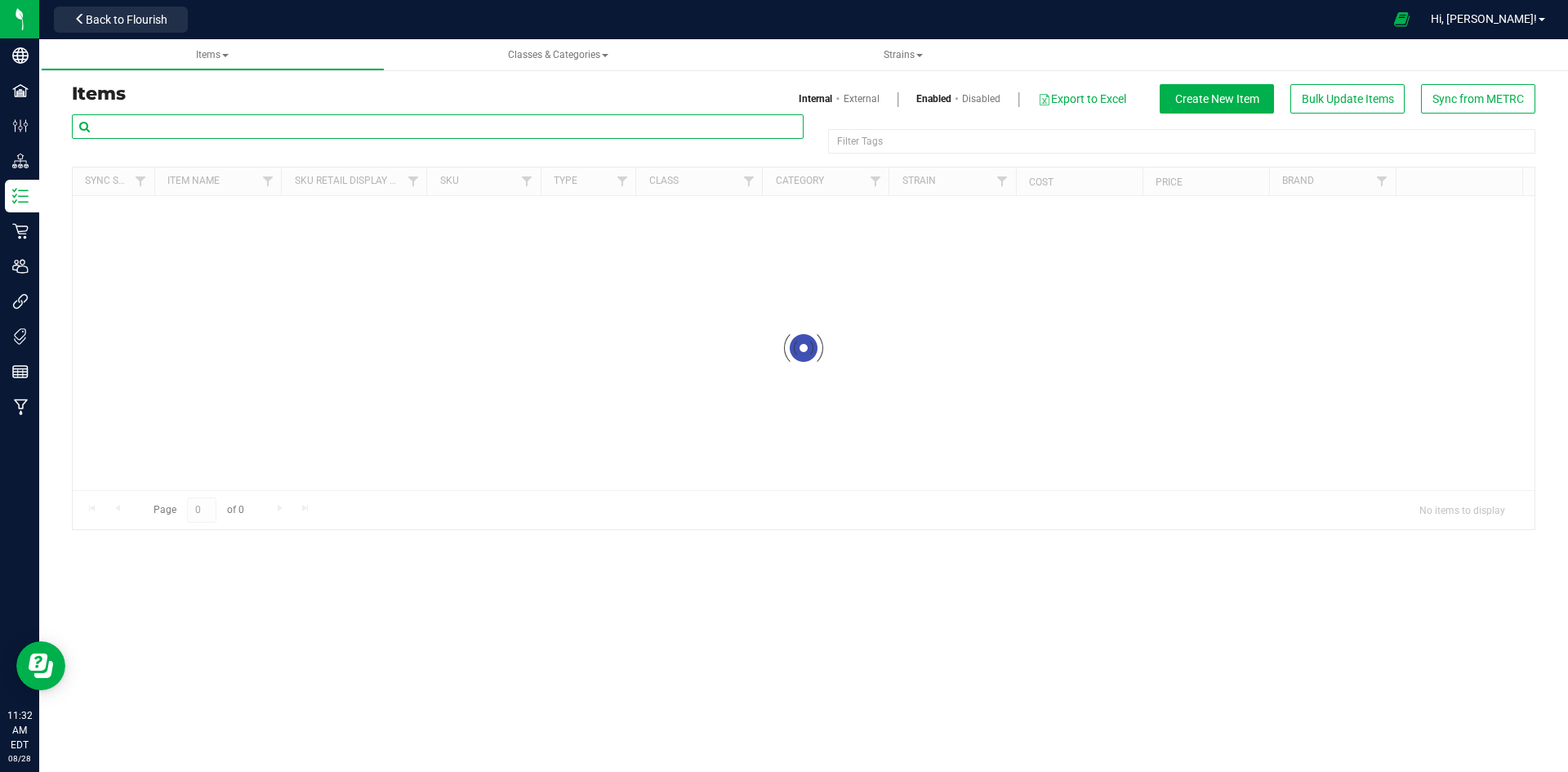
click at [390, 126] on input "text" at bounding box center [437, 126] width 732 height 25
paste input "1.118466.142343.498780.0"
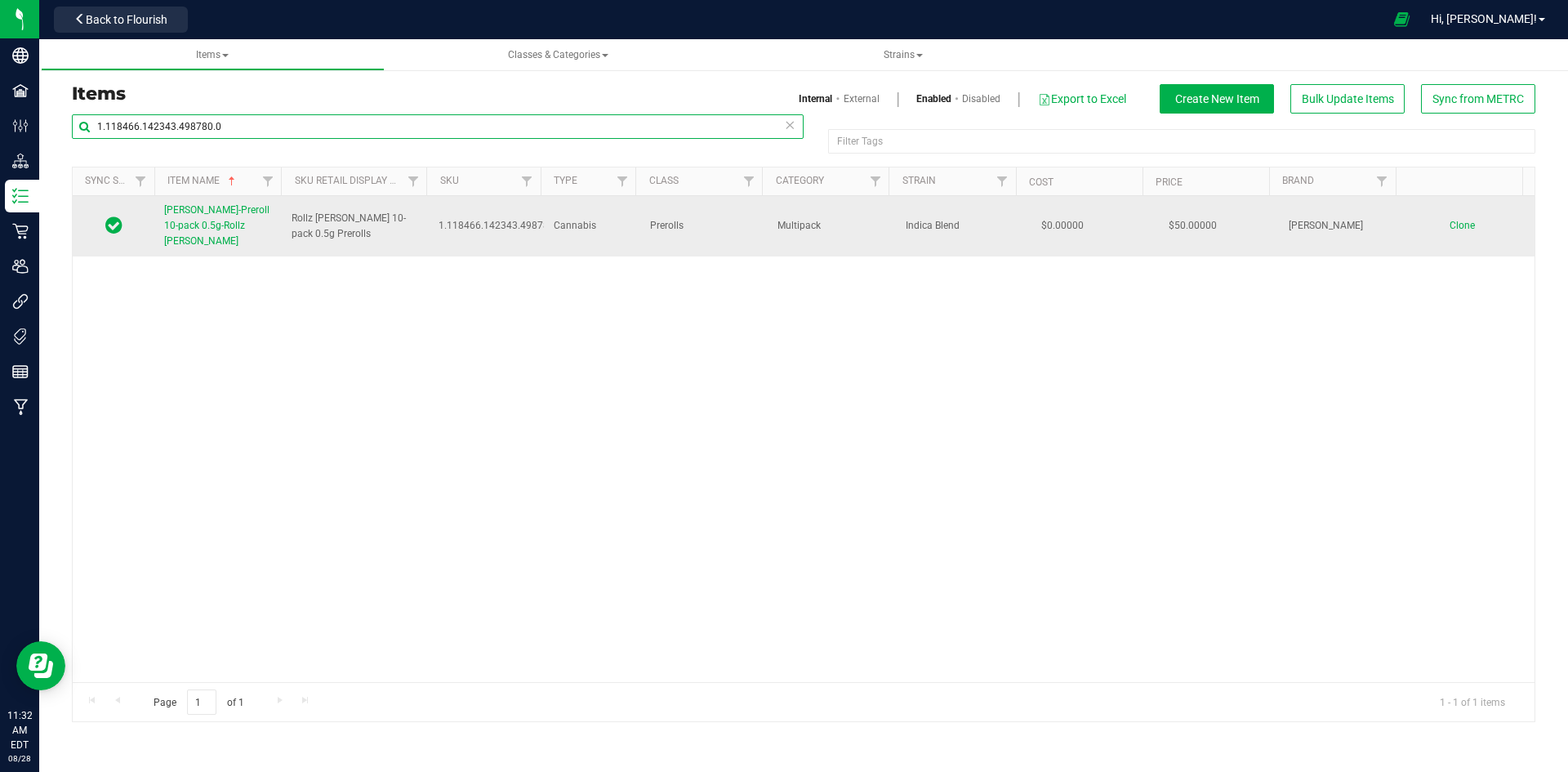
type input "1.118466.142343.498780.0"
click at [215, 216] on span "[PERSON_NAME]-Preroll 10-pack 0.5g-Rollz [PERSON_NAME]" at bounding box center [217, 225] width 106 height 43
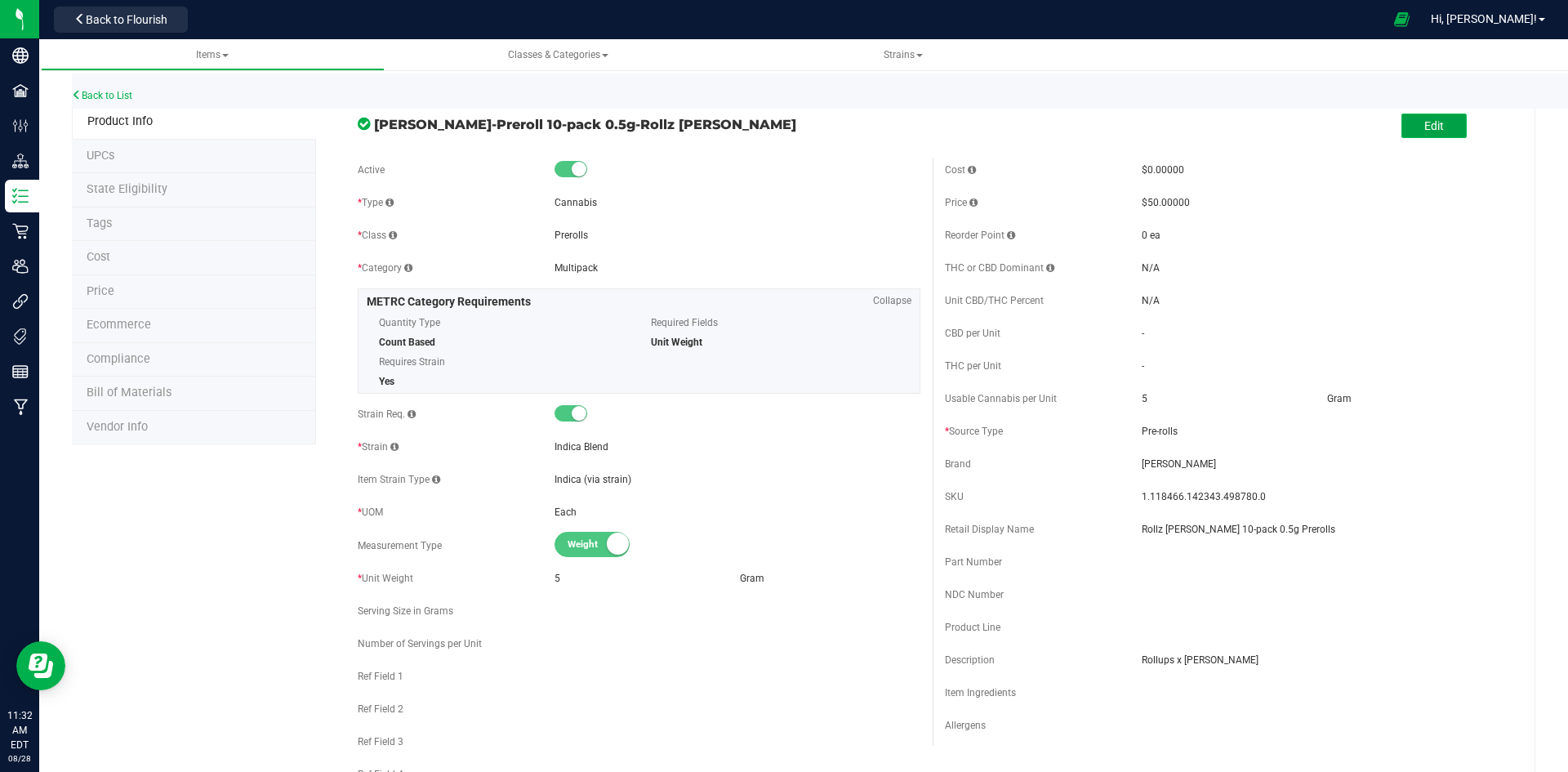
click at [1434, 113] on button "Edit" at bounding box center [1434, 125] width 66 height 25
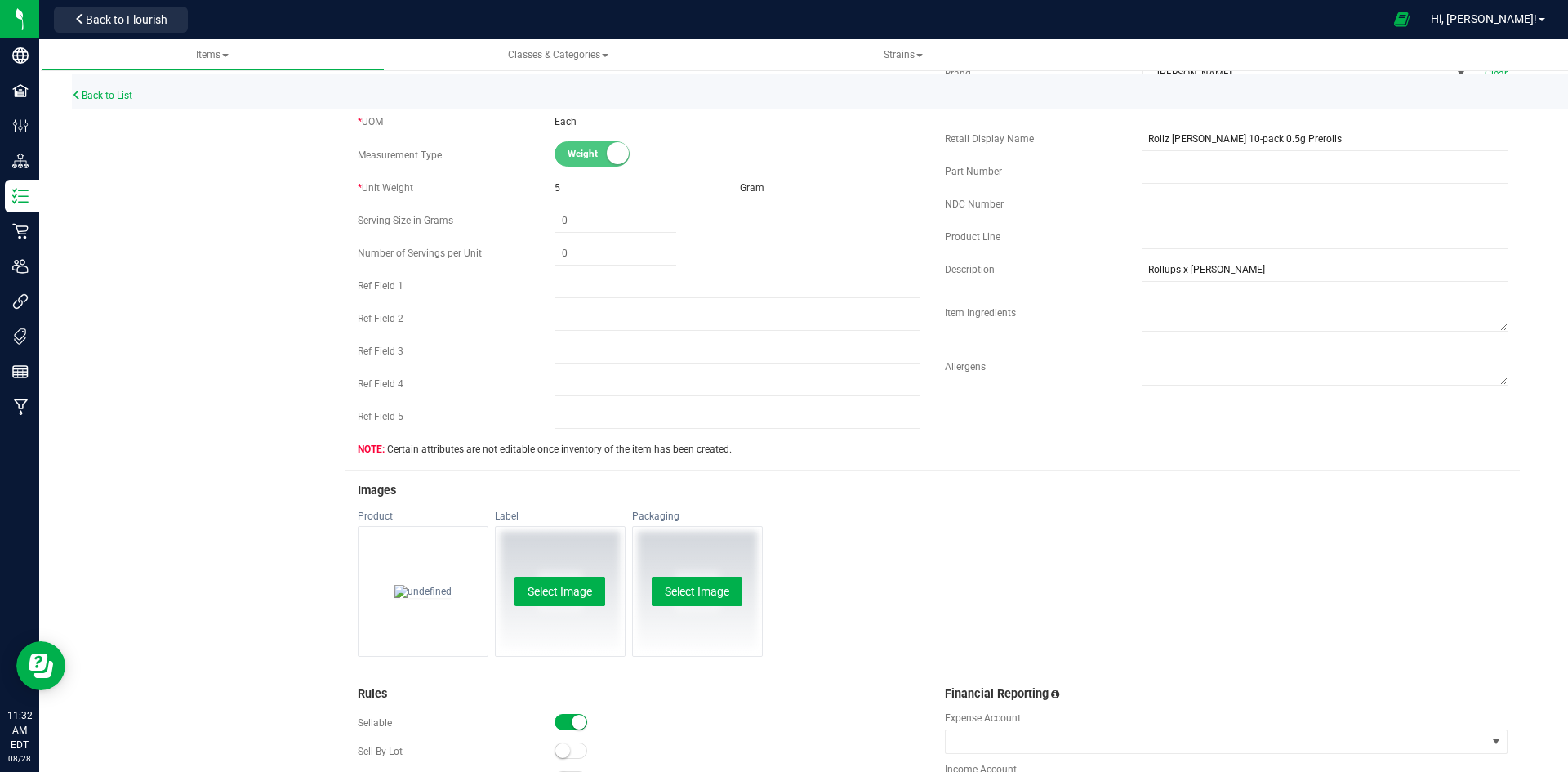
scroll to position [409, 0]
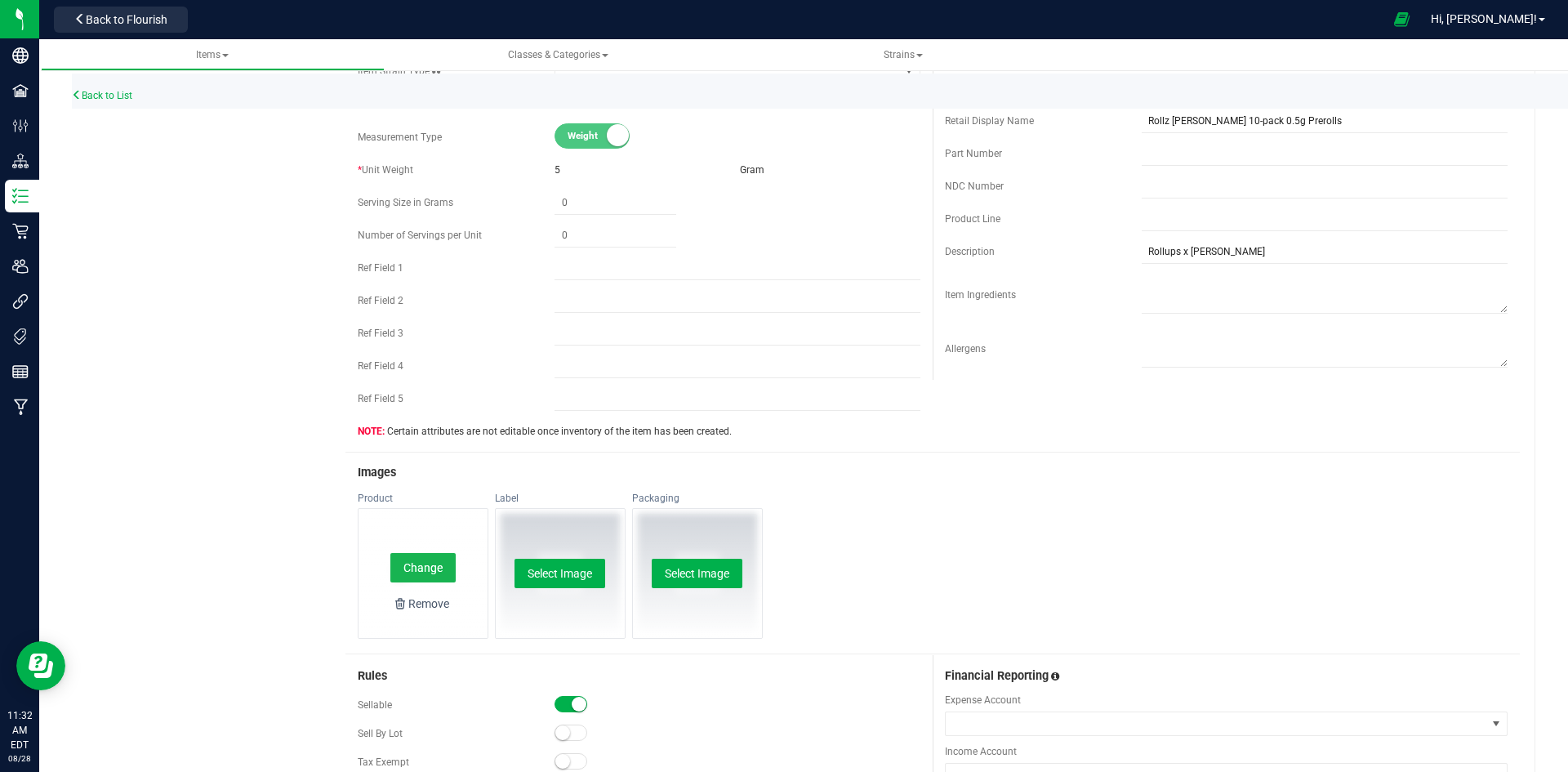
click at [432, 563] on button "Change" at bounding box center [423, 568] width 66 height 29
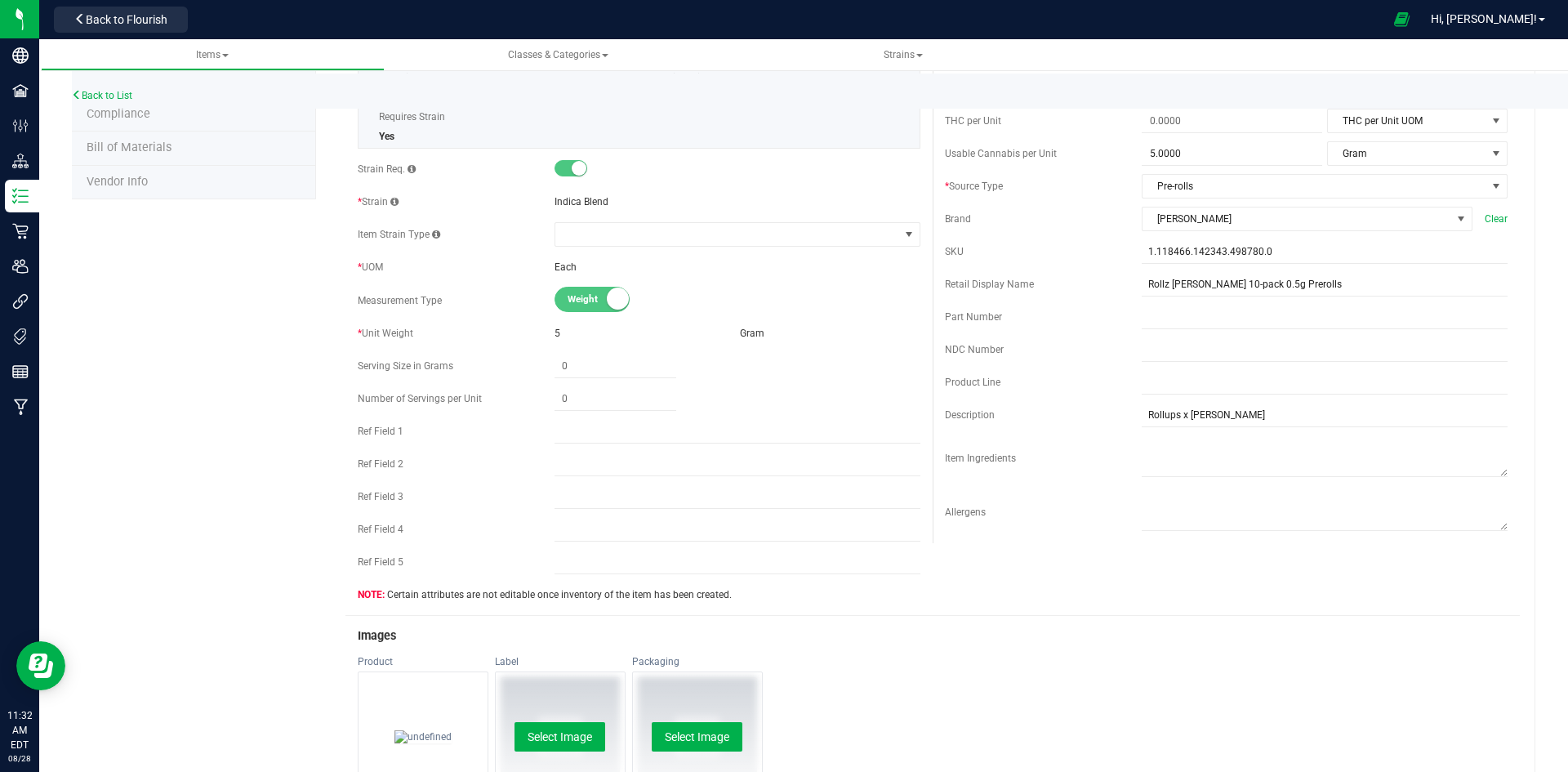
scroll to position [0, 0]
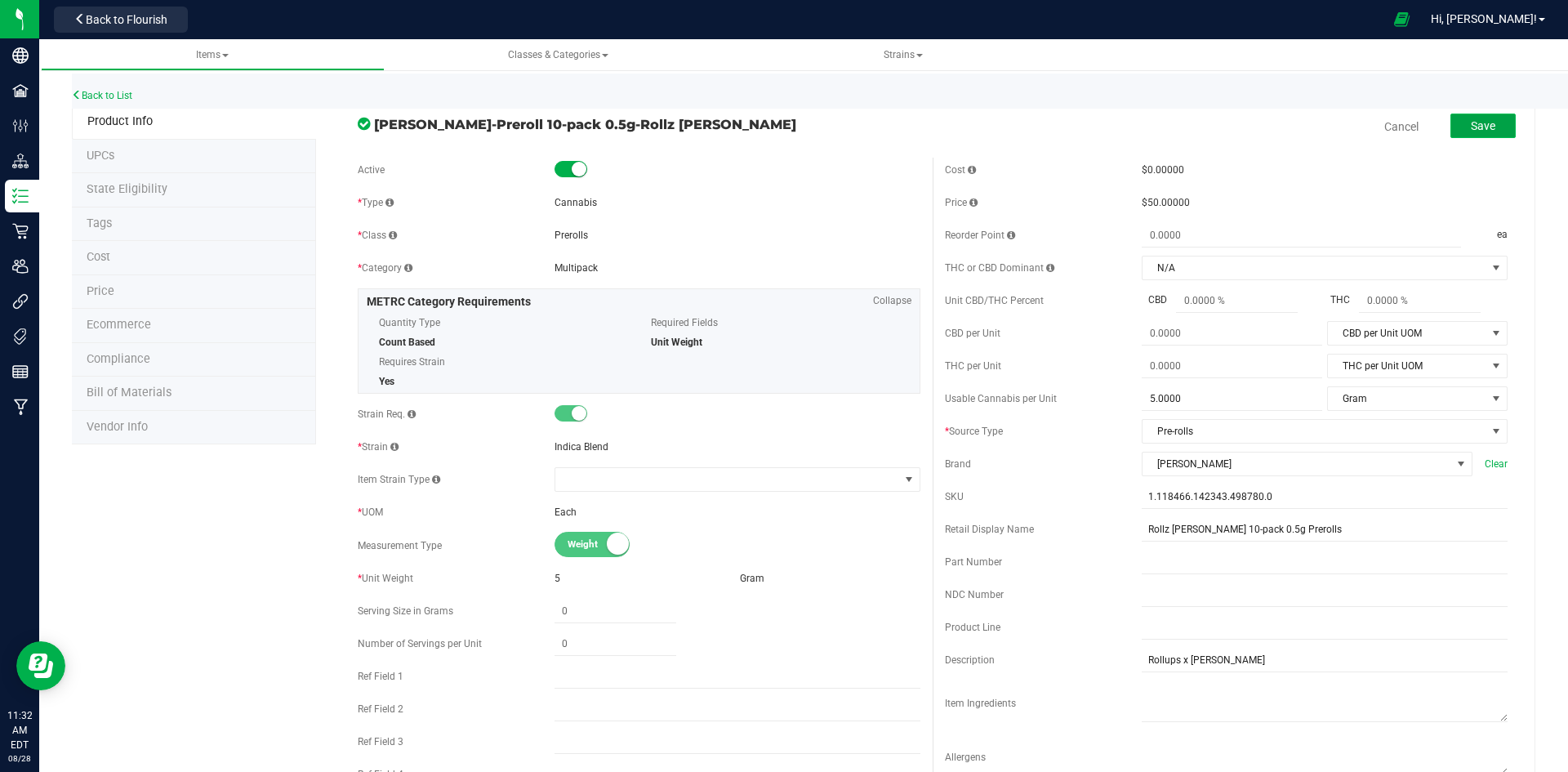
click at [1471, 125] on span "Save" at bounding box center [1483, 125] width 25 height 13
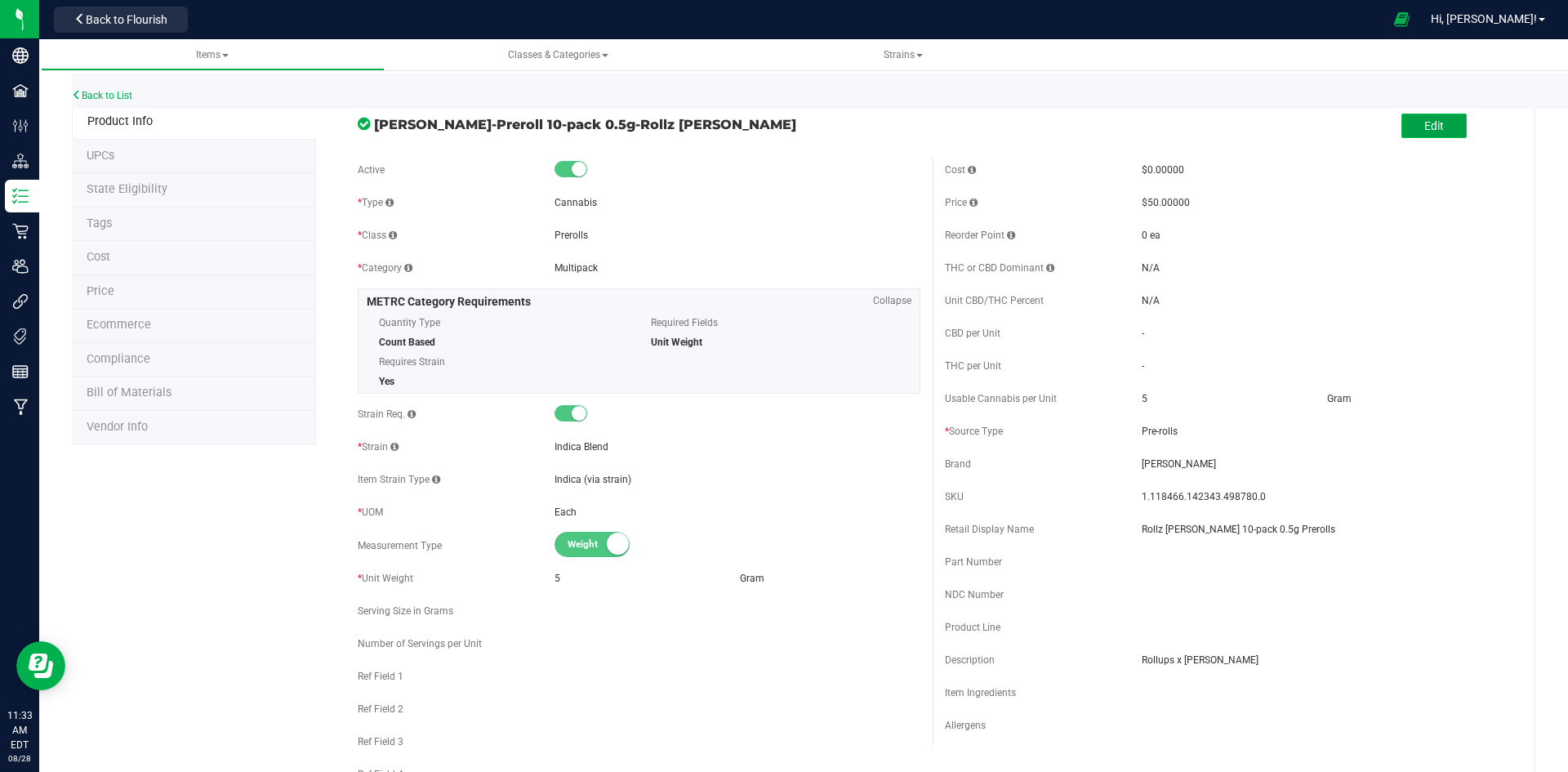
click at [1418, 118] on button "Edit" at bounding box center [1434, 125] width 66 height 25
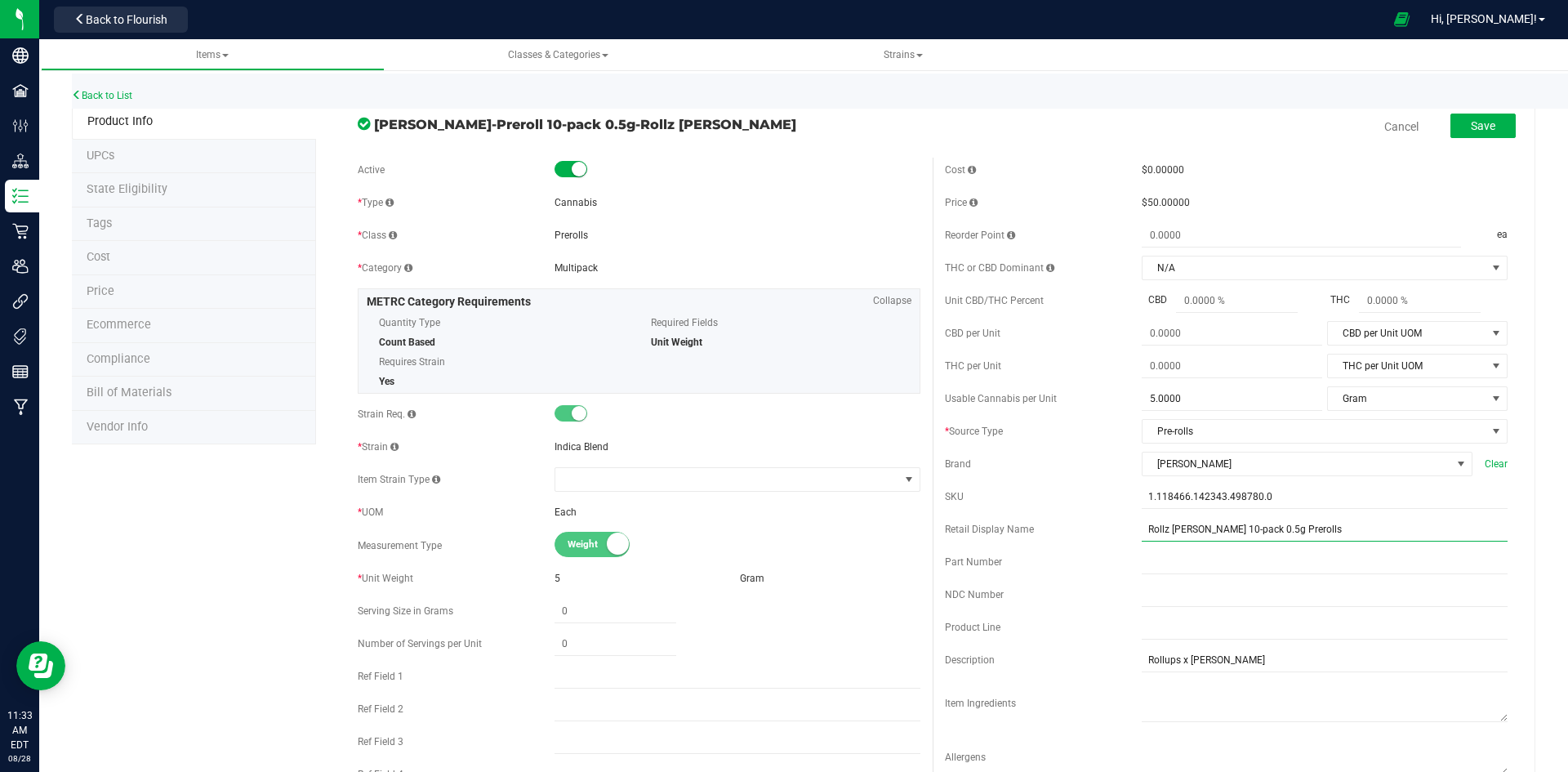
click at [1347, 535] on input "Rollz [PERSON_NAME] 10-pack 0.5g Prerolls" at bounding box center [1324, 529] width 366 height 25
type input "Rollz [PERSON_NAME] 10-pack 0.5g Prerolls-102"
click at [1466, 133] on button "Save" at bounding box center [1483, 125] width 66 height 25
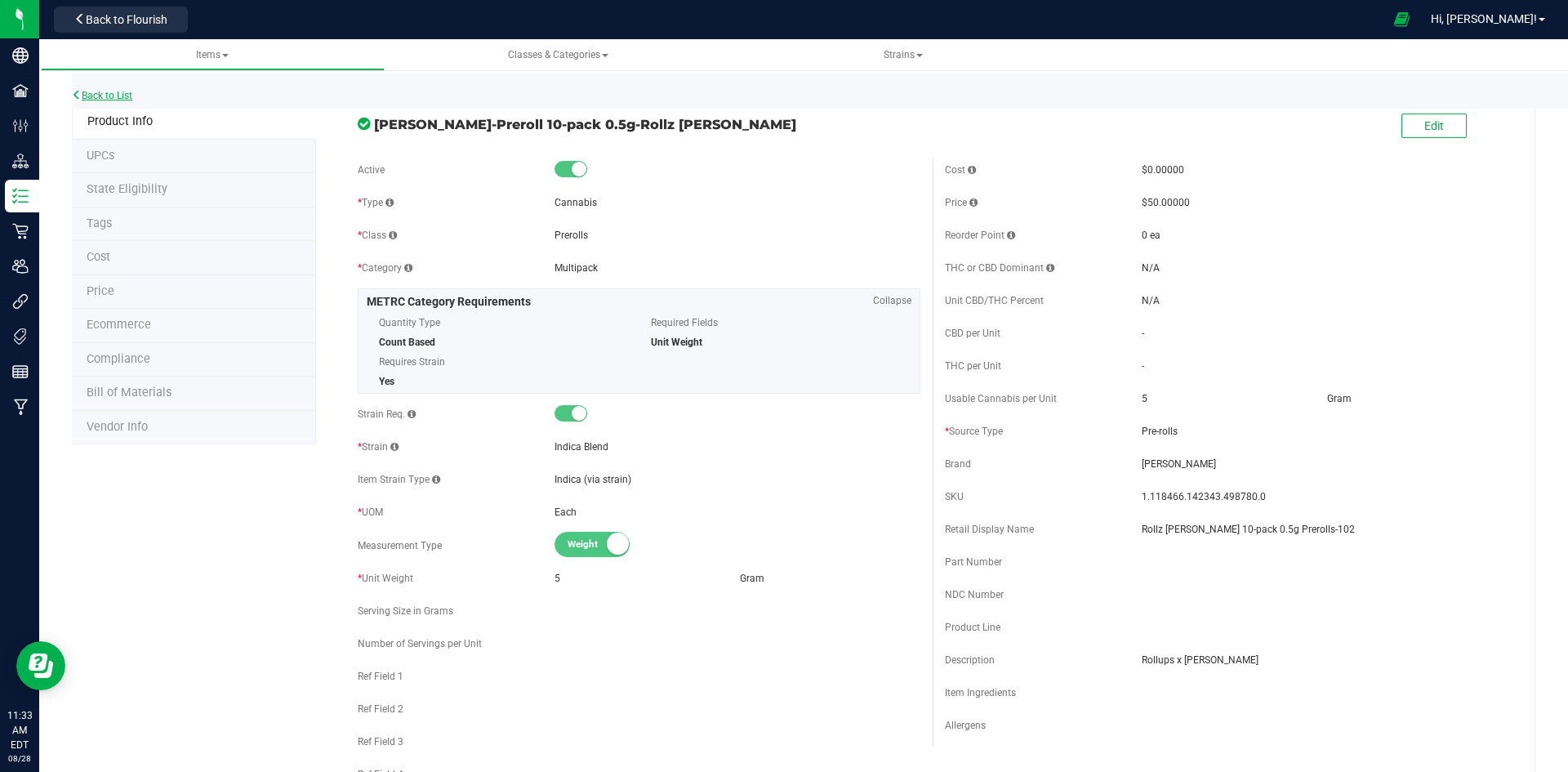
click at [129, 92] on link "Back to List" at bounding box center [101, 95] width 61 height 11
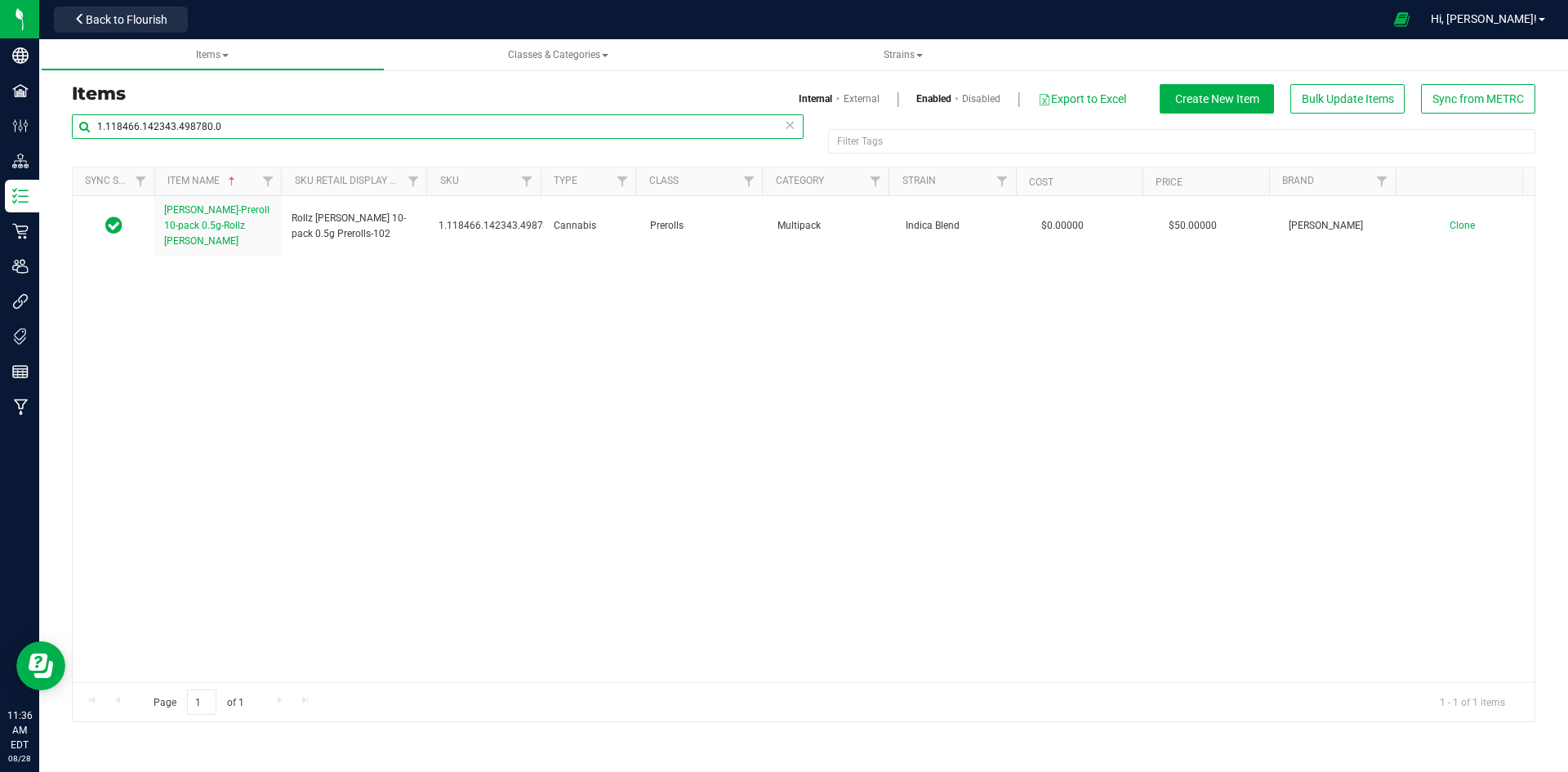
click at [373, 130] on input "1.118466.142343.498780.0" at bounding box center [437, 126] width 732 height 25
paste input "9817"
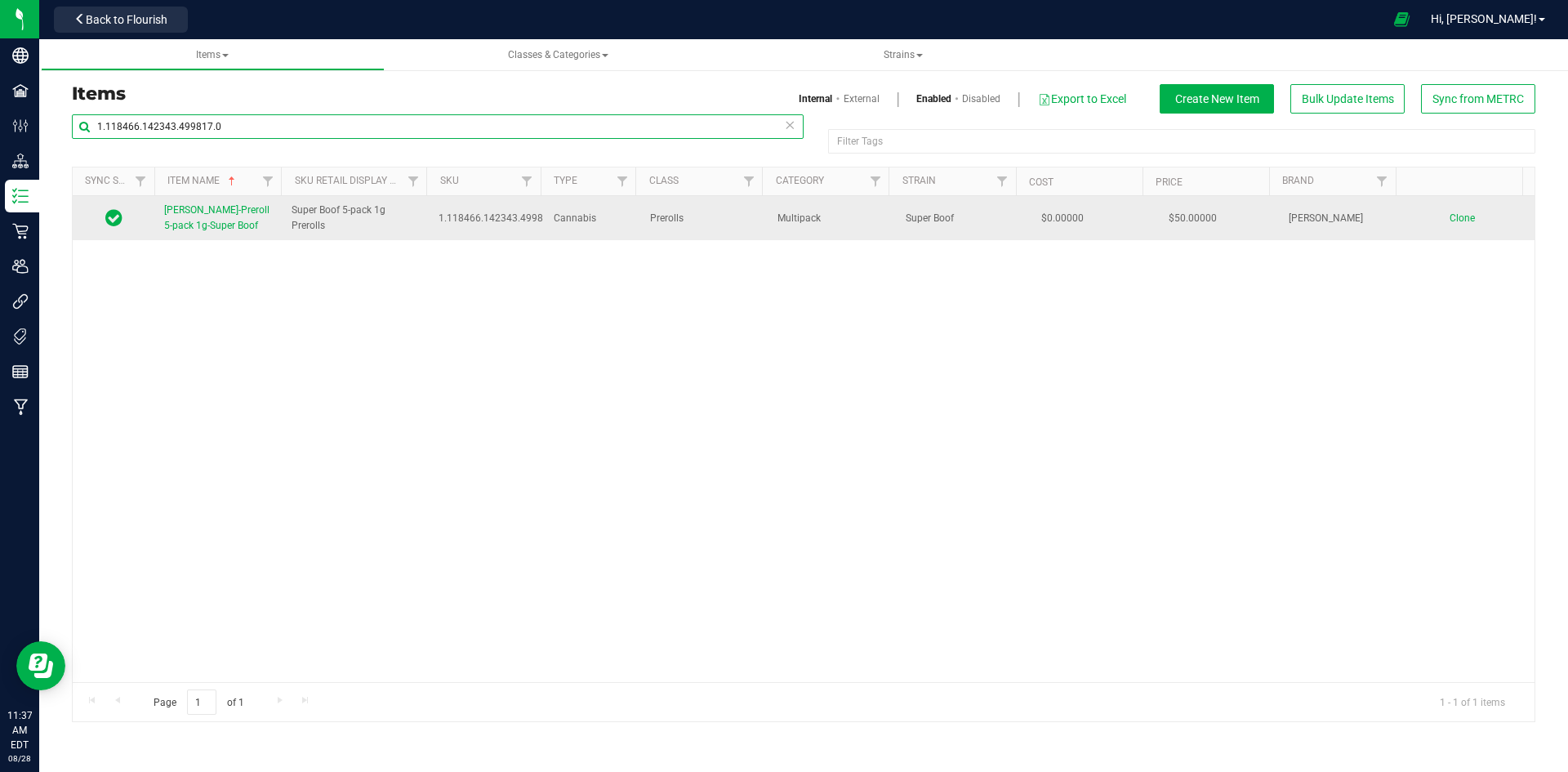
type input "1.118466.142343.499817.0"
click at [262, 210] on span "[PERSON_NAME]-Preroll 5-pack 1g-Super Boof" at bounding box center [217, 218] width 106 height 27
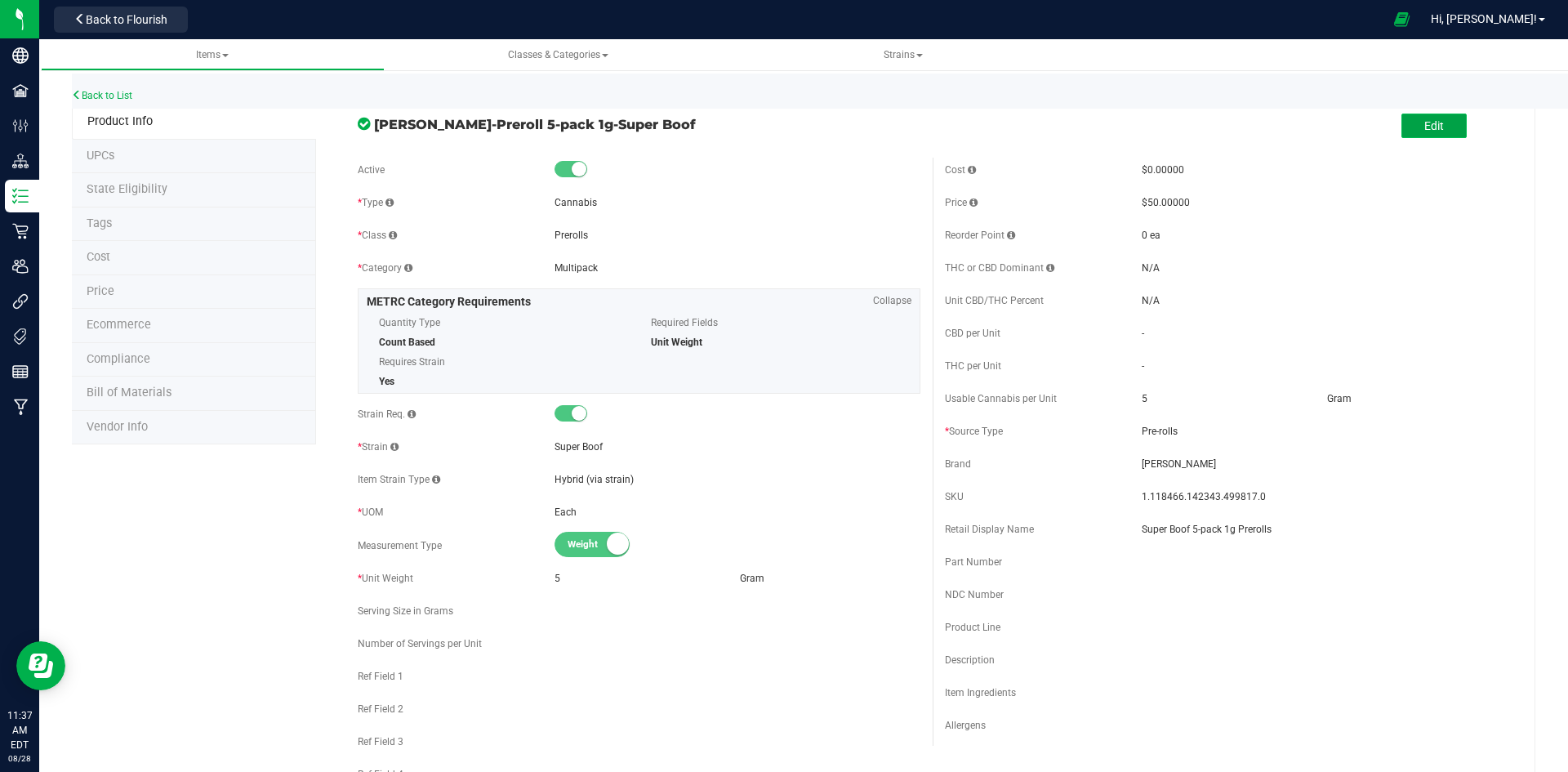
click at [1435, 125] on button "Edit" at bounding box center [1434, 125] width 66 height 25
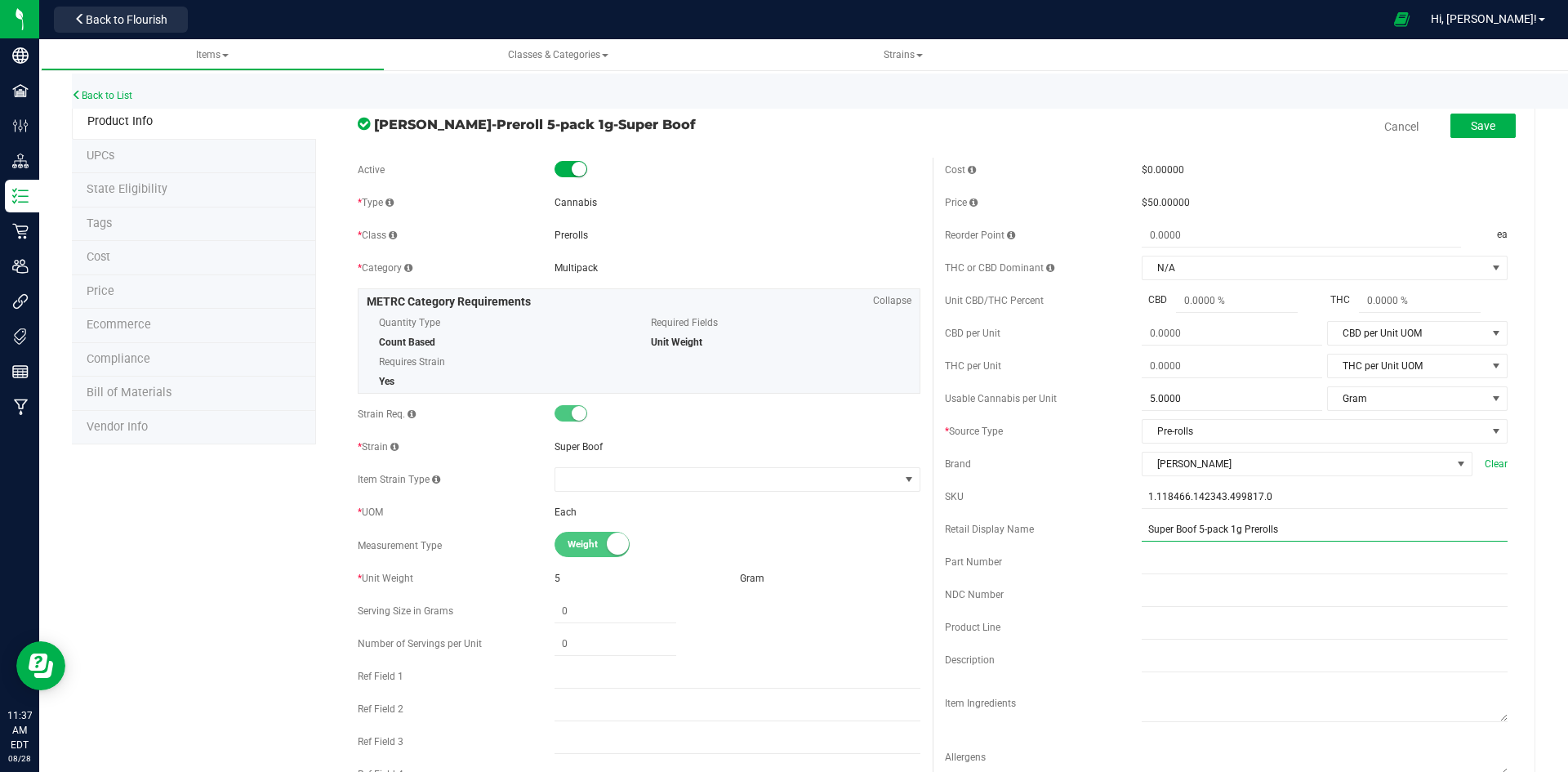
click at [1286, 530] on input "Super Boof 5-pack 1g Prerolls" at bounding box center [1324, 529] width 366 height 25
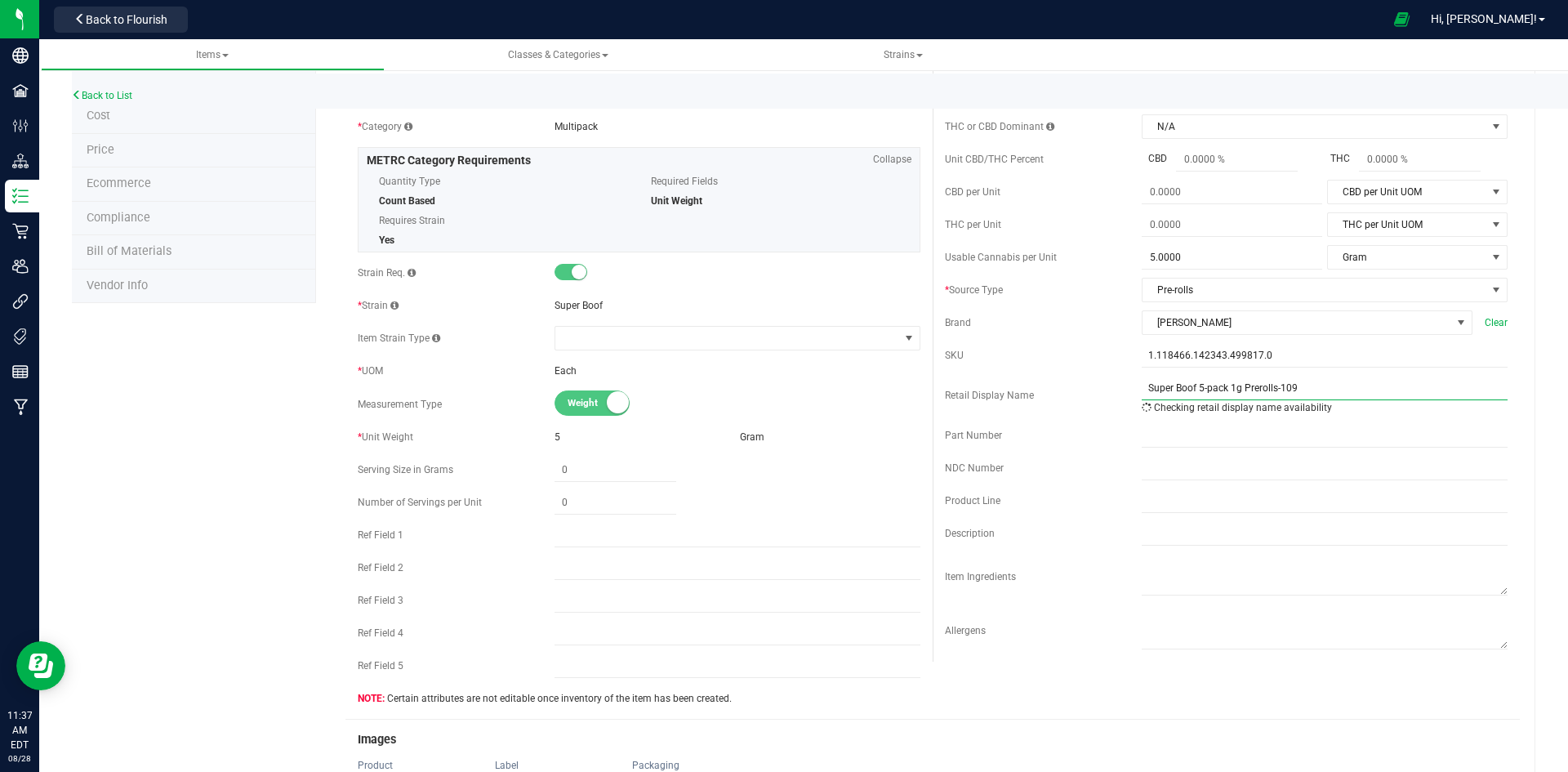
scroll to position [490, 0]
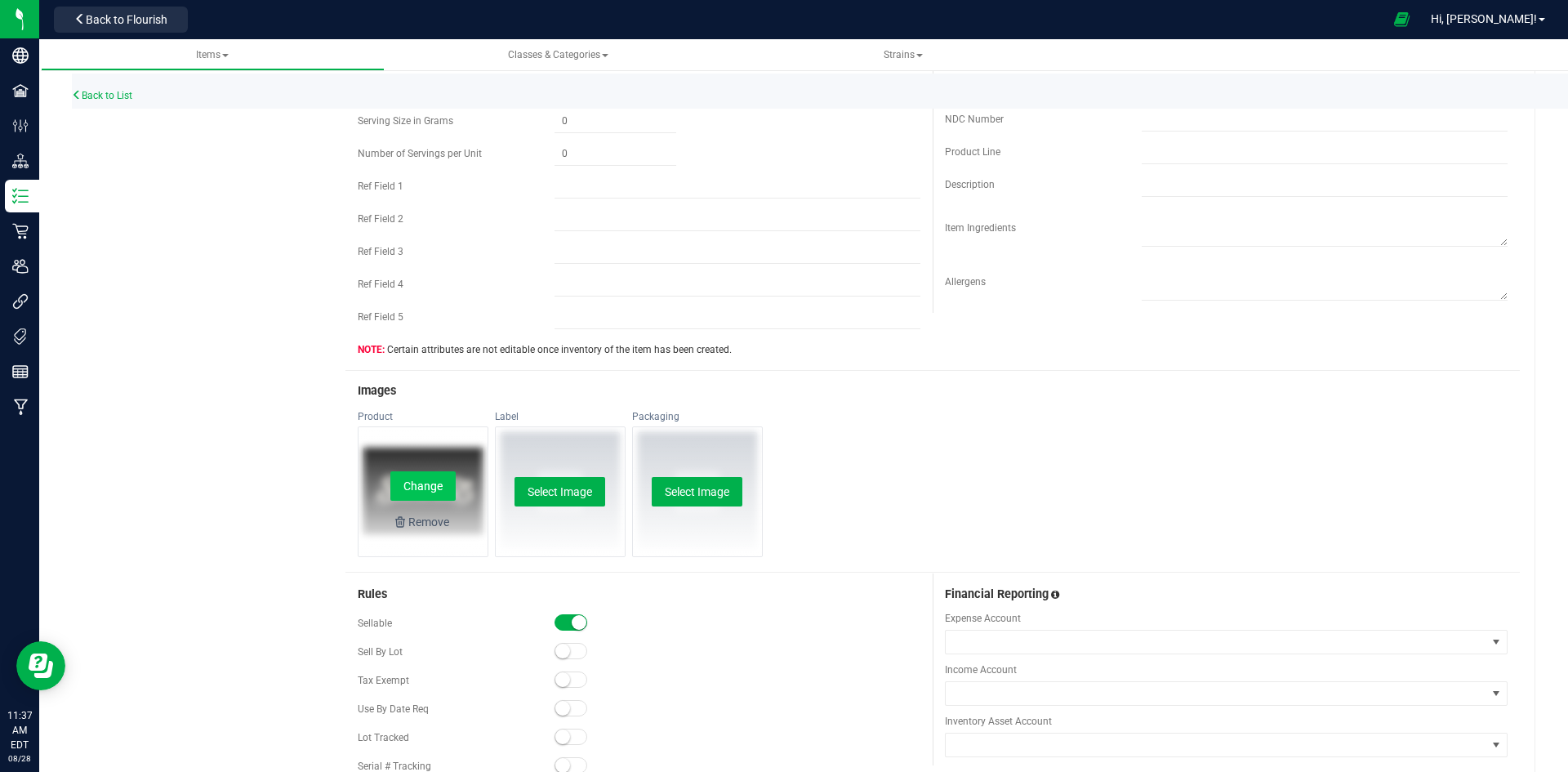
type input "Super Boof 5-pack 1g Prerolls-109"
click at [419, 475] on button "Change" at bounding box center [423, 486] width 66 height 29
click at [423, 480] on button "Change" at bounding box center [423, 486] width 66 height 29
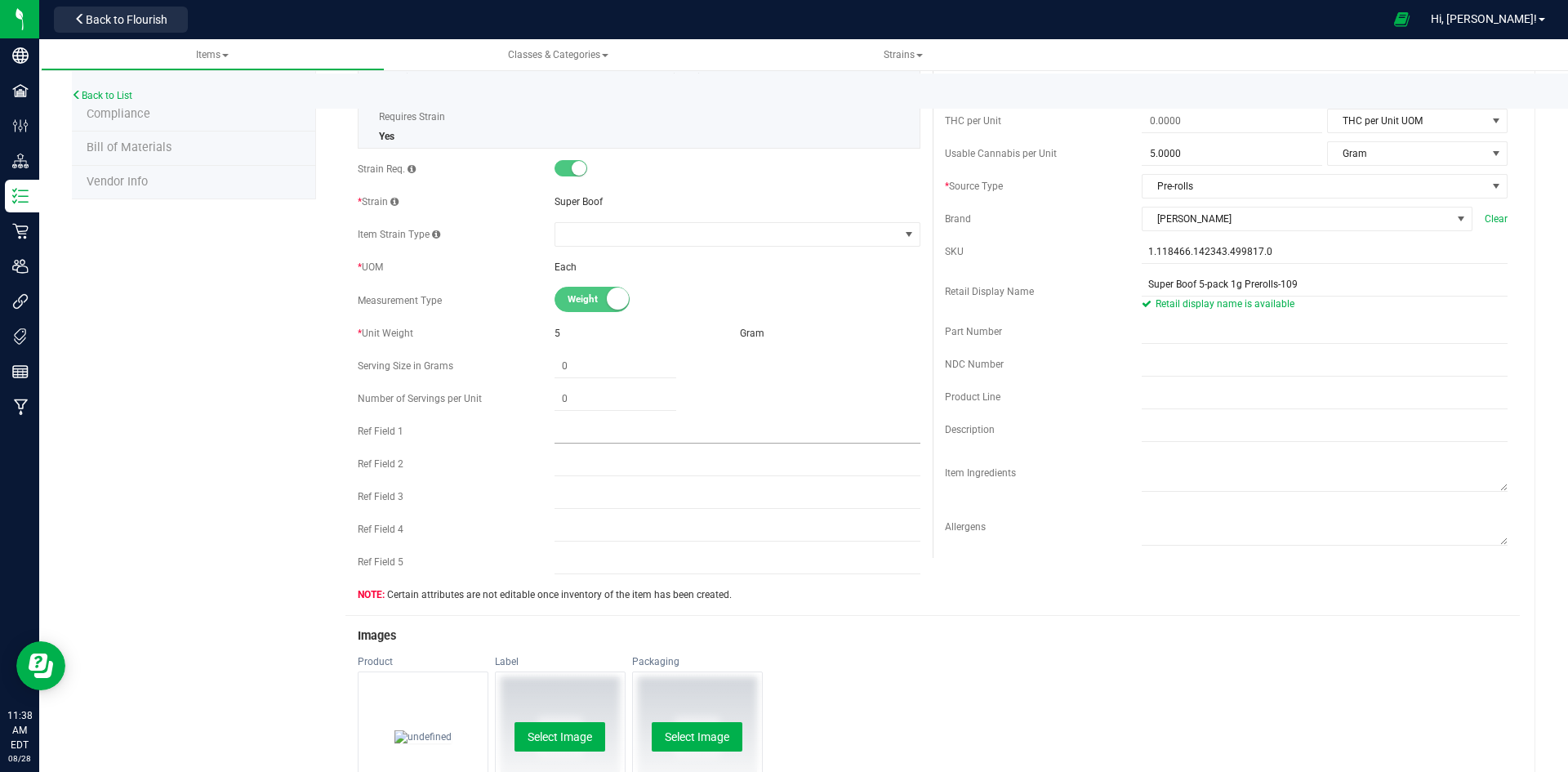
scroll to position [0, 0]
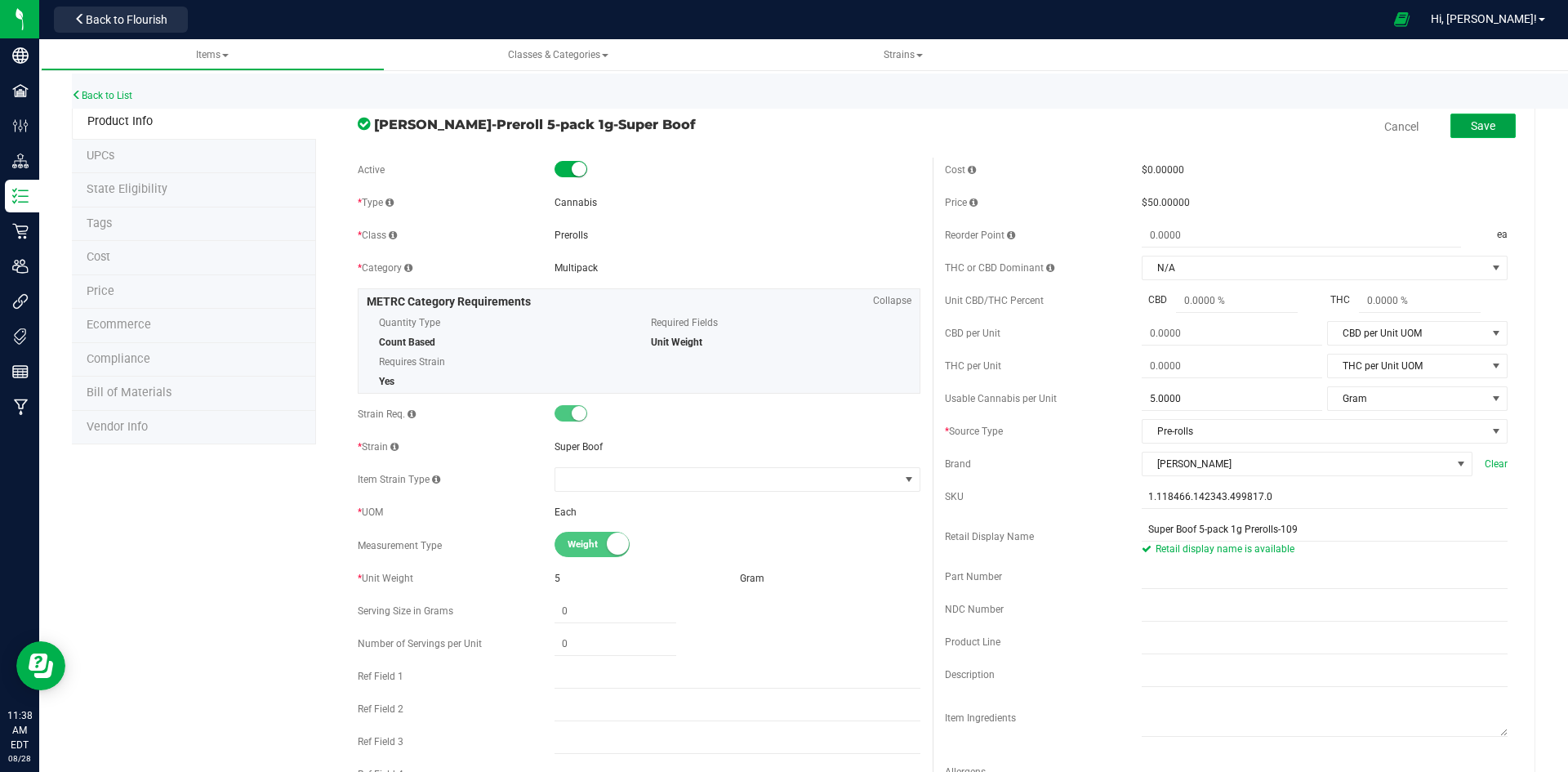
click at [1495, 125] on button "Save" at bounding box center [1483, 125] width 66 height 25
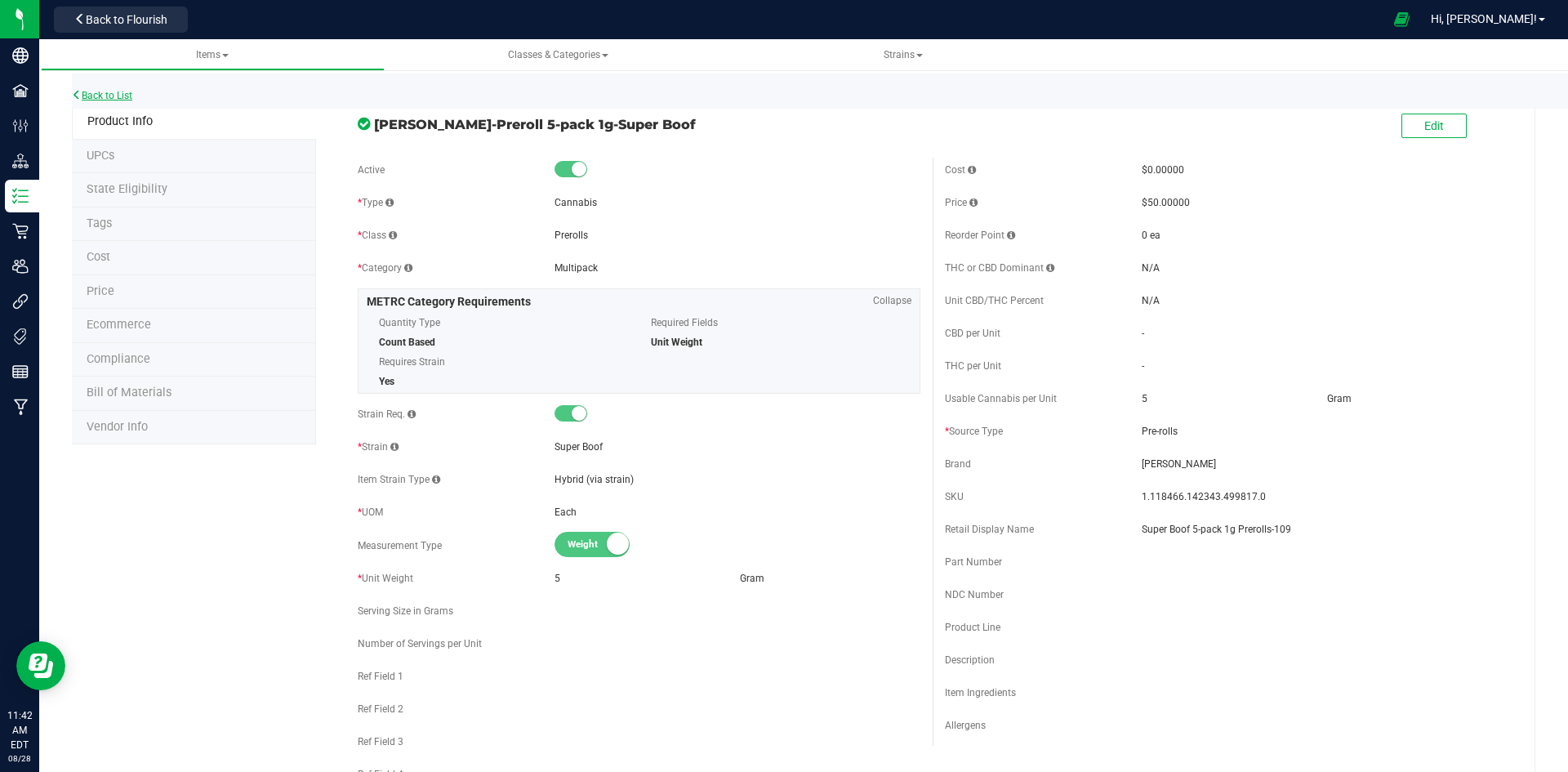
click at [113, 98] on link "Back to List" at bounding box center [101, 95] width 61 height 11
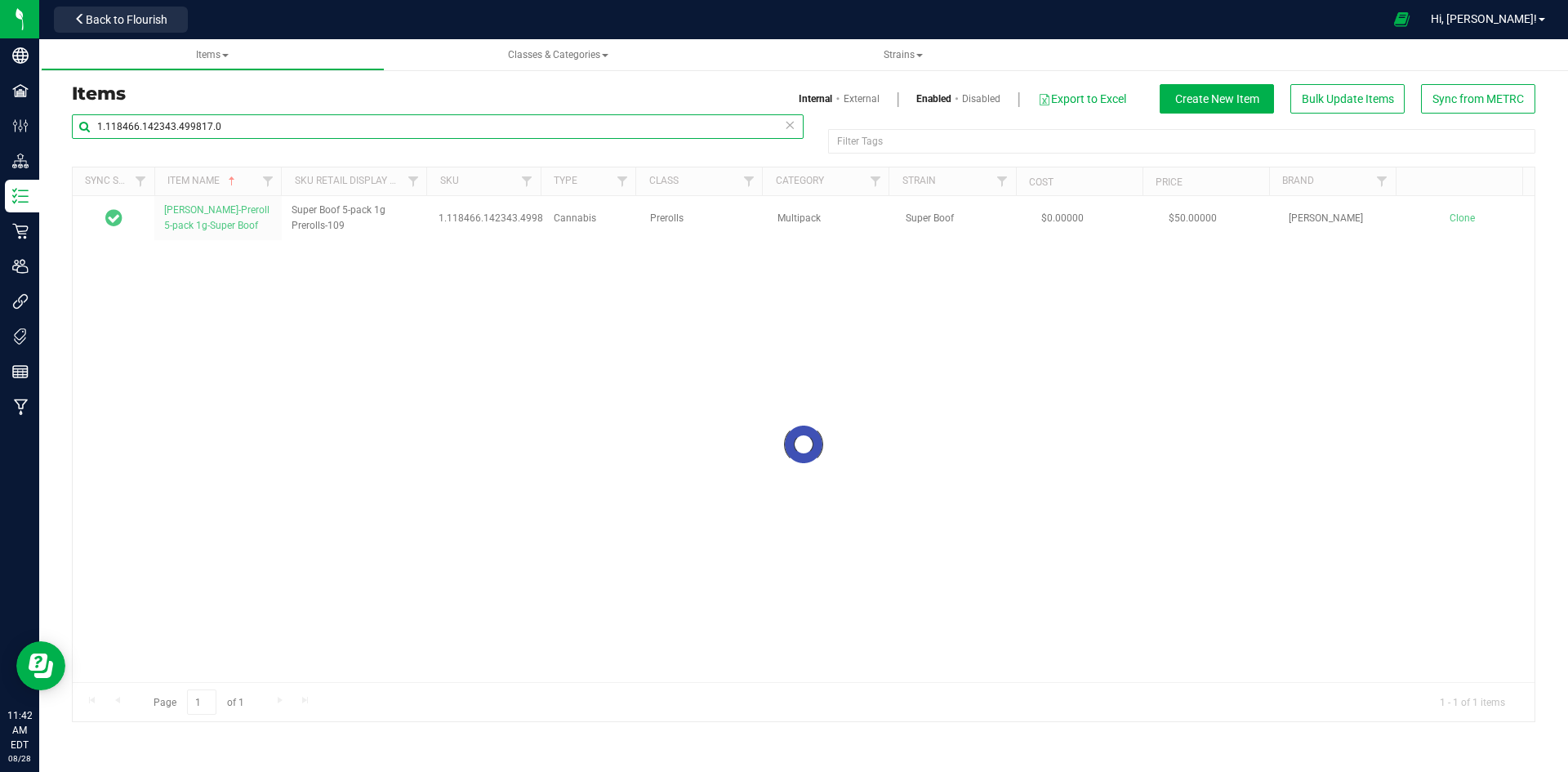
click at [371, 134] on input "1.118466.142343.499817.0" at bounding box center [437, 126] width 732 height 25
paste input "9437.142835.494832"
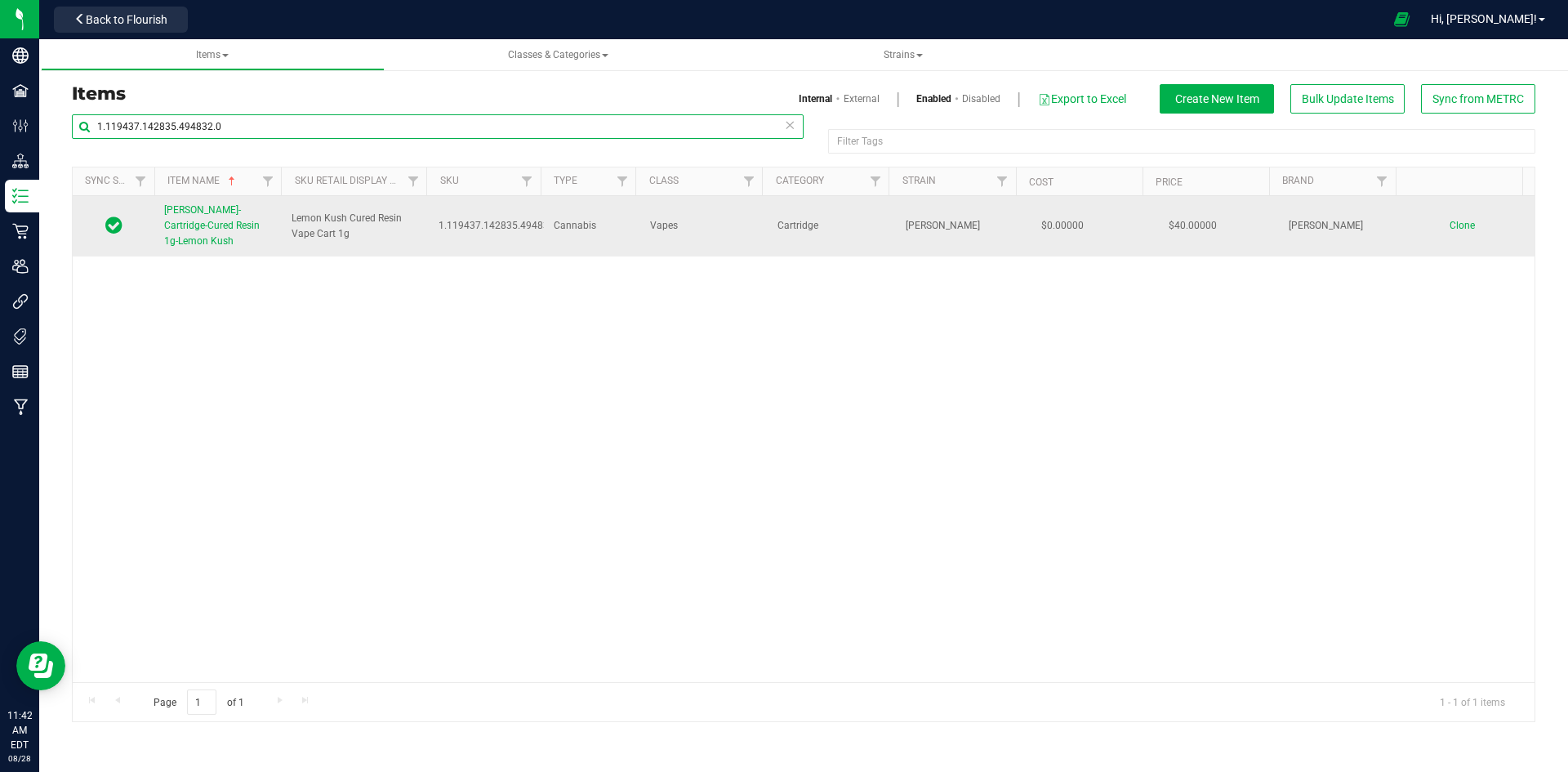
type input "1.119437.142835.494832.0"
click at [211, 226] on span "[PERSON_NAME]-Cartridge-Cured Resin 1g-Lemon Kush" at bounding box center [212, 225] width 95 height 43
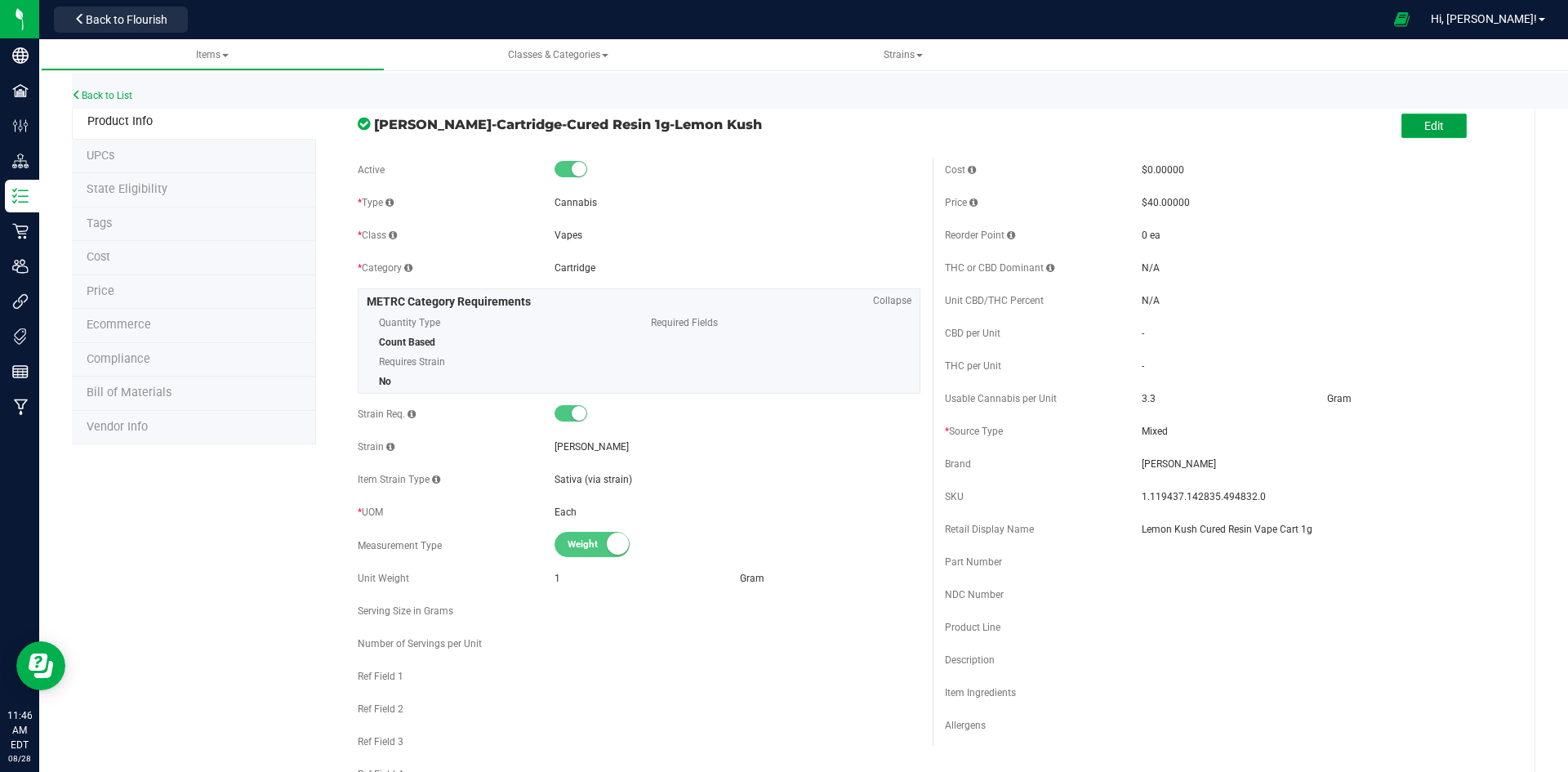
click at [1402, 123] on button "Edit" at bounding box center [1434, 125] width 66 height 25
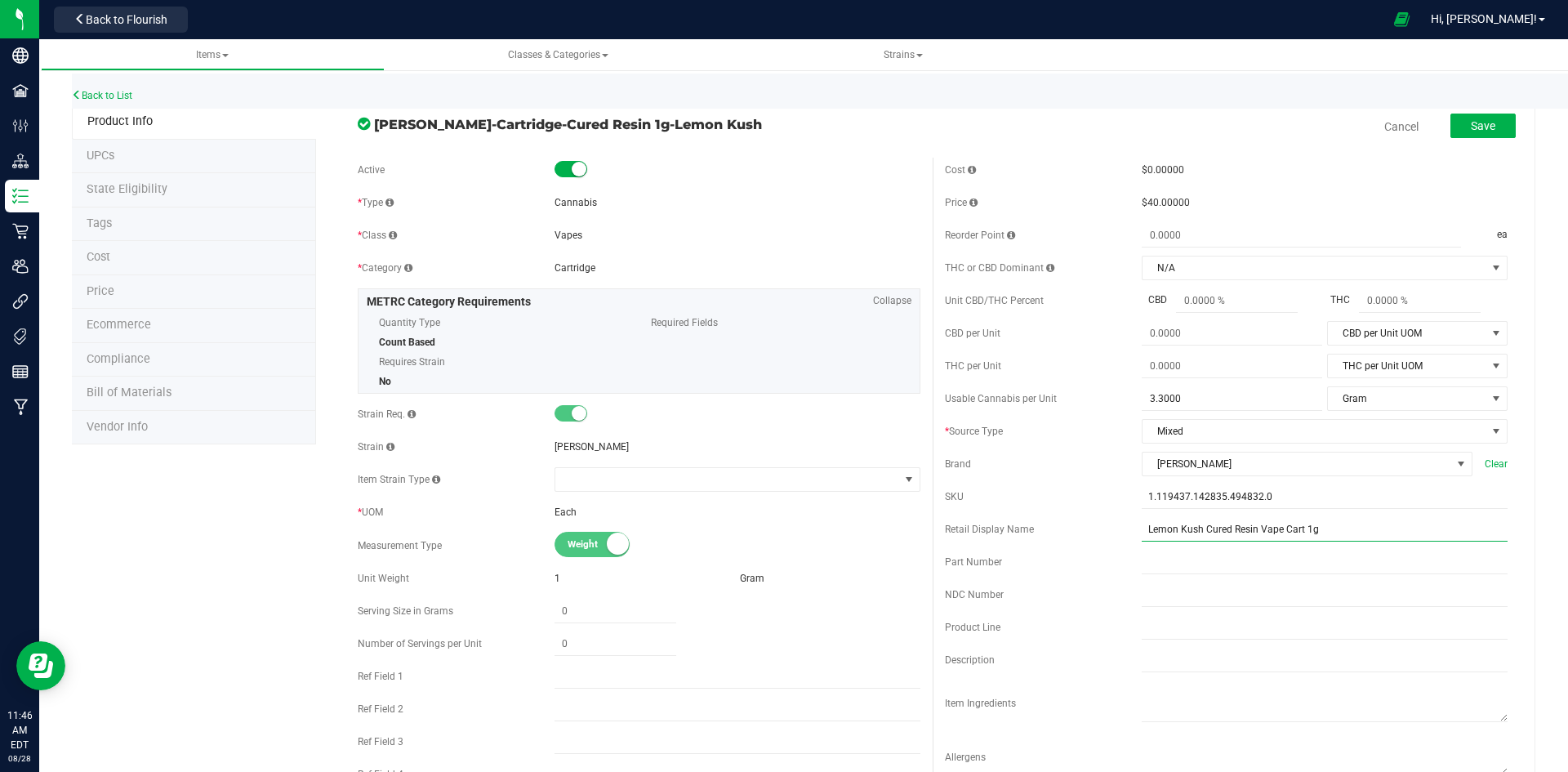
click at [1397, 525] on input "Lemon Kush Cured Resin Vape Cart 1g" at bounding box center [1324, 529] width 366 height 25
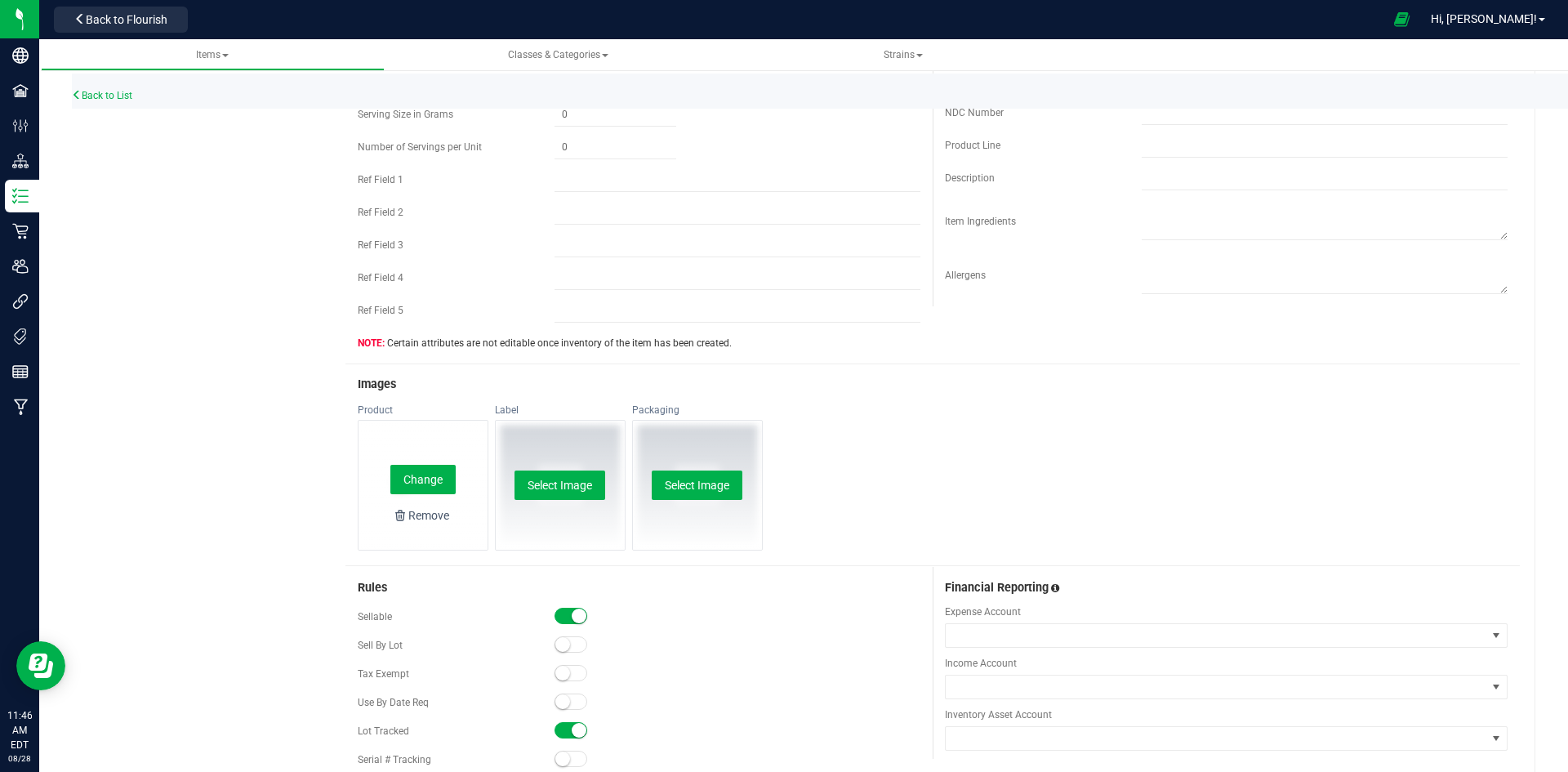
scroll to position [572, 0]
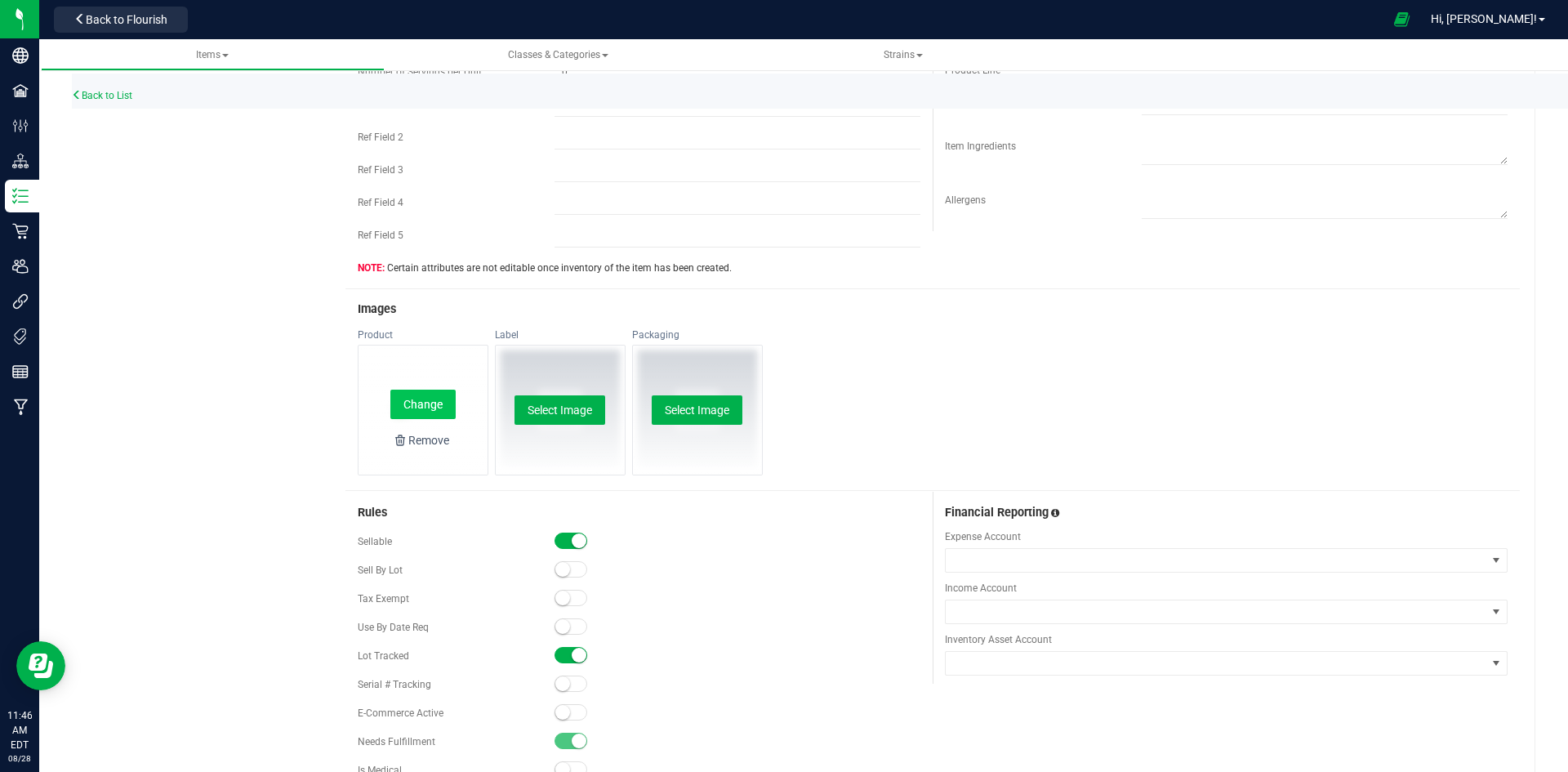
type input "Lemon Kush Cured Resin Vape Cart 1g-202"
click at [428, 408] on button "Change" at bounding box center [423, 404] width 66 height 29
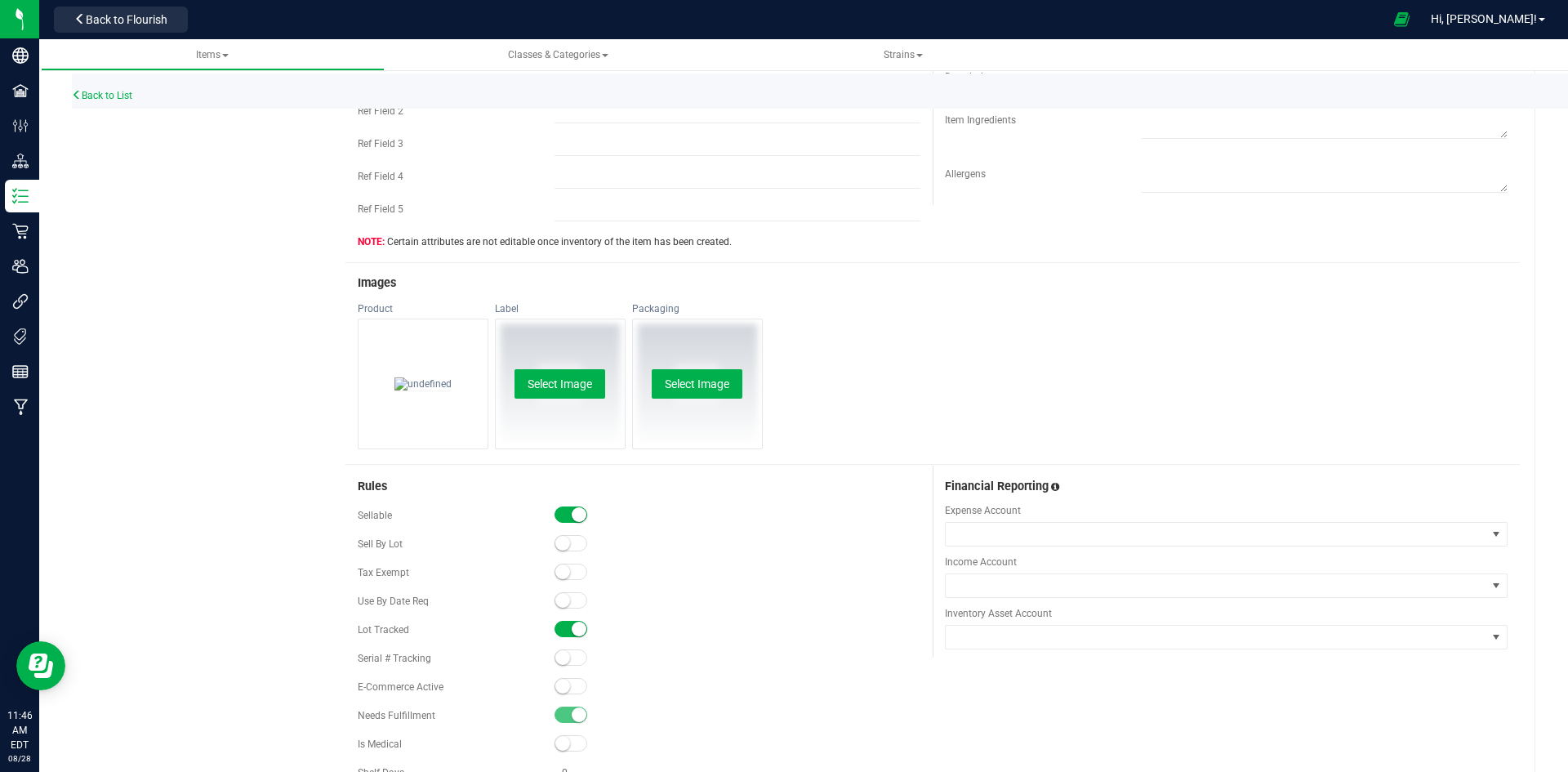
scroll to position [735, 0]
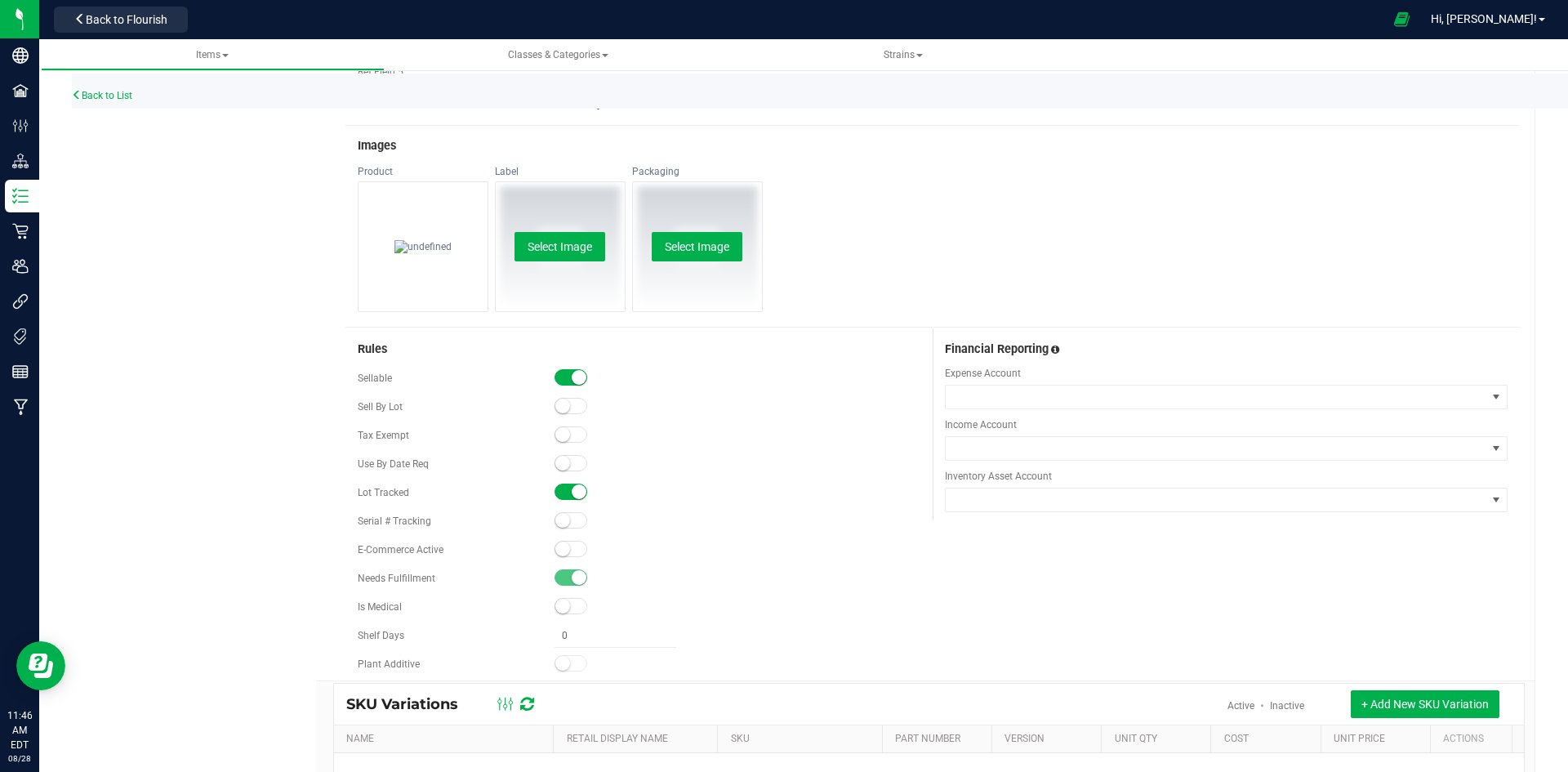
click at [566, 549] on small at bounding box center [562, 549] width 14 height 15
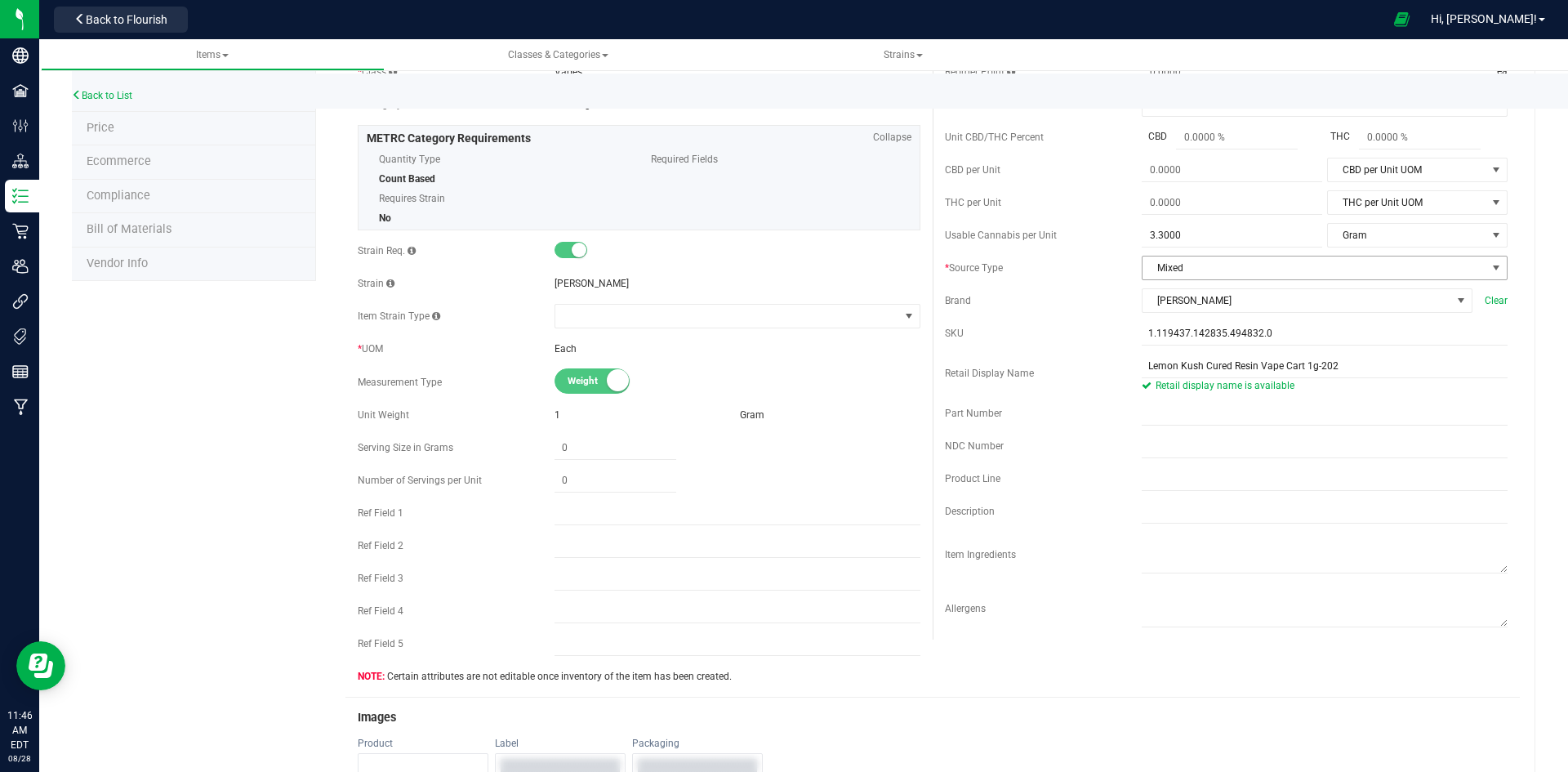
scroll to position [0, 0]
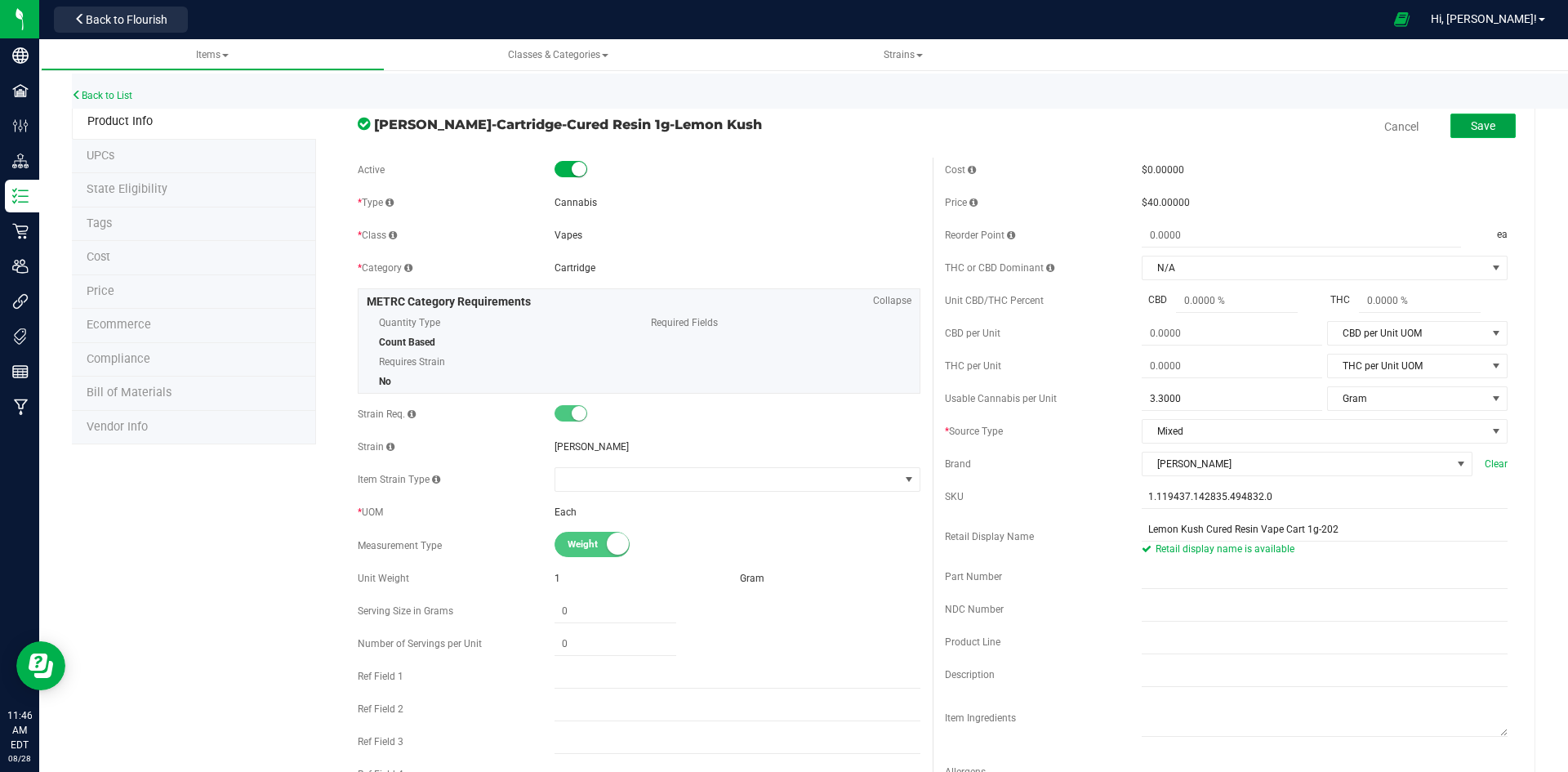
click at [1478, 130] on span "Save" at bounding box center [1483, 125] width 25 height 13
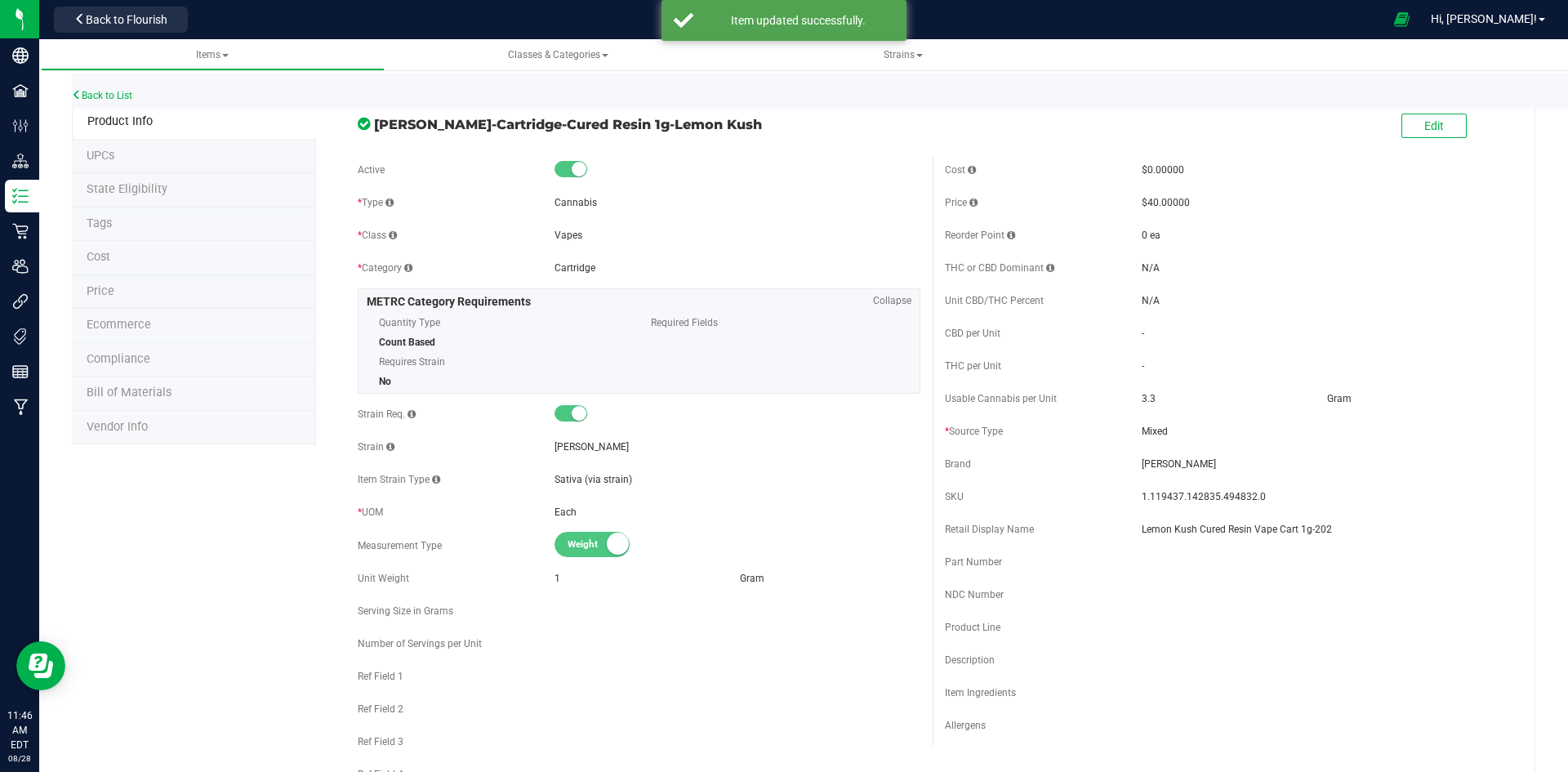
click at [93, 102] on div "Back to List" at bounding box center [855, 90] width 1568 height 35
click at [106, 92] on link "Back to List" at bounding box center [101, 95] width 61 height 11
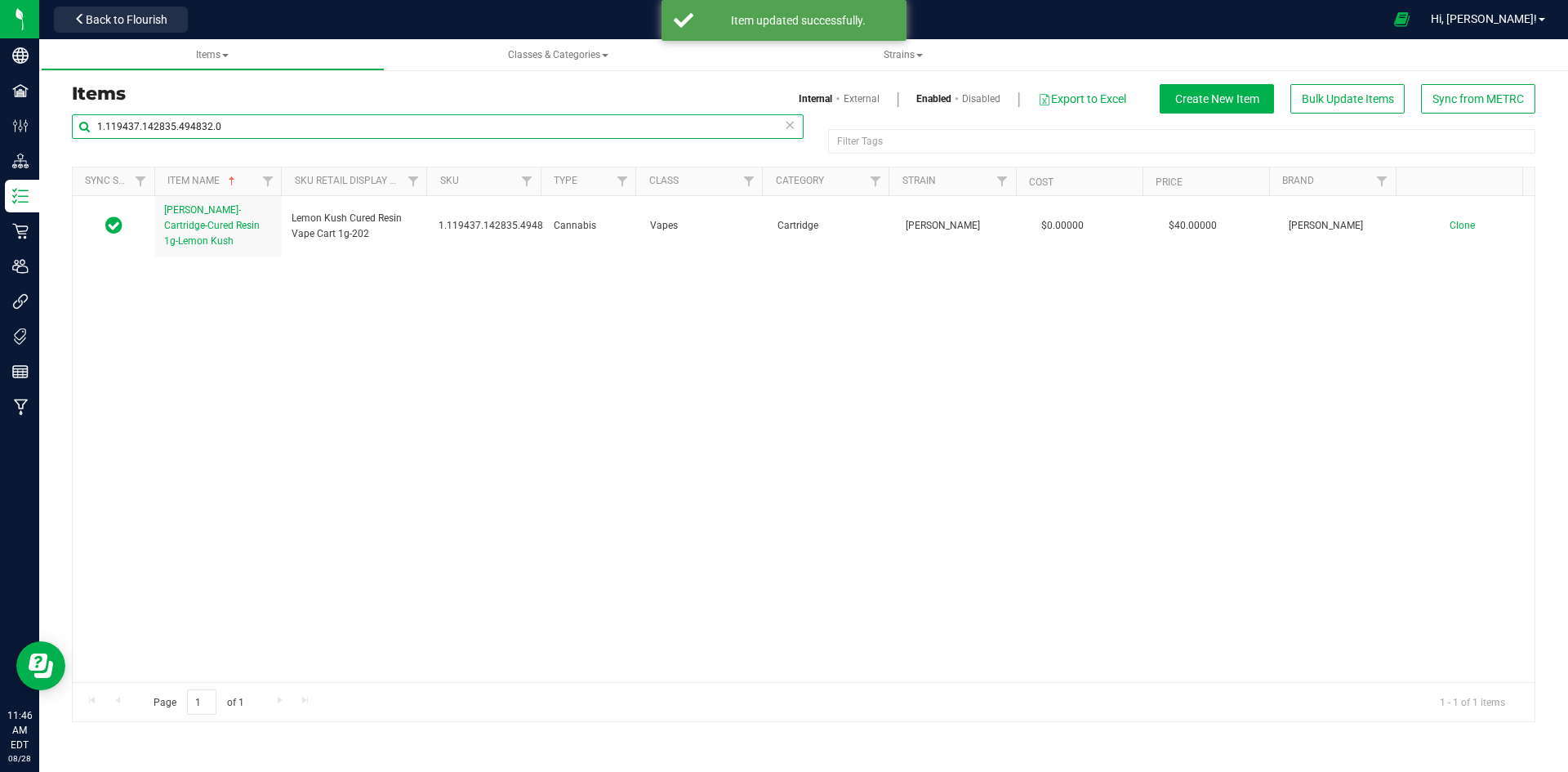
click at [378, 134] on input "1.119437.142835.494832.0" at bounding box center [437, 126] width 732 height 25
click at [274, 128] on input "1.119437.142835.494832.0" at bounding box center [437, 126] width 732 height 25
paste input "8"
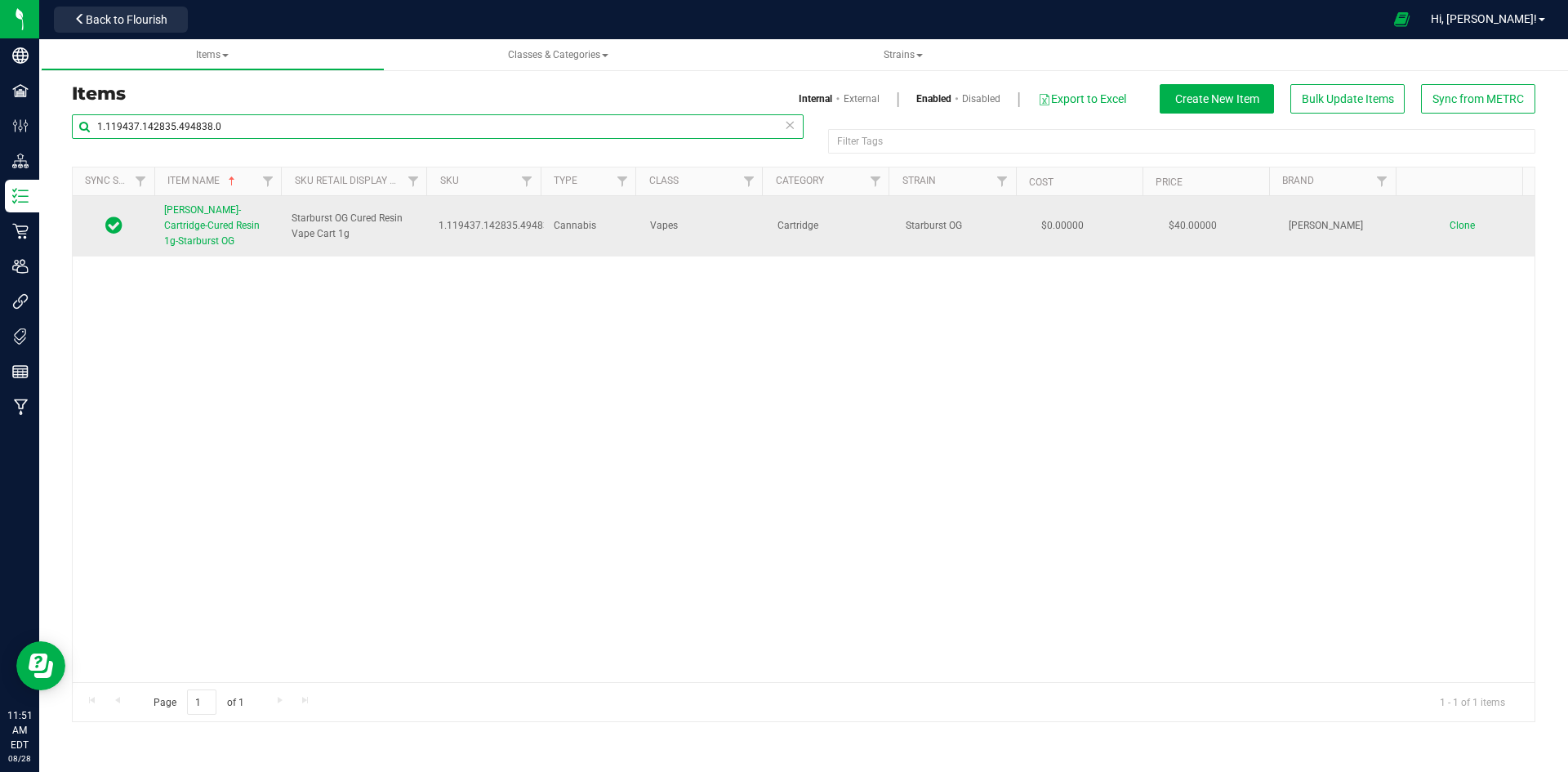
type input "1.119437.142835.494838.0"
click at [214, 228] on span "[PERSON_NAME]-Cartridge-Cured Resin 1g-Starburst OG" at bounding box center [212, 225] width 95 height 43
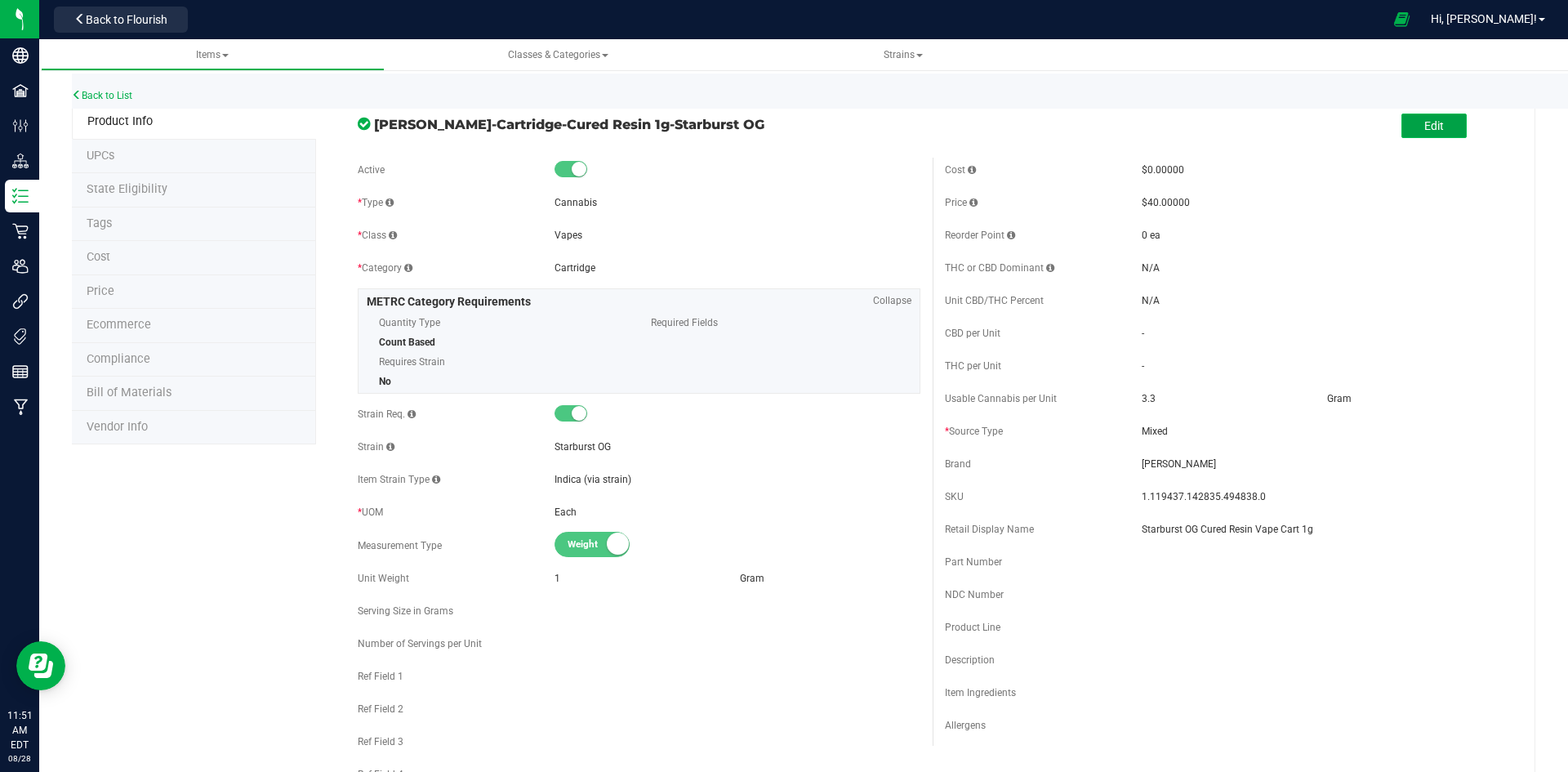
click at [1441, 118] on button "Edit" at bounding box center [1434, 125] width 66 height 25
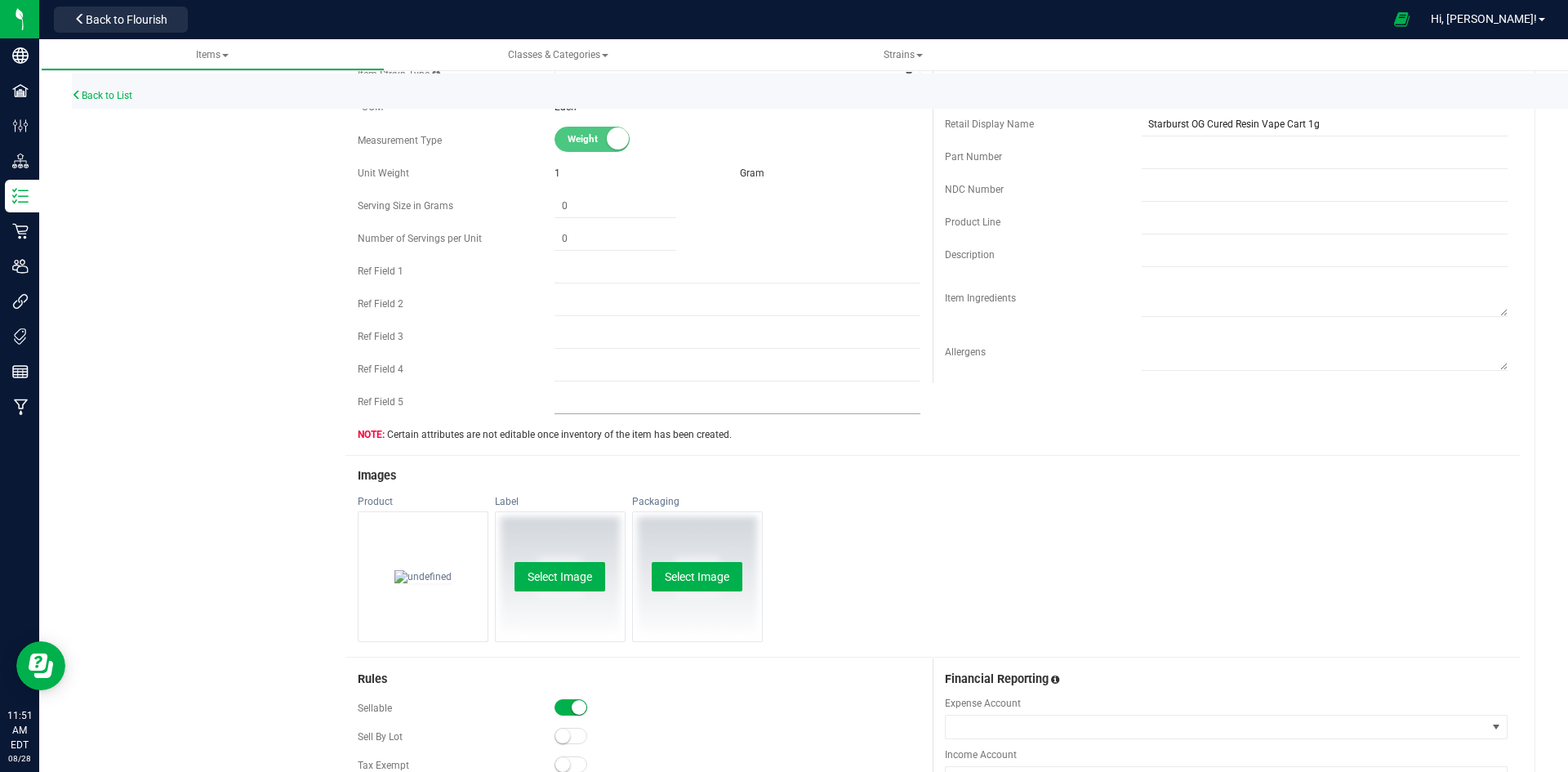
scroll to position [409, 0]
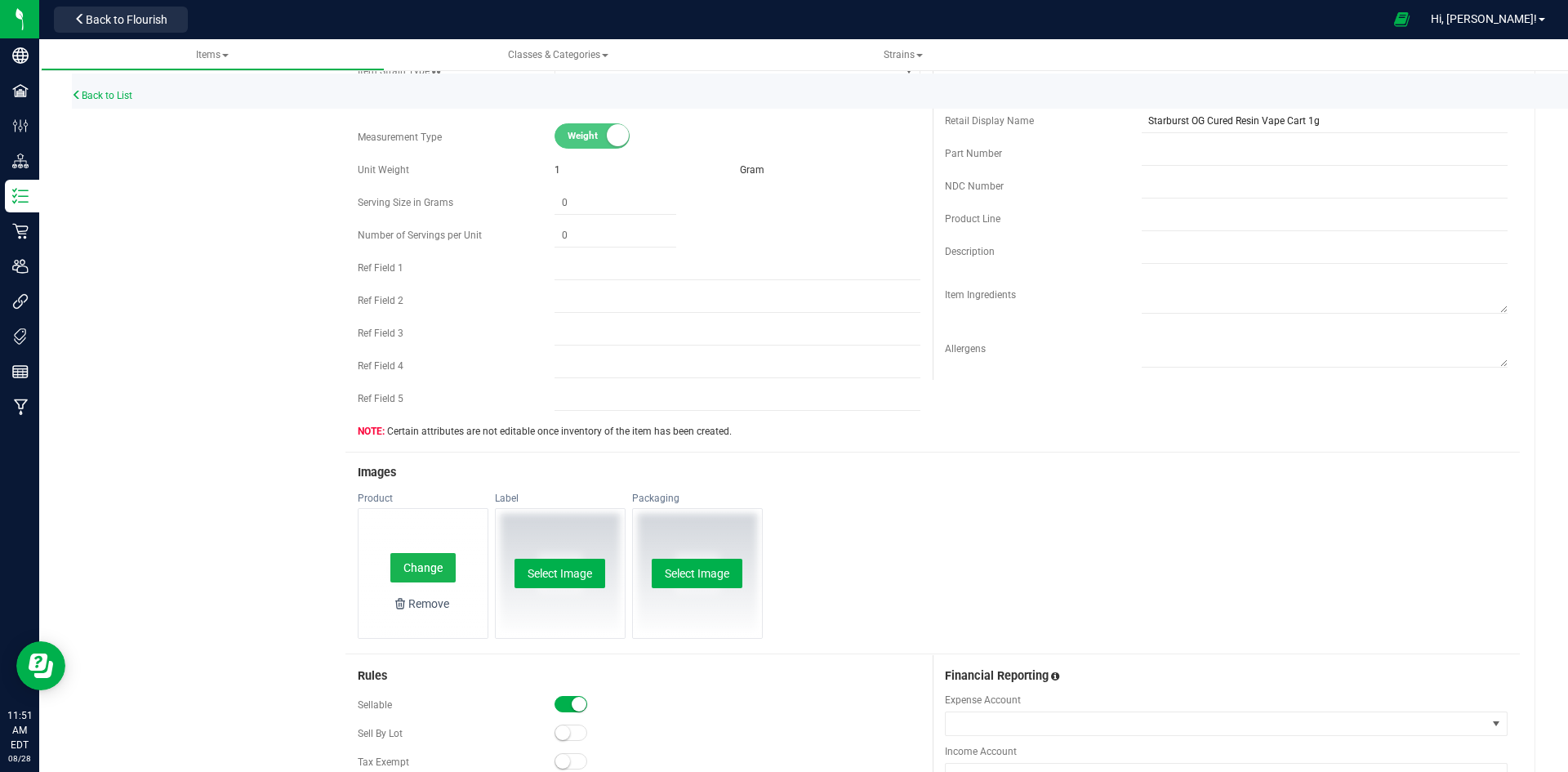
click at [417, 578] on button "Change" at bounding box center [423, 568] width 66 height 29
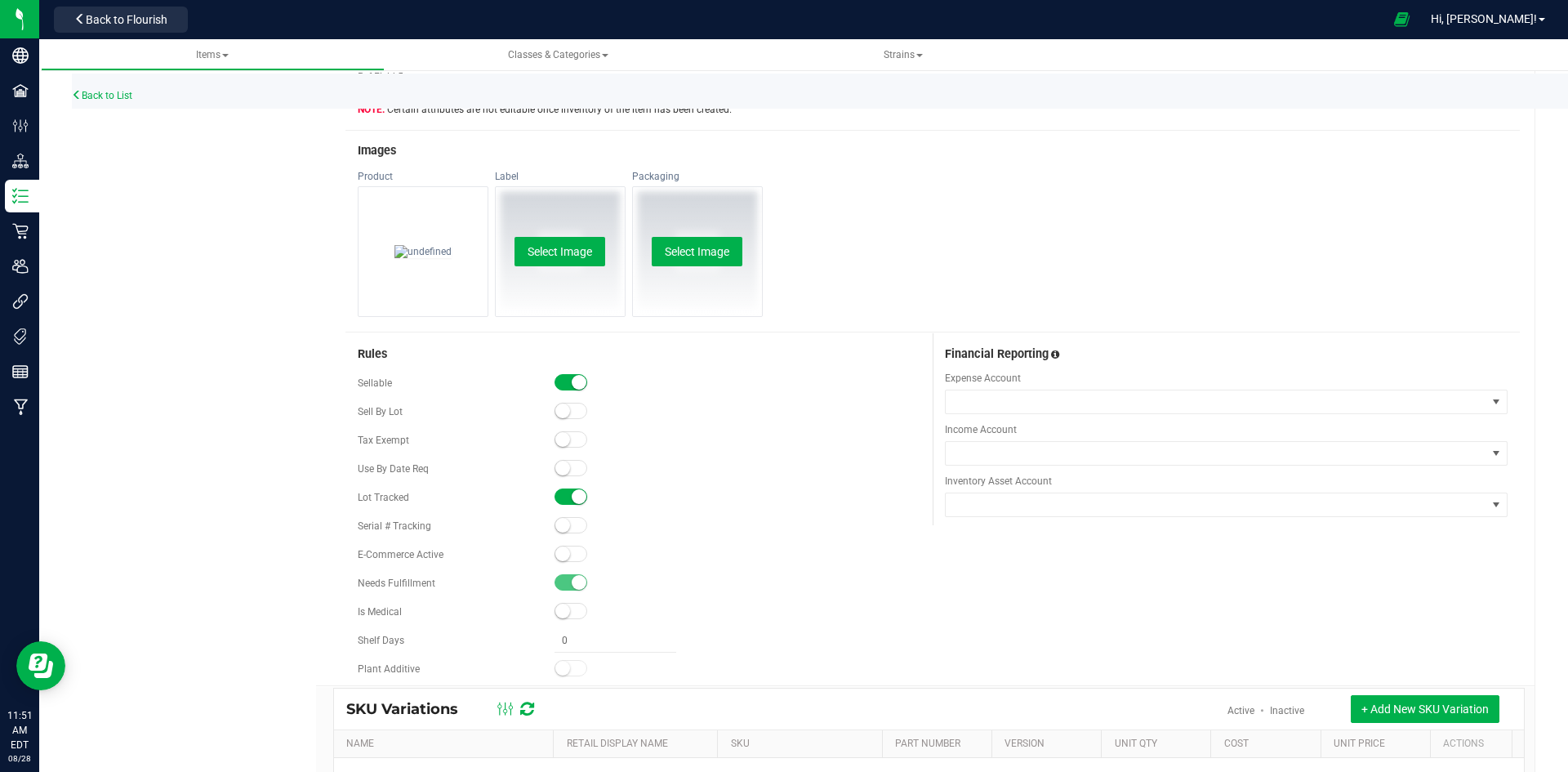
scroll to position [735, 0]
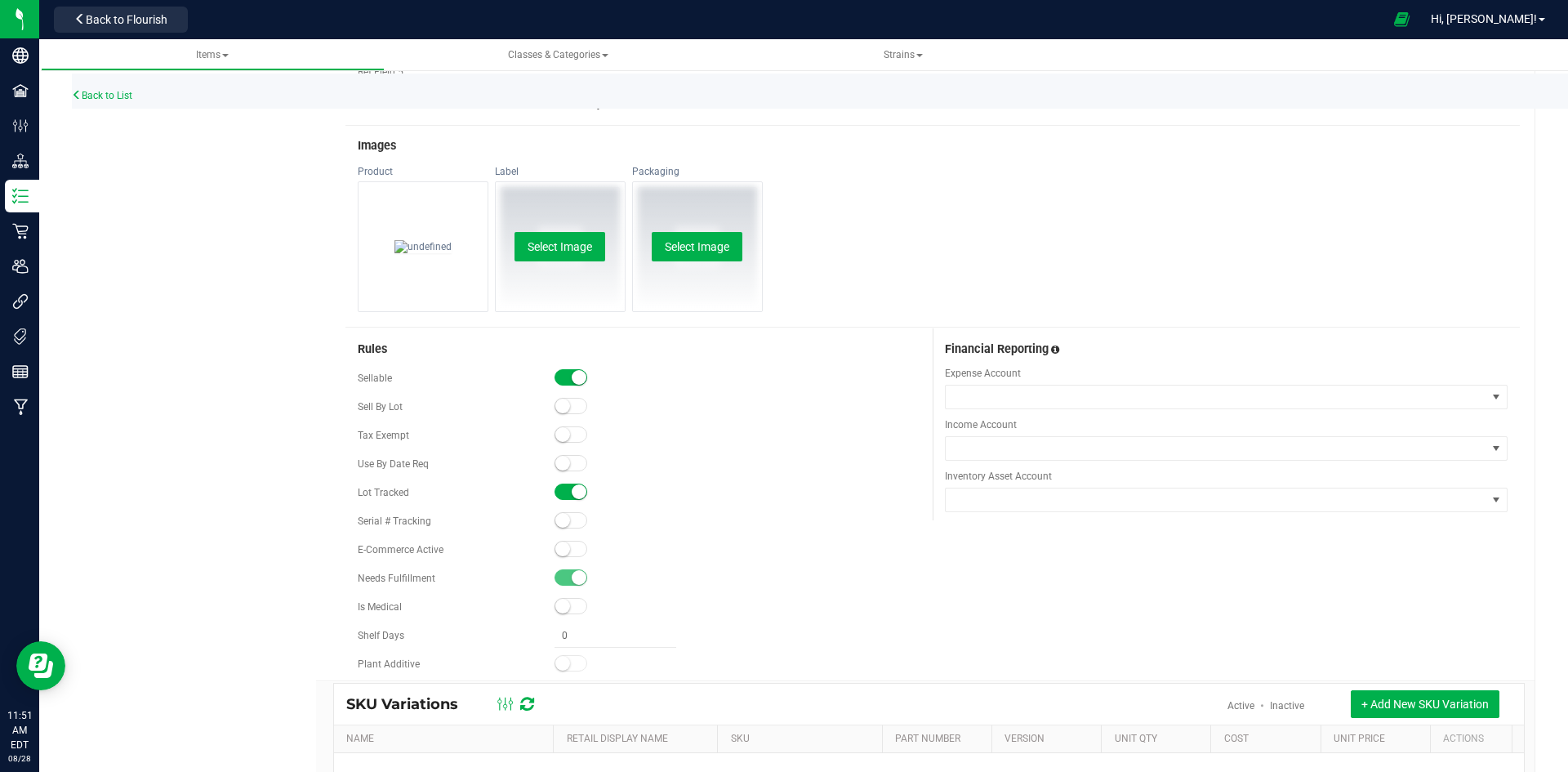
click at [555, 549] on small at bounding box center [562, 549] width 14 height 15
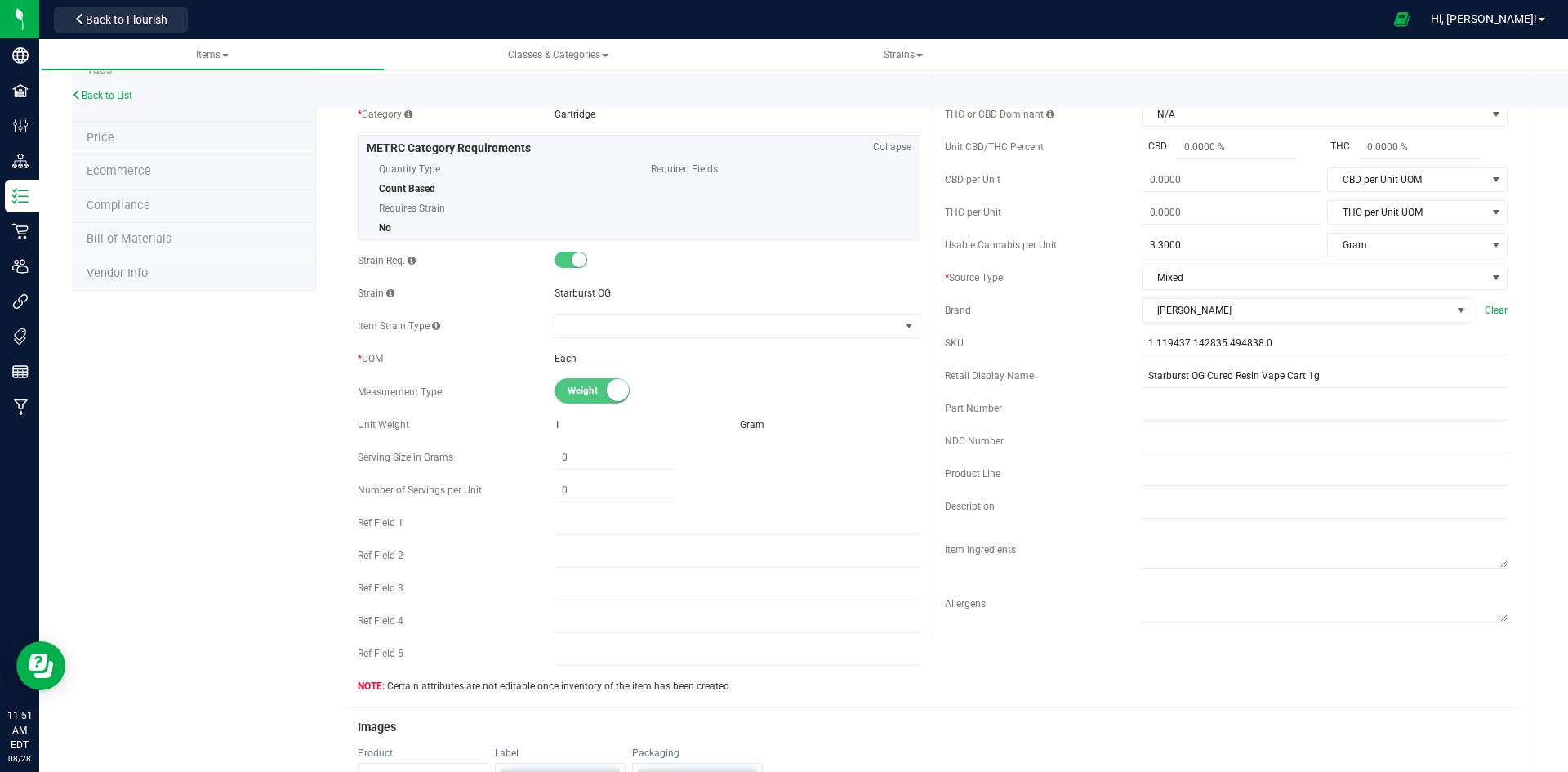
scroll to position [82, 0]
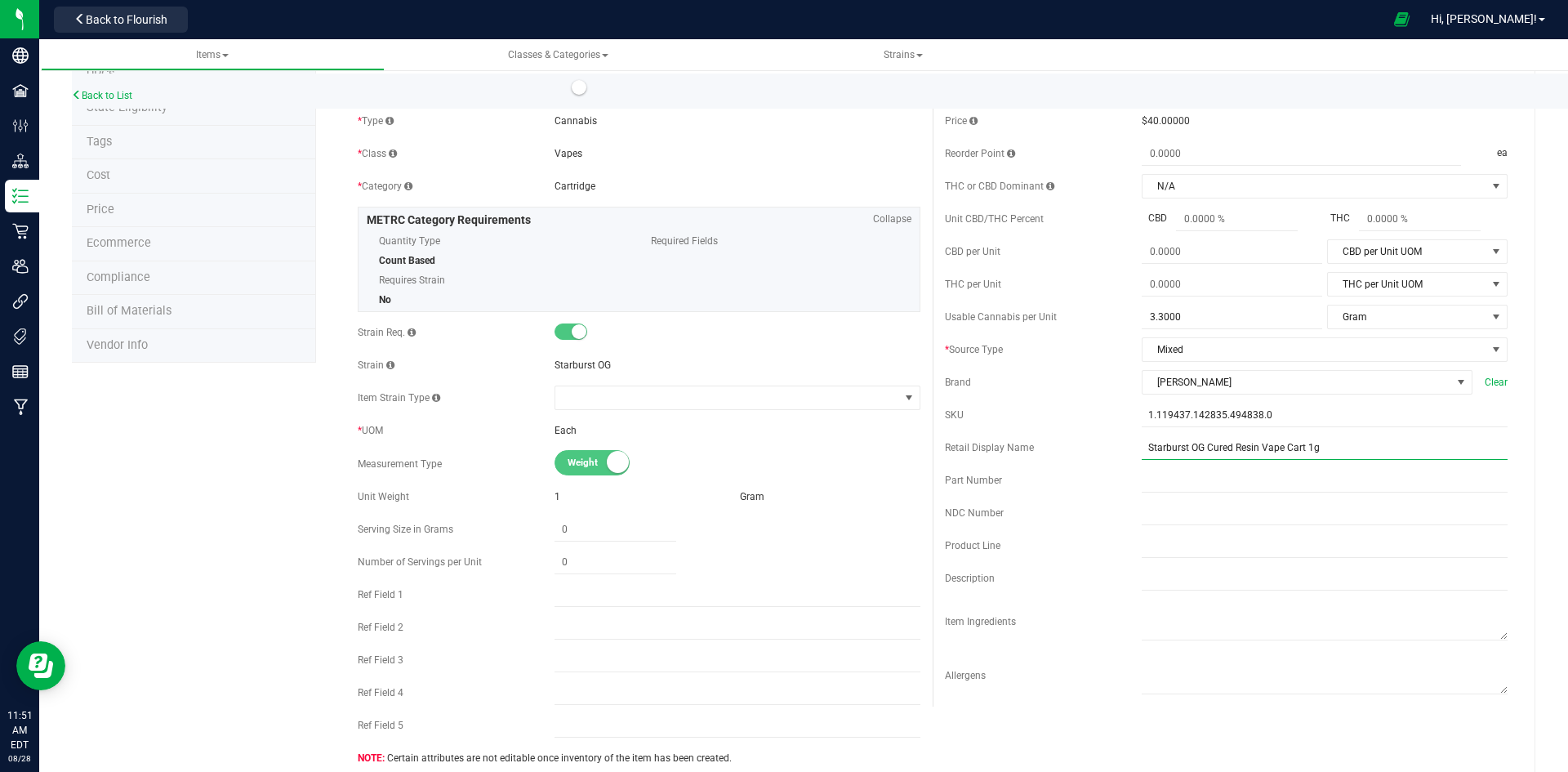
click at [1329, 444] on input "Starburst OG Cured Resin Vape Cart 1g" at bounding box center [1324, 448] width 366 height 25
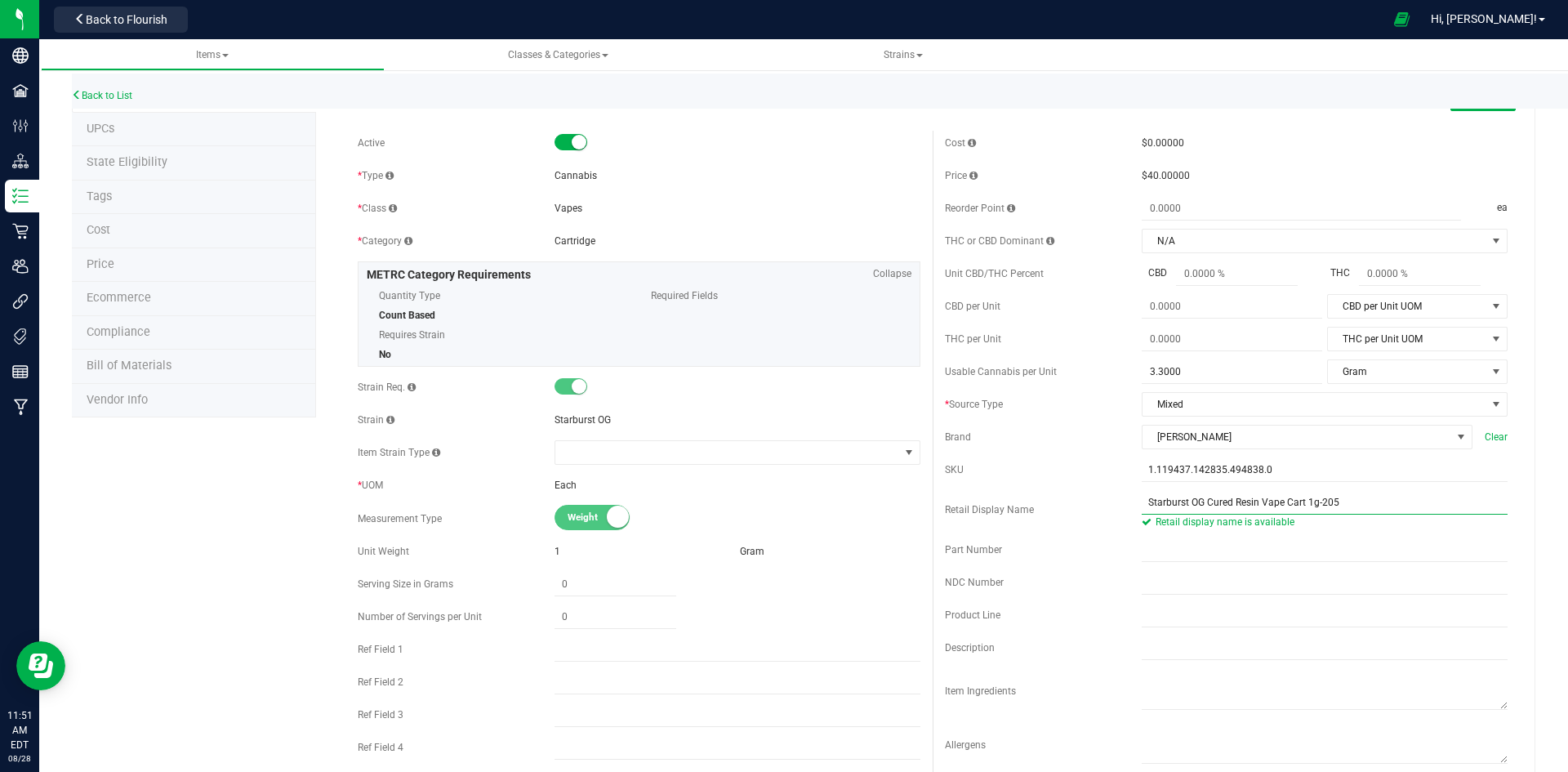
scroll to position [0, 0]
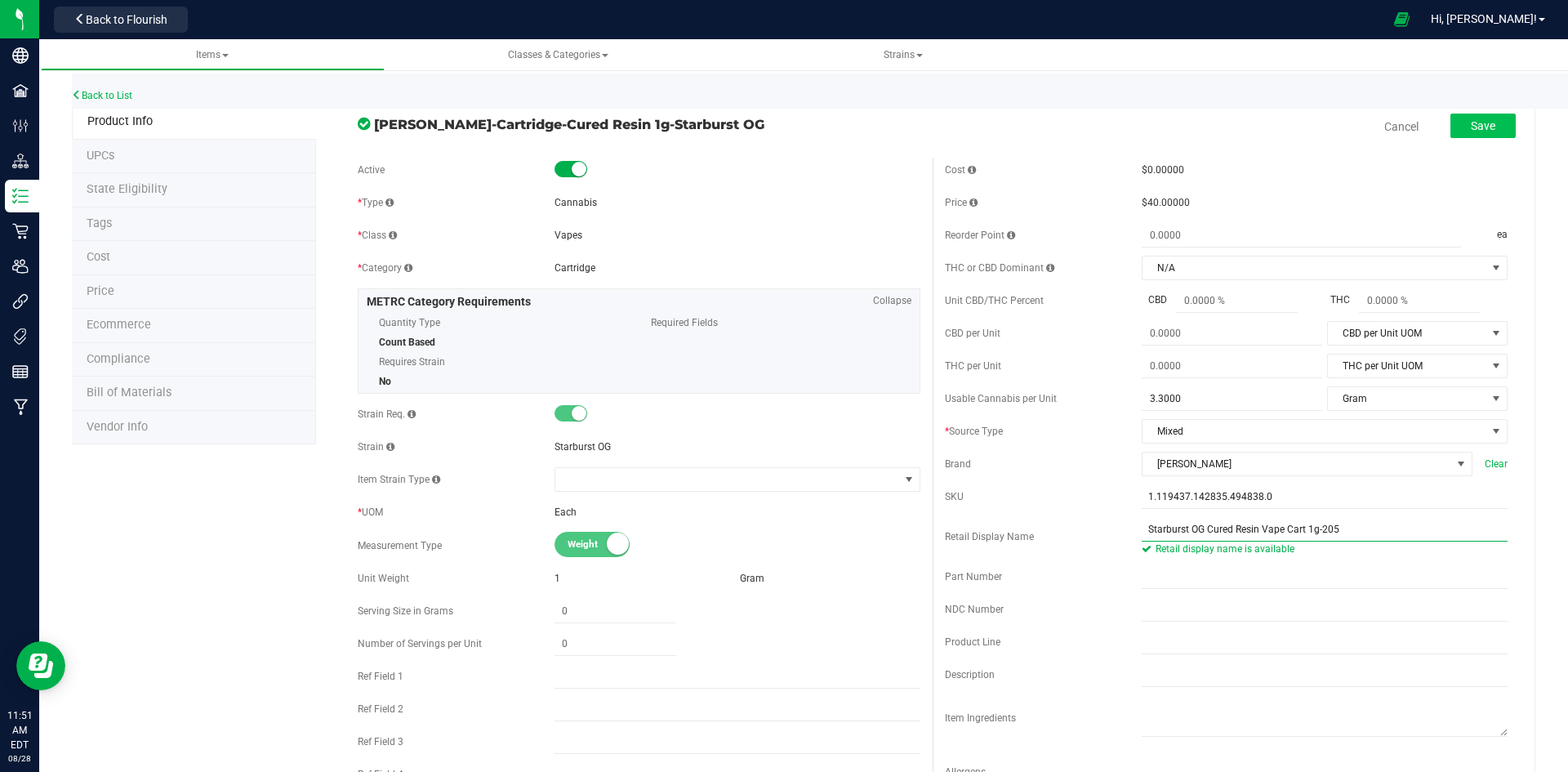
type input "Starburst OG Cured Resin Vape Cart 1g-205"
click at [1450, 124] on button "Save" at bounding box center [1483, 125] width 66 height 25
